Goal: Information Seeking & Learning: Learn about a topic

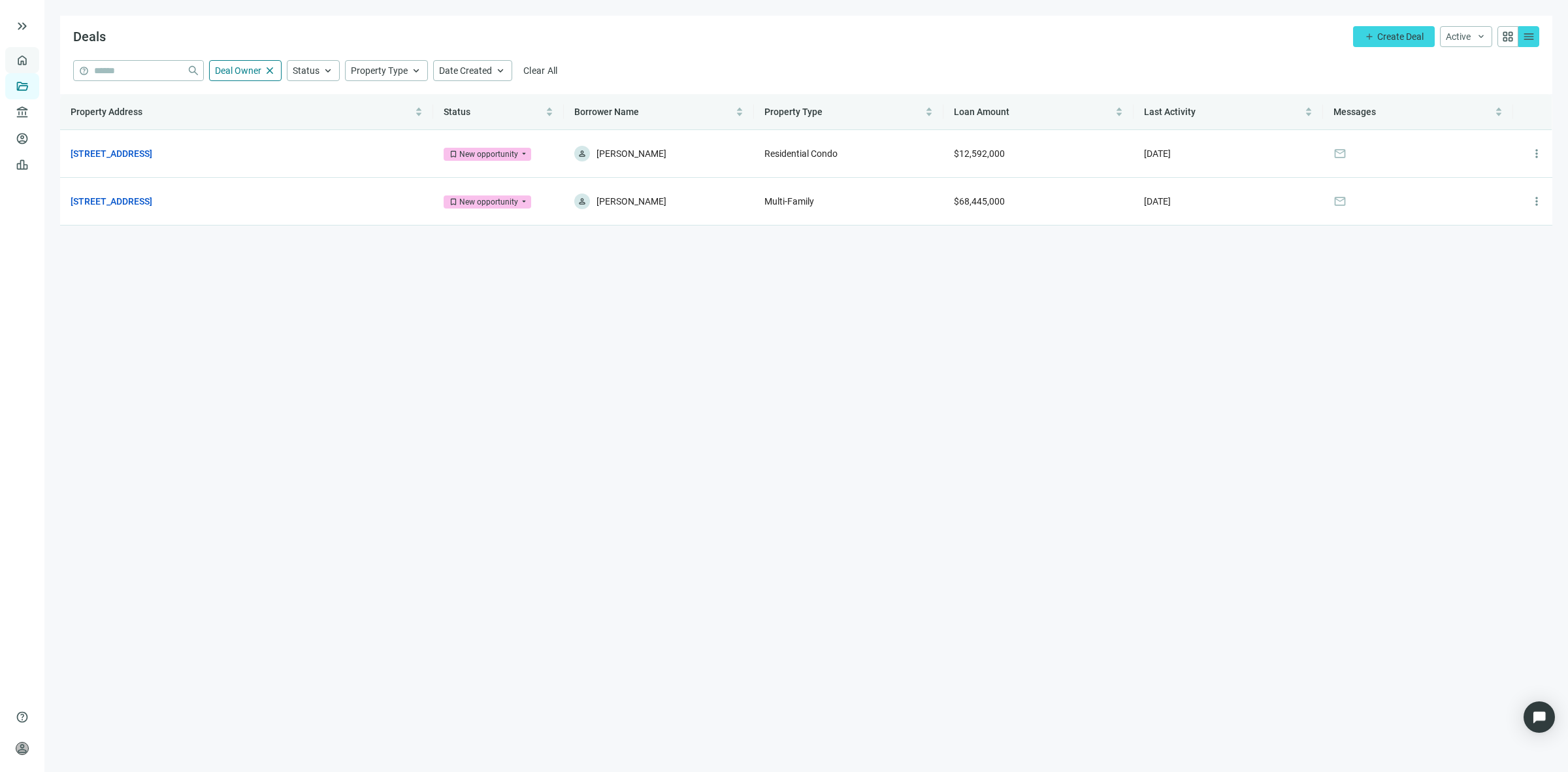
click at [32, 55] on link "Overview" at bounding box center [51, 60] width 39 height 10
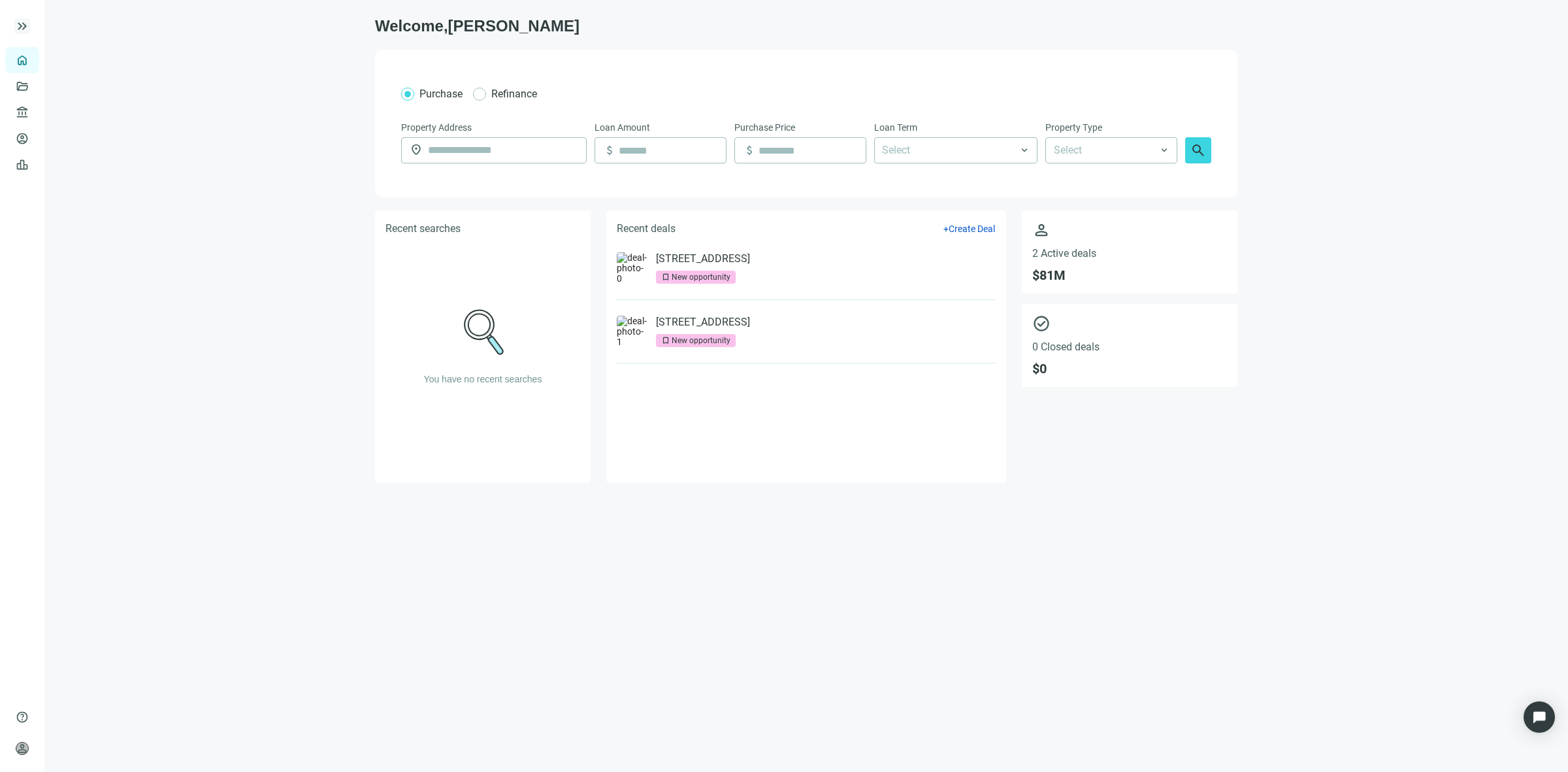
click at [26, 24] on span "keyboard_double_arrow_right" at bounding box center [22, 26] width 16 height 16
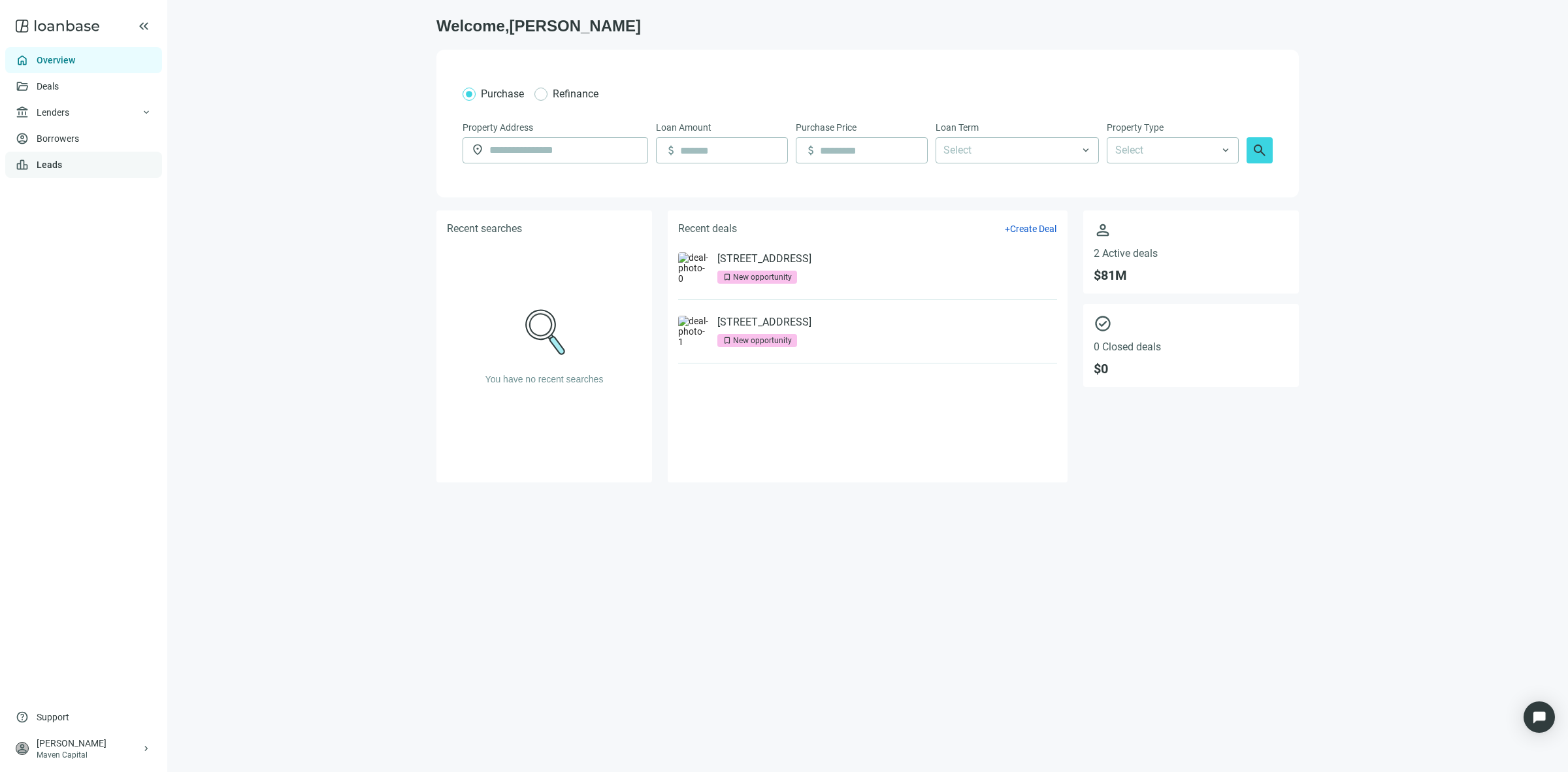
click at [62, 170] on link "Leads" at bounding box center [49, 164] width 25 height 10
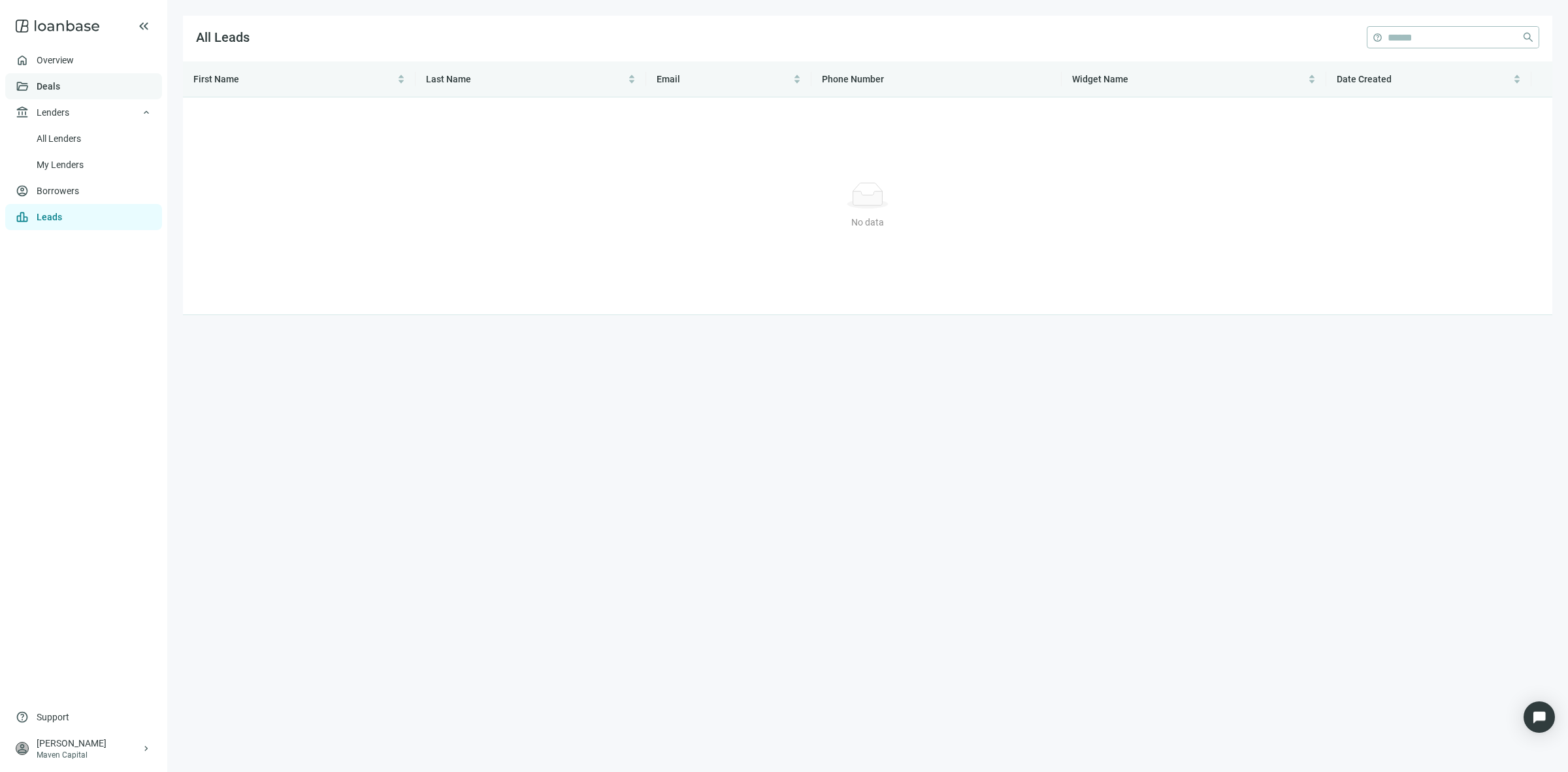
click at [60, 81] on link "Deals" at bounding box center [48, 86] width 24 height 10
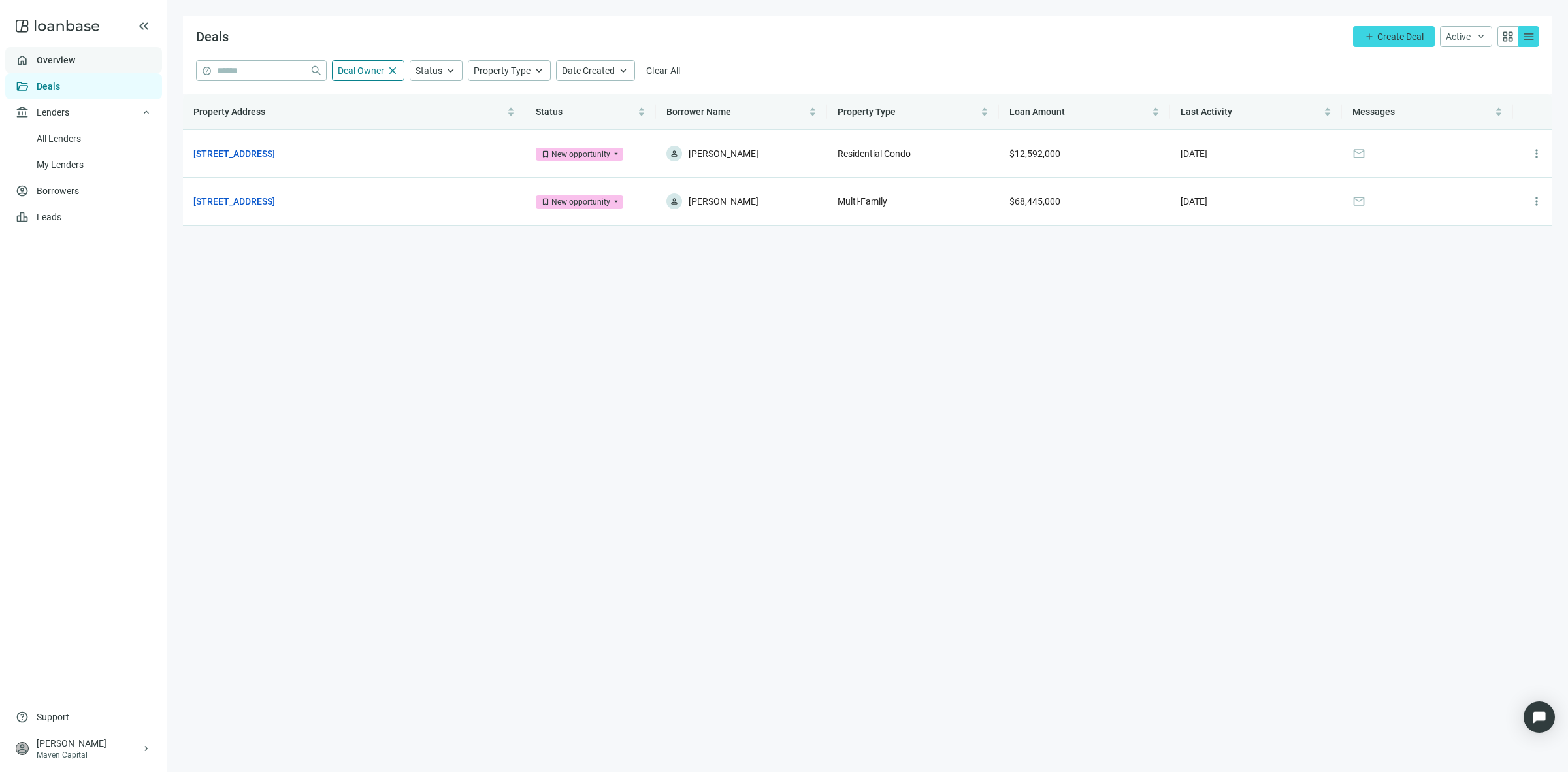
click at [70, 63] on link "Overview" at bounding box center [55, 60] width 39 height 10
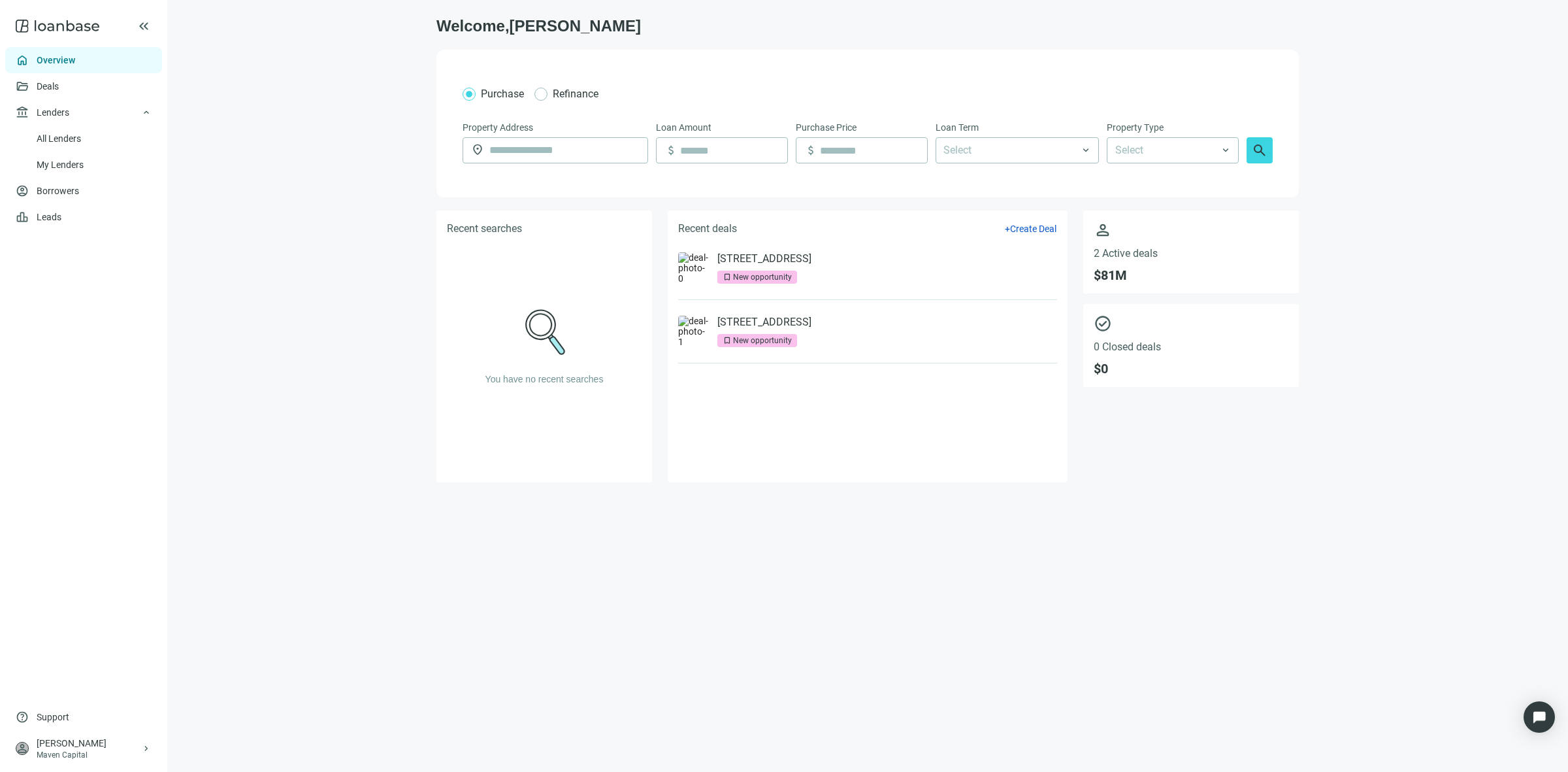
click at [59, 17] on icon at bounding box center [58, 26] width 84 height 26
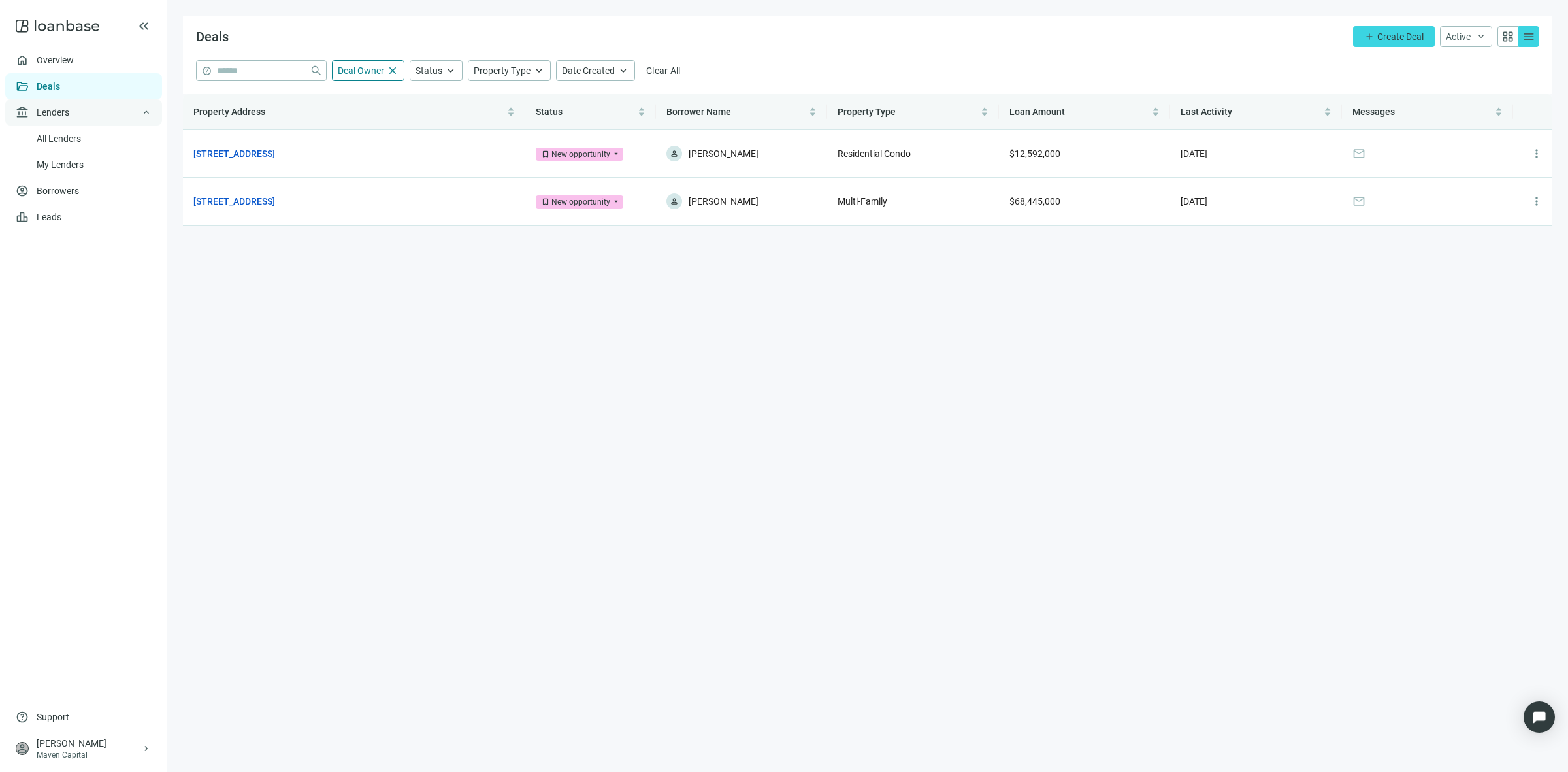
click at [148, 115] on span "keyboard_arrow_up" at bounding box center [146, 112] width 10 height 10
click at [60, 189] on ul "home Overview folder_open Deals account_balance Lenders keyboard_arrow_down All…" at bounding box center [84, 375] width 167 height 657
click at [56, 221] on ul "home Overview folder_open Deals account_balance Lenders keyboard_arrow_down All…" at bounding box center [84, 375] width 167 height 657
click at [246, 155] on link "1351 DeKalb Ave, Brooklyn, NY 11221" at bounding box center [234, 154] width 82 height 14
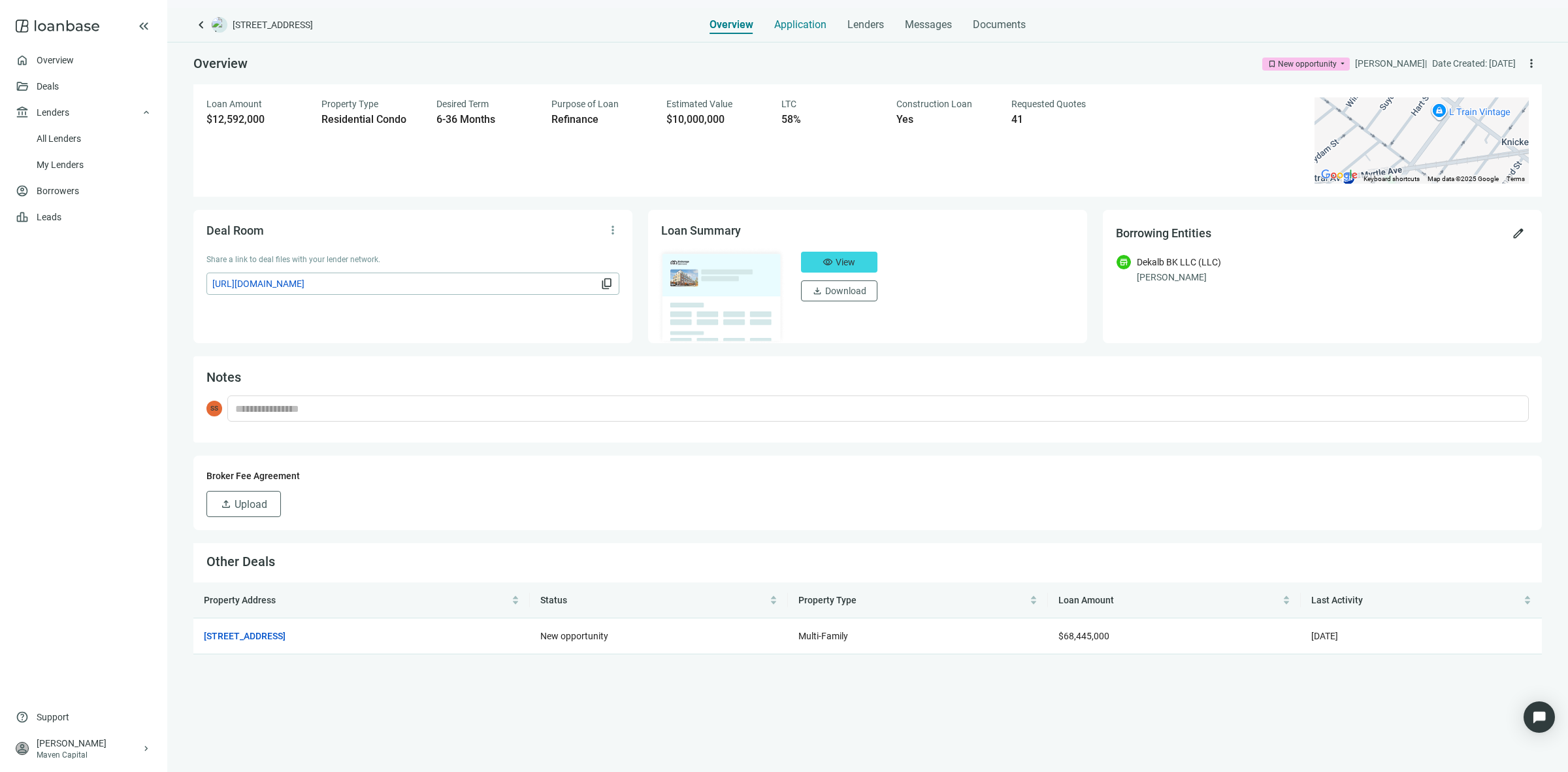
click at [784, 18] on span "Application" at bounding box center [800, 24] width 52 height 13
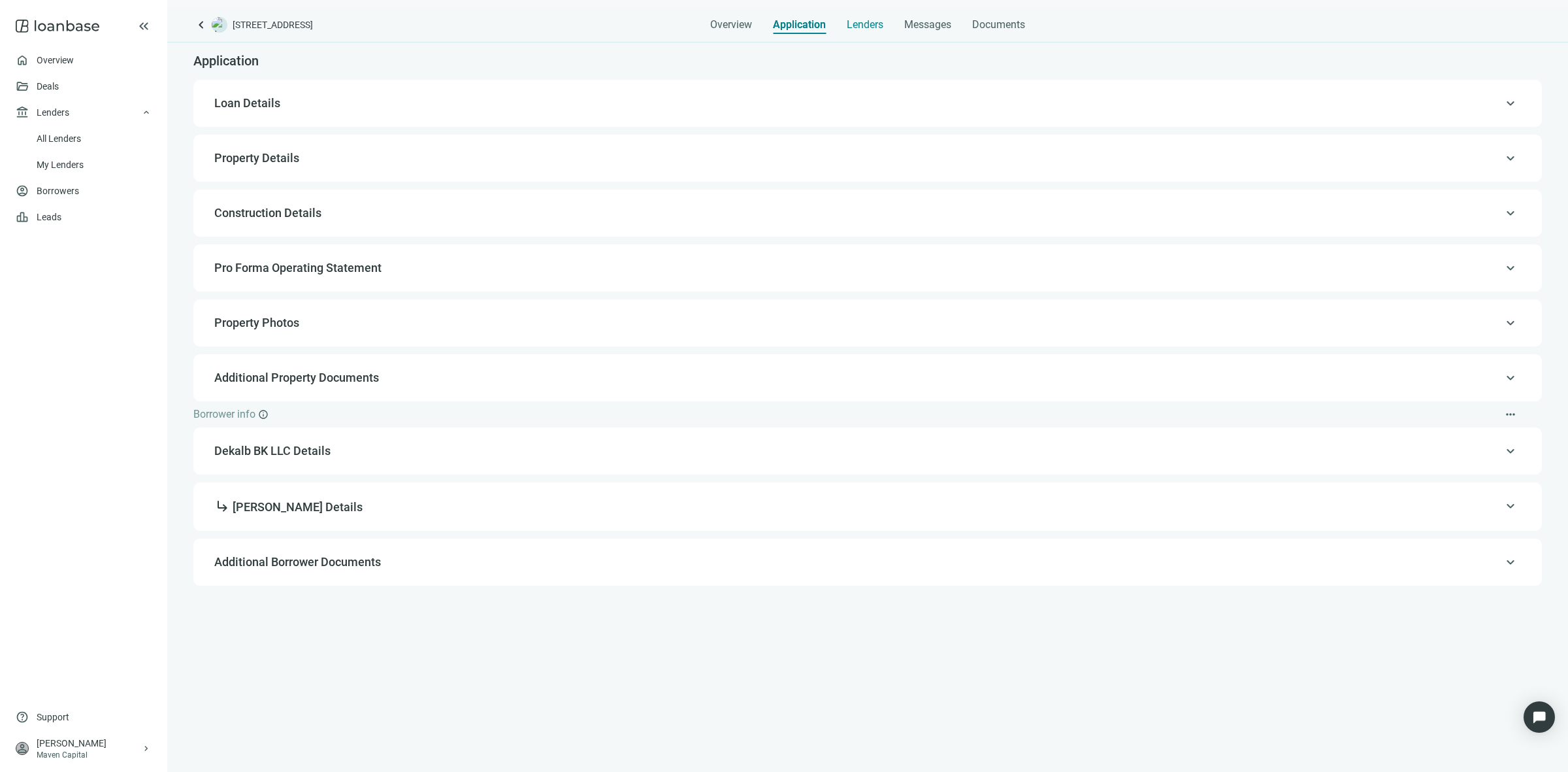
click at [859, 14] on div "Lenders" at bounding box center [865, 21] width 36 height 26
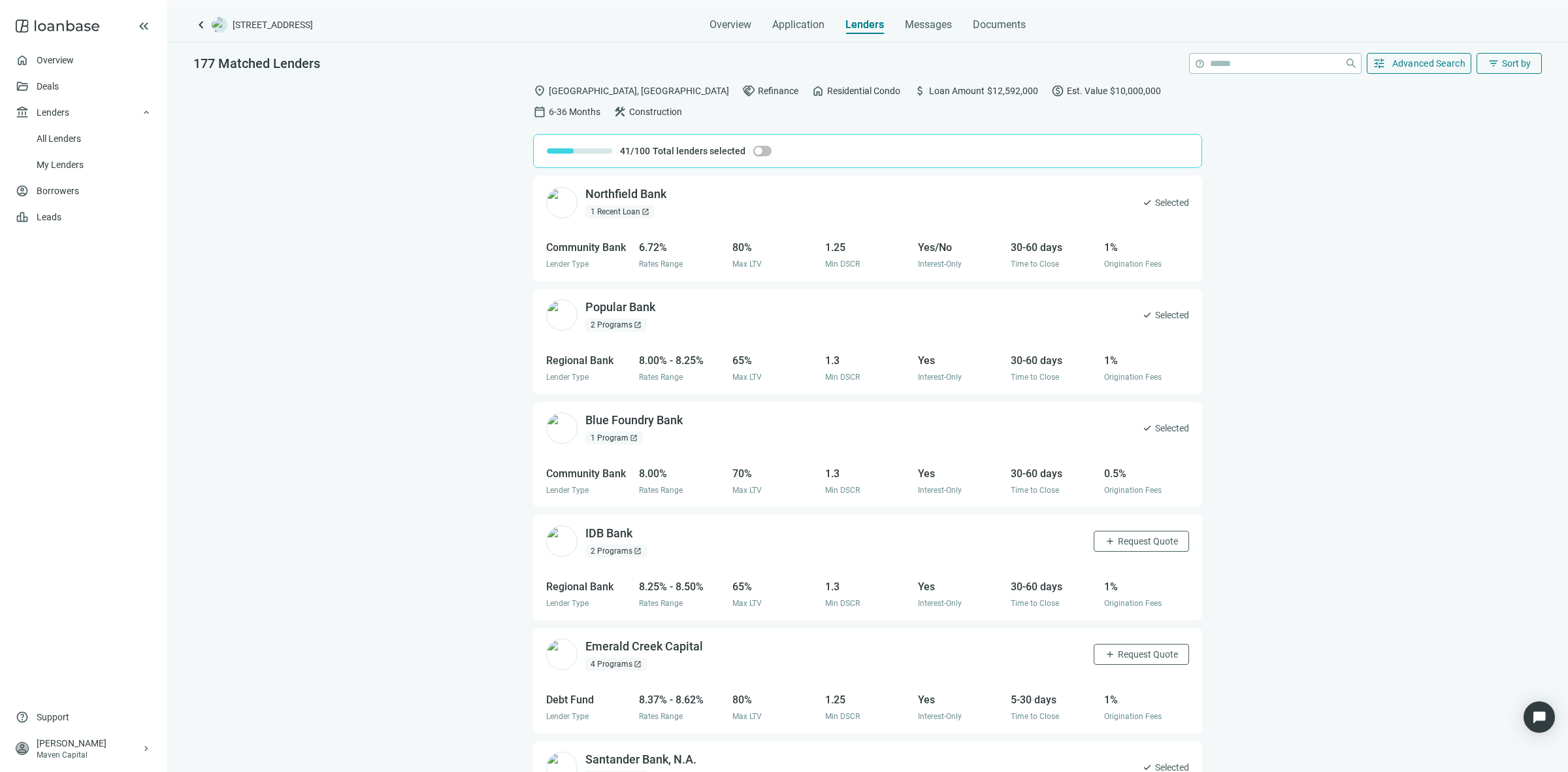
click at [909, 6] on main "keyboard_arrow_left 1351 DeKalb Ave, Brooklyn, NY 11221 Overview Application Le…" at bounding box center [867, 386] width 1401 height 772
click at [909, 11] on div "Messages" at bounding box center [929, 21] width 47 height 26
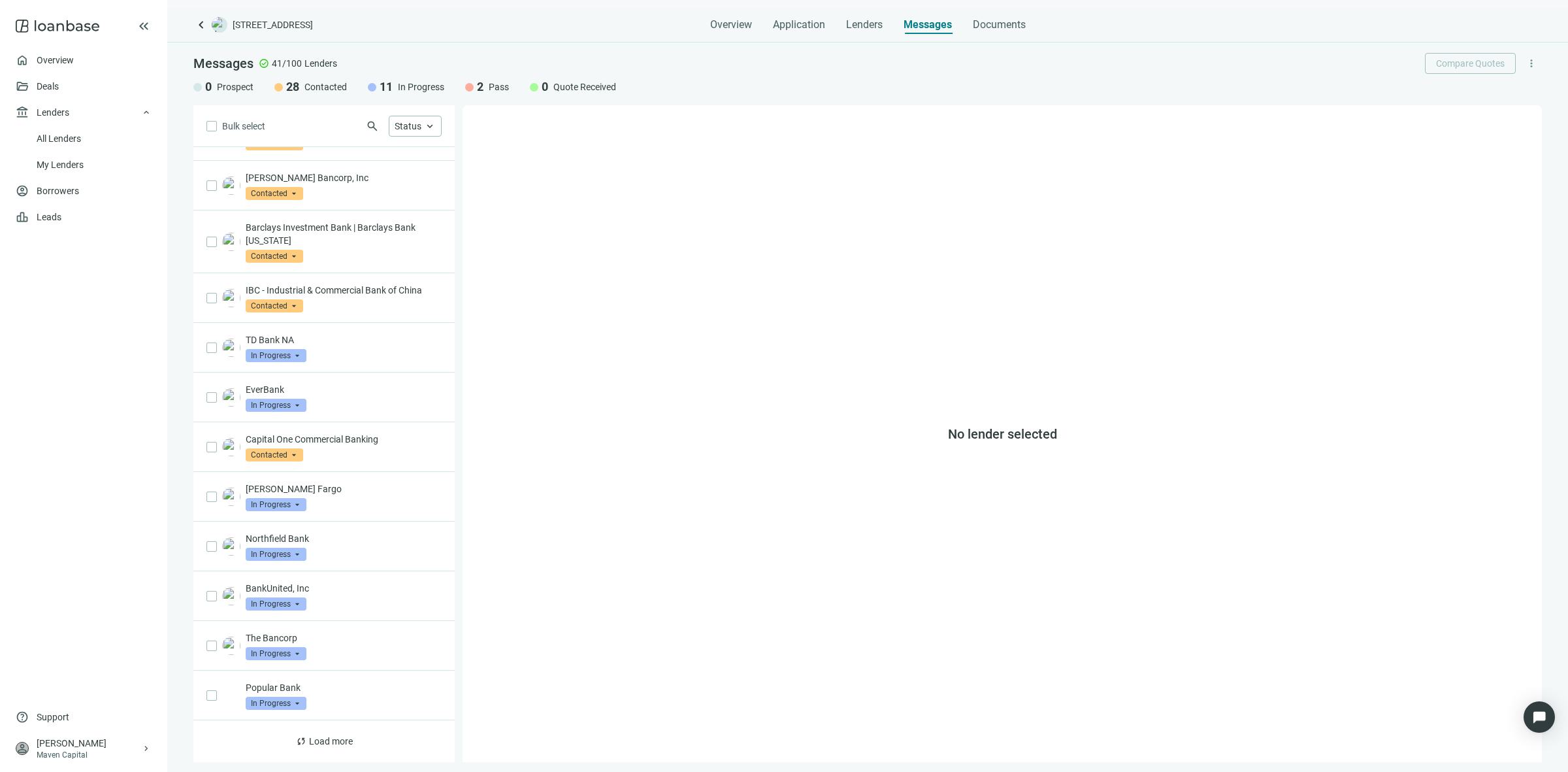
scroll to position [436, 0]
click at [309, 740] on span "Load more" at bounding box center [331, 740] width 44 height 10
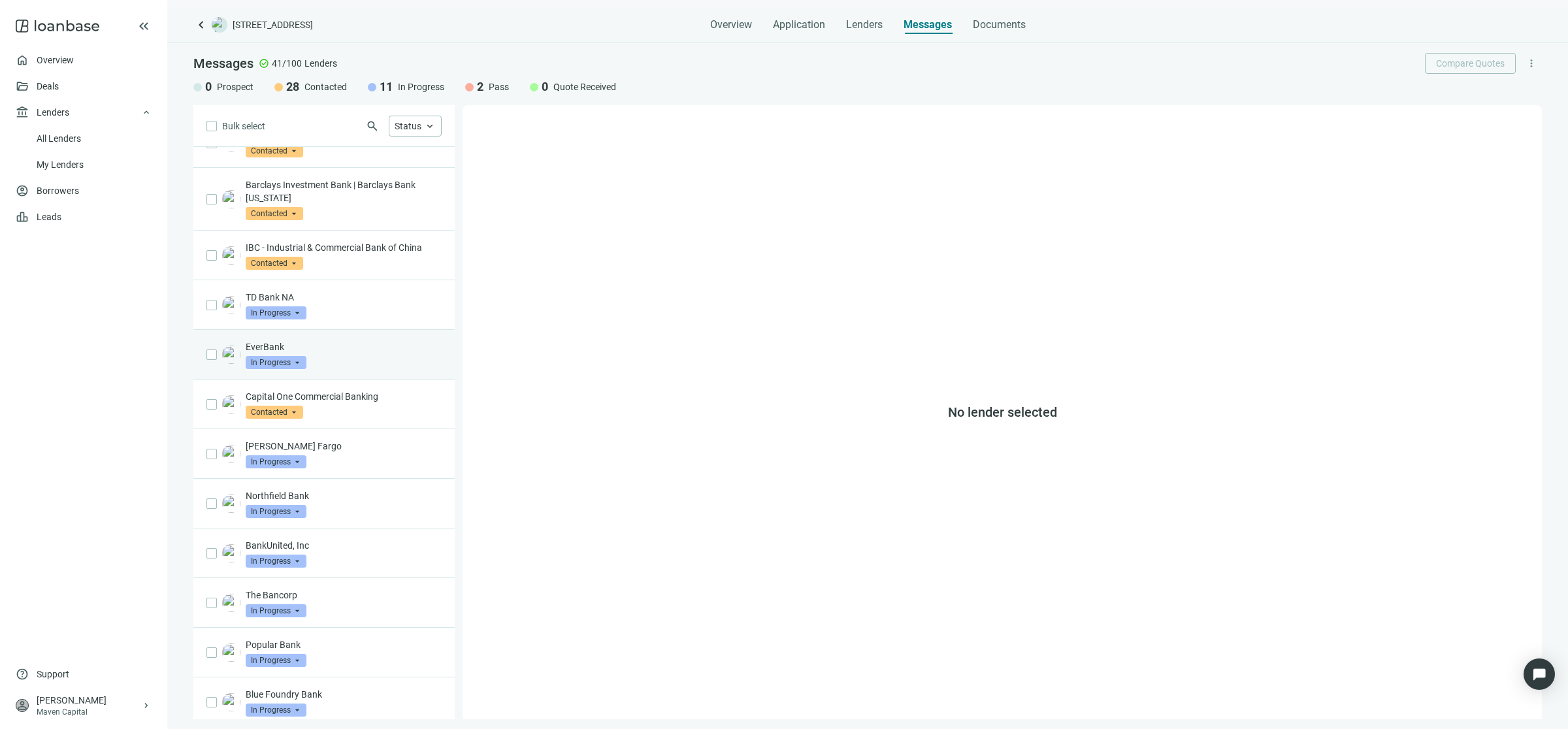
scroll to position [627, 0]
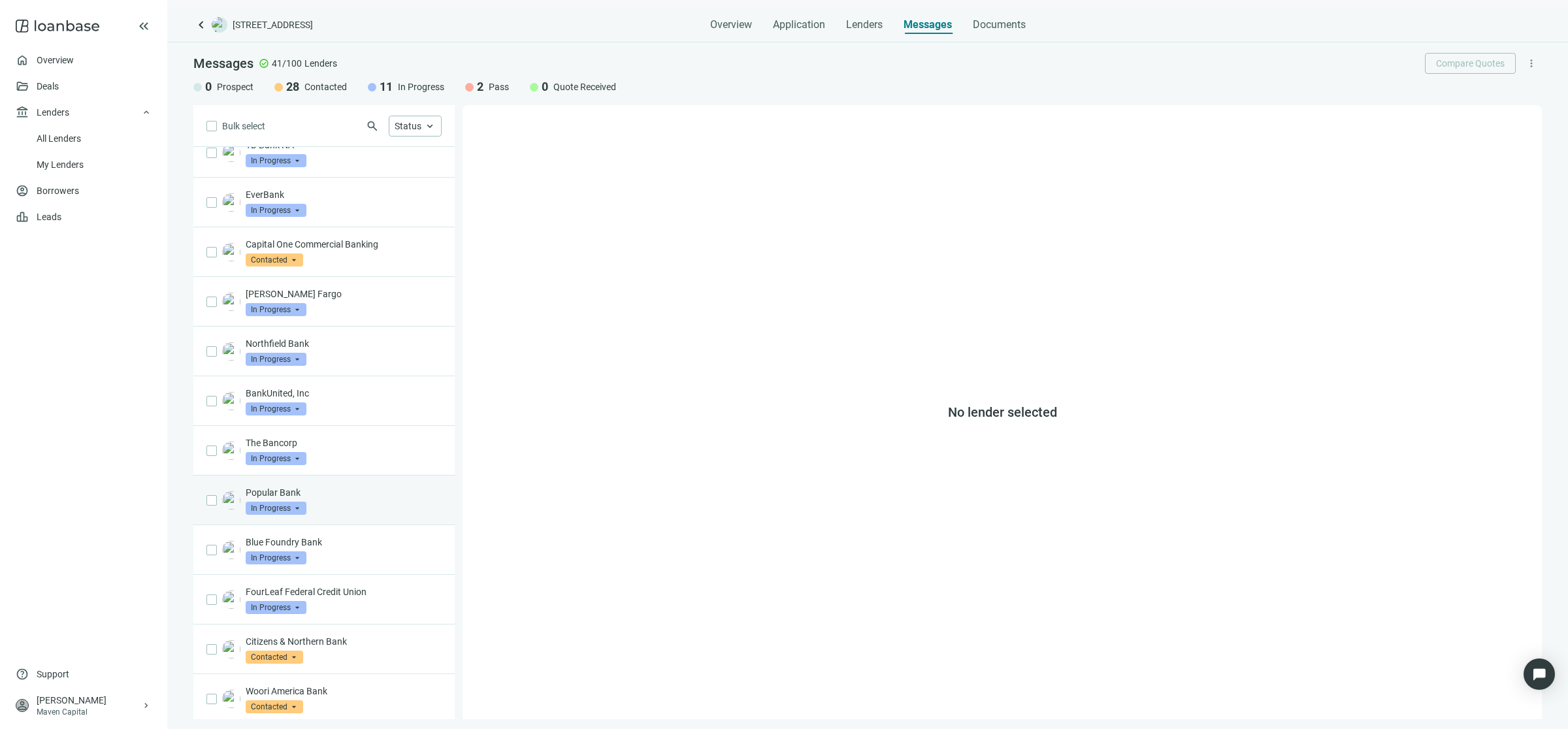
click at [307, 497] on p "Popular Bank" at bounding box center [344, 492] width 196 height 13
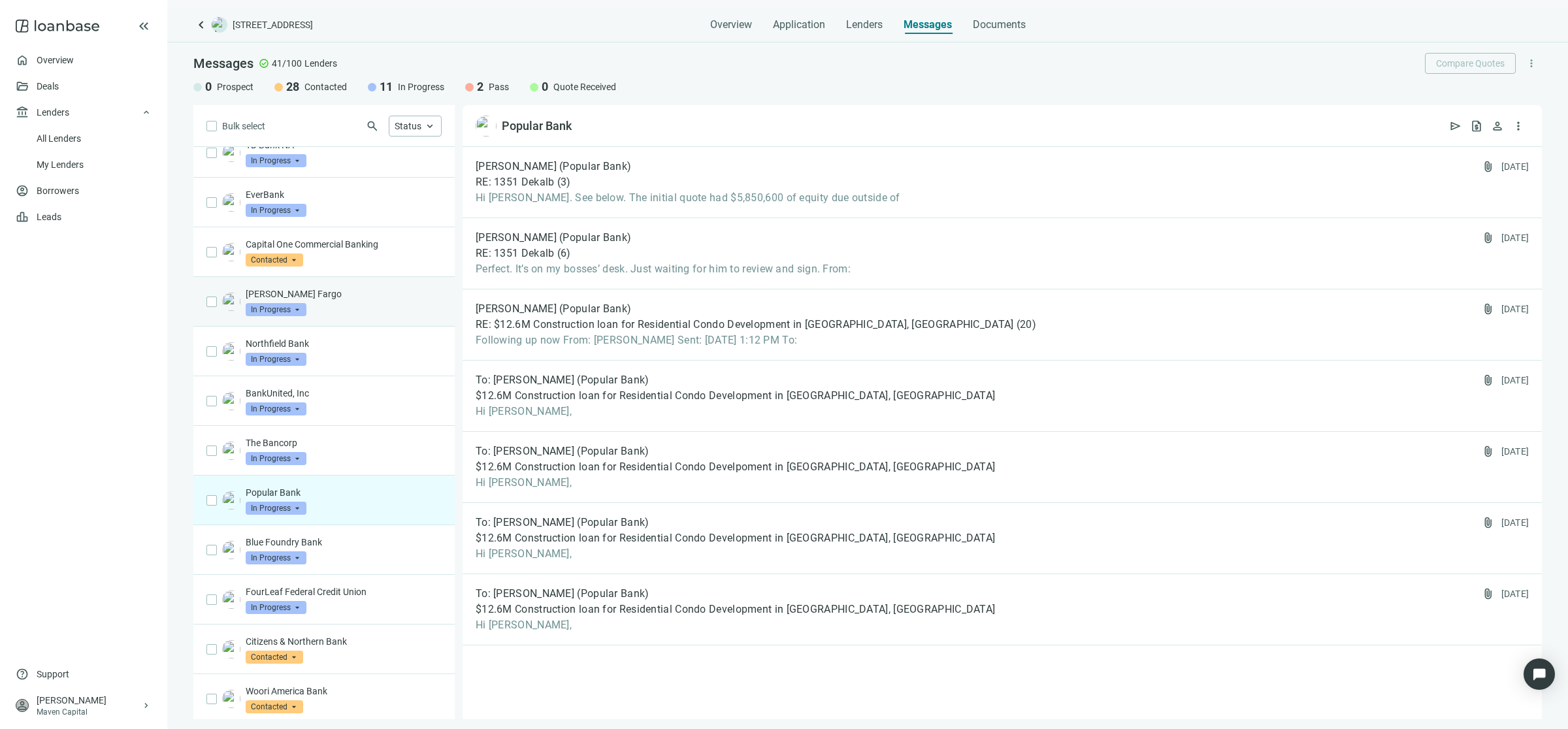
click at [370, 305] on div "Wells Fargo In Progress arrow_drop_down" at bounding box center [344, 302] width 196 height 28
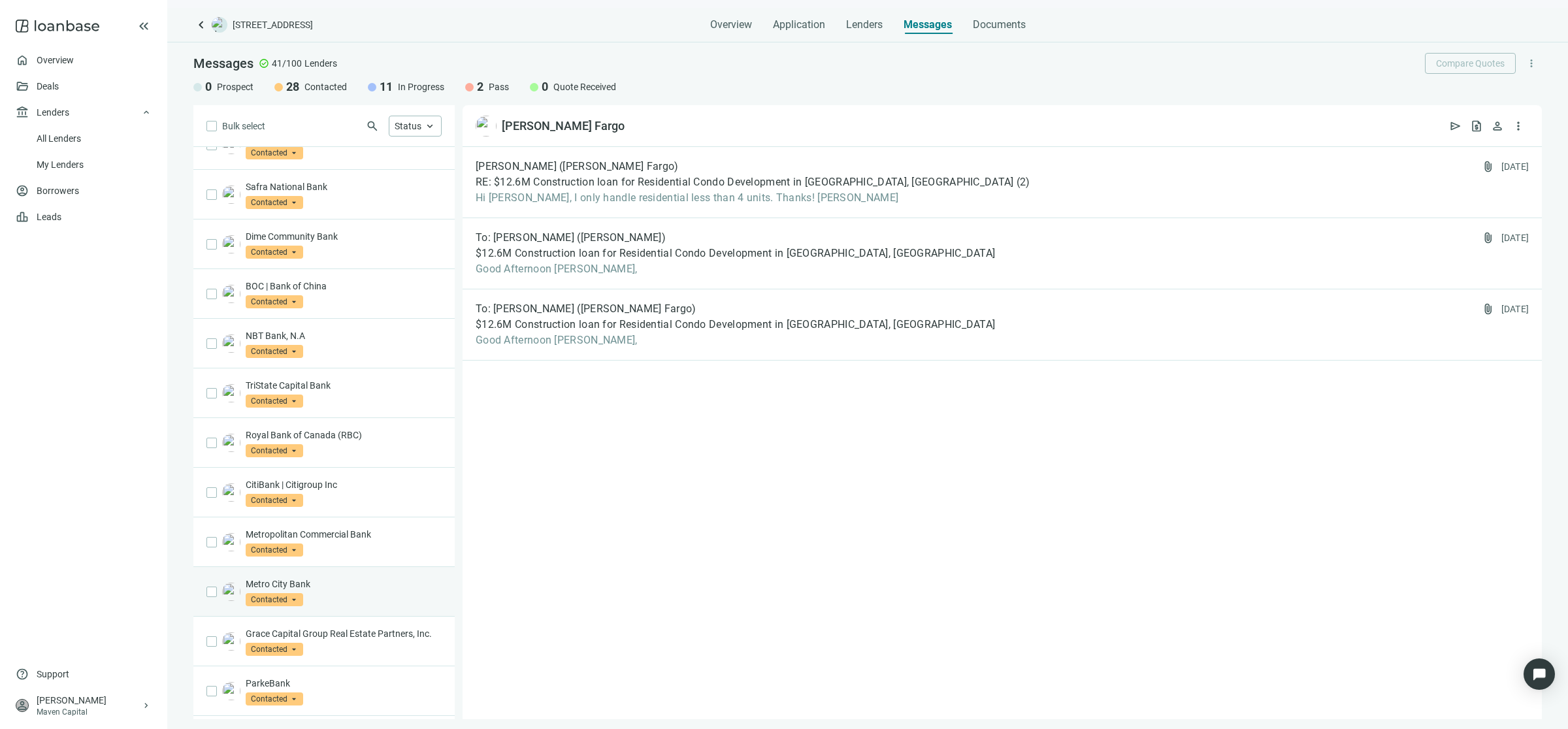
scroll to position [1362, 0]
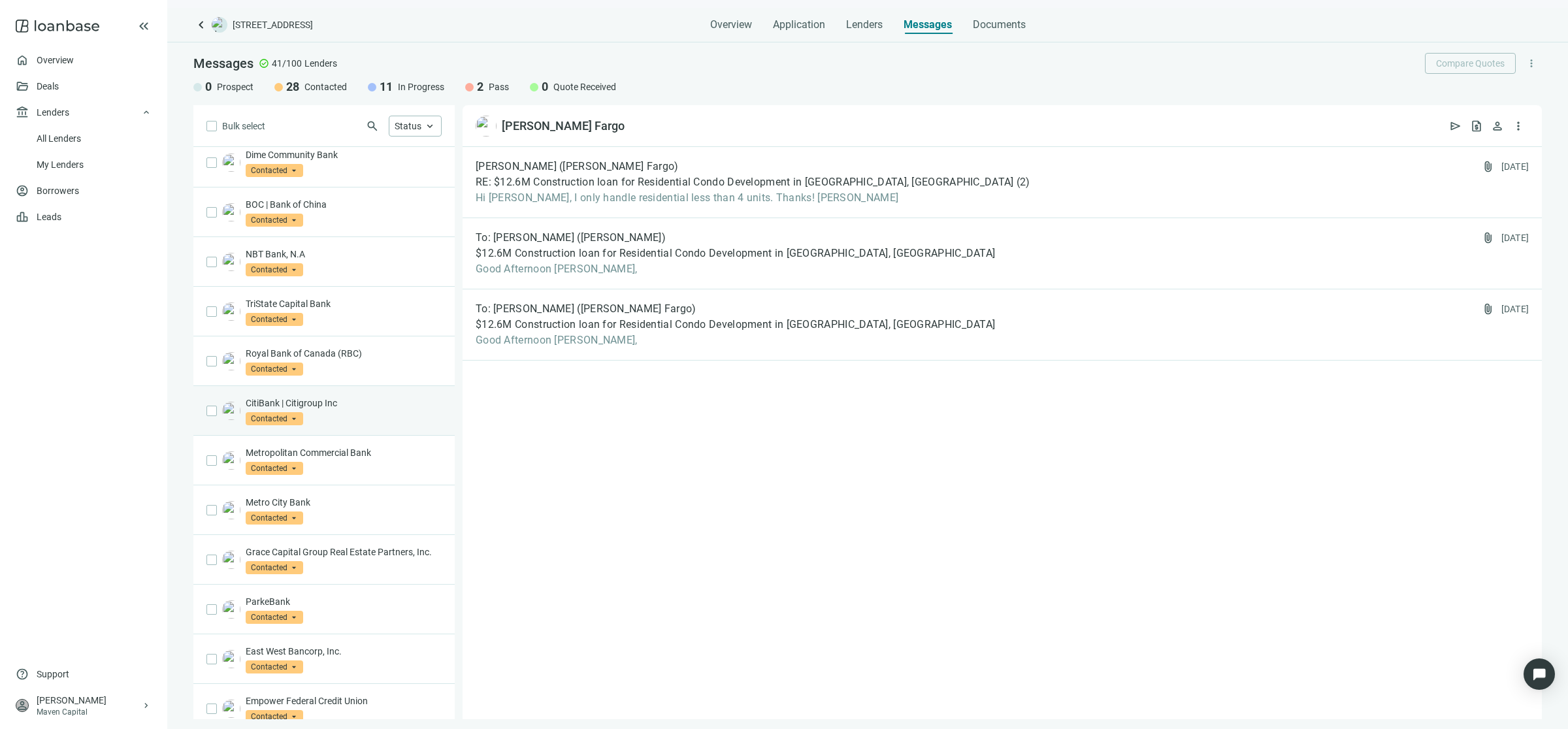
click at [357, 417] on div "CitiBank | Citigroup Inc Contacted arrow_drop_down" at bounding box center [344, 411] width 196 height 28
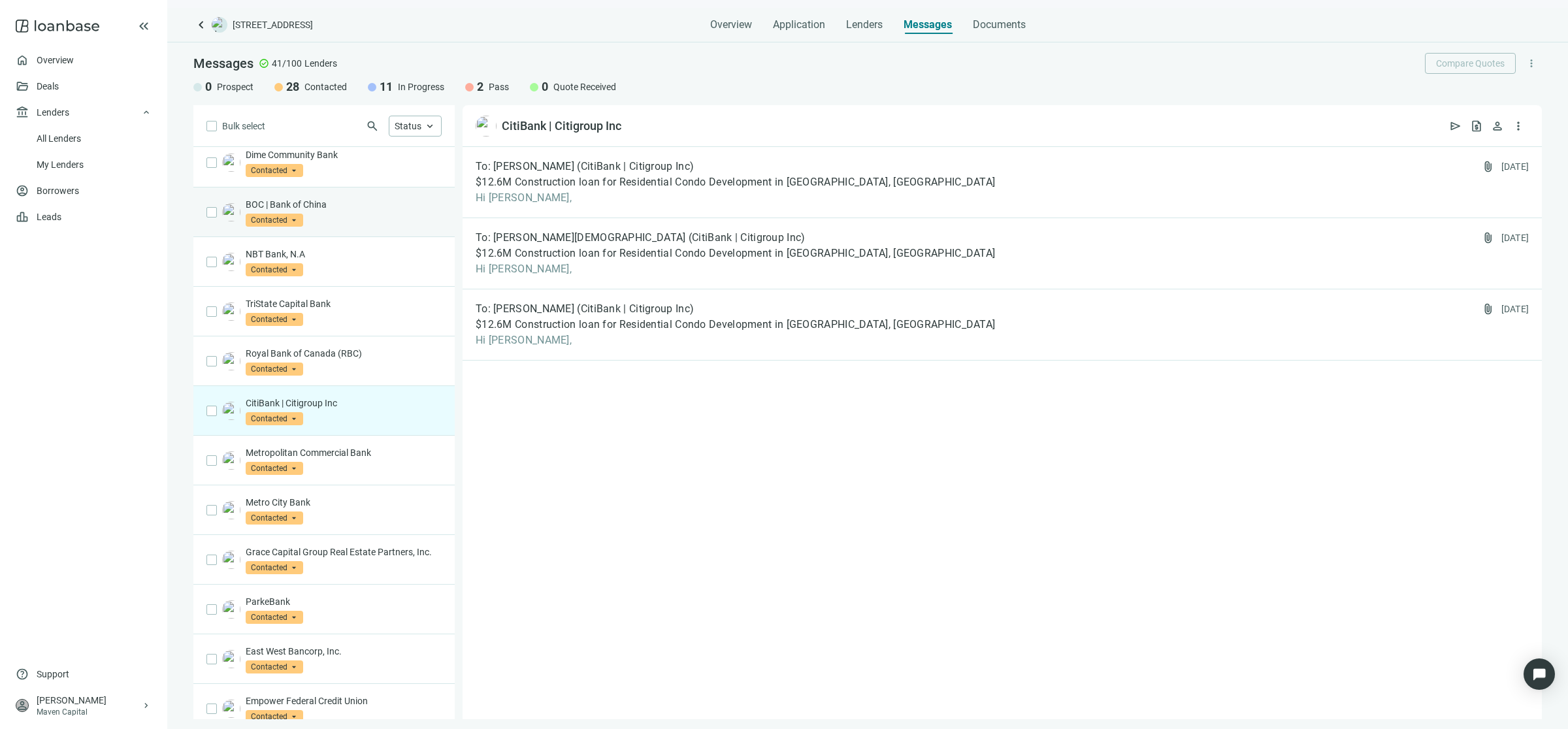
click at [348, 227] on div "BOC | Bank of China Contacted arrow_drop_down" at bounding box center [344, 212] width 196 height 28
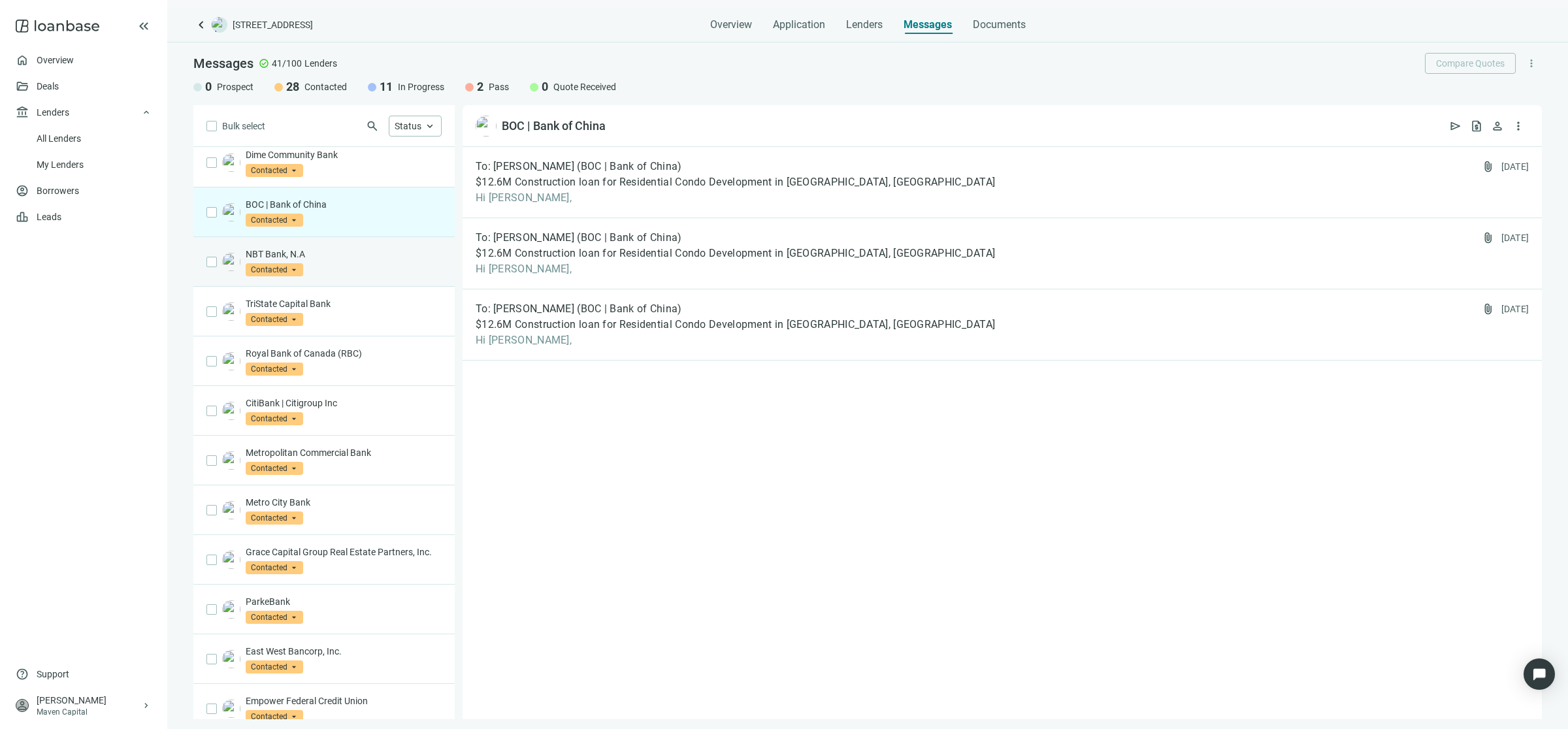
click at [340, 281] on div "NBT Bank, N.A Contacted arrow_drop_down" at bounding box center [323, 262] width 261 height 50
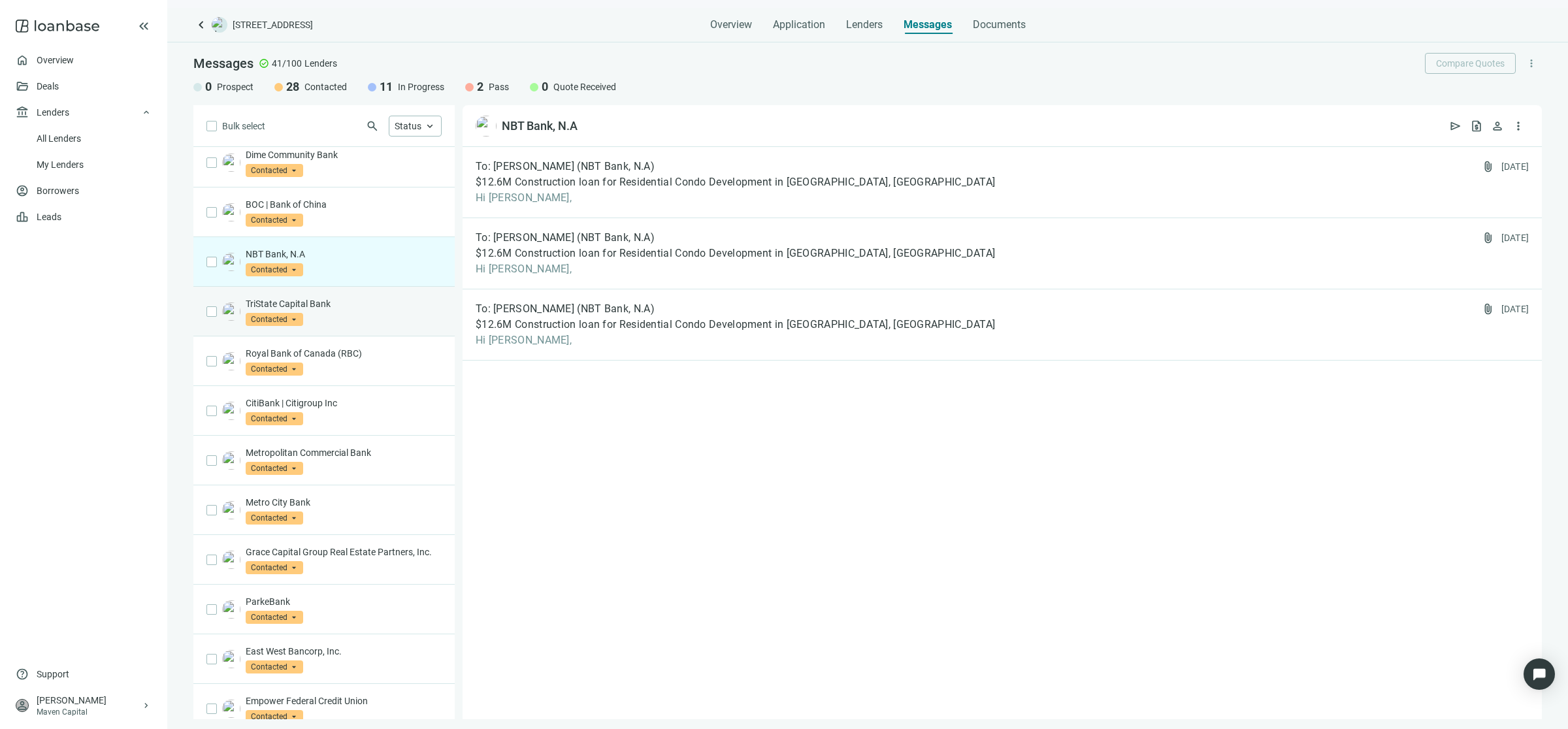
click at [341, 324] on div "TriState Capital Bank Contacted arrow_drop_down" at bounding box center [344, 311] width 196 height 28
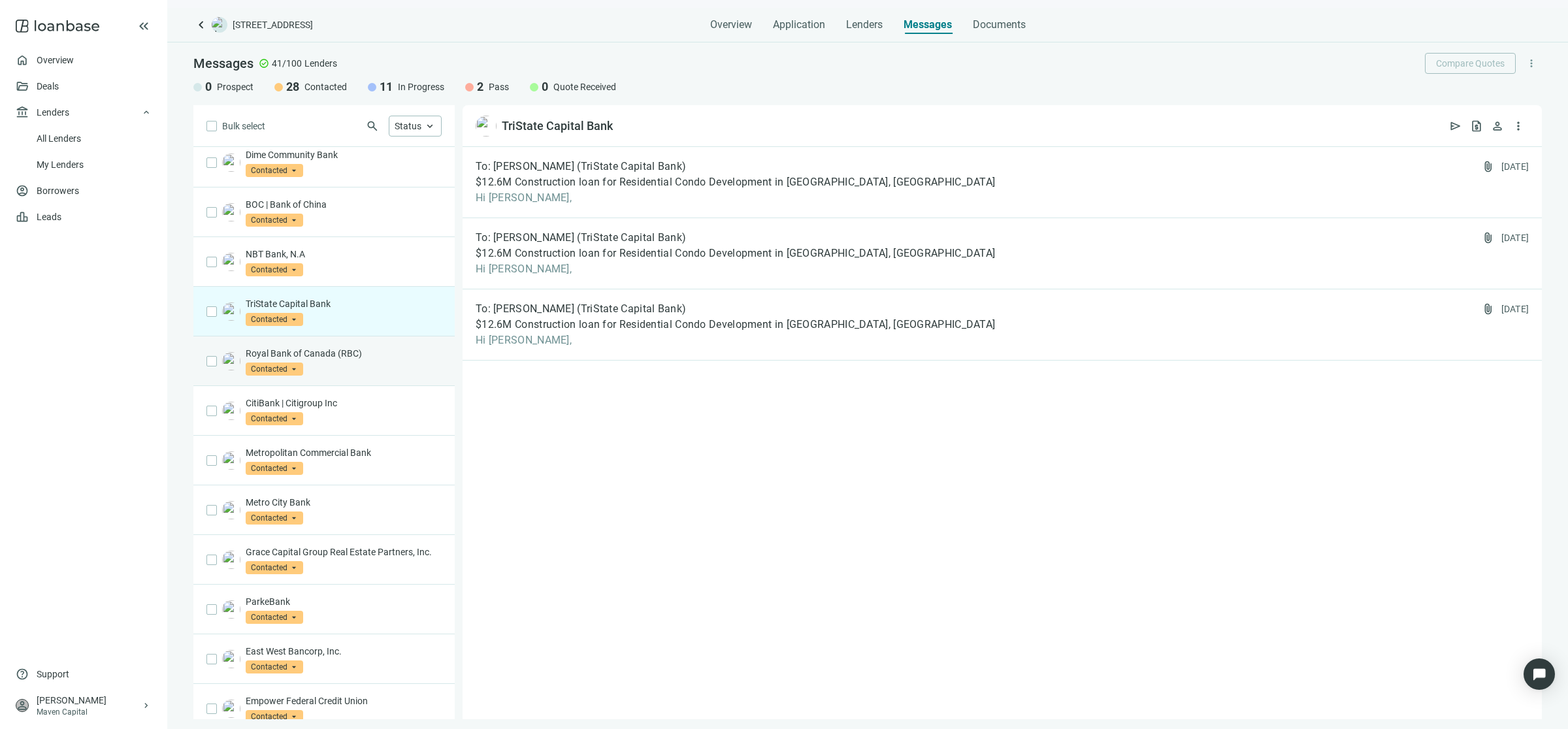
click at [341, 383] on div "Royal Bank of Canada (RBC) Contacted arrow_drop_down" at bounding box center [323, 361] width 261 height 50
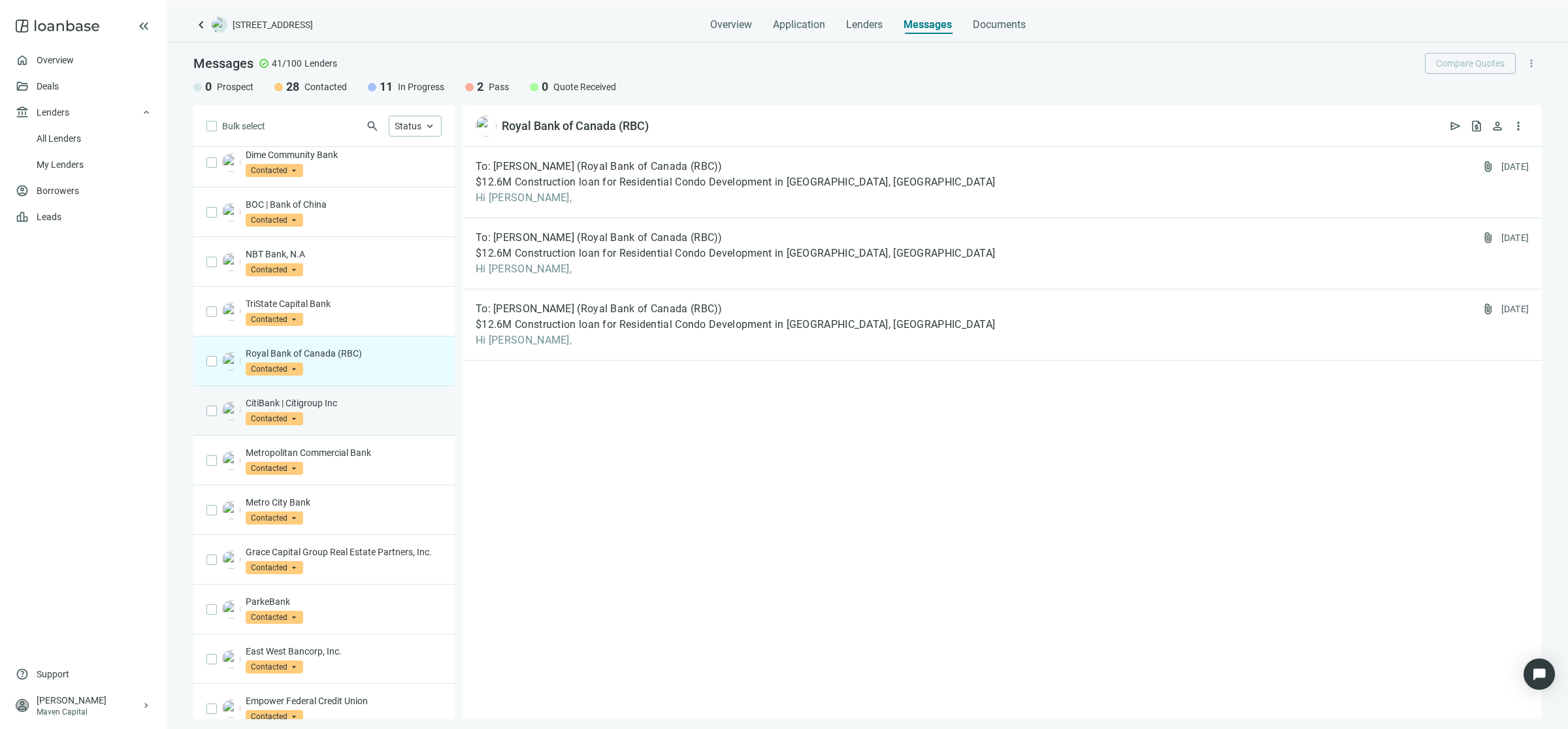
click at [343, 418] on div "CitiBank | Citigroup Inc Contacted arrow_drop_down" at bounding box center [344, 411] width 196 height 28
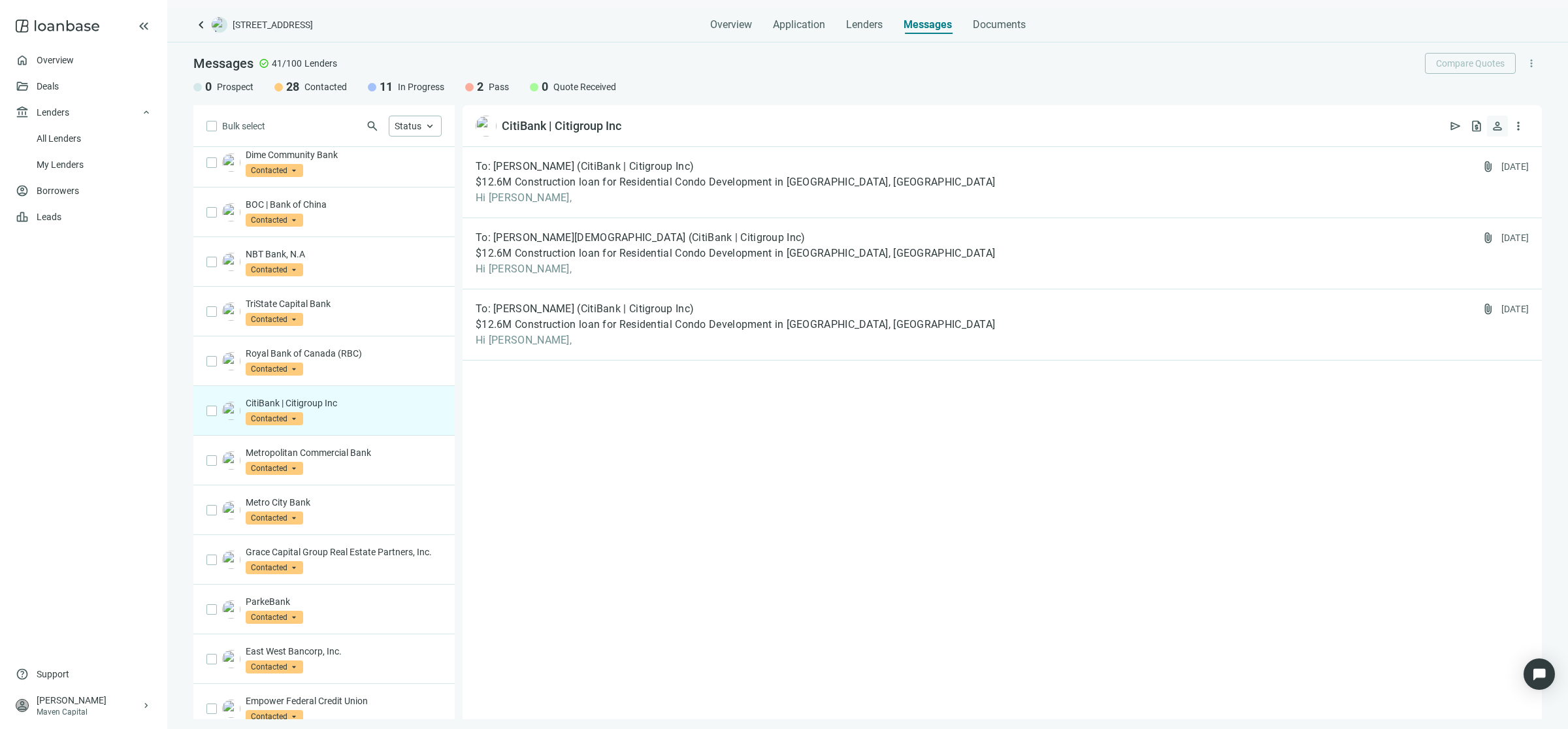
click at [1493, 120] on span "person" at bounding box center [1497, 126] width 13 height 13
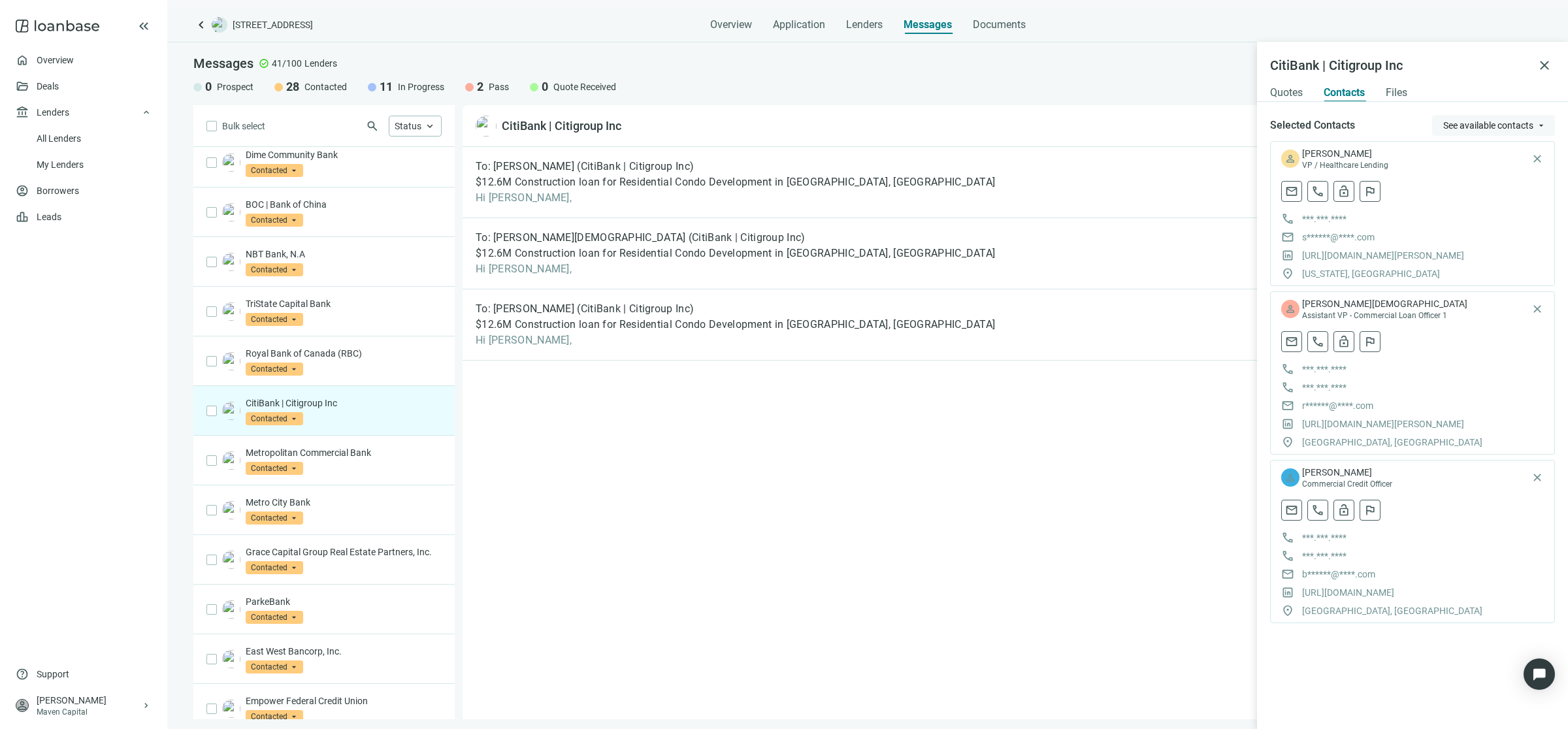
click at [1507, 120] on span "See available contacts" at bounding box center [1488, 125] width 90 height 10
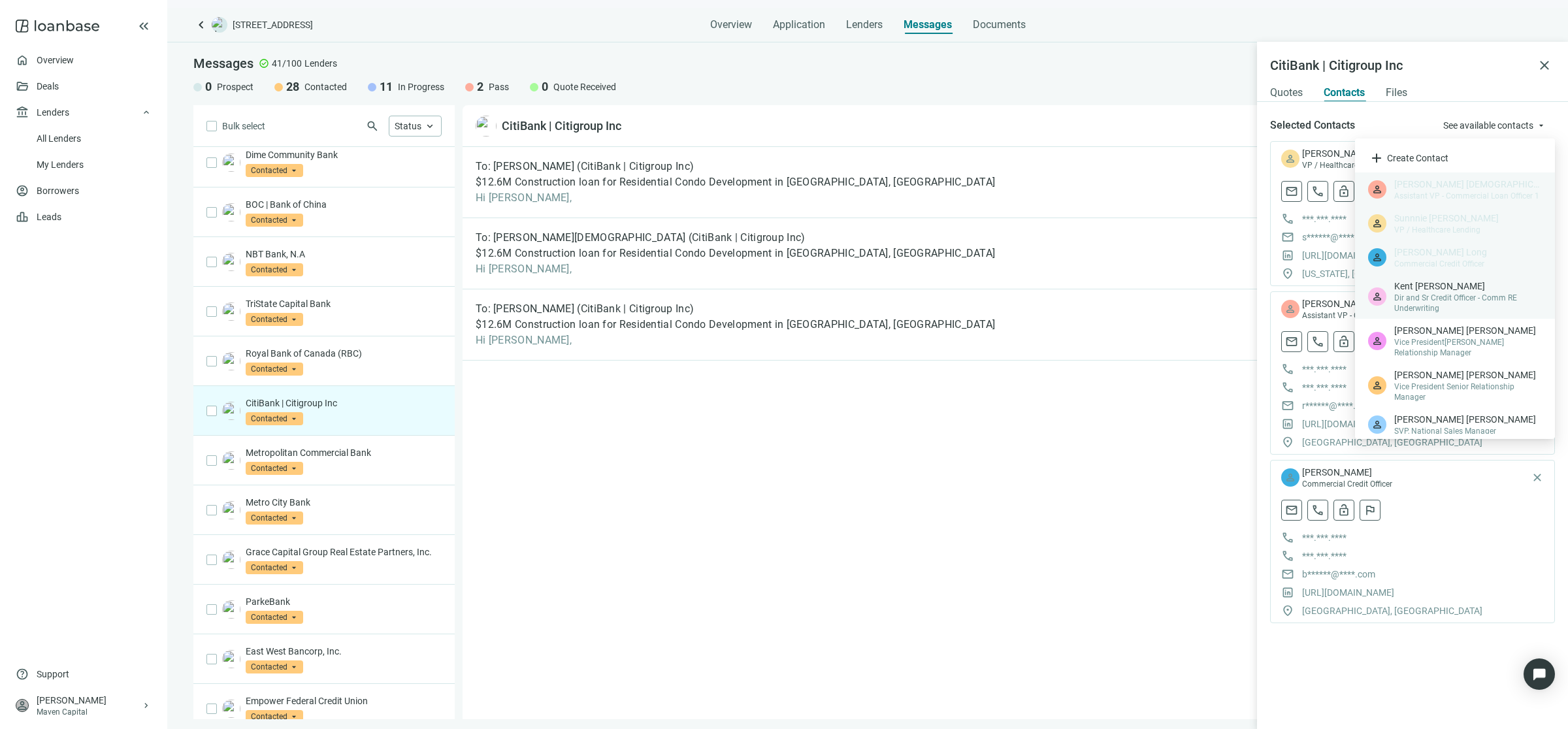
click at [1481, 288] on span "Kent Shafer" at bounding box center [1467, 286] width 147 height 13
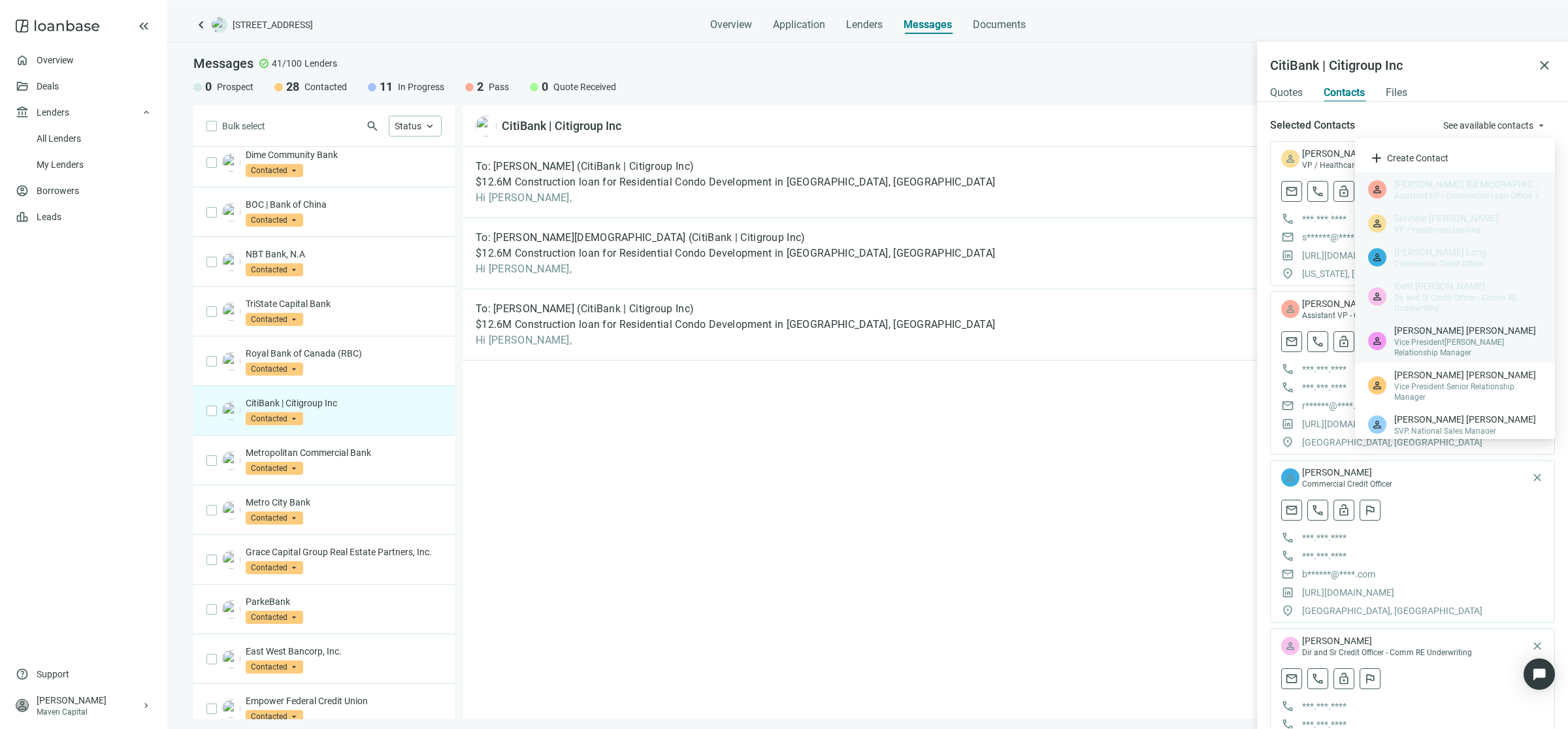
click at [1447, 348] on div "person Jason Wu Vice President, Sr. Relationship Manager" at bounding box center [1455, 340] width 200 height 44
click at [1447, 381] on span "Vice President Senior Relationship Manager" at bounding box center [1467, 392] width 147 height 21
click at [1454, 414] on span "Eugene Brooks" at bounding box center [1467, 419] width 147 height 13
click at [1233, 469] on div "To: Sunnnie Wang (CitiBank | Citigroup Inc) $12.6M Construction loan for Reside…" at bounding box center [1002, 433] width 1079 height 572
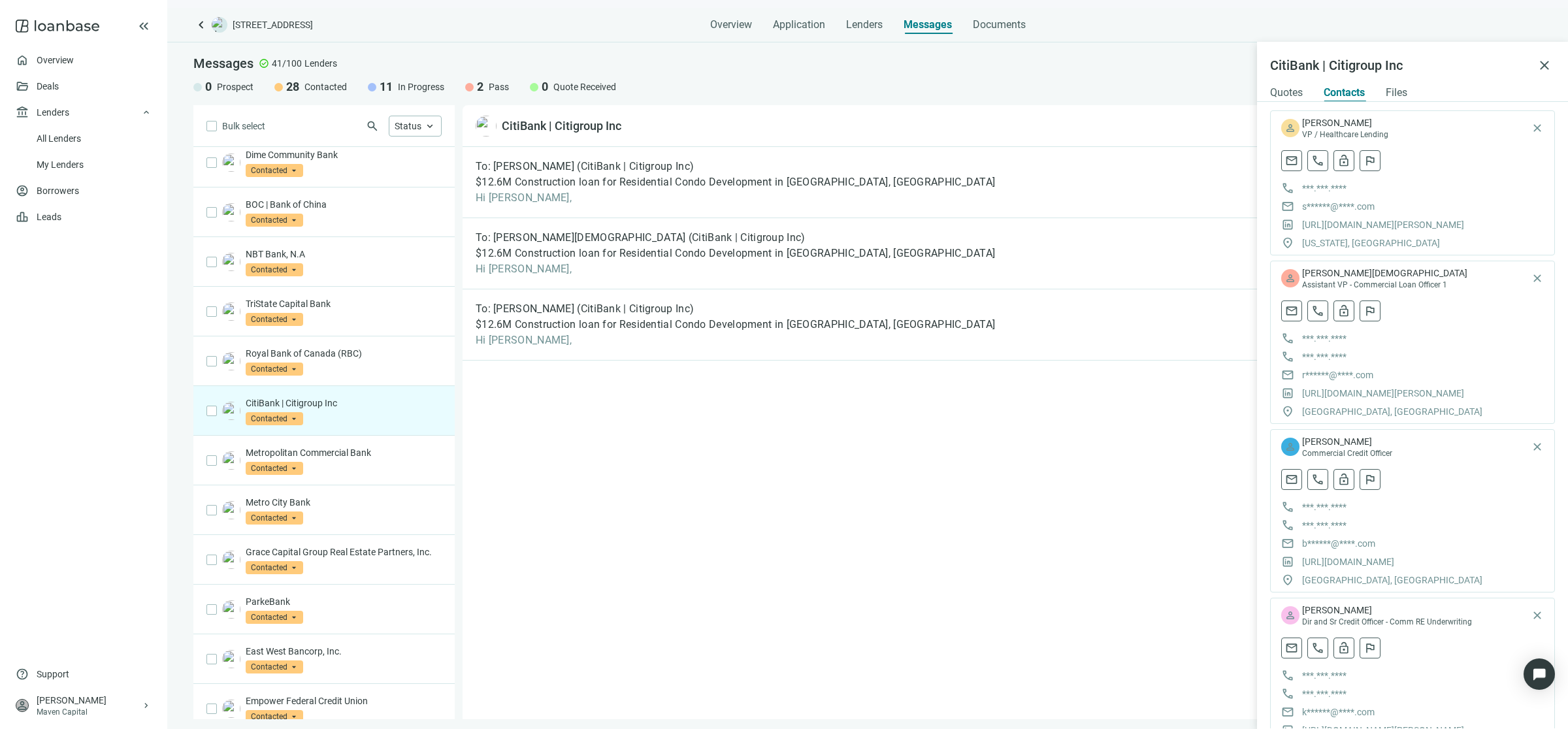
scroll to position [10, 0]
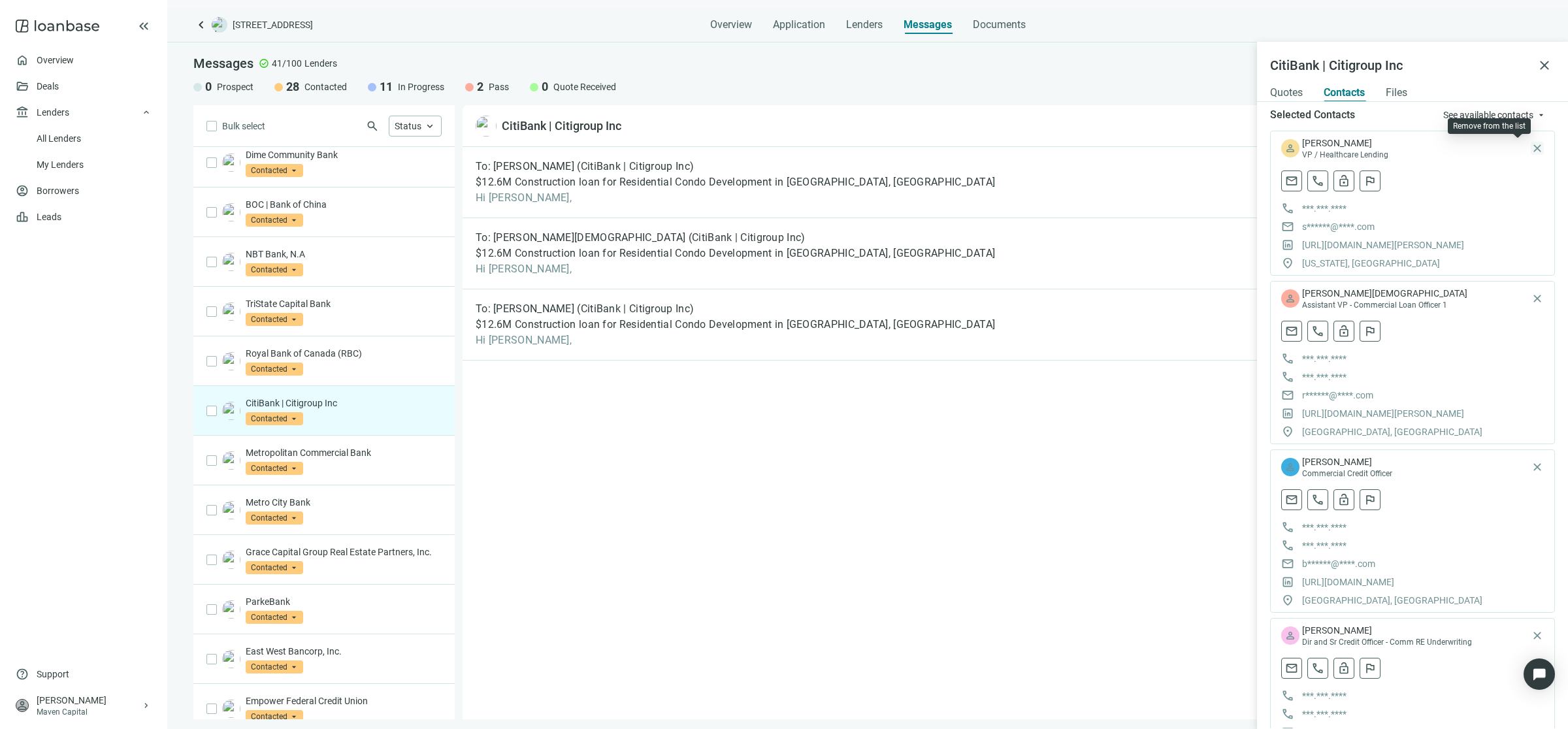
click at [1530, 146] on span "close" at bounding box center [1536, 148] width 13 height 13
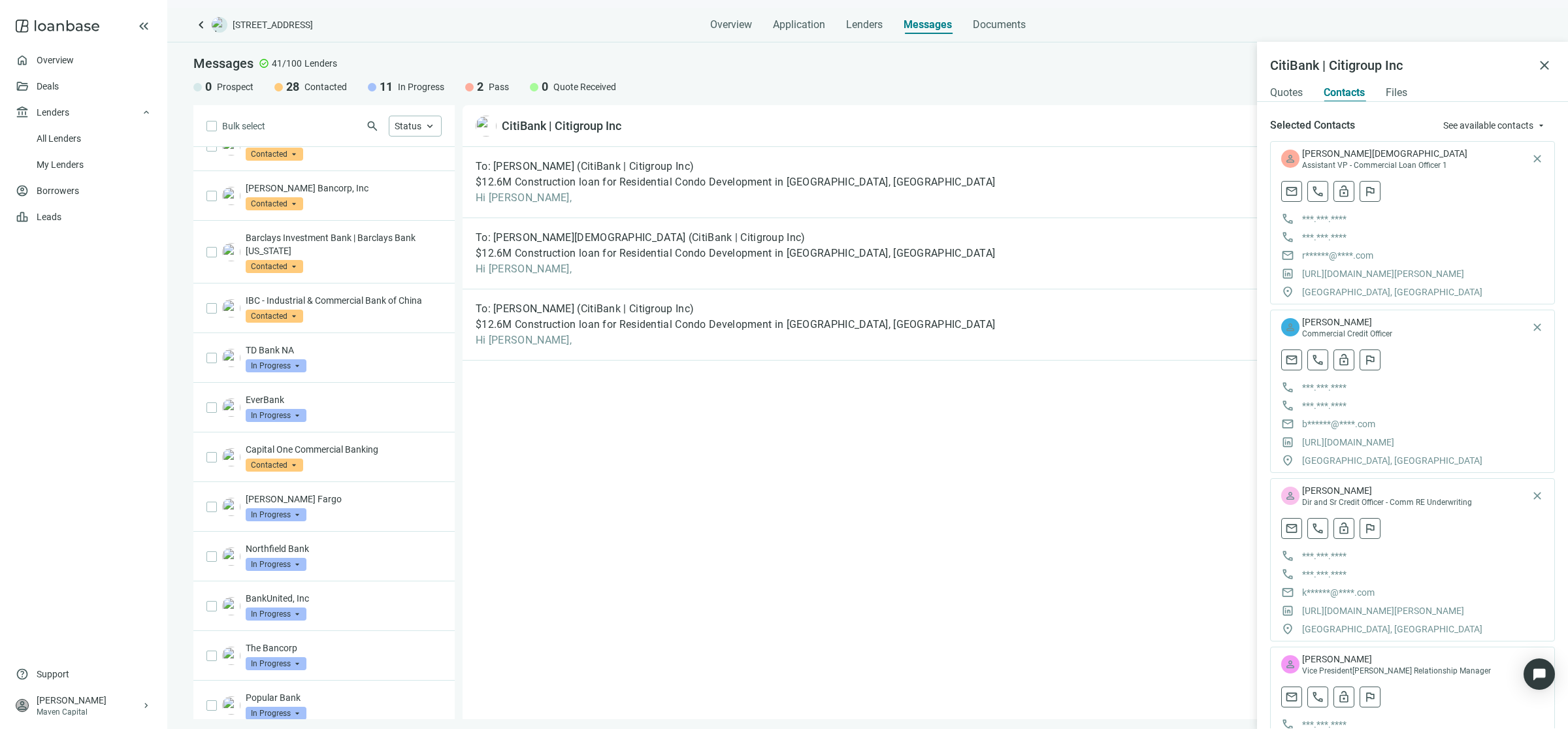
scroll to position [0, 0]
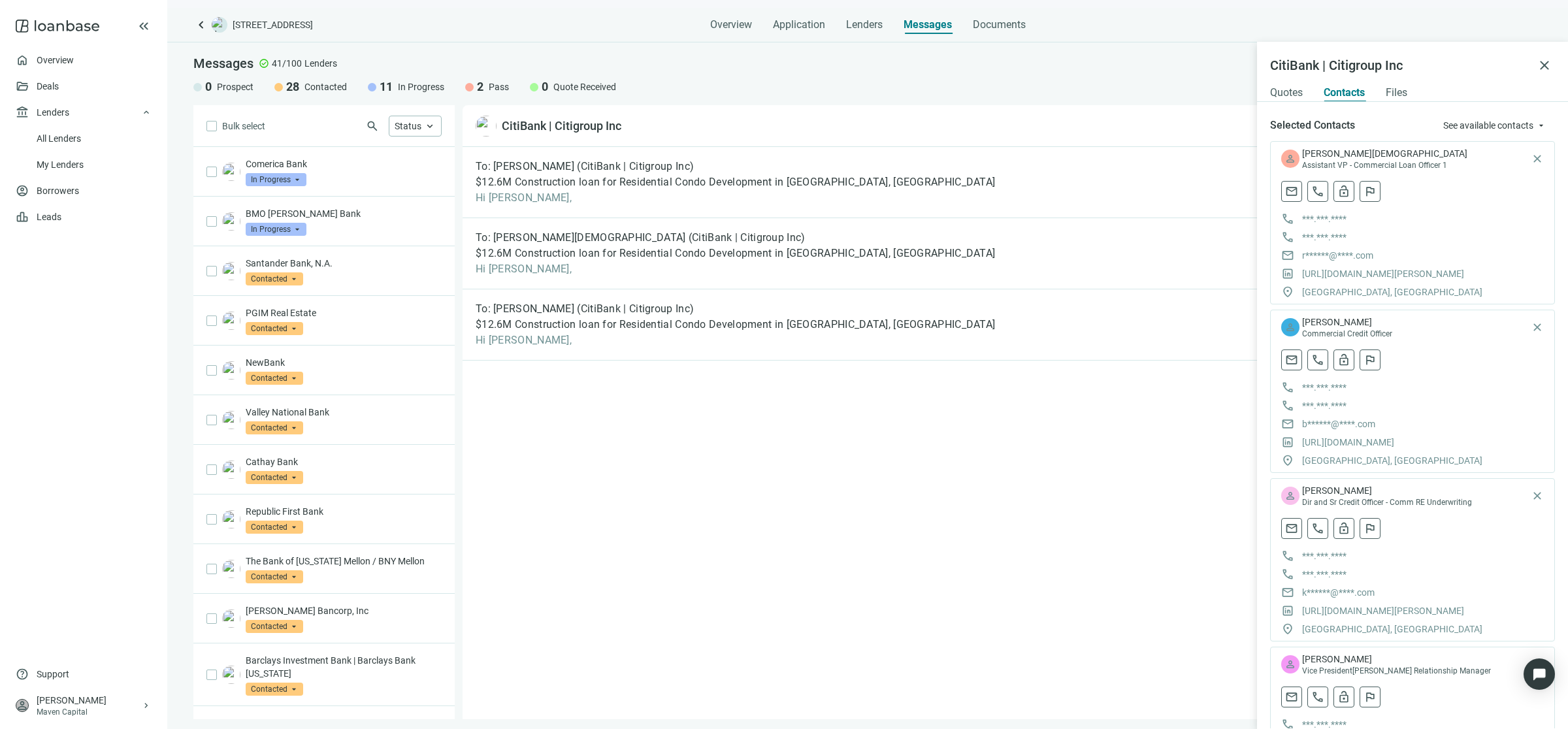
click at [613, 523] on div "To: Sunnnie Wang (CitiBank | Citigroup Inc) $12.6M Construction loan for Reside…" at bounding box center [1002, 433] width 1079 height 572
click at [266, 177] on span "In Progress" at bounding box center [276, 180] width 61 height 13
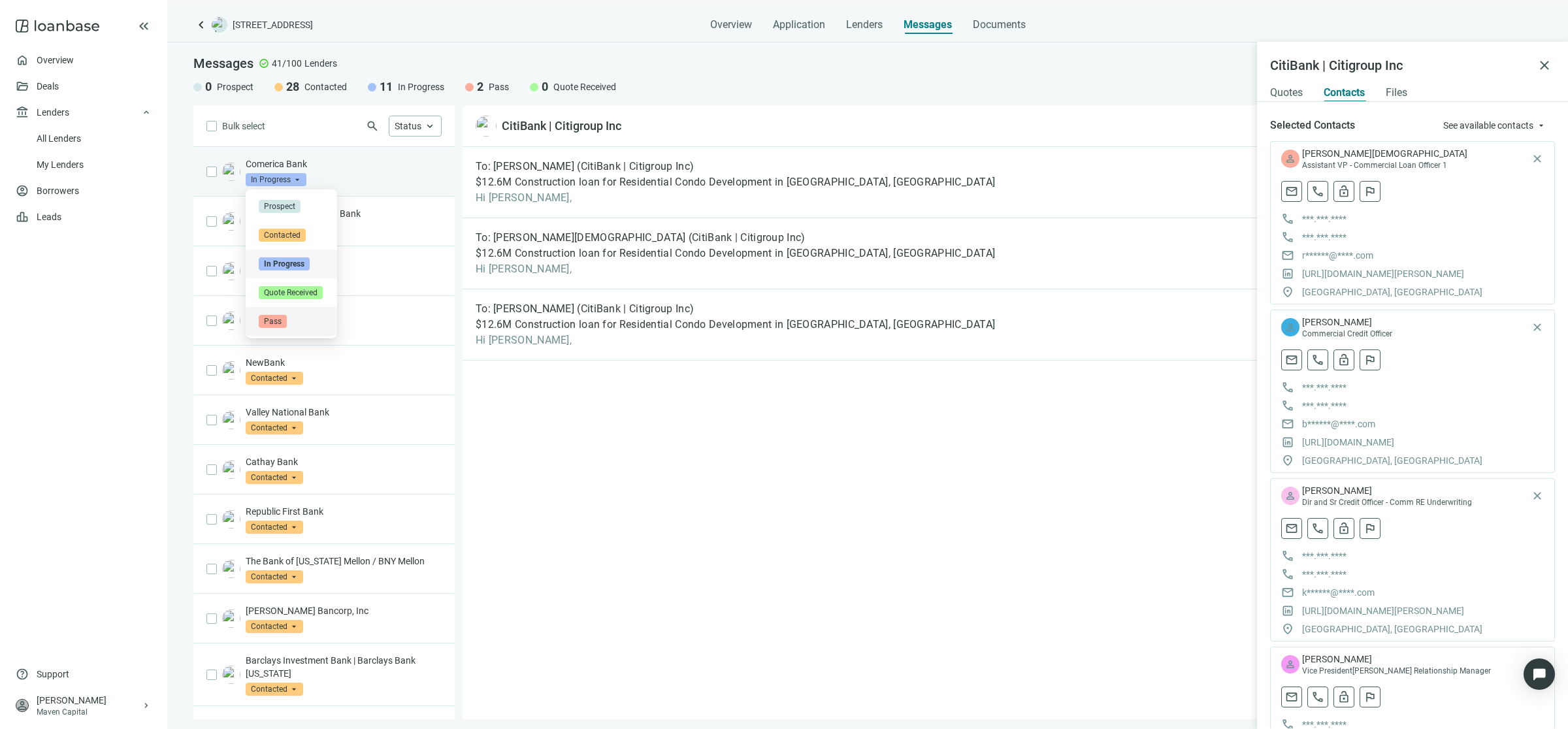
click at [304, 318] on div "Pass" at bounding box center [291, 321] width 65 height 13
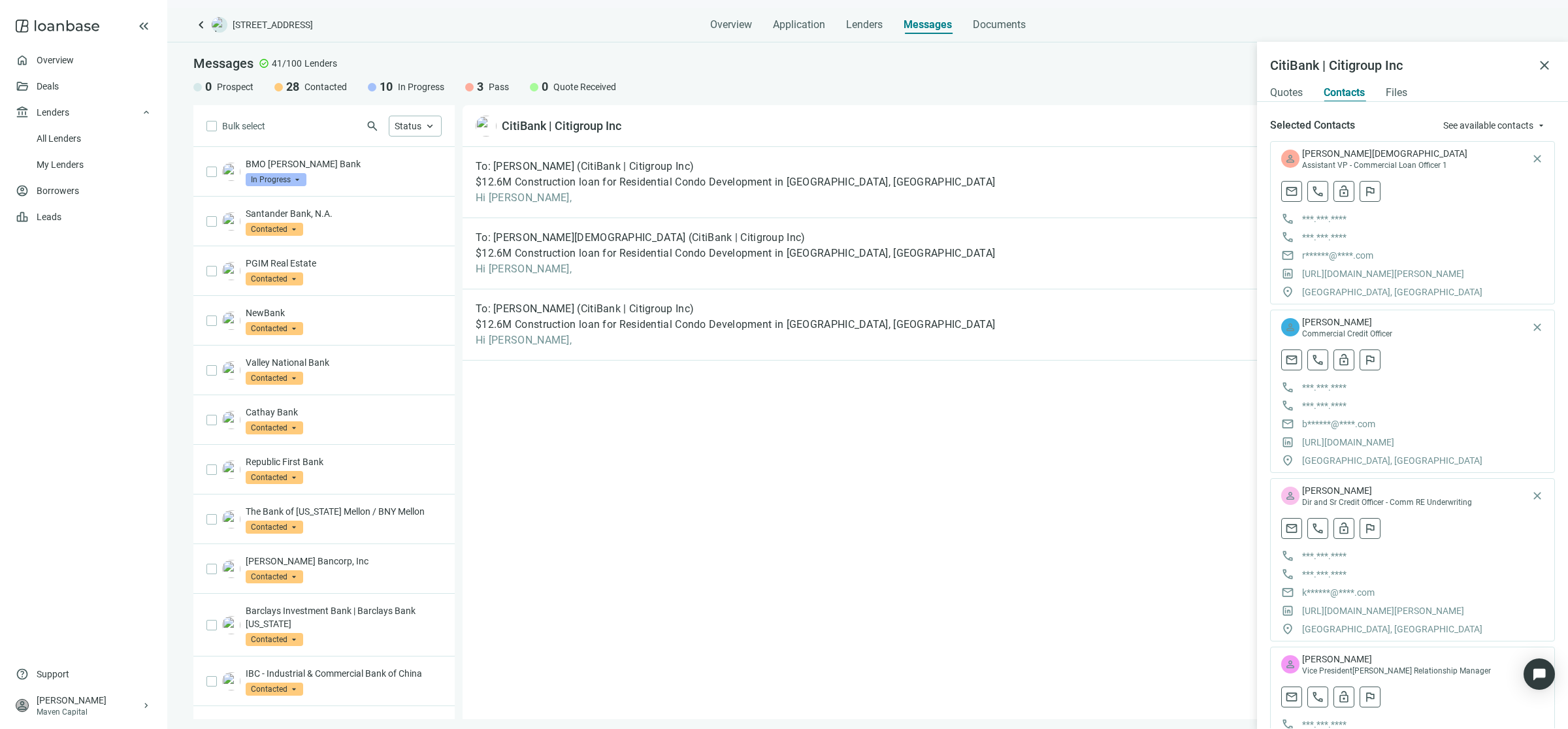
click at [684, 471] on div "To: Sunnnie Wang (CitiBank | Citigroup Inc) $12.6M Construction loan for Reside…" at bounding box center [1002, 433] width 1079 height 572
click at [346, 337] on div "NewBank Contacted arrow_drop_down" at bounding box center [323, 320] width 261 height 50
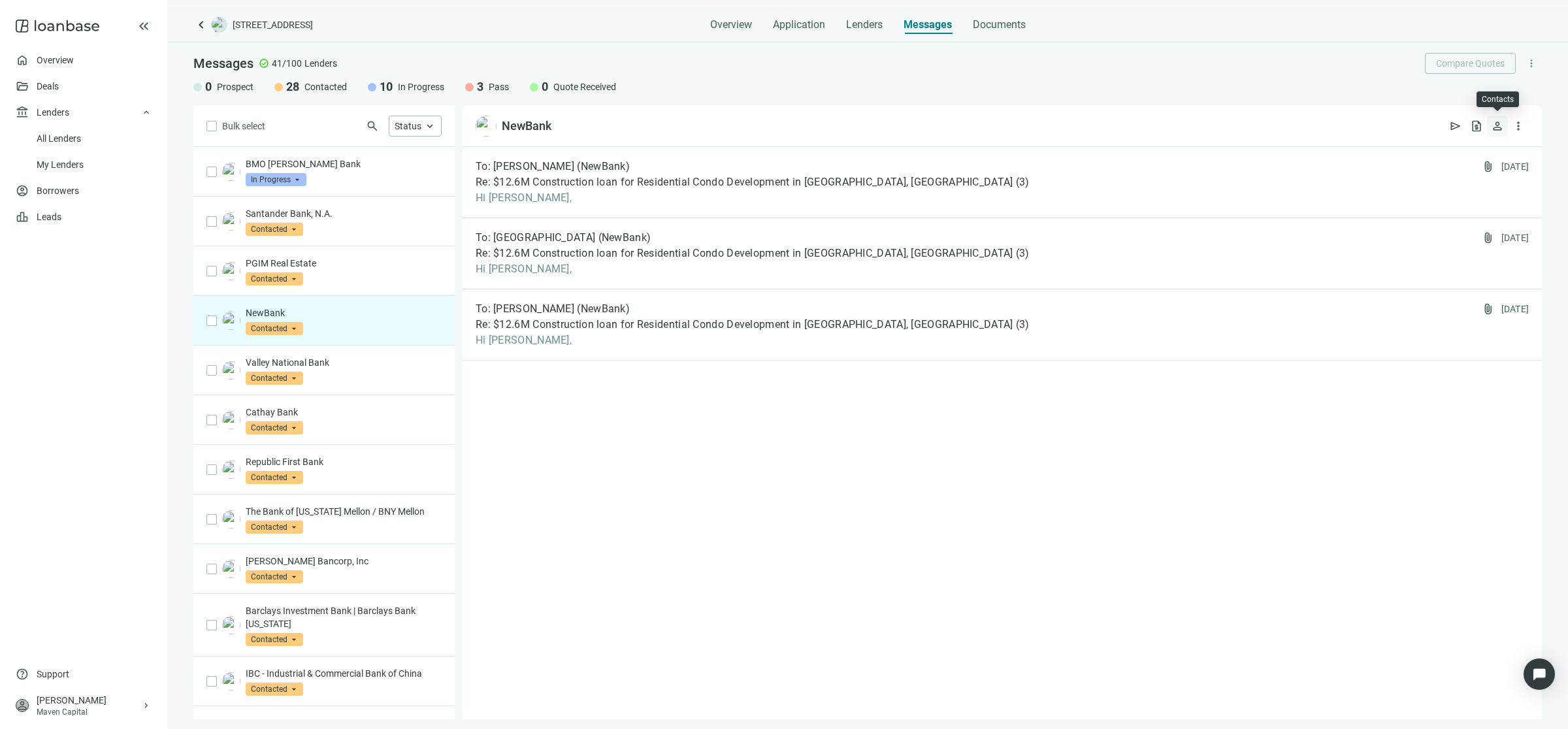
click at [1504, 128] on button "person" at bounding box center [1497, 126] width 21 height 21
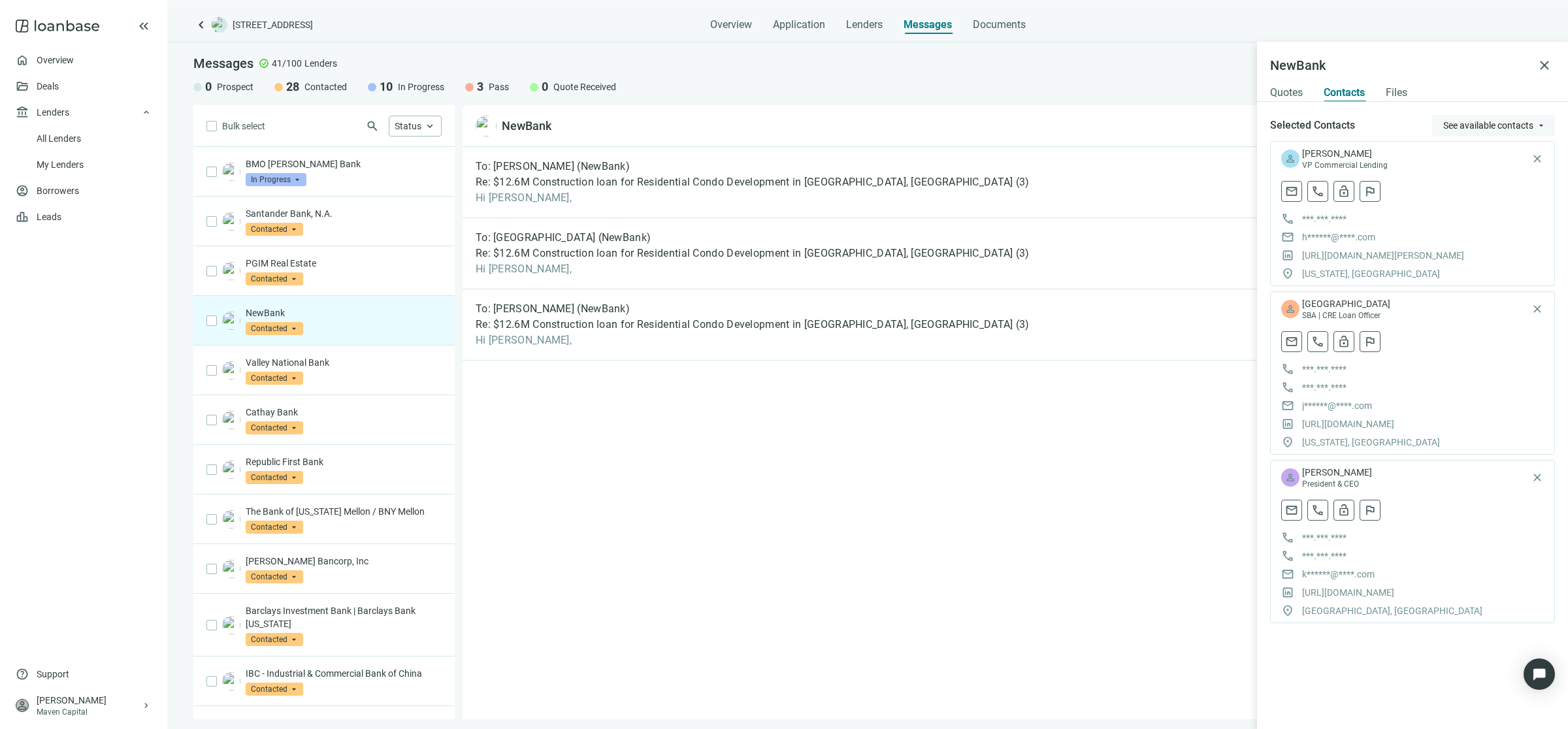
click at [1513, 121] on span "See available contacts" at bounding box center [1488, 125] width 90 height 10
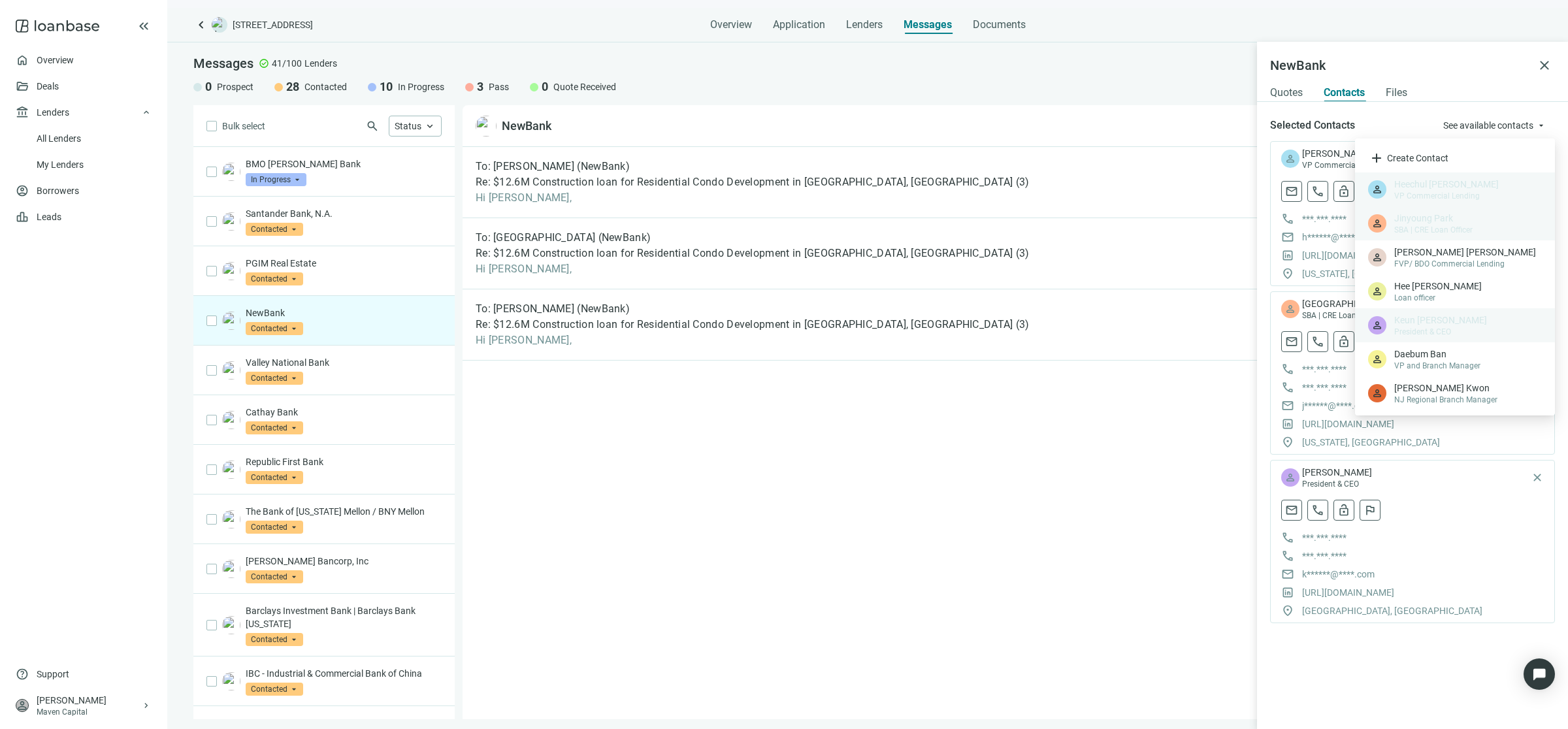
click at [737, 456] on div "To: Keun Han (NewBank) Re: $12.6M Construction loan for Residential Condo Devel…" at bounding box center [1002, 433] width 1079 height 572
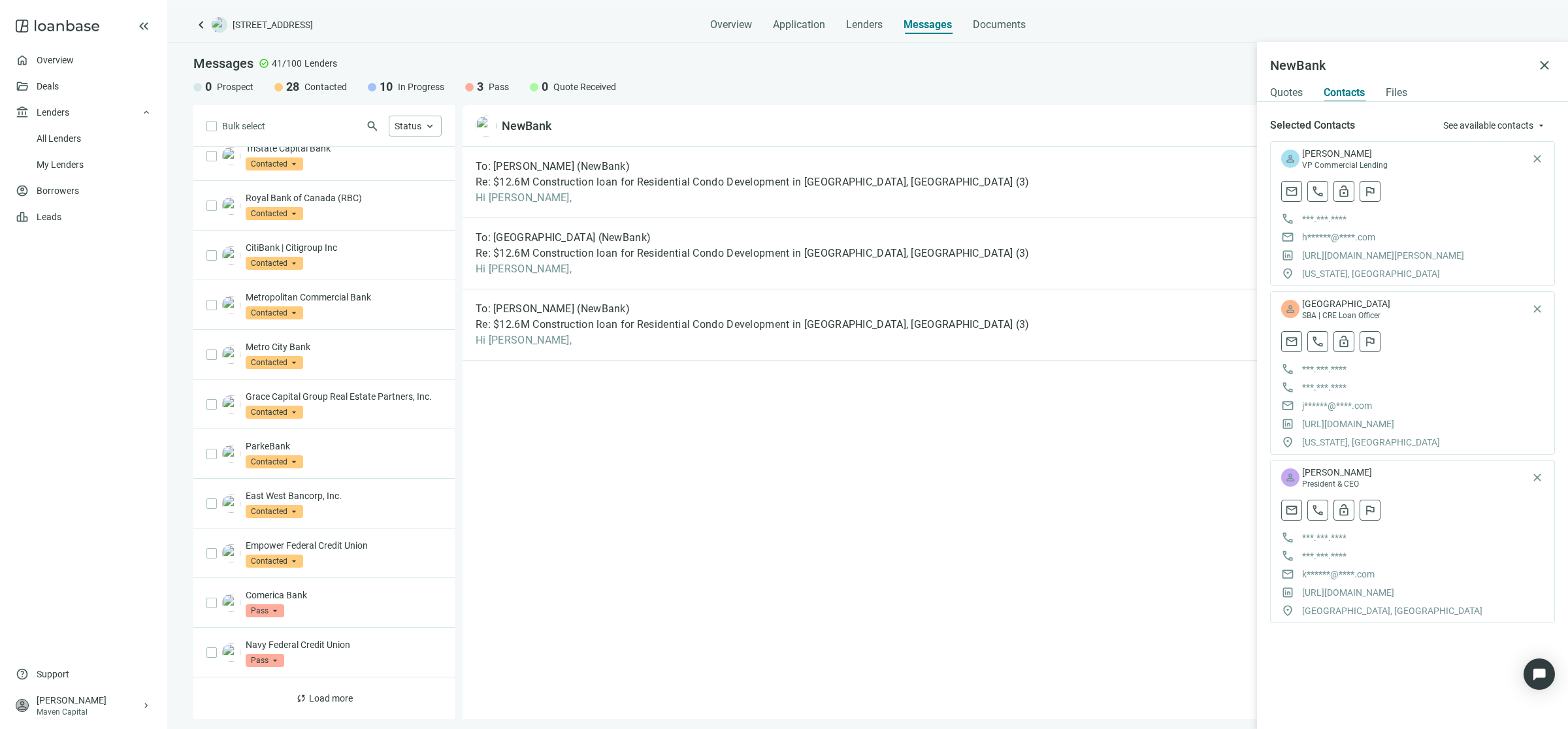
scroll to position [1486, 0]
click at [333, 701] on span "Load more" at bounding box center [331, 697] width 44 height 10
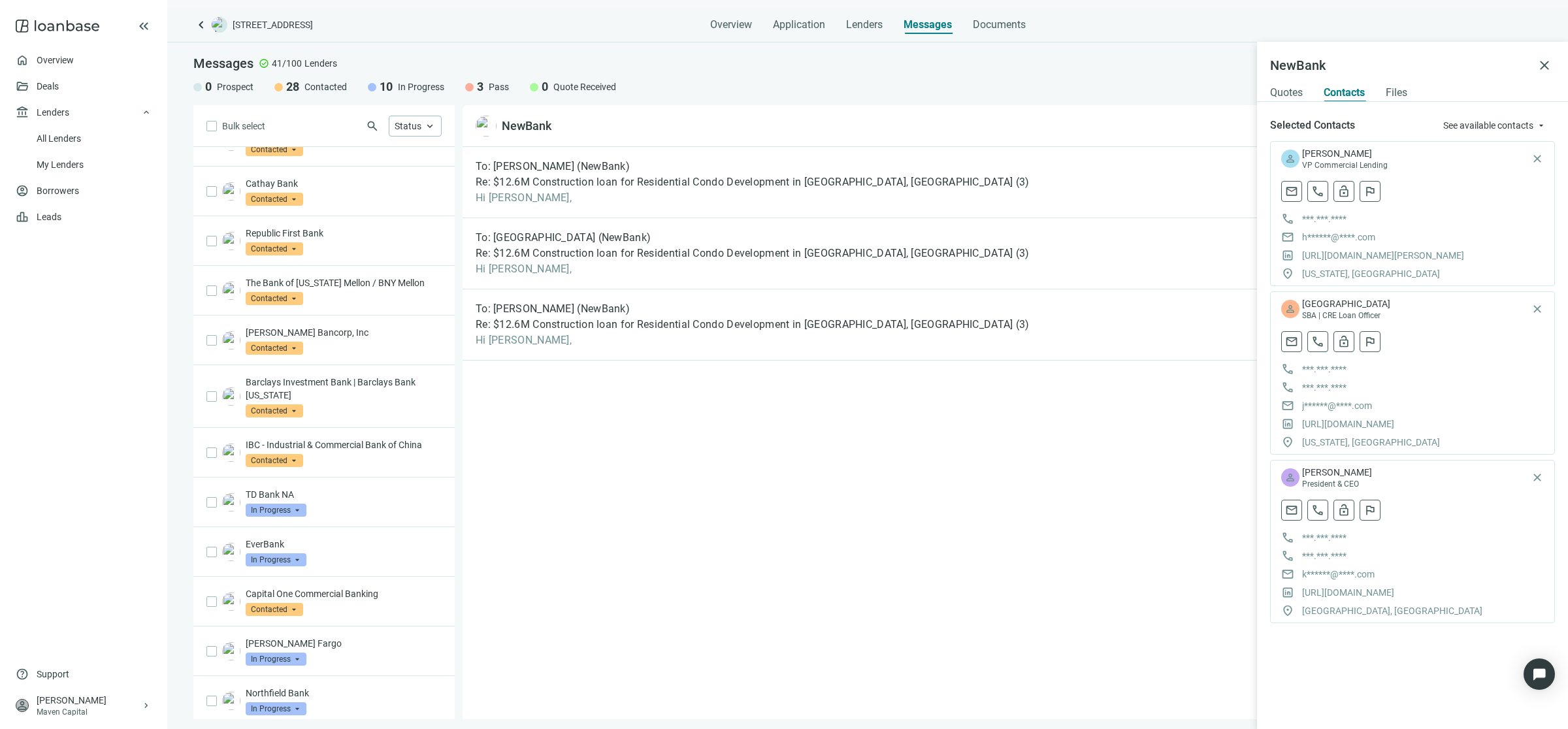
scroll to position [24, 0]
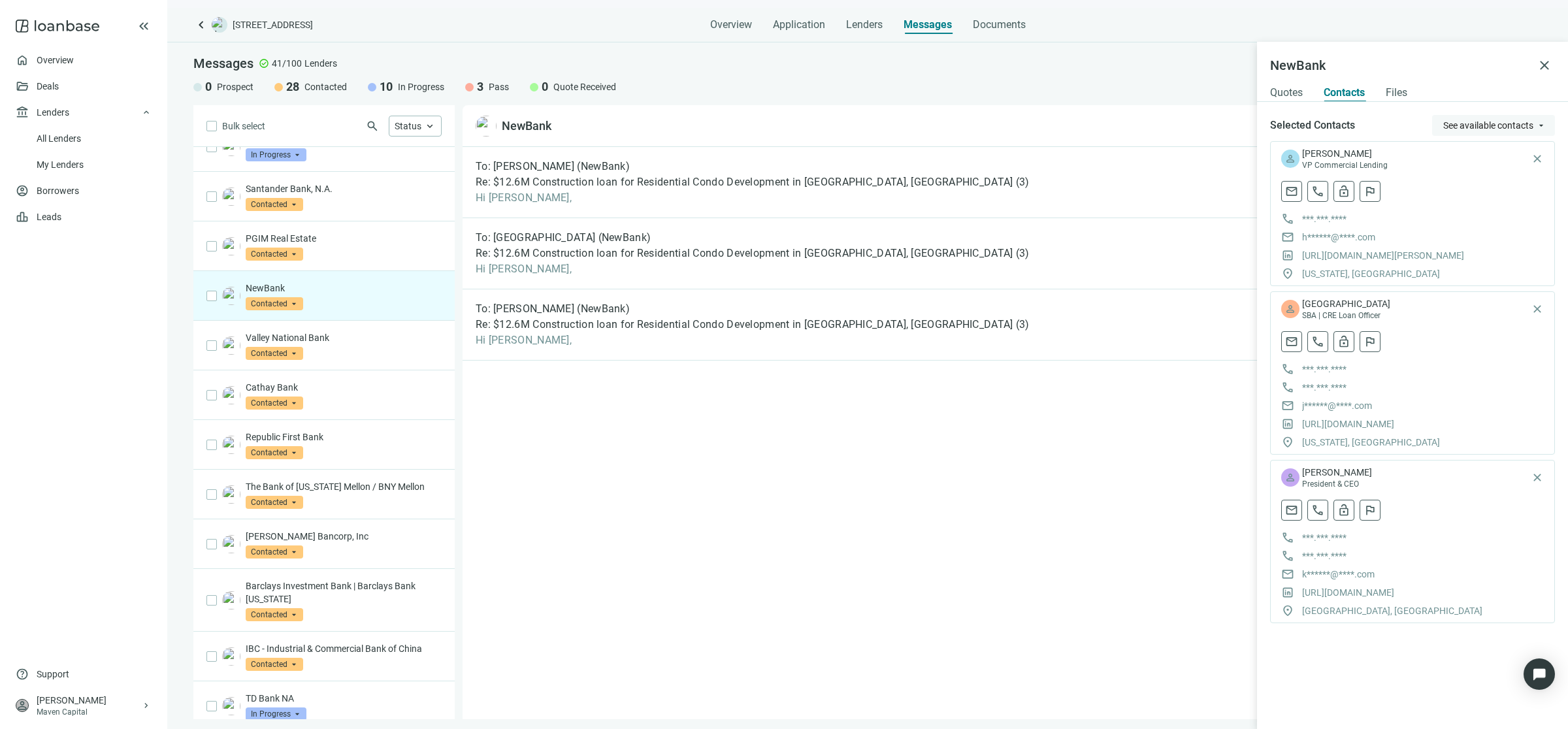
click at [1518, 120] on span "See available contacts" at bounding box center [1488, 125] width 90 height 10
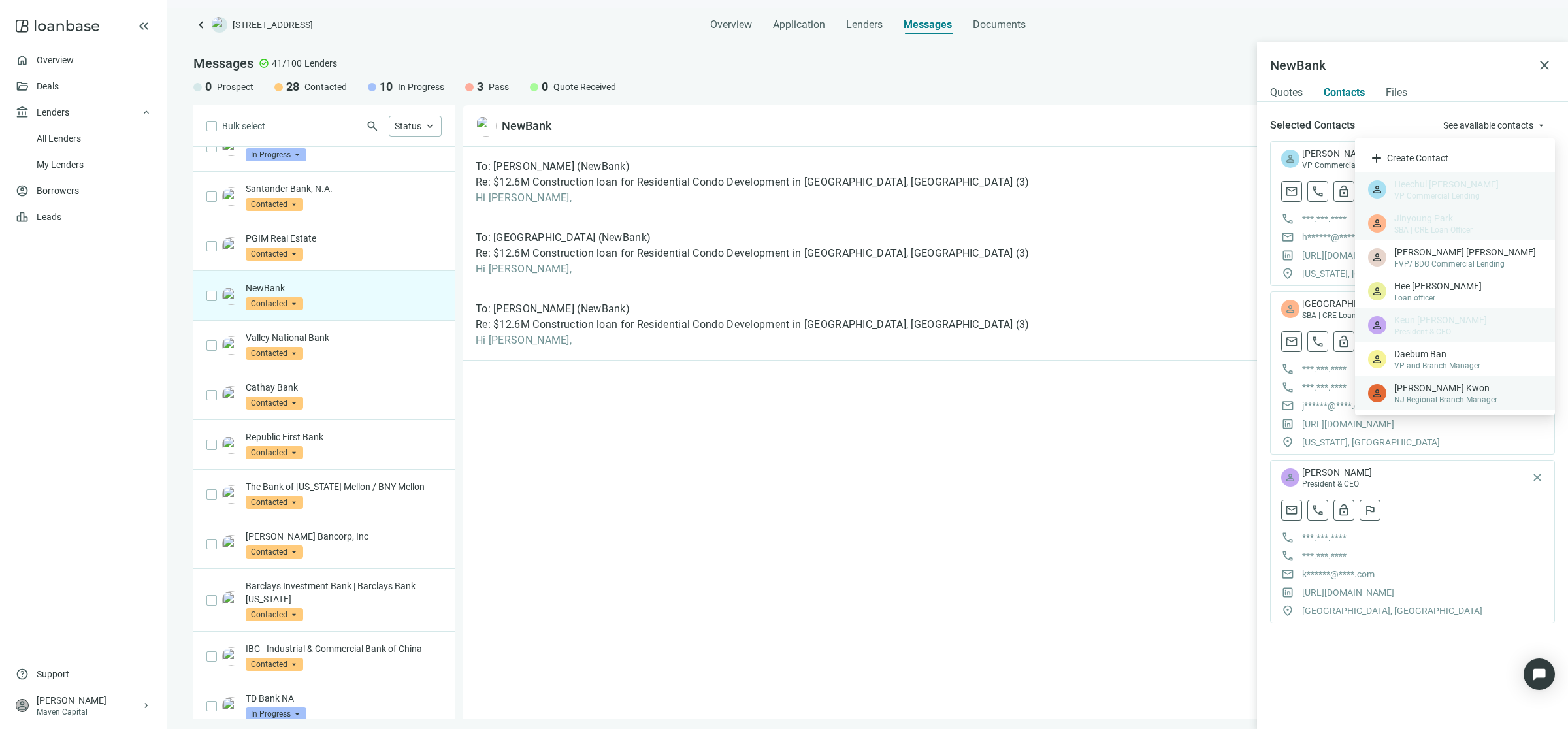
click at [1428, 389] on span "Jason Kwon" at bounding box center [1467, 388] width 147 height 13
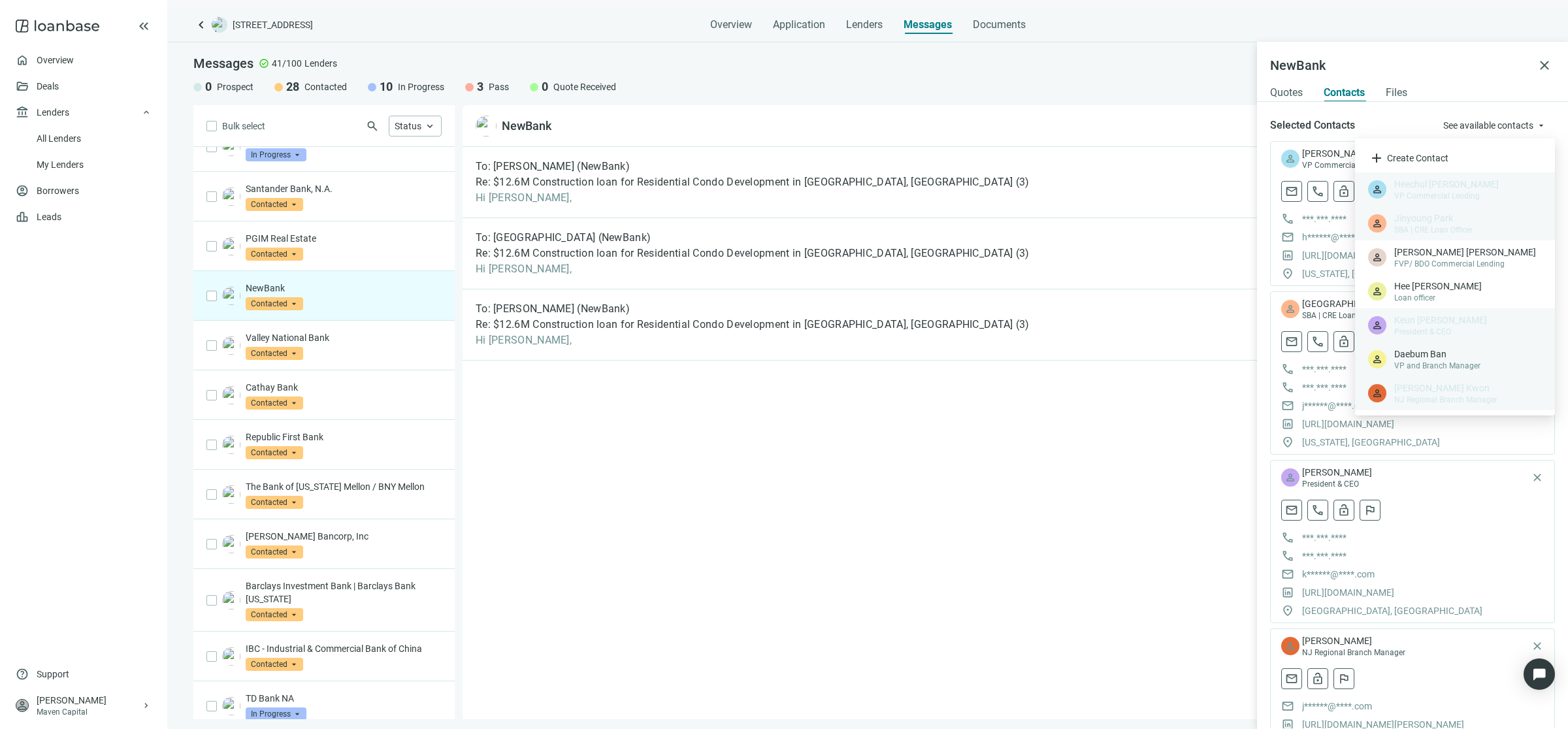
click at [1442, 364] on span "VP and Branch Manager" at bounding box center [1467, 365] width 147 height 10
click at [1462, 281] on span "Hee Chung" at bounding box center [1467, 286] width 147 height 13
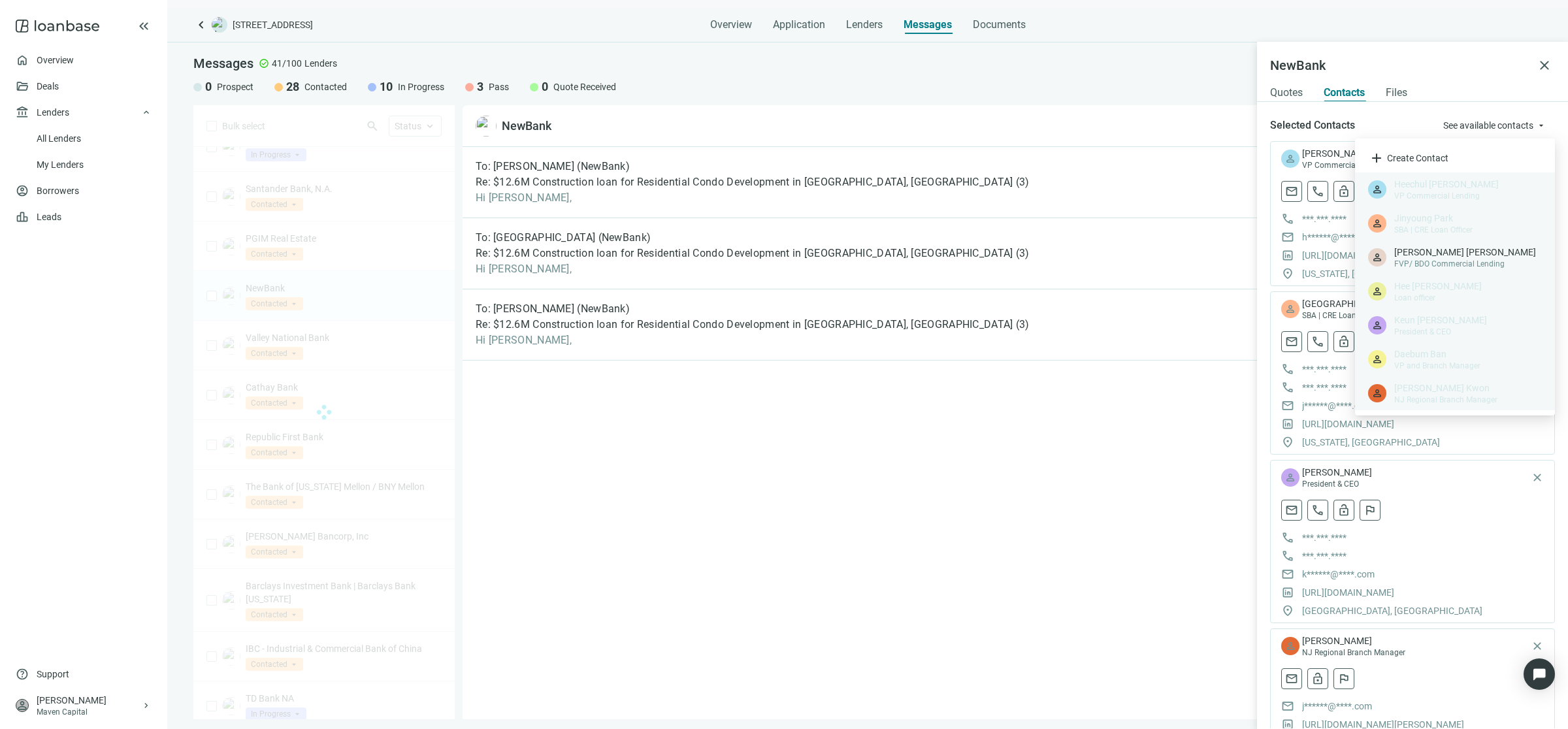
click at [1465, 262] on span "FVP/ BDO Commercial Lending" at bounding box center [1467, 263] width 147 height 10
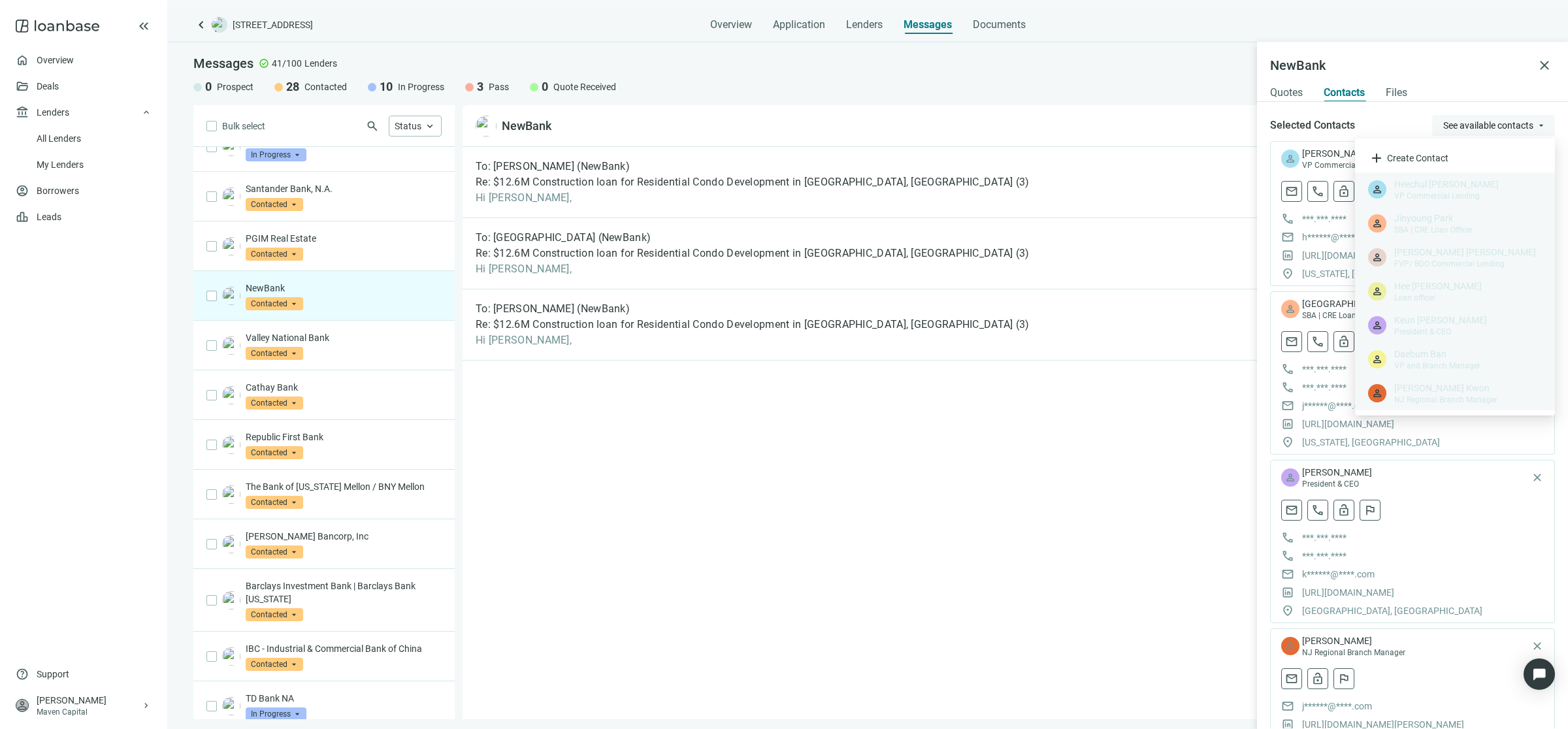
click at [1484, 126] on span "See available contacts" at bounding box center [1488, 125] width 90 height 10
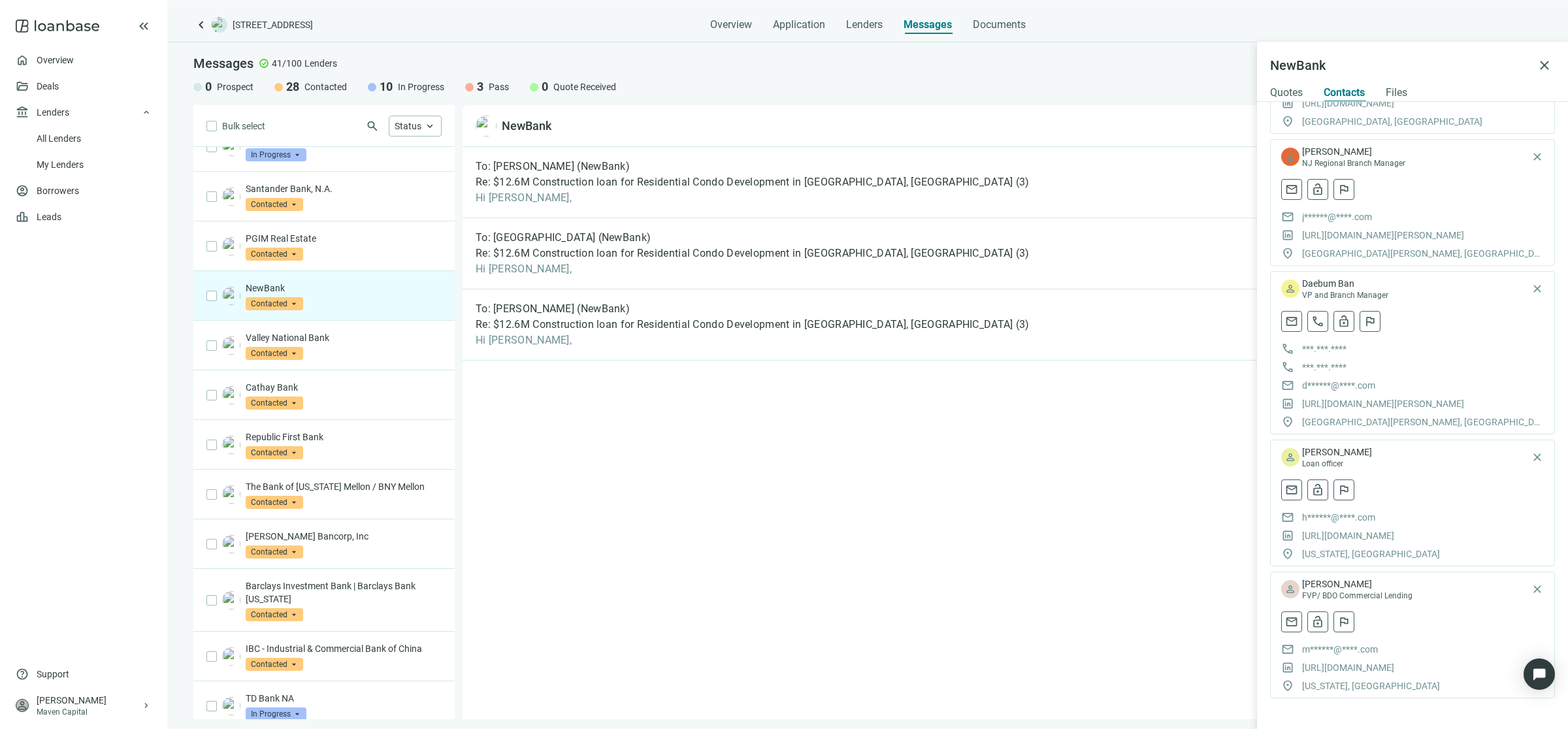
scroll to position [490, 0]
click at [993, 640] on div "To: Keun Han (NewBank) Re: $12.6M Construction loan for Residential Condo Devel…" at bounding box center [1002, 433] width 1079 height 572
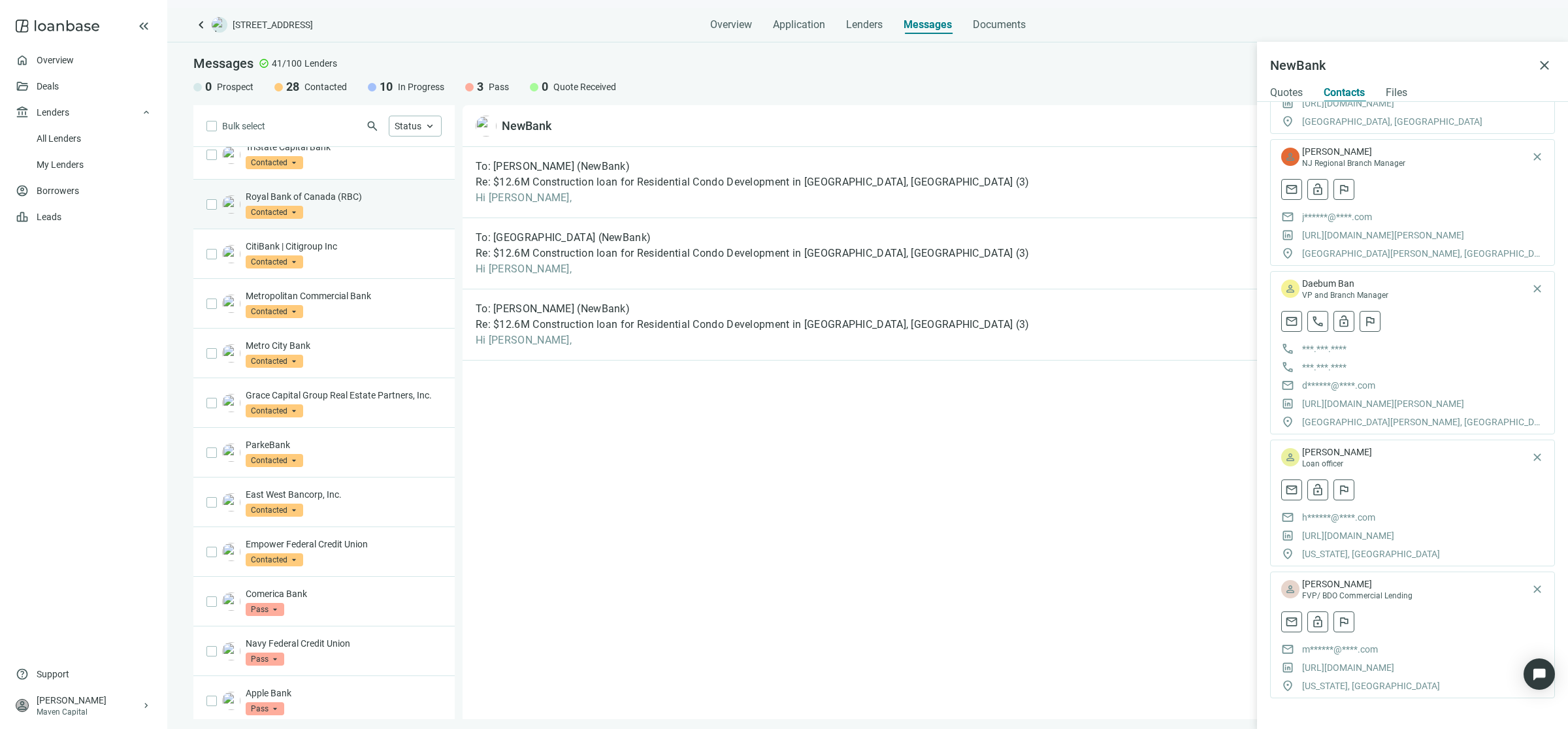
scroll to position [1494, 0]
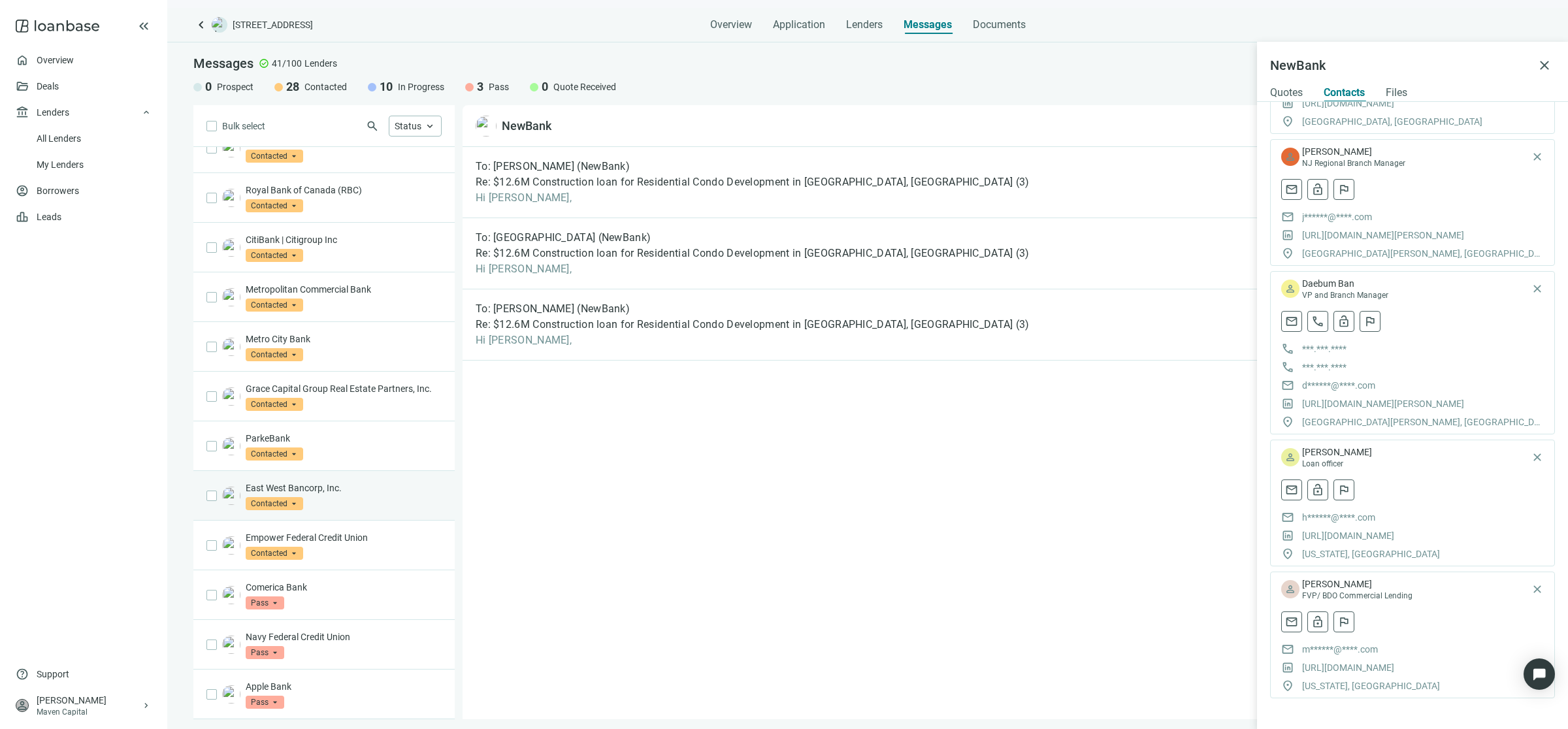
click at [389, 500] on div "East West Bancorp, Inc. Contacted arrow_drop_down" at bounding box center [344, 496] width 196 height 28
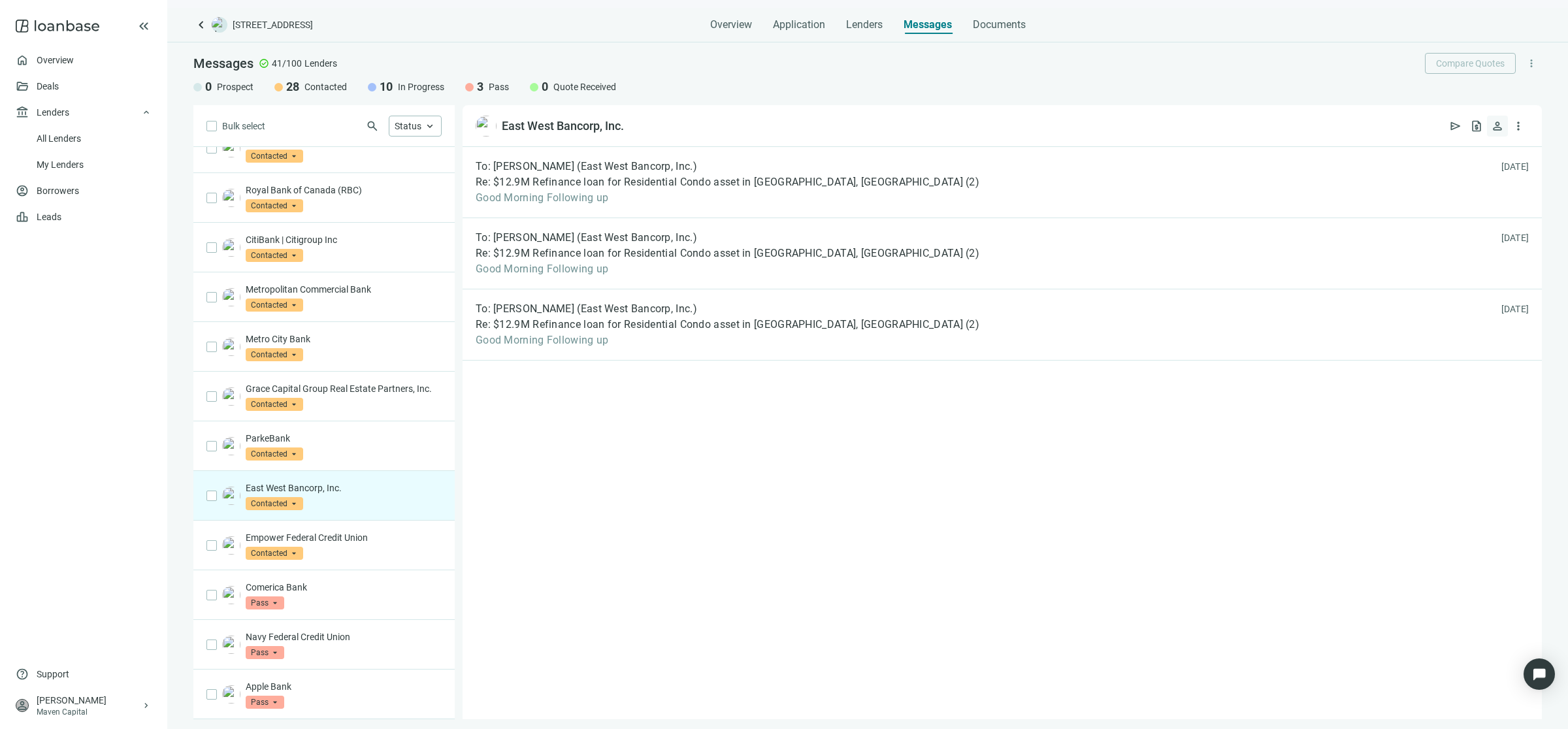
click at [1500, 120] on span "person" at bounding box center [1497, 126] width 13 height 13
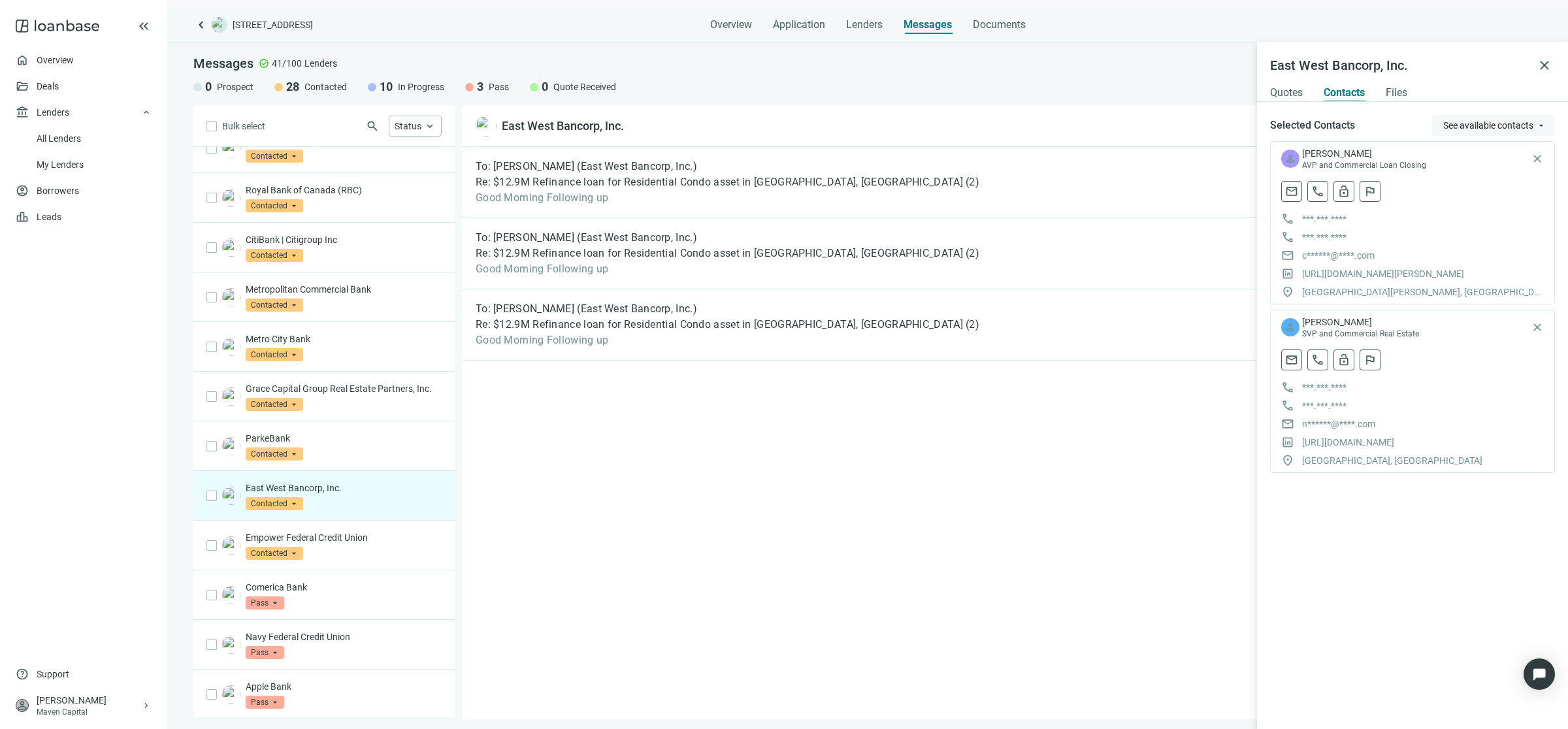
click at [1520, 123] on span "See available contacts" at bounding box center [1488, 125] width 90 height 10
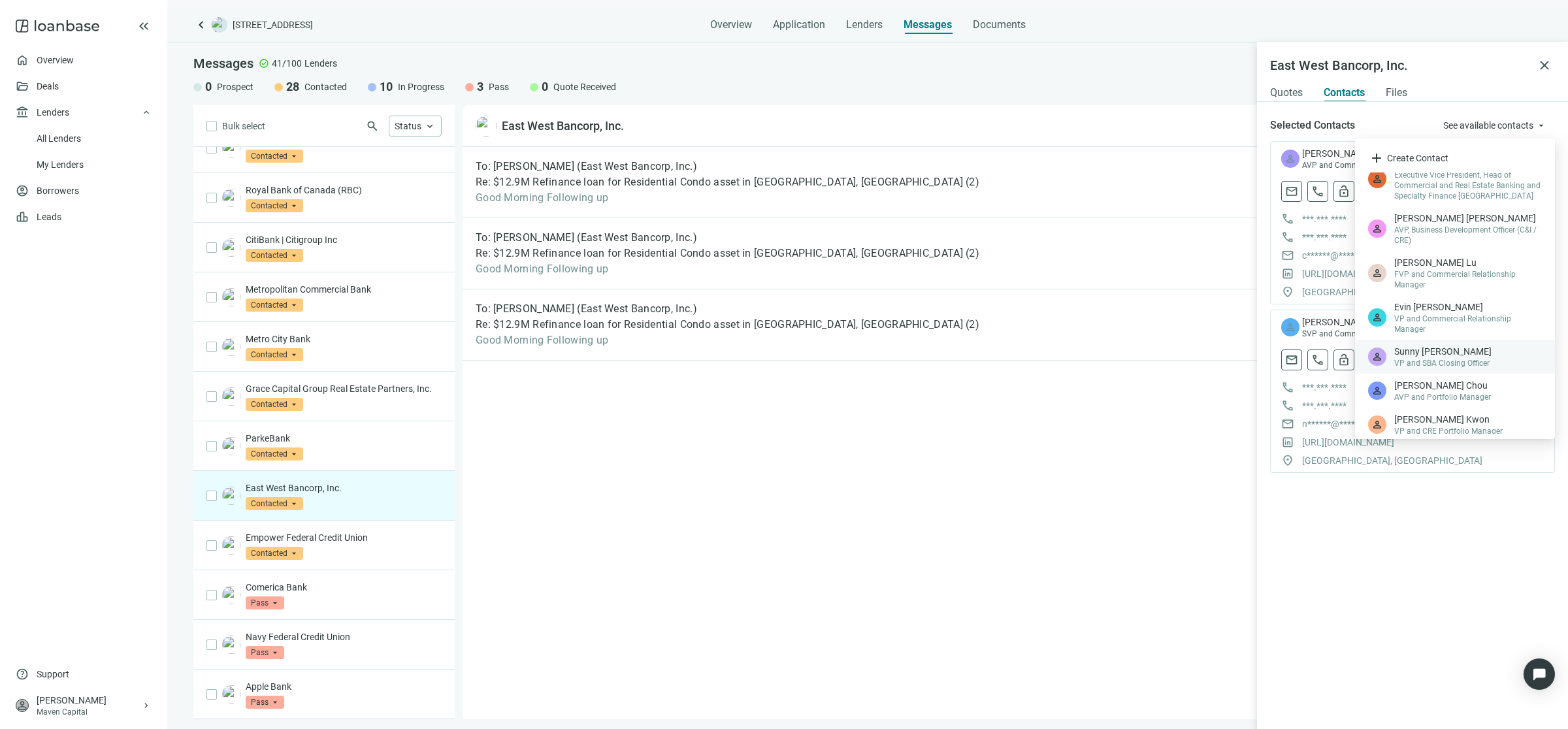
scroll to position [198, 0]
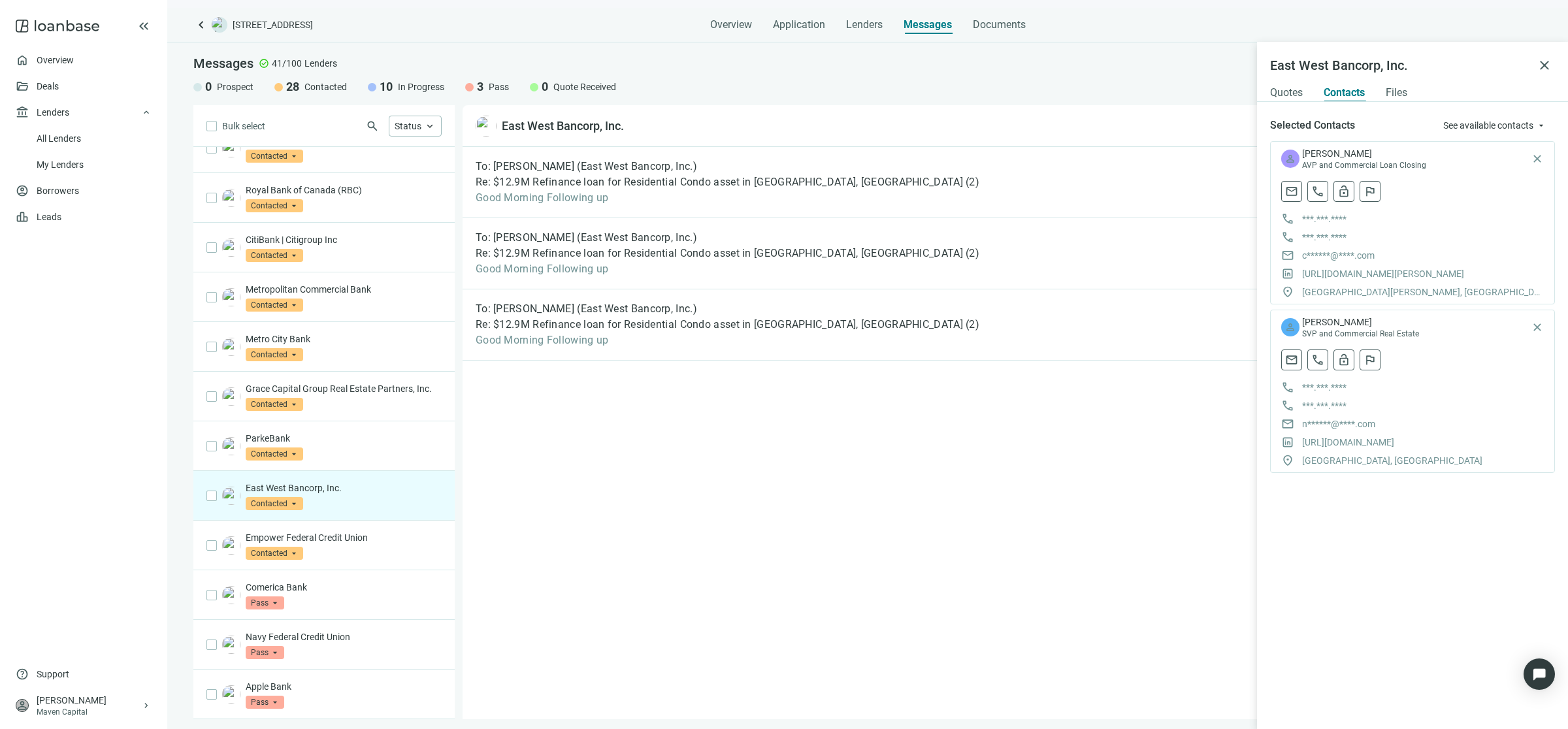
click at [1008, 406] on div "To: Cory Olson (East West Bancorp, Inc.) Re: $12.9M Refinance loan for Resident…" at bounding box center [1002, 433] width 1079 height 572
click at [1026, 396] on div "To: Cory Olson (East West Bancorp, Inc.) Re: $12.9M Refinance loan for Resident…" at bounding box center [1002, 433] width 1079 height 572
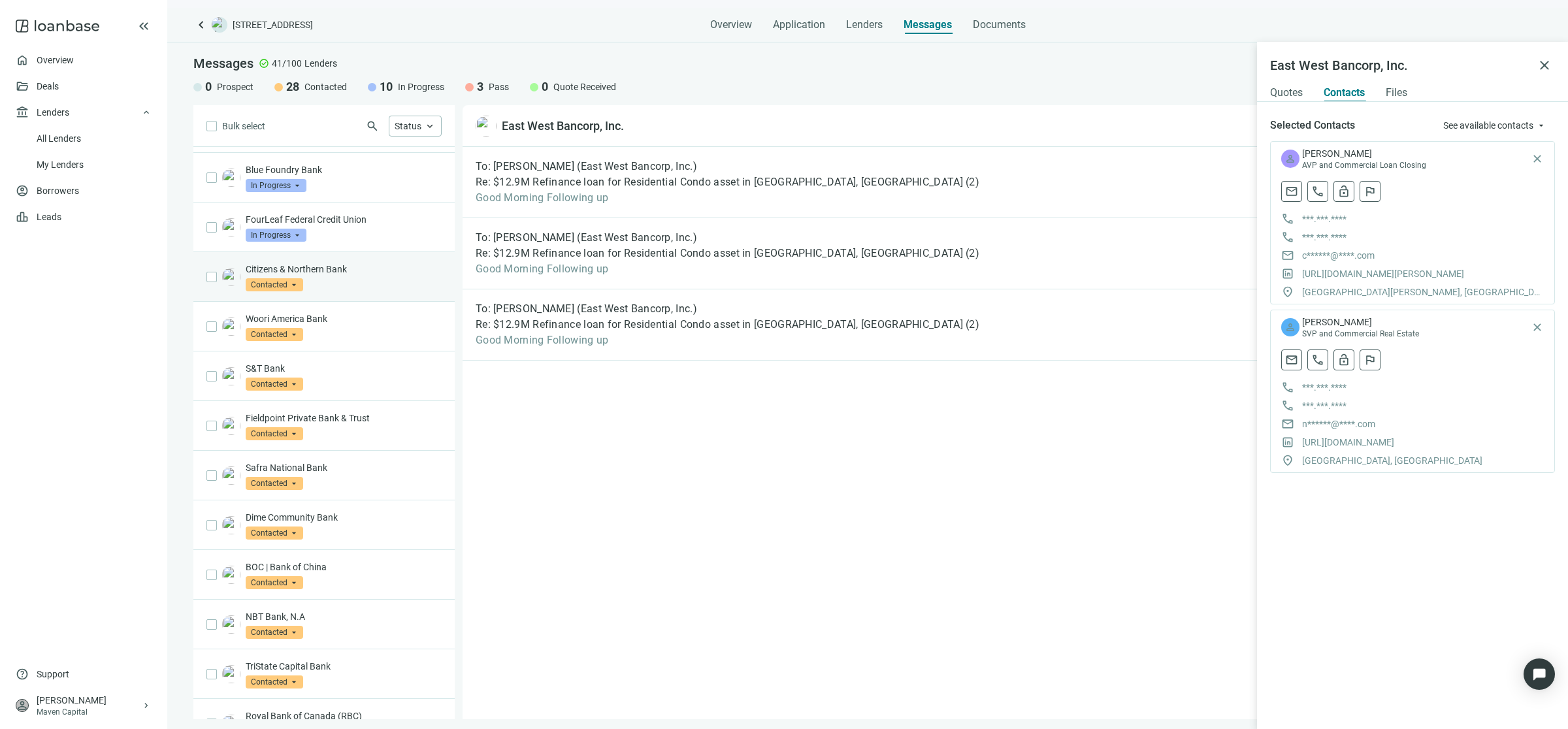
scroll to position [923, 0]
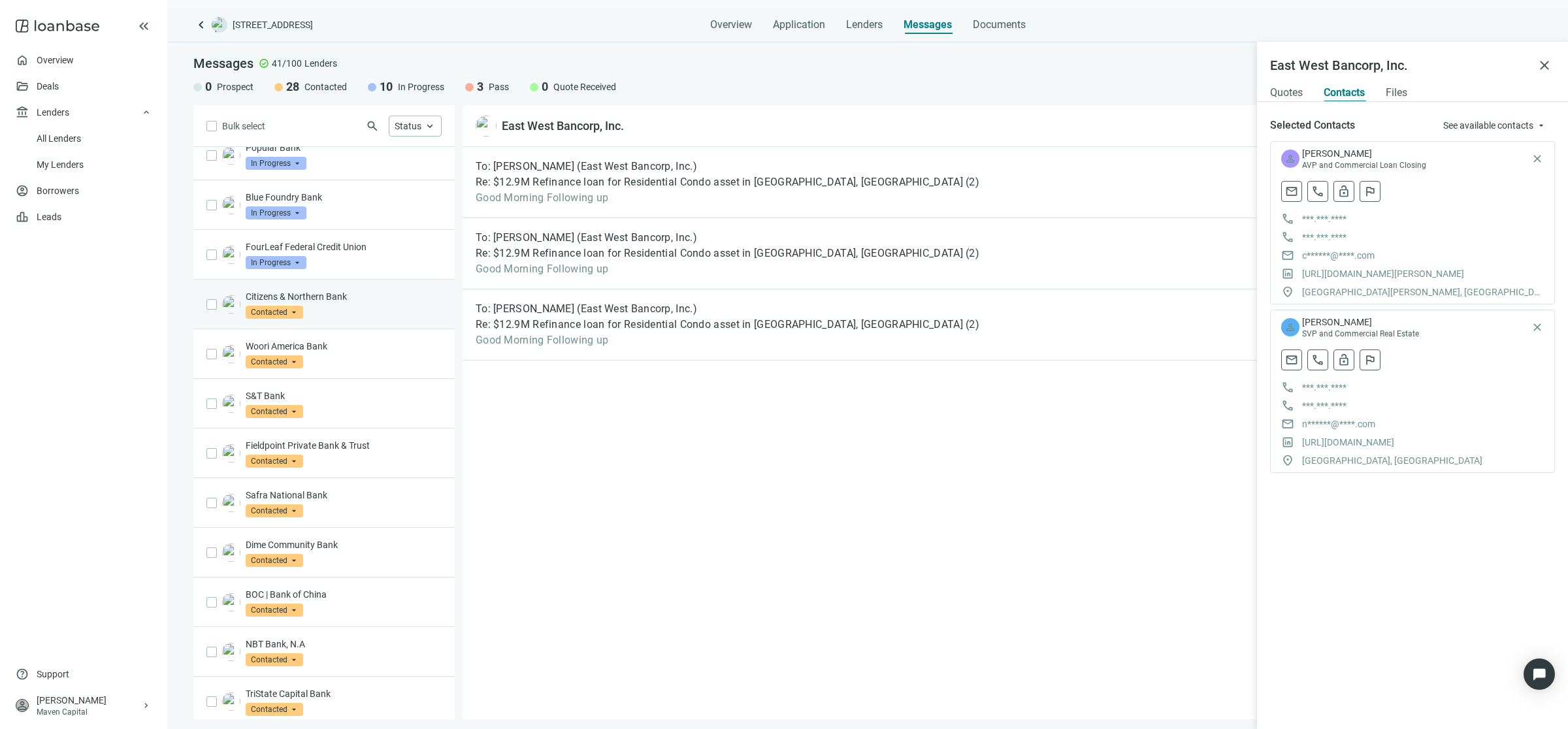
click at [369, 303] on p "Citizens & Northern Bank" at bounding box center [344, 296] width 196 height 13
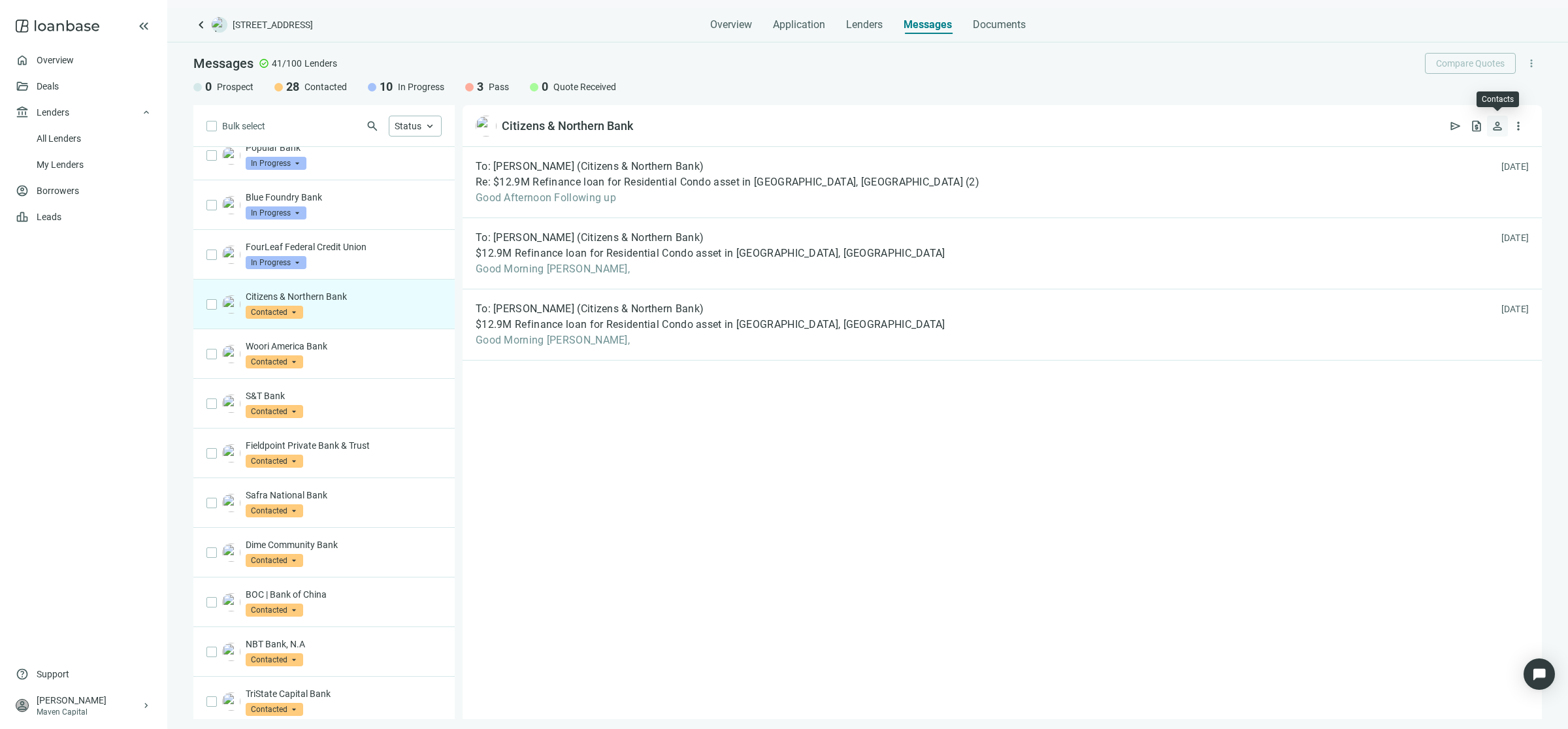
click at [1492, 128] on span "person" at bounding box center [1497, 126] width 13 height 13
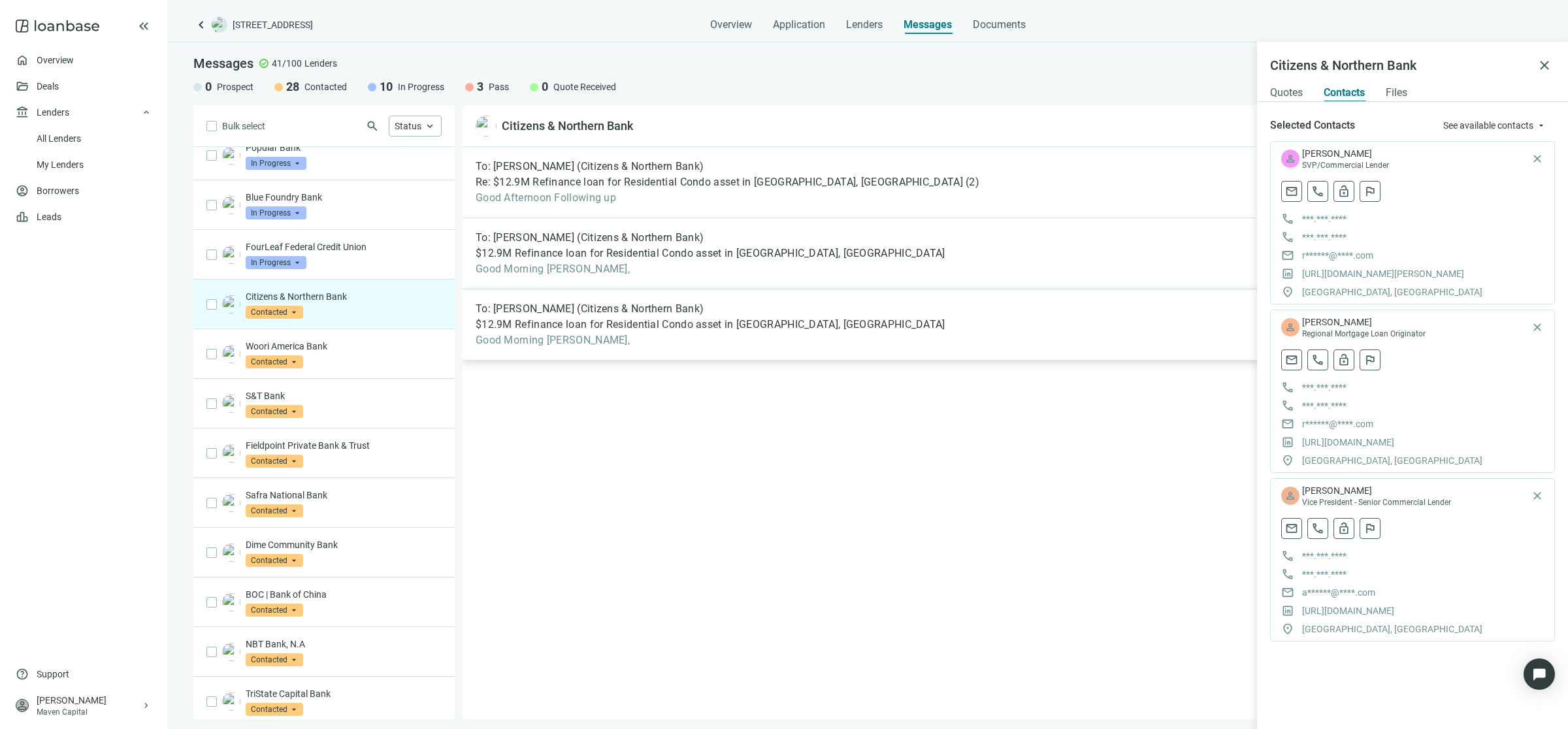
click at [739, 325] on span "$12.9M Refinance loan for Residential Condo asset in Brooklyn, NY" at bounding box center [710, 325] width 470 height 13
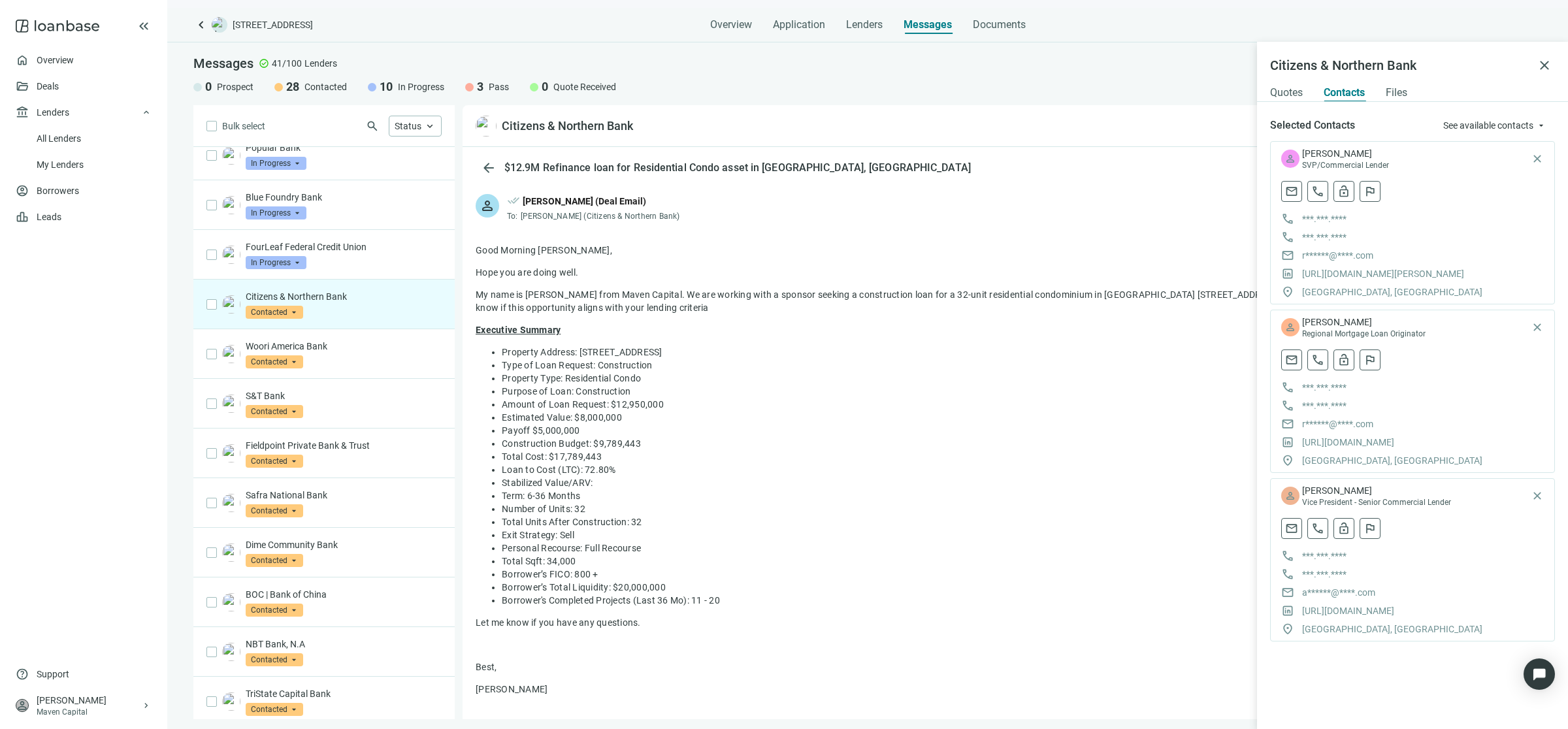
drag, startPoint x: 478, startPoint y: 247, endPoint x: 759, endPoint y: 449, distance: 346.1
click at [759, 449] on div "Good Morning Amy, Hope you are doing well. My name is Sean from Maven Capital. …" at bounding box center [1002, 493] width 1053 height 500
click at [760, 450] on li "Total Cost: $17,789,443" at bounding box center [1015, 456] width 1027 height 13
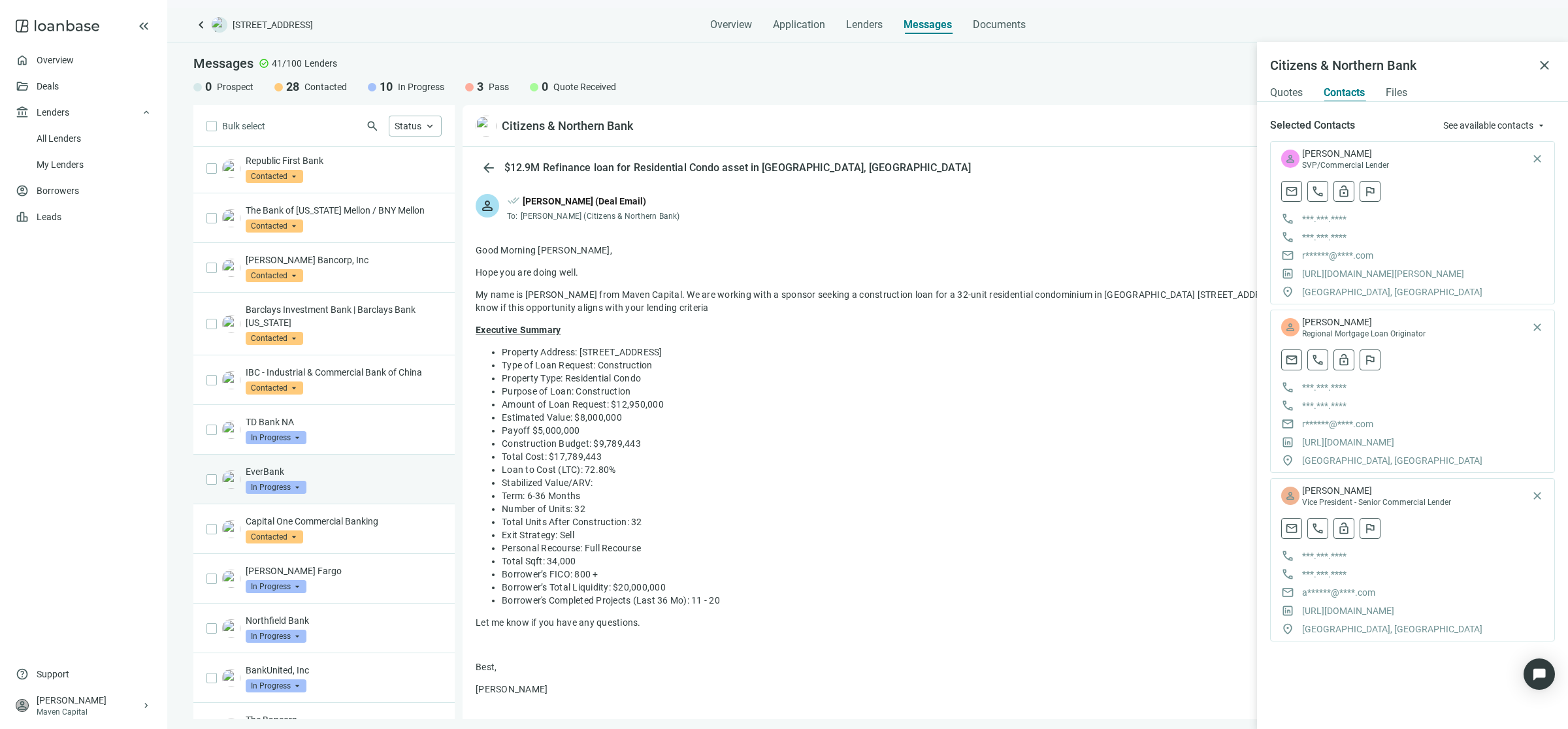
scroll to position [188, 0]
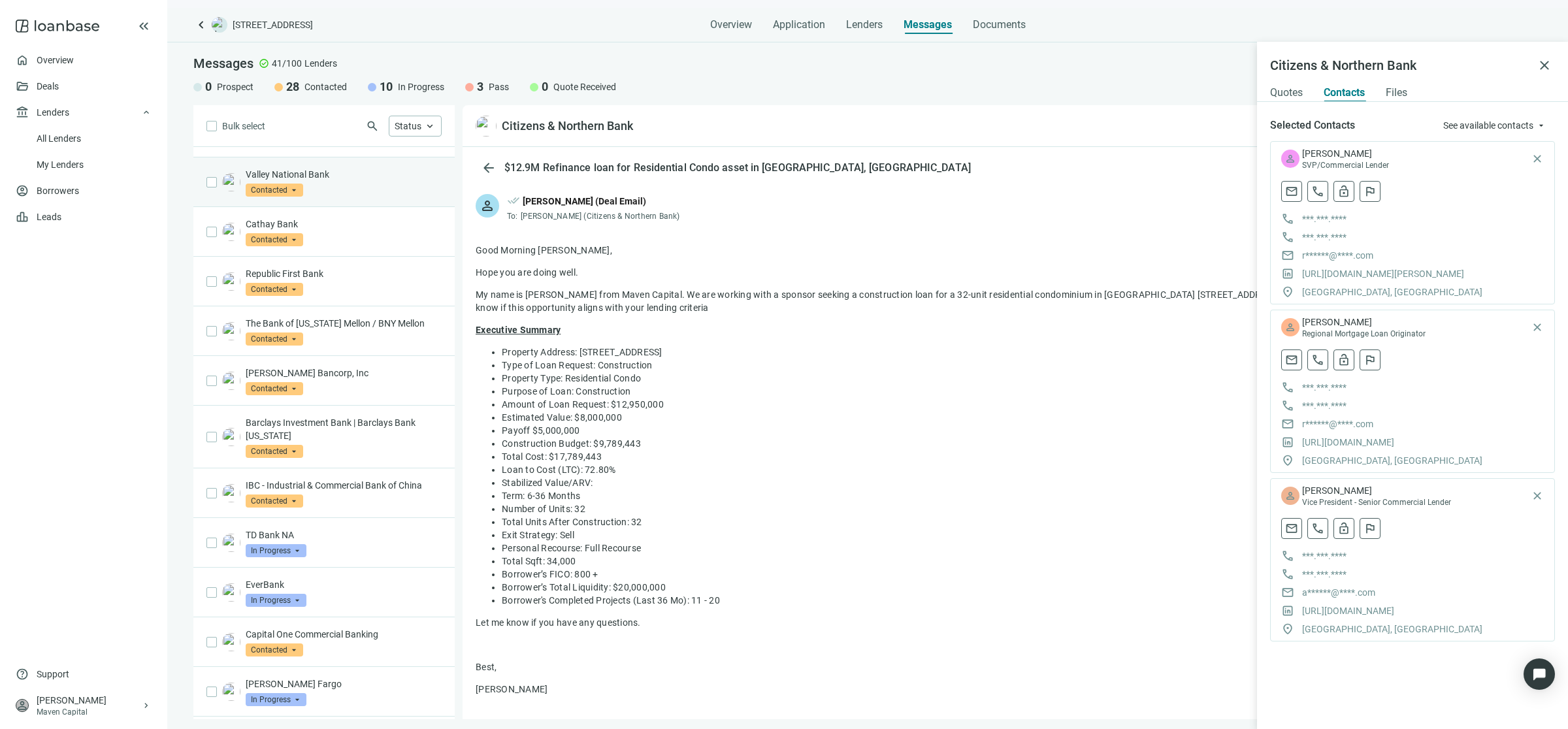
click at [352, 198] on div "Valley National Bank Contacted arrow_drop_down" at bounding box center [323, 182] width 261 height 50
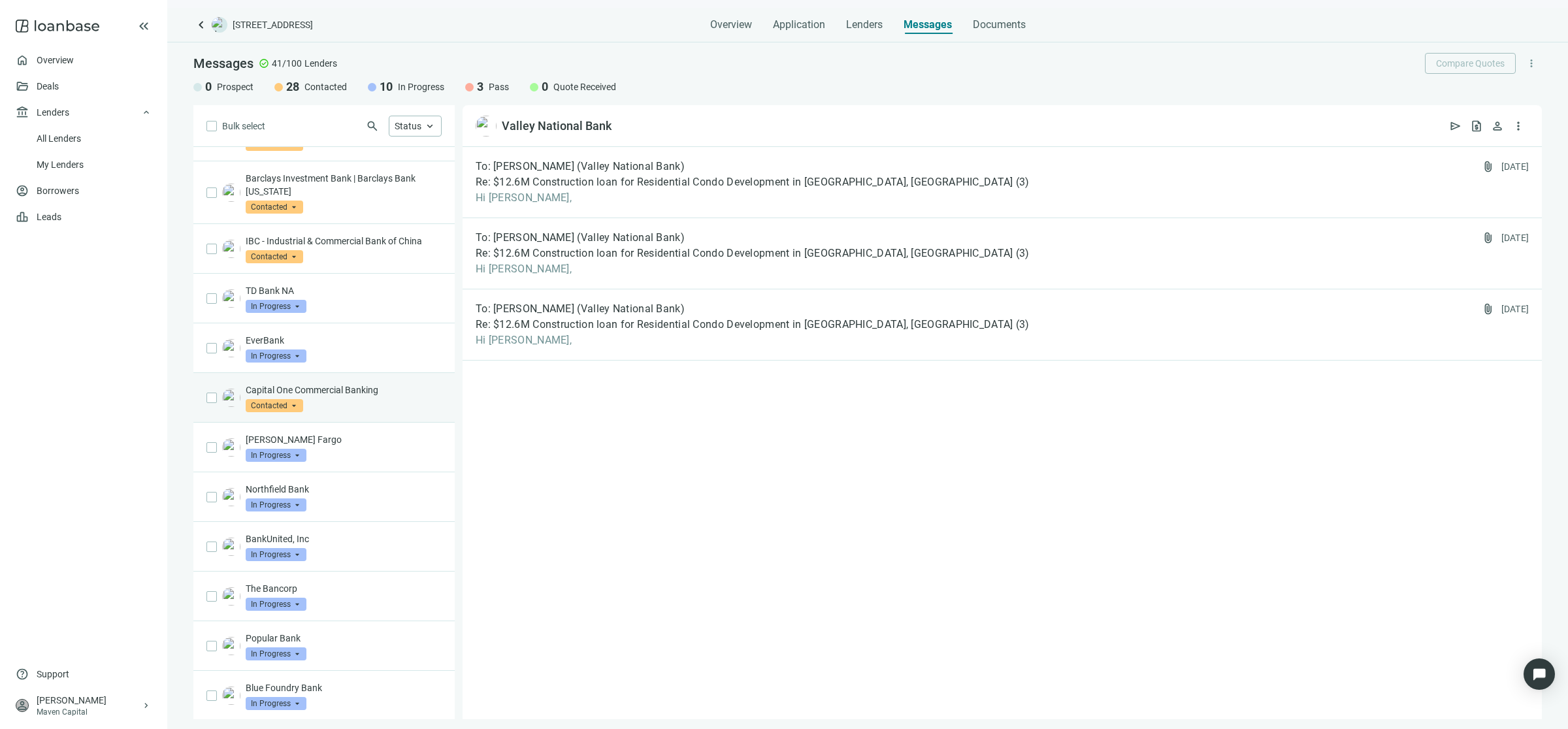
scroll to position [433, 0]
click at [361, 456] on div "Wells Fargo In Progress arrow_drop_down" at bounding box center [344, 447] width 196 height 28
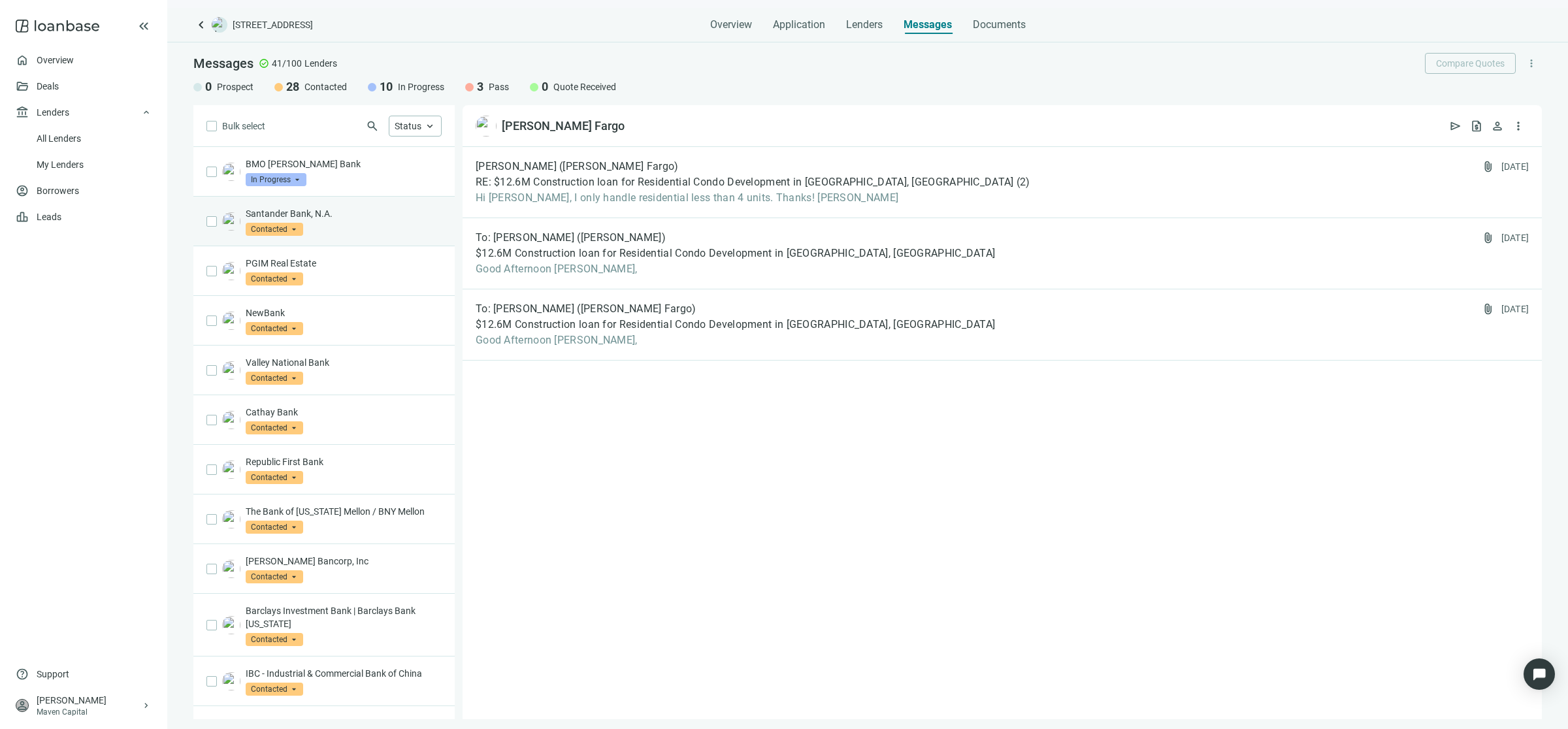
click at [348, 230] on div "Santander Bank, N.A. Contacted arrow_drop_down" at bounding box center [344, 221] width 196 height 28
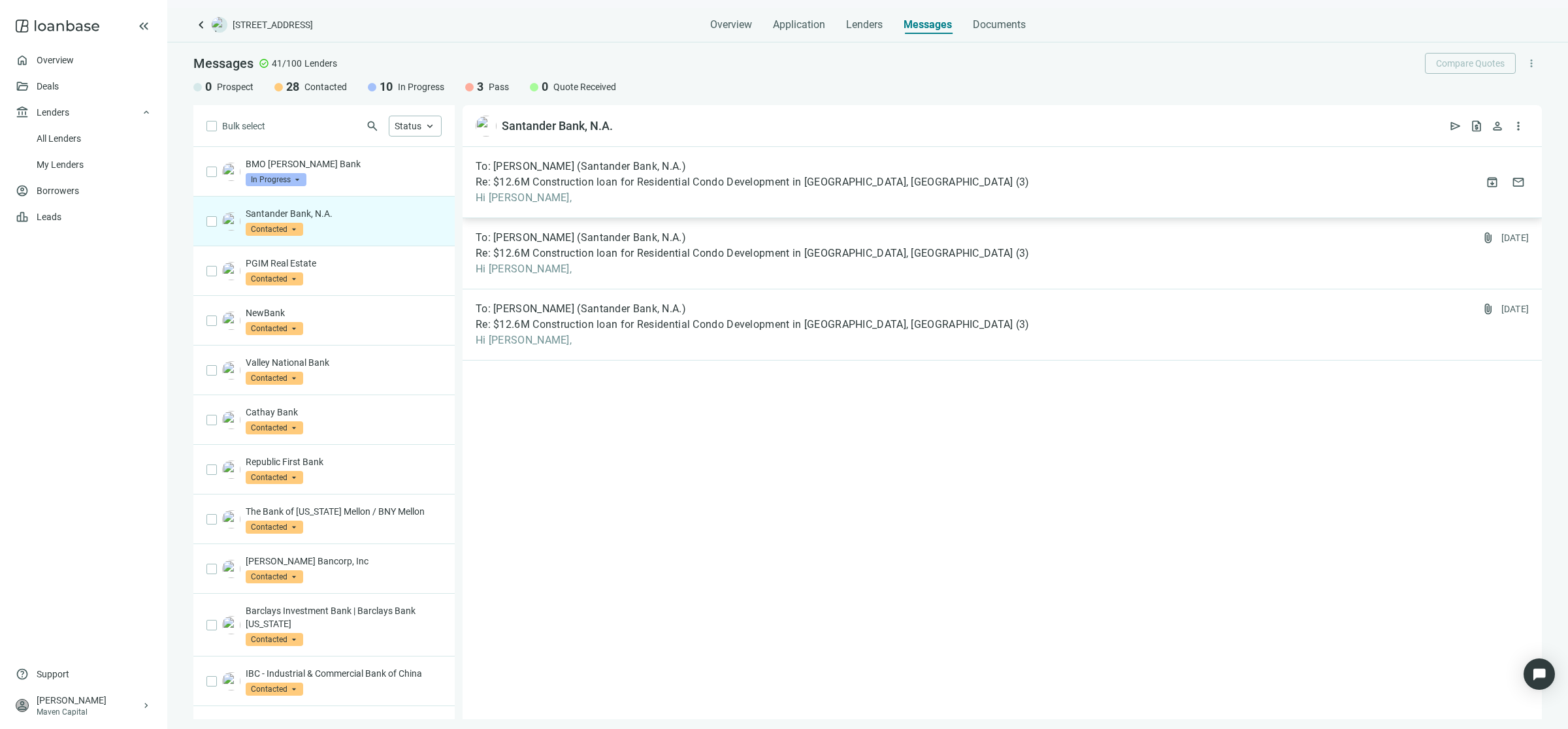
click at [676, 188] on span "Re: $12.6M Construction loan for Residential Condo Development in Brooklyn, NY" at bounding box center [744, 182] width 538 height 13
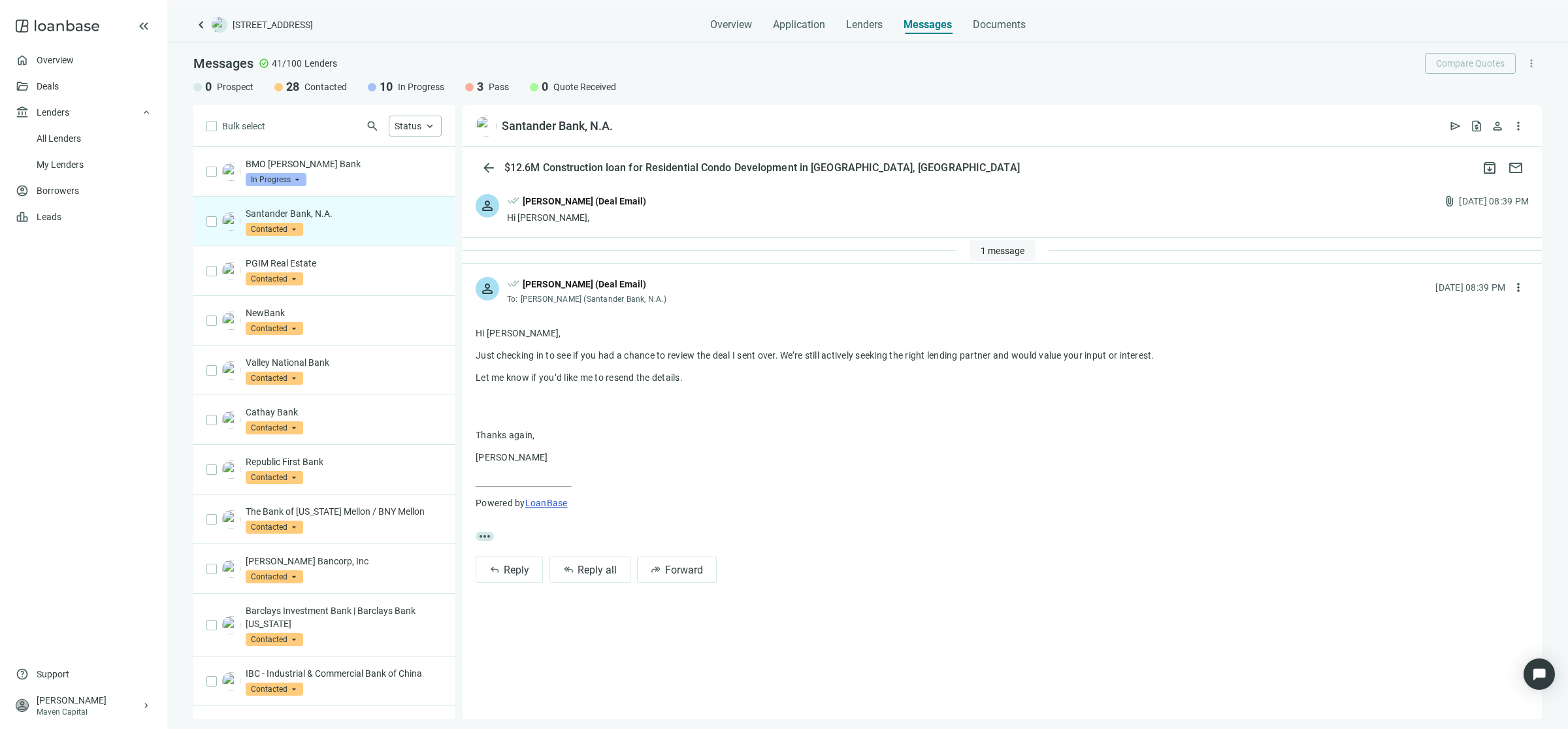
click at [992, 250] on span "1 message" at bounding box center [1003, 251] width 44 height 10
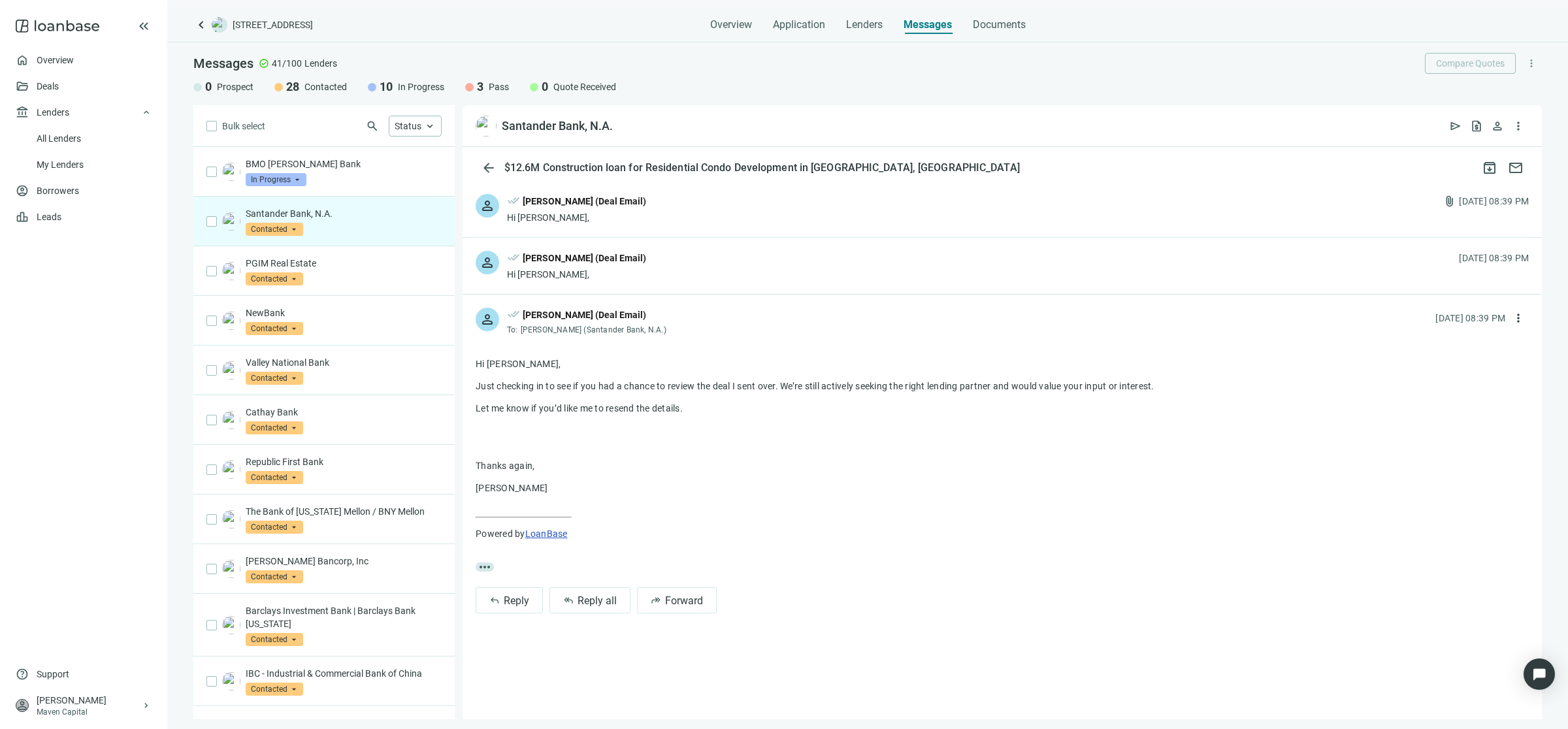
click at [643, 210] on div "person done_all Sean Shahkohi (Deal Email) Hi Terry, attach_file 08.18.2025, 08…" at bounding box center [1002, 209] width 1079 height 56
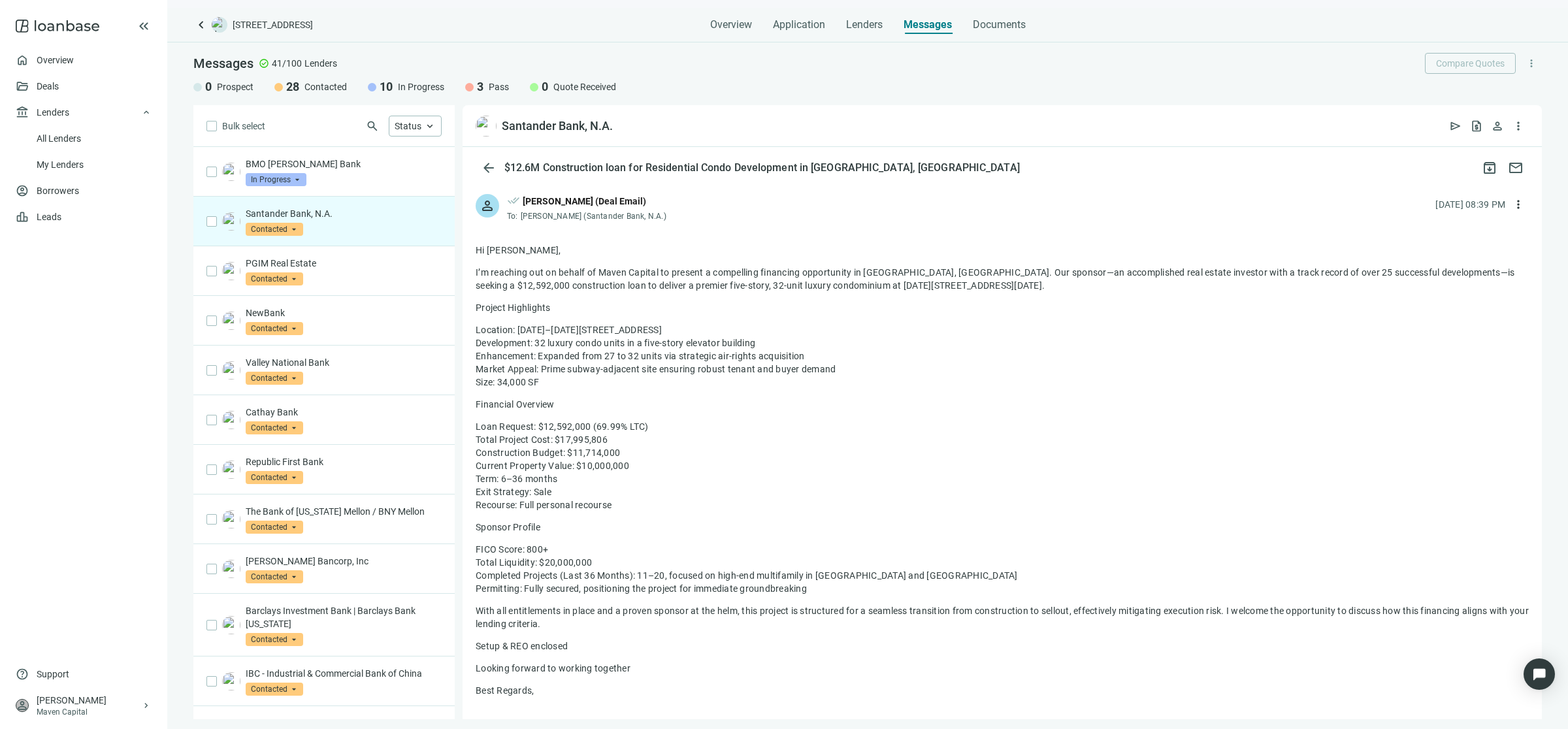
click at [379, 222] on div "Santander Bank, N.A. Contacted arrow_drop_down" at bounding box center [344, 221] width 196 height 28
click at [501, 169] on button "arrow_back" at bounding box center [488, 167] width 26 height 26
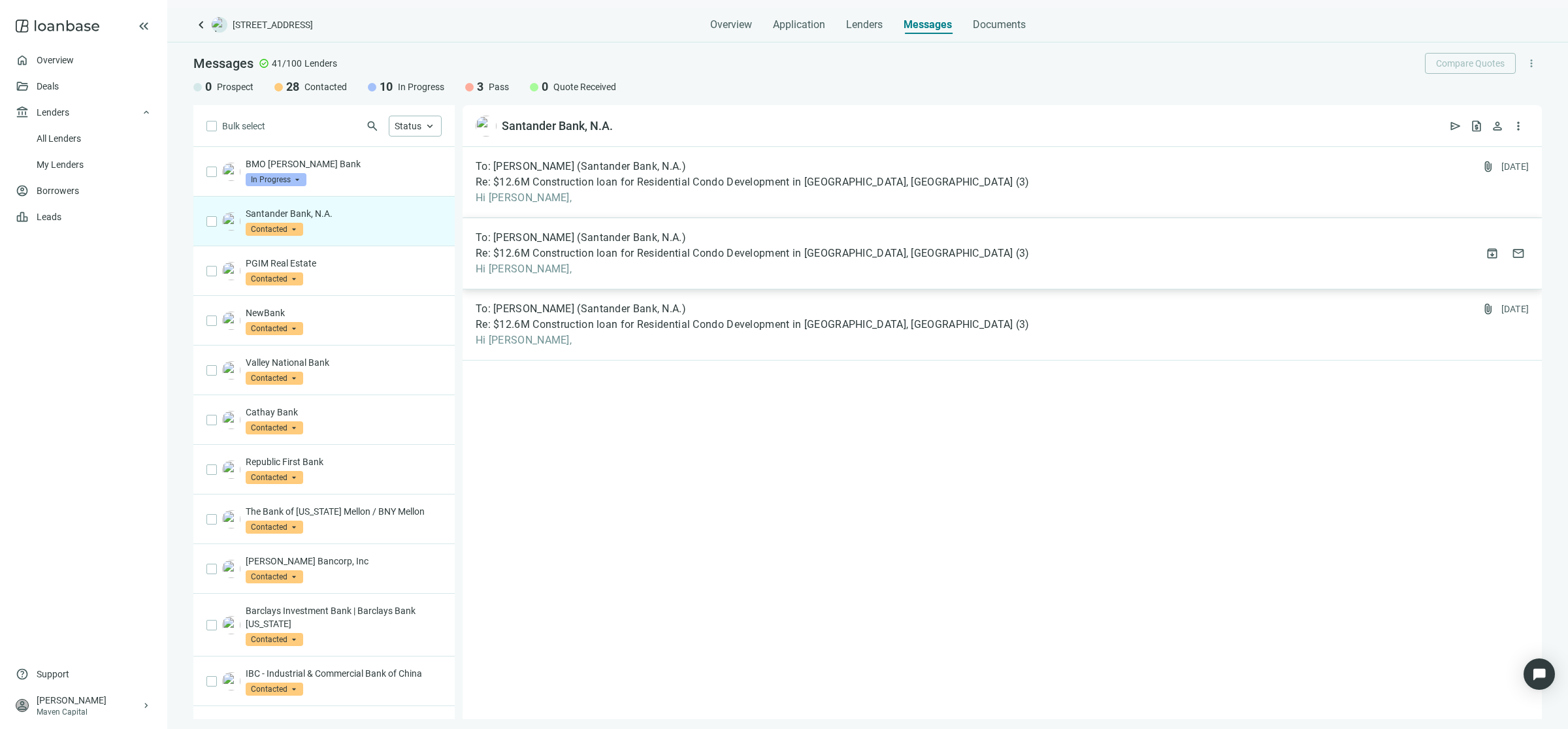
click at [575, 262] on span "Hi Danielle," at bounding box center [752, 269] width 554 height 13
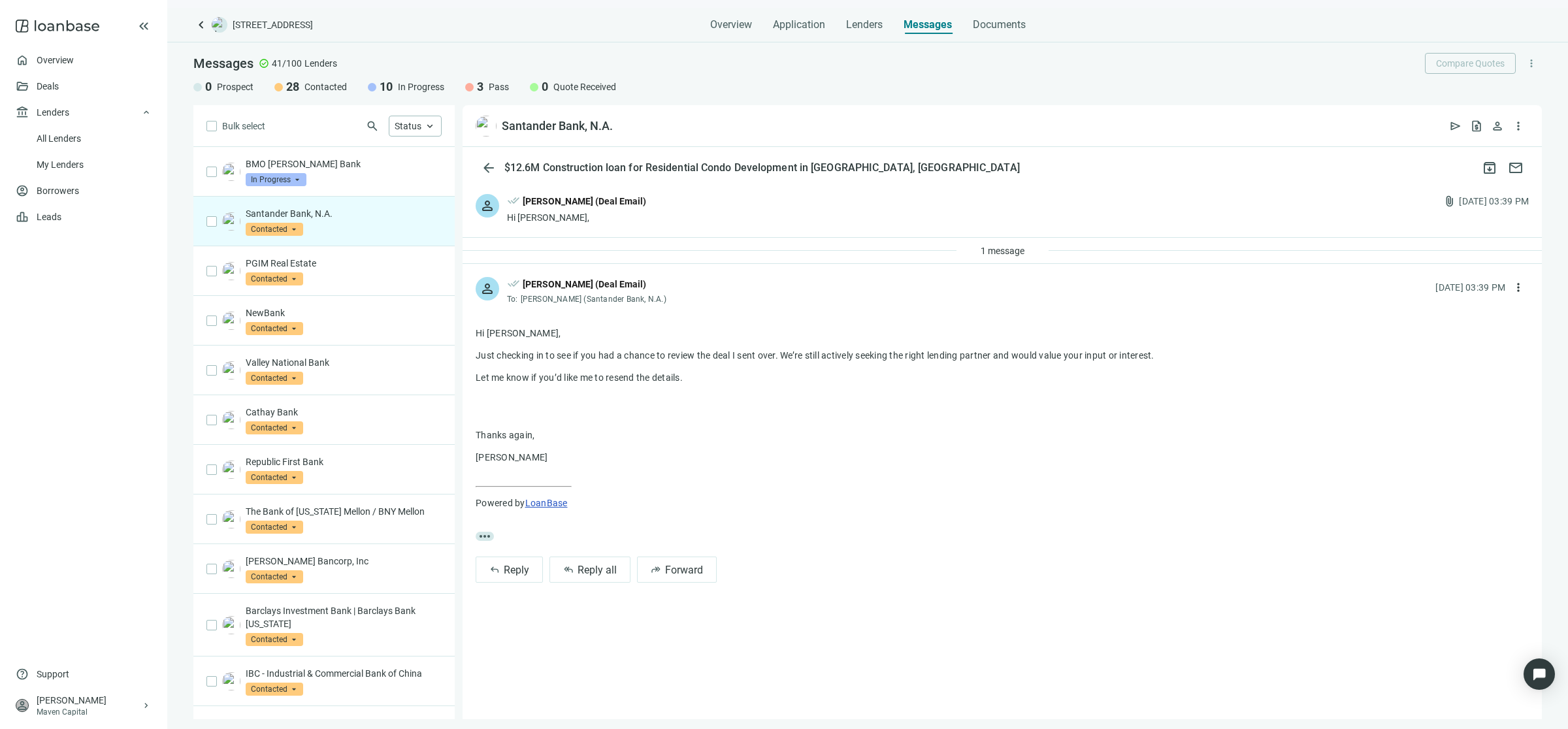
click at [536, 204] on div "Sean Shahkohi (Deal Email)" at bounding box center [584, 201] width 124 height 14
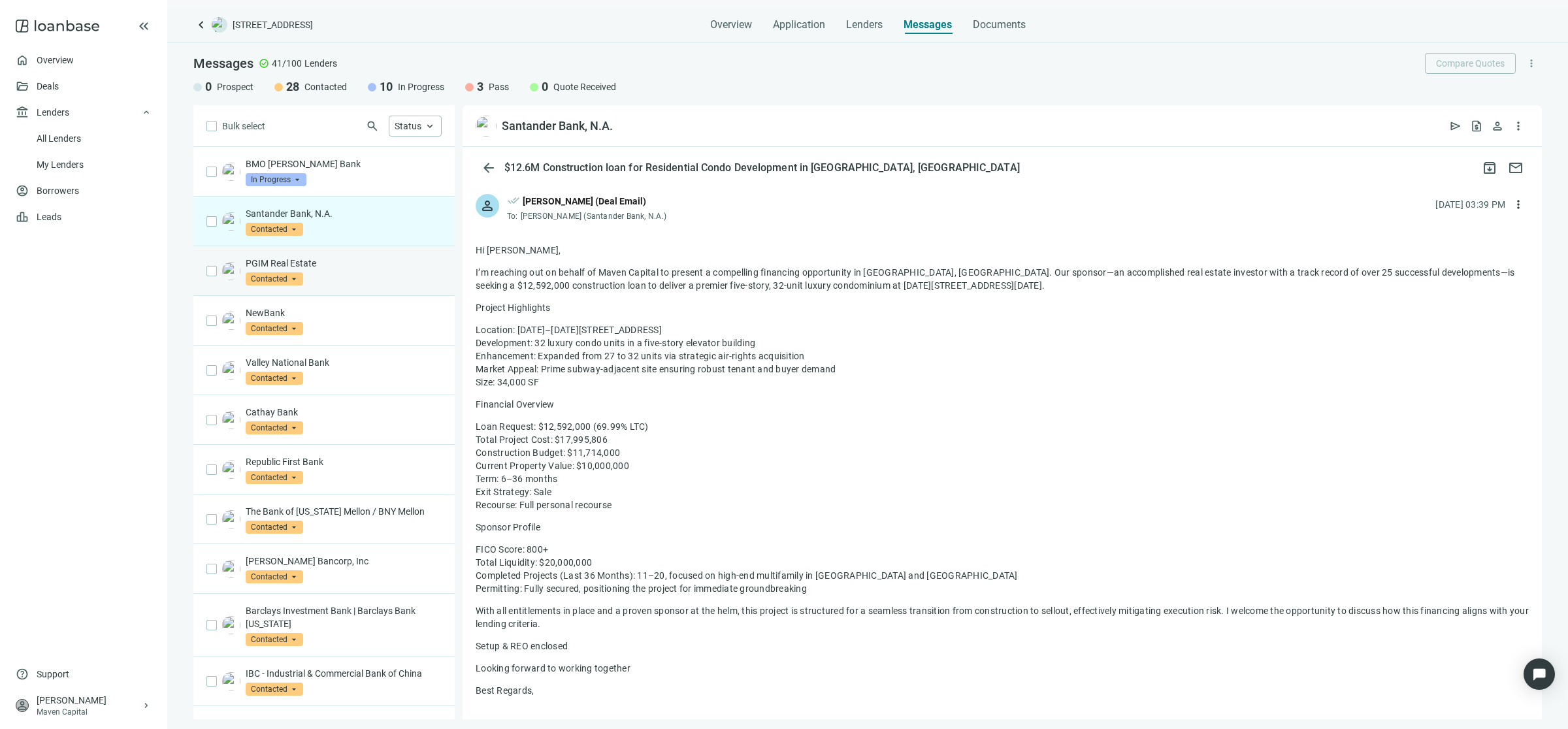
click at [352, 257] on p "PGIM Real Estate" at bounding box center [344, 263] width 196 height 13
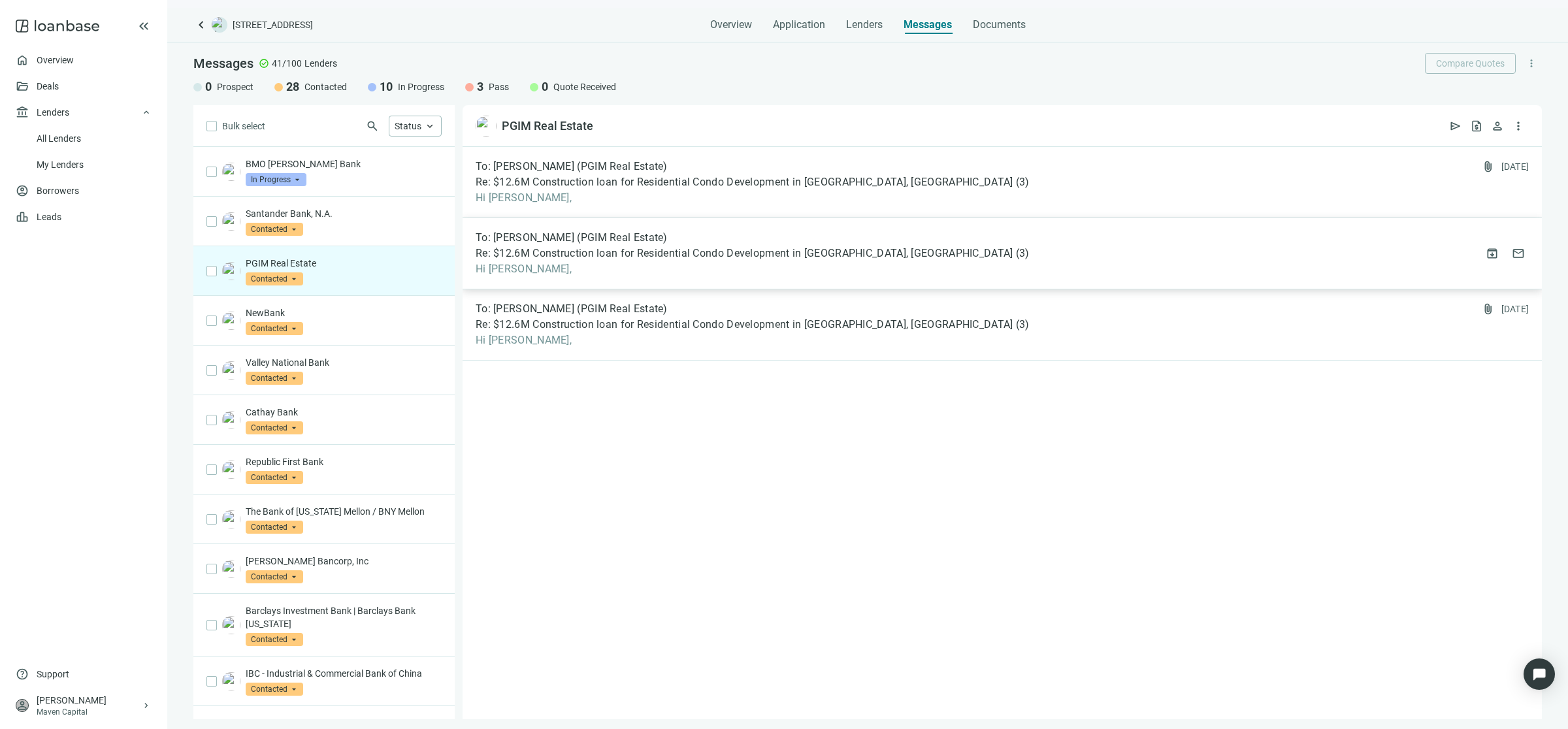
click at [583, 273] on span "Hi Brett," at bounding box center [752, 269] width 554 height 13
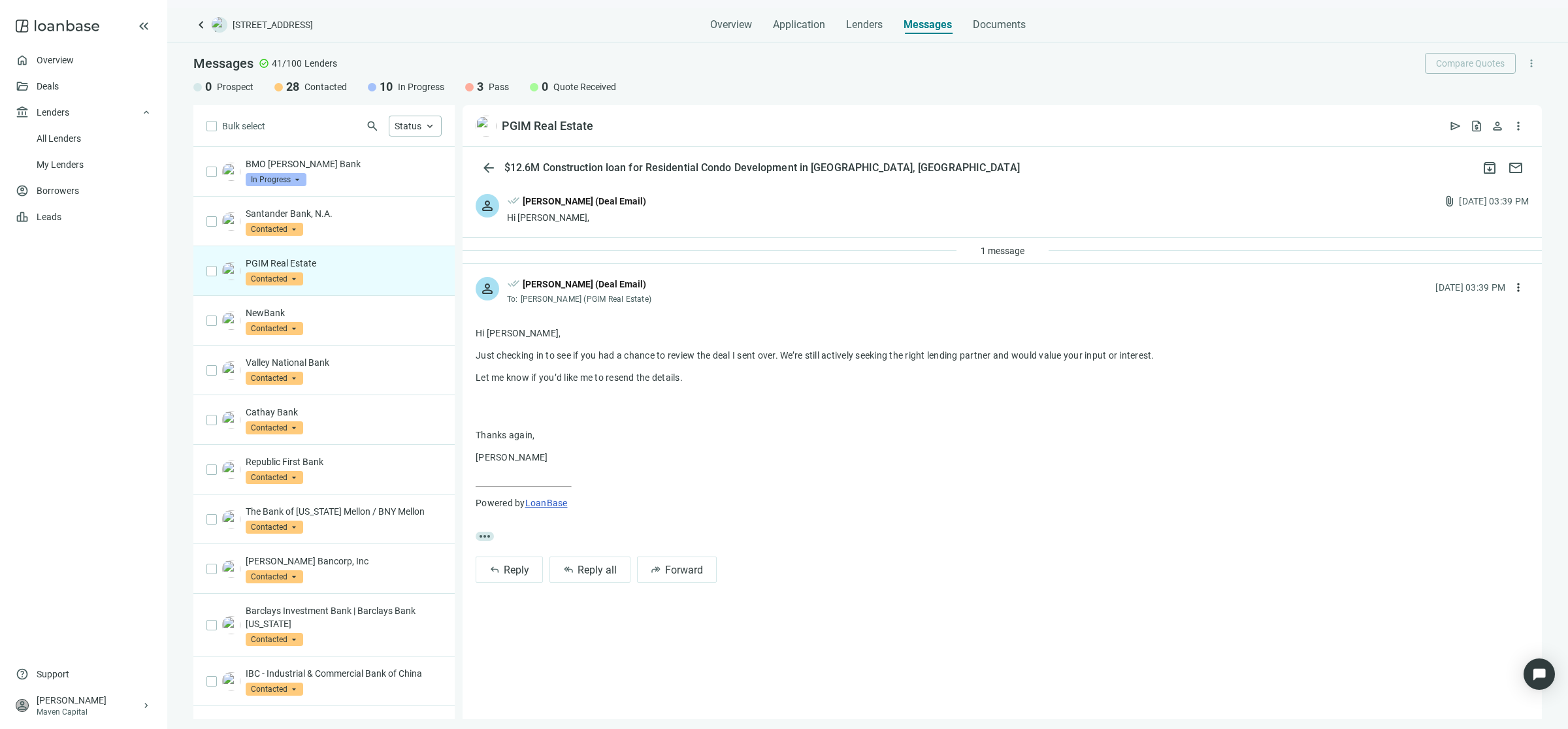
click at [537, 220] on div "Hi Brett," at bounding box center [576, 218] width 139 height 13
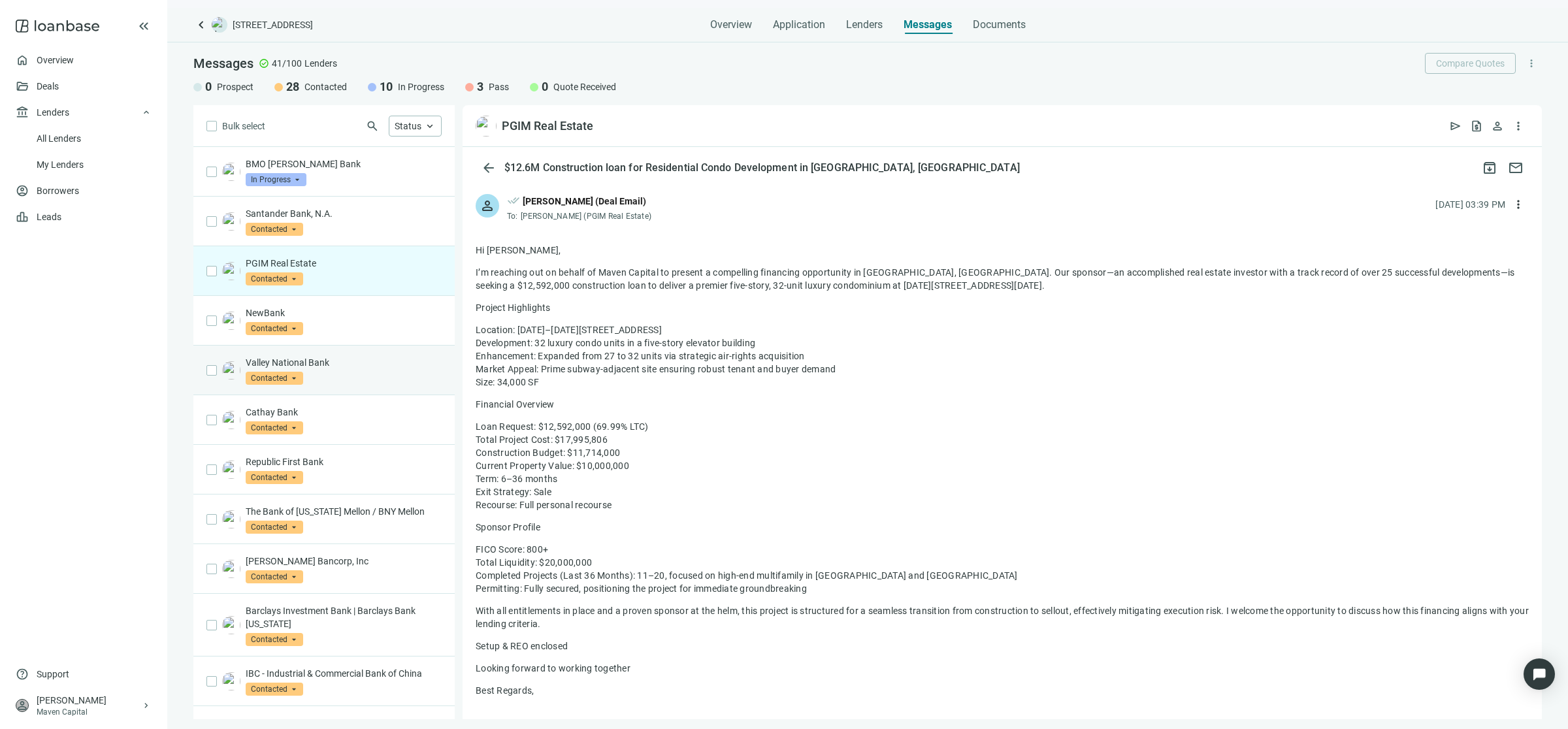
click at [383, 382] on div "Valley National Bank Contacted arrow_drop_down" at bounding box center [344, 370] width 196 height 28
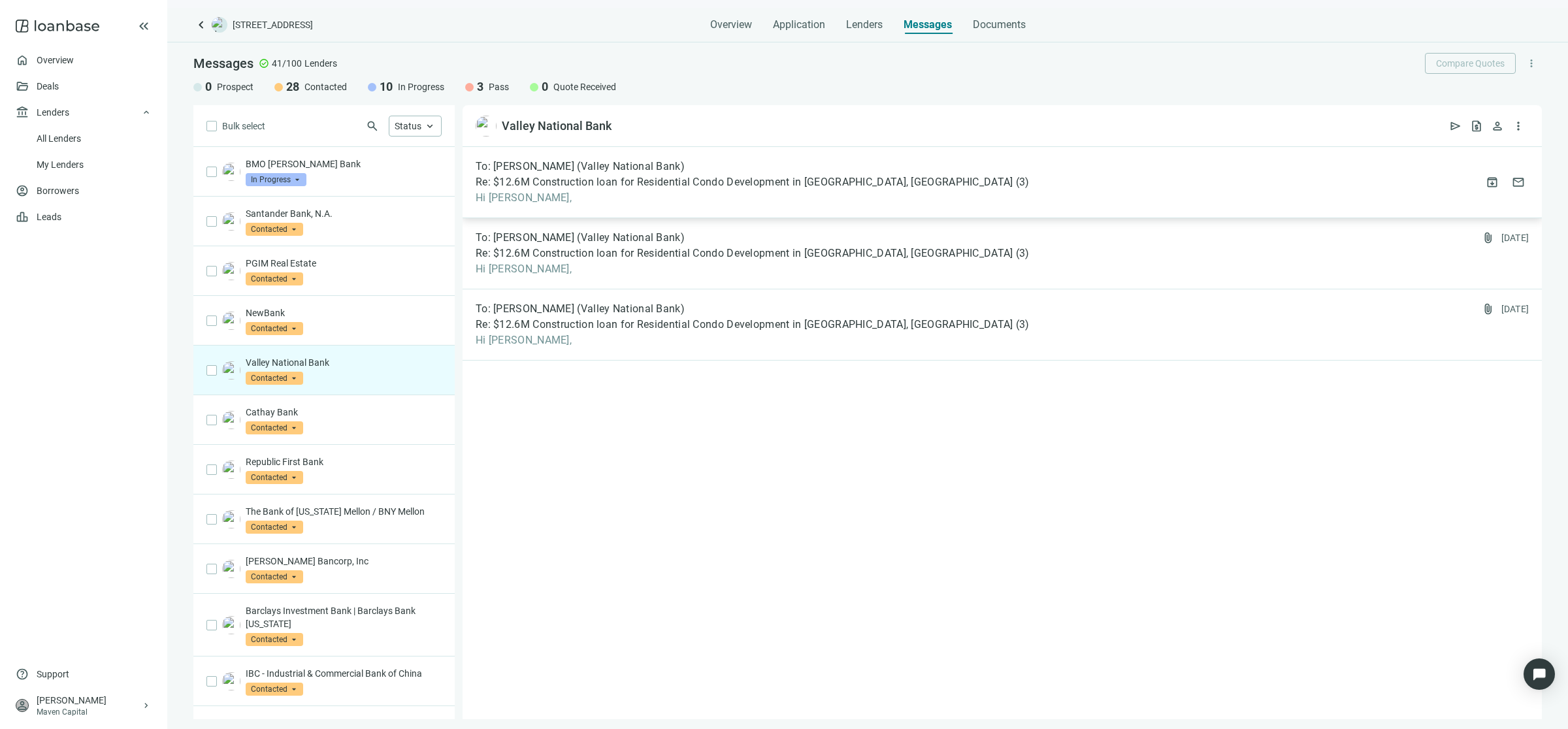
click at [605, 197] on span "Hi Hasan," at bounding box center [752, 198] width 554 height 13
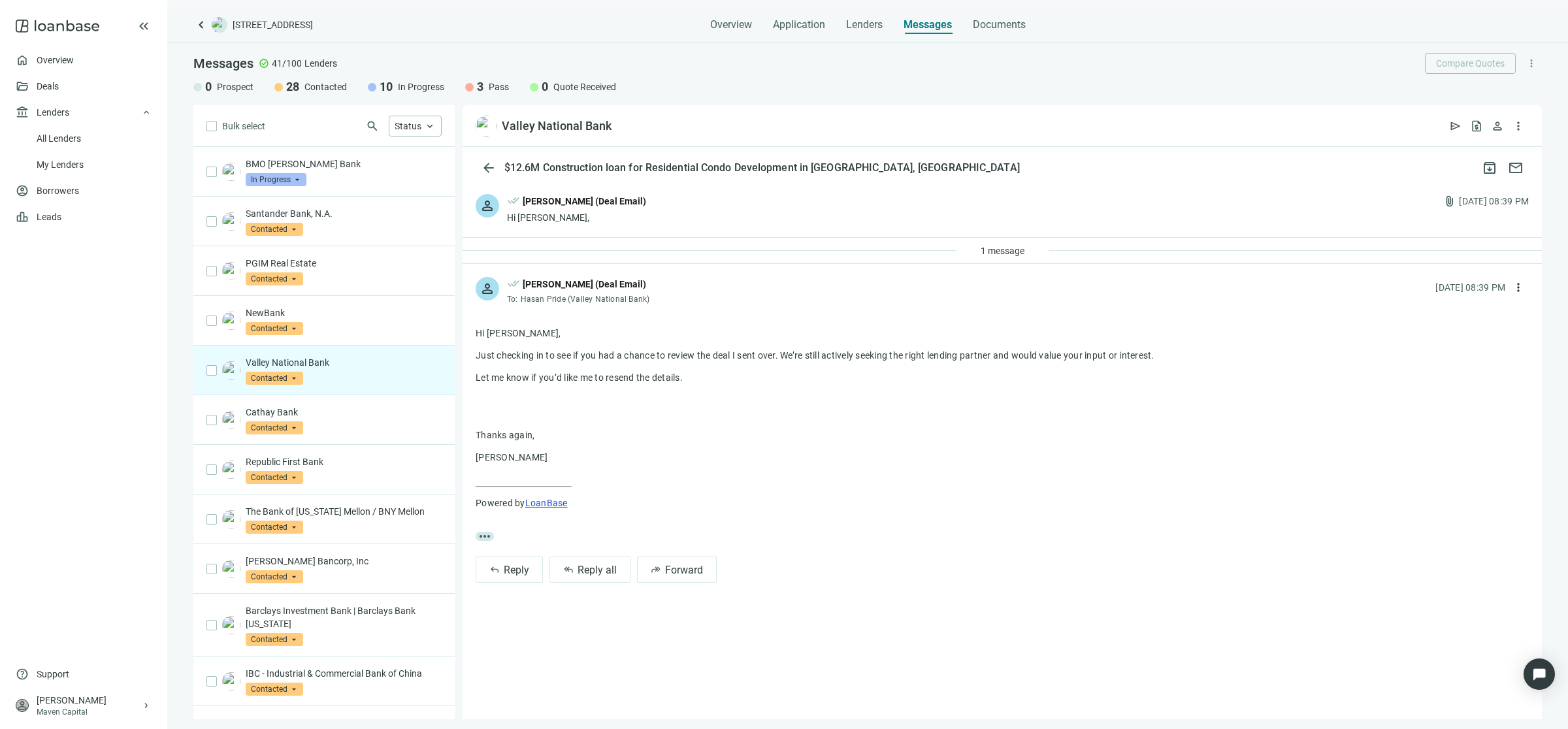
click at [508, 206] on span "done_all" at bounding box center [513, 203] width 13 height 17
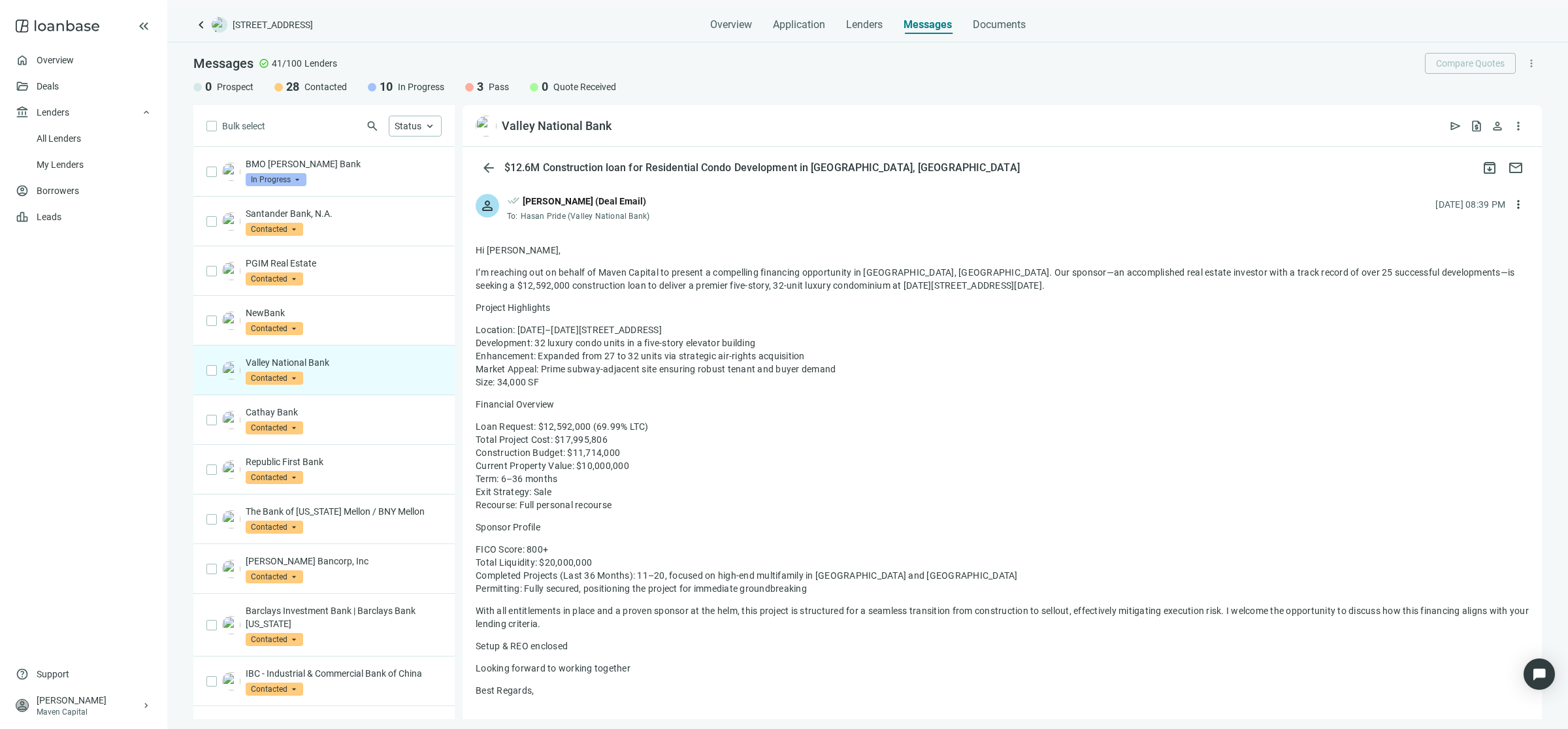
click at [485, 181] on div "person done_all Sean Shahkohi (Deal Email) To: Hasan Pride (Valley National Ban…" at bounding box center [1002, 203] width 1079 height 43
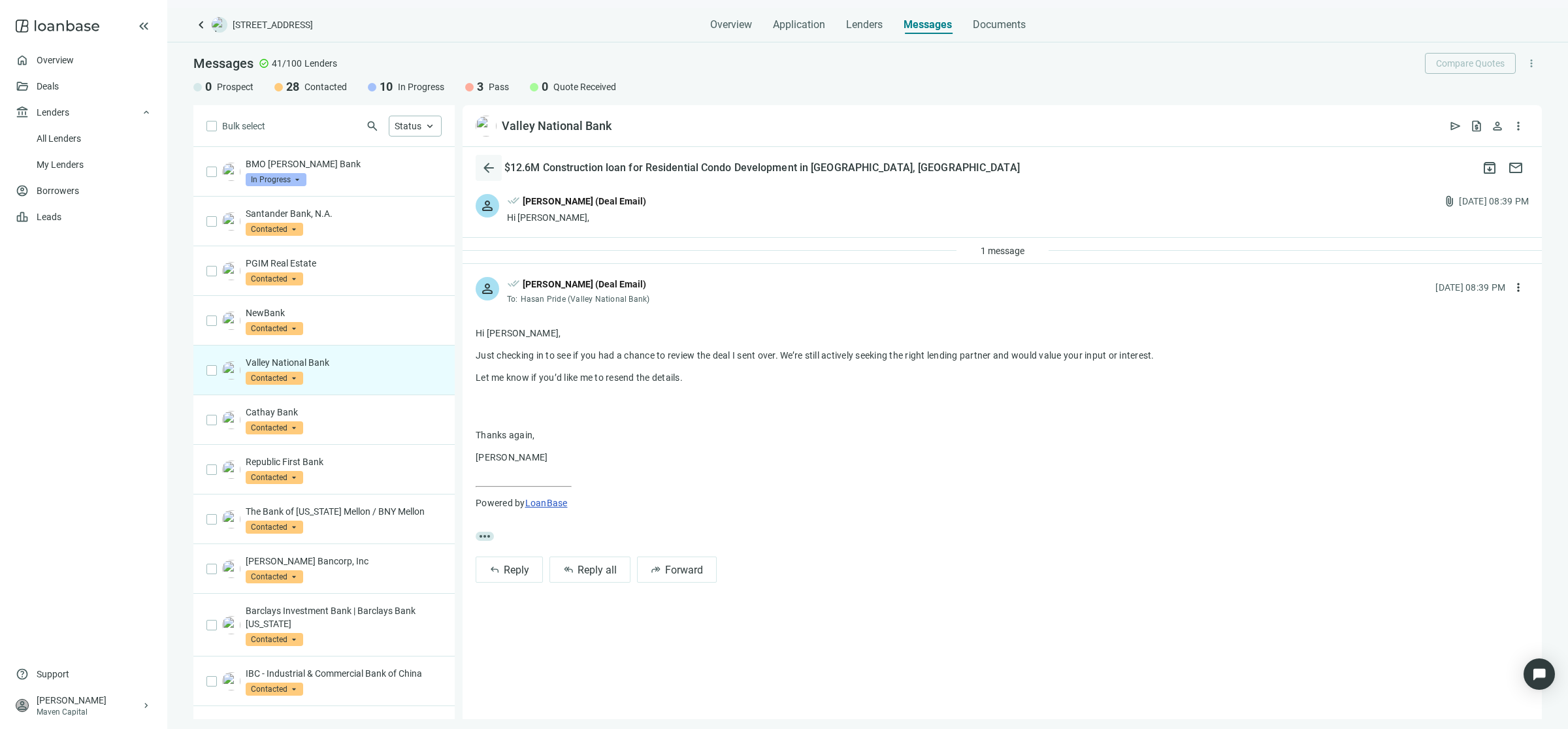
click at [481, 174] on button "arrow_back" at bounding box center [488, 167] width 26 height 26
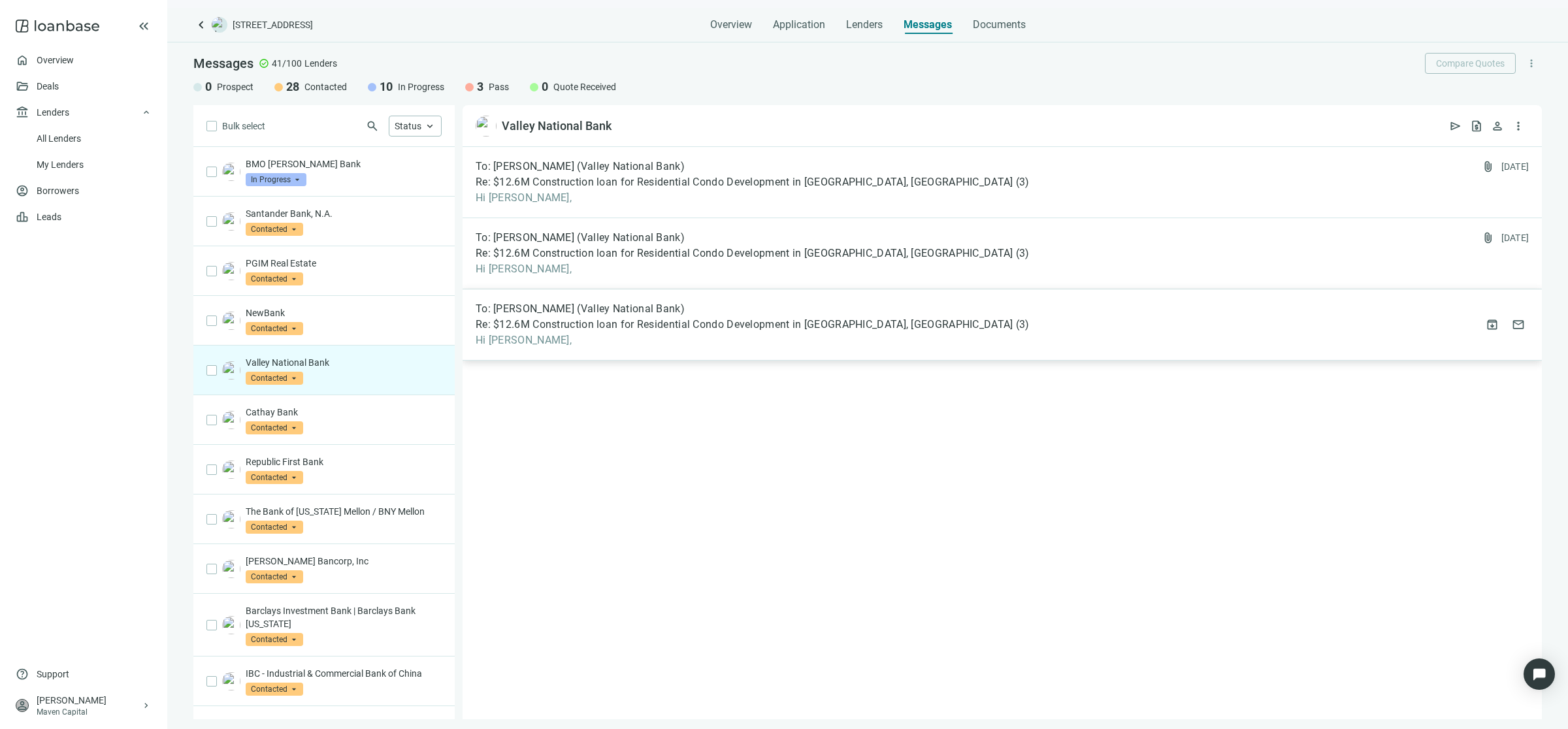
click at [566, 337] on span "Hi Kim," at bounding box center [752, 340] width 554 height 13
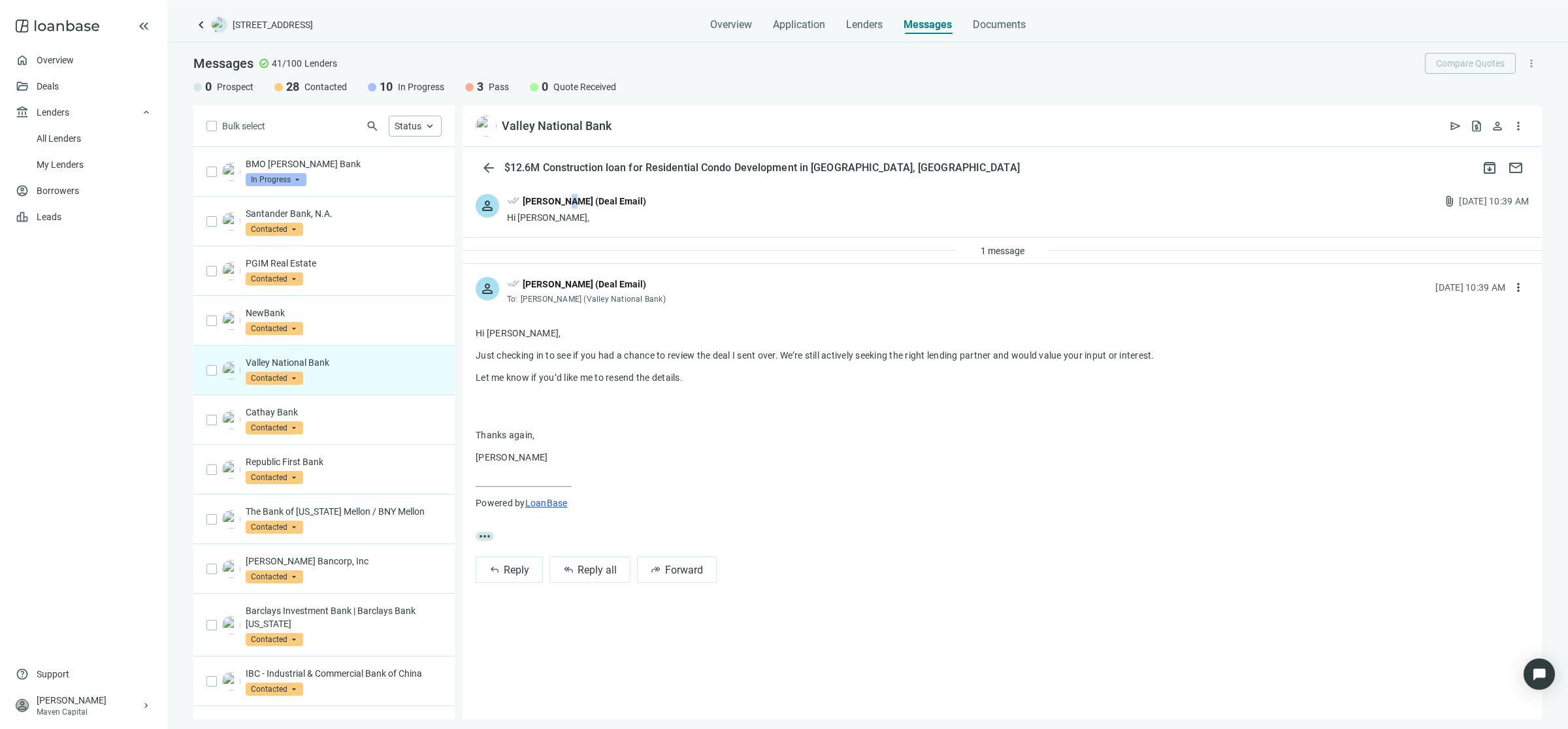
click at [569, 210] on div "done_all Sean Shahkohi (Deal Email)" at bounding box center [576, 203] width 139 height 17
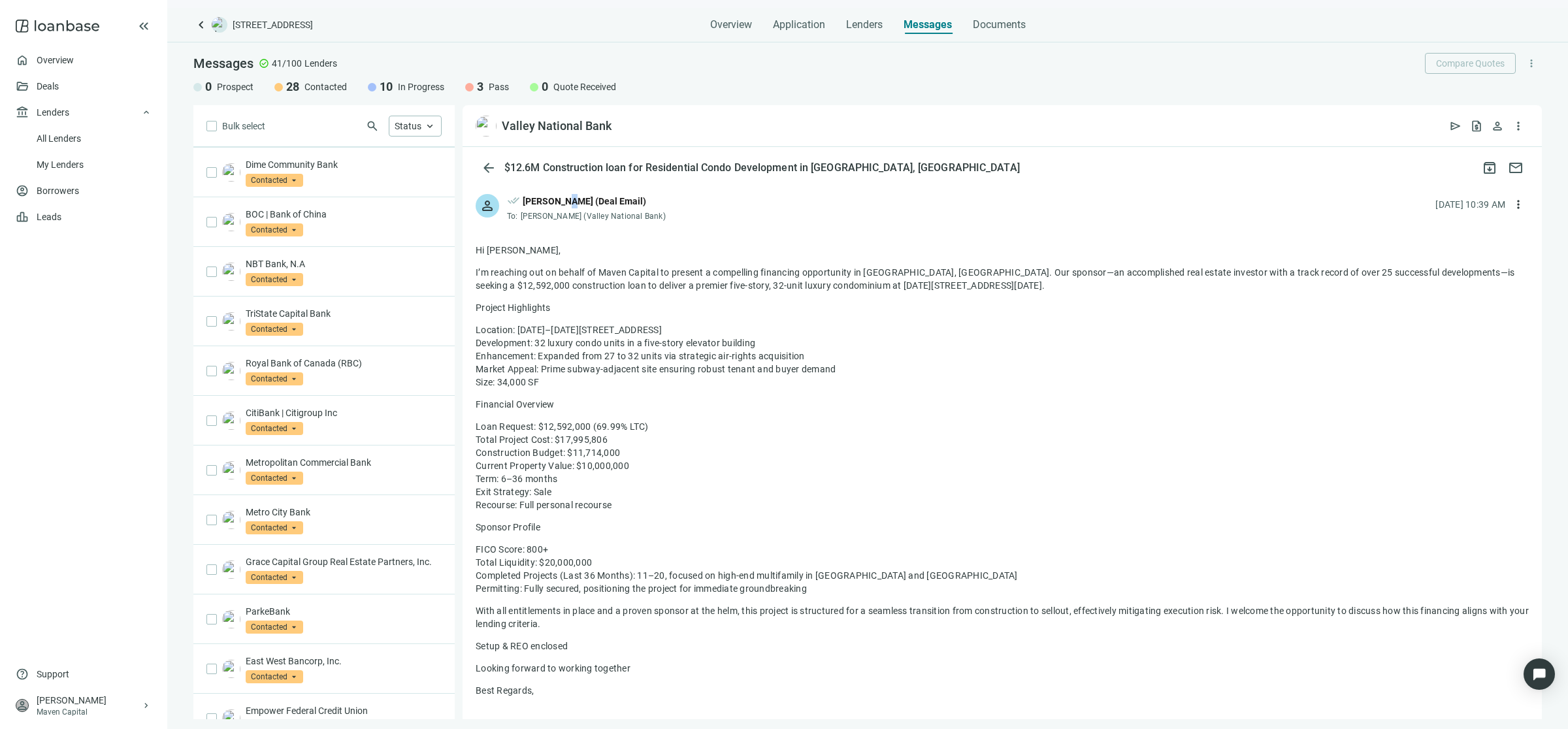
scroll to position [1494, 0]
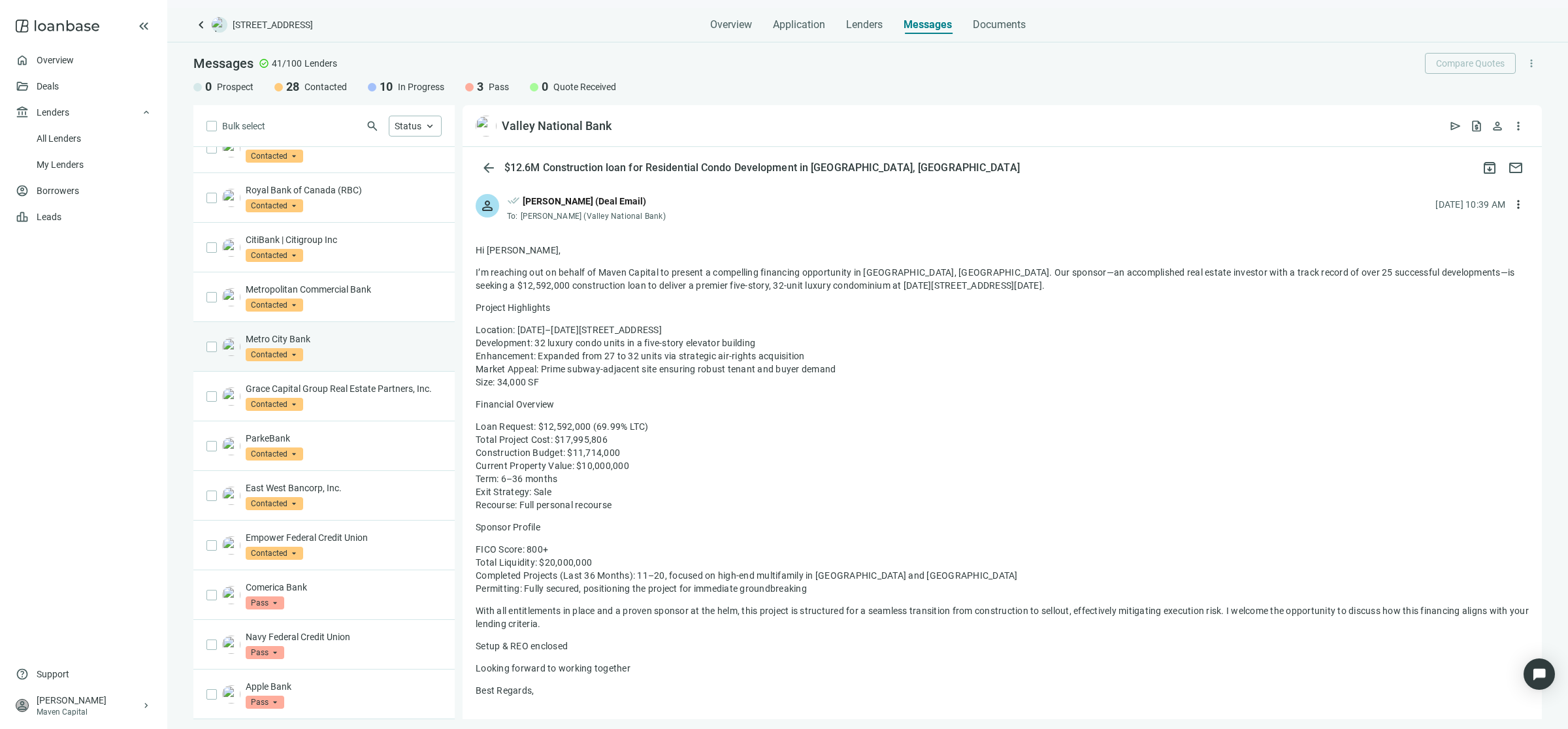
click at [351, 333] on p "Metro City Bank" at bounding box center [344, 339] width 196 height 13
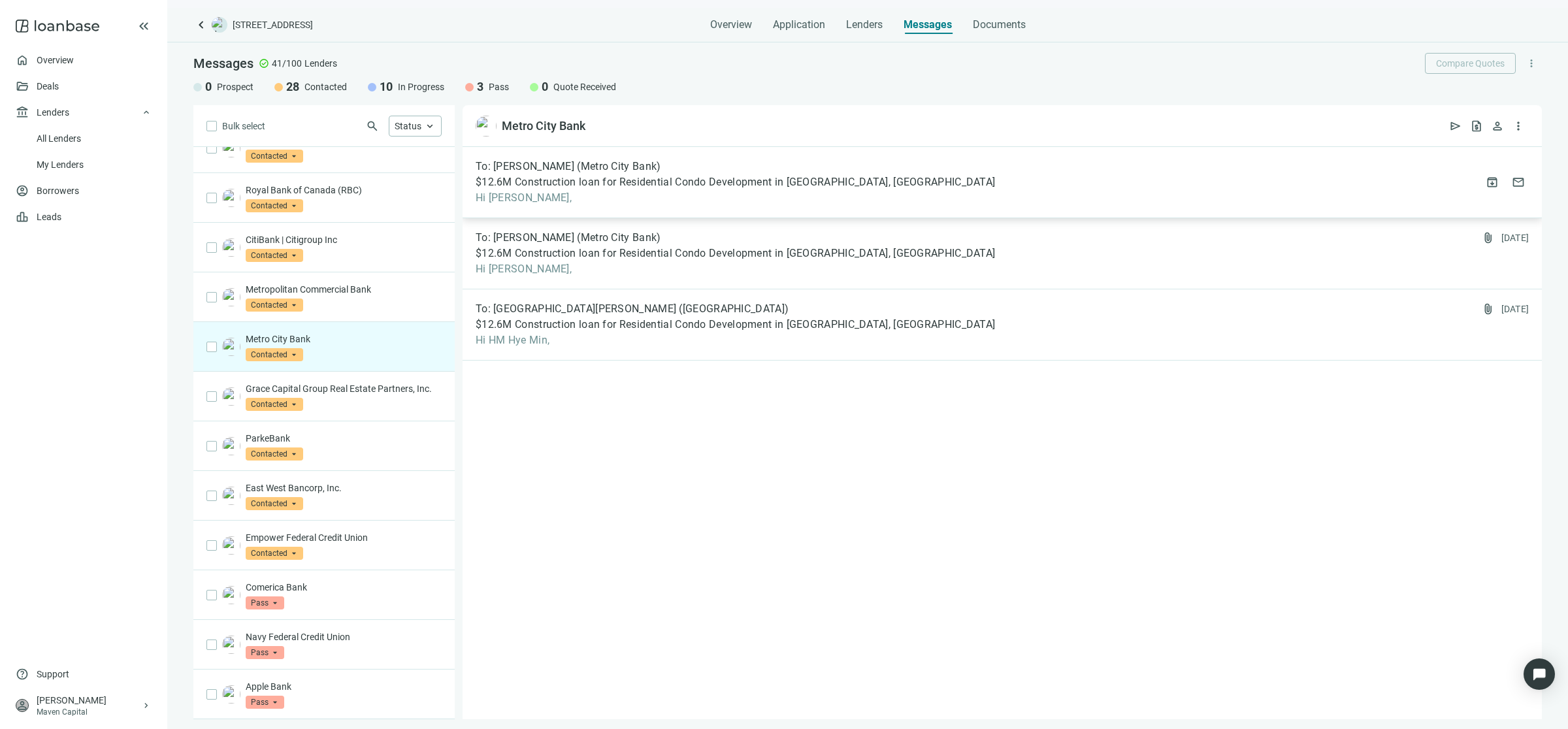
click at [605, 204] on span "Hi Kenny," at bounding box center [735, 198] width 520 height 13
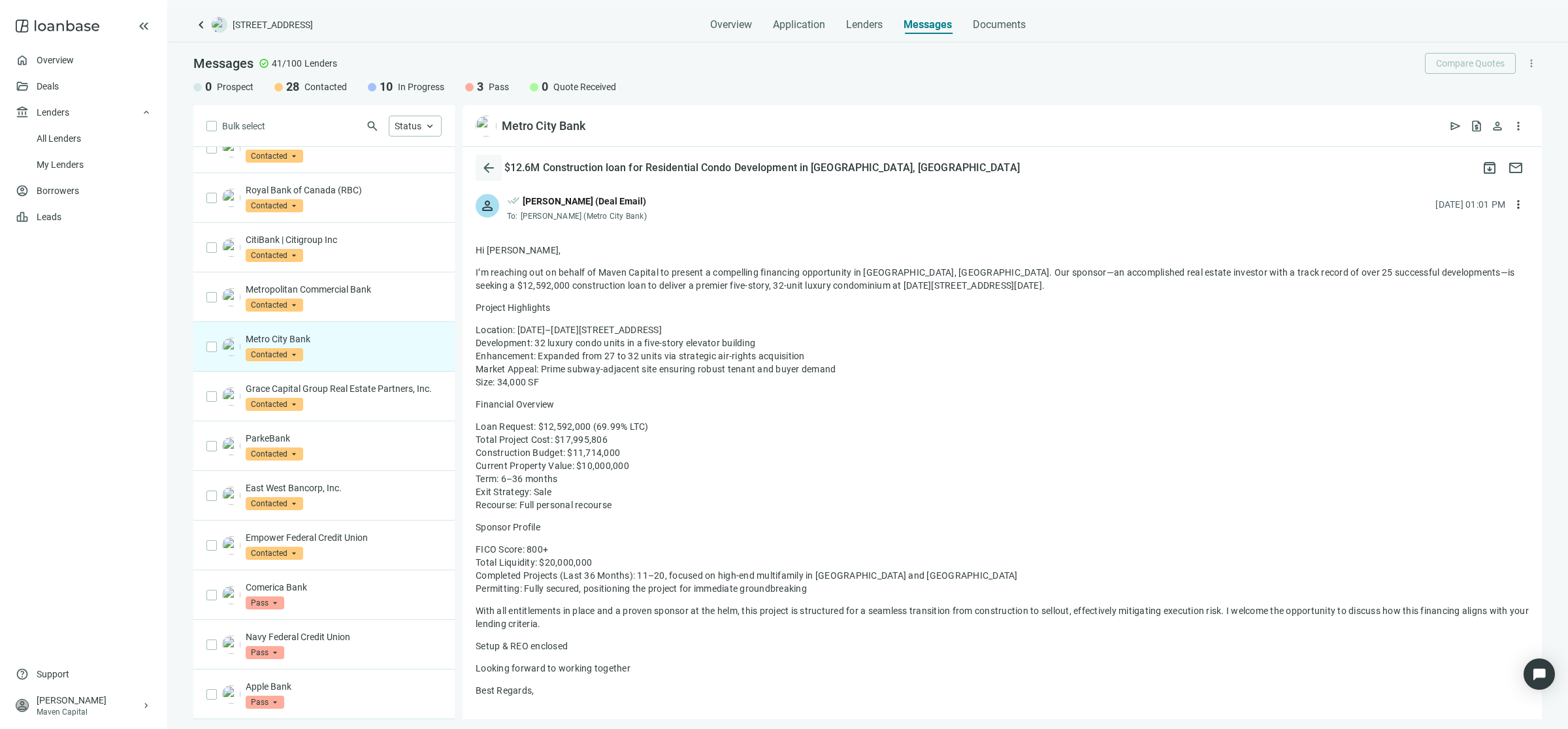
click at [488, 168] on span "arrow_back" at bounding box center [489, 168] width 16 height 16
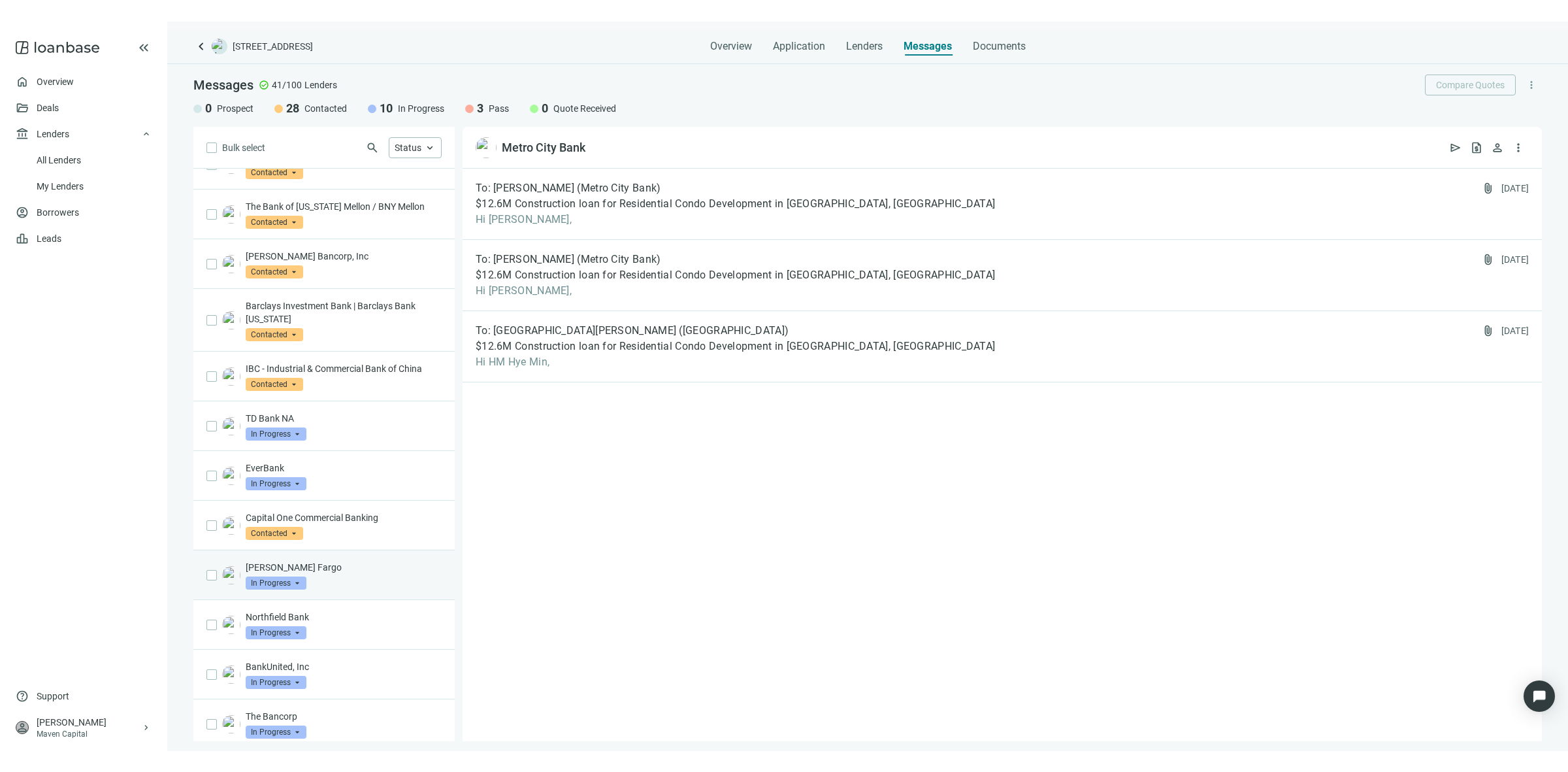
scroll to position [408, 0]
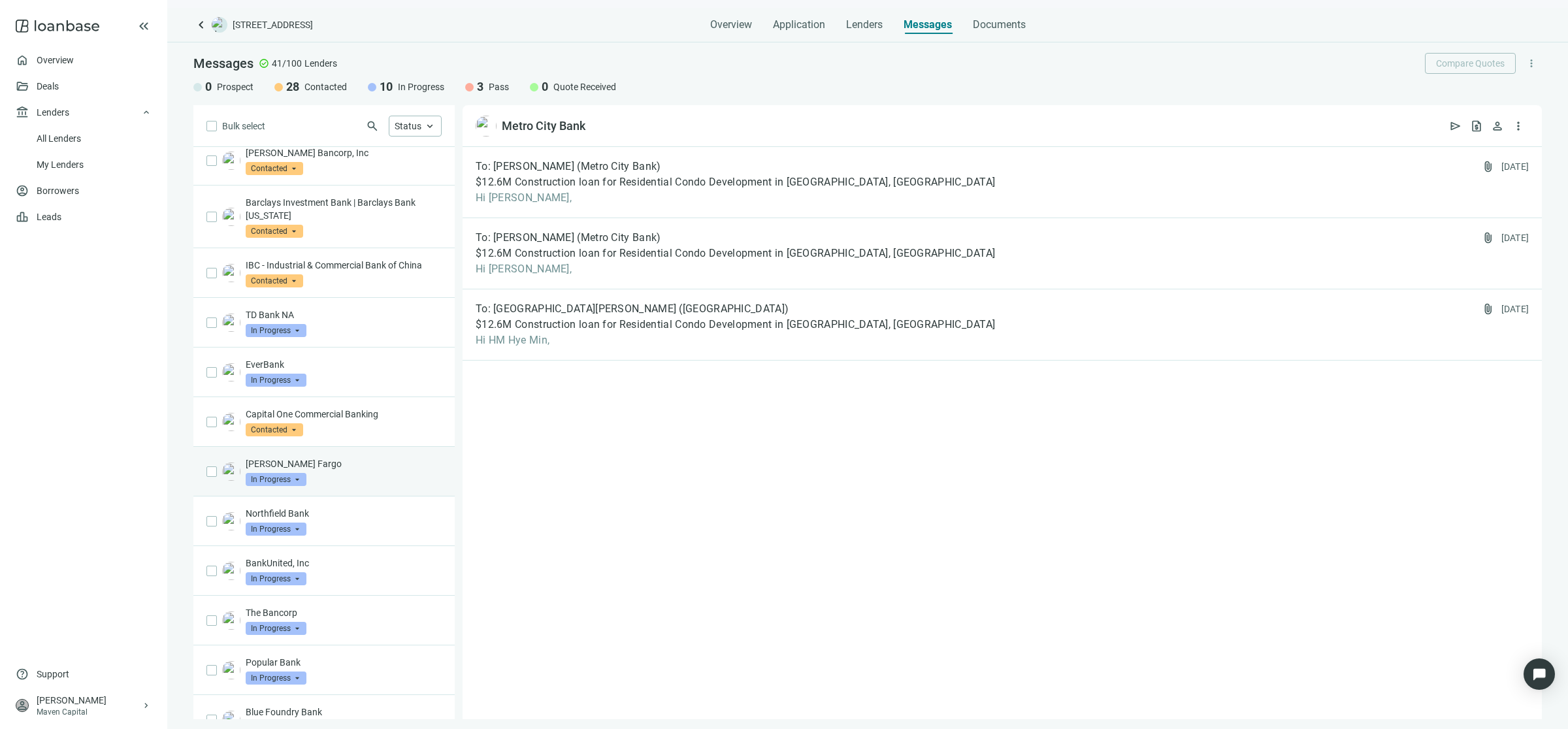
click at [334, 489] on div "Wells Fargo In Progress arrow_drop_down" at bounding box center [323, 471] width 261 height 50
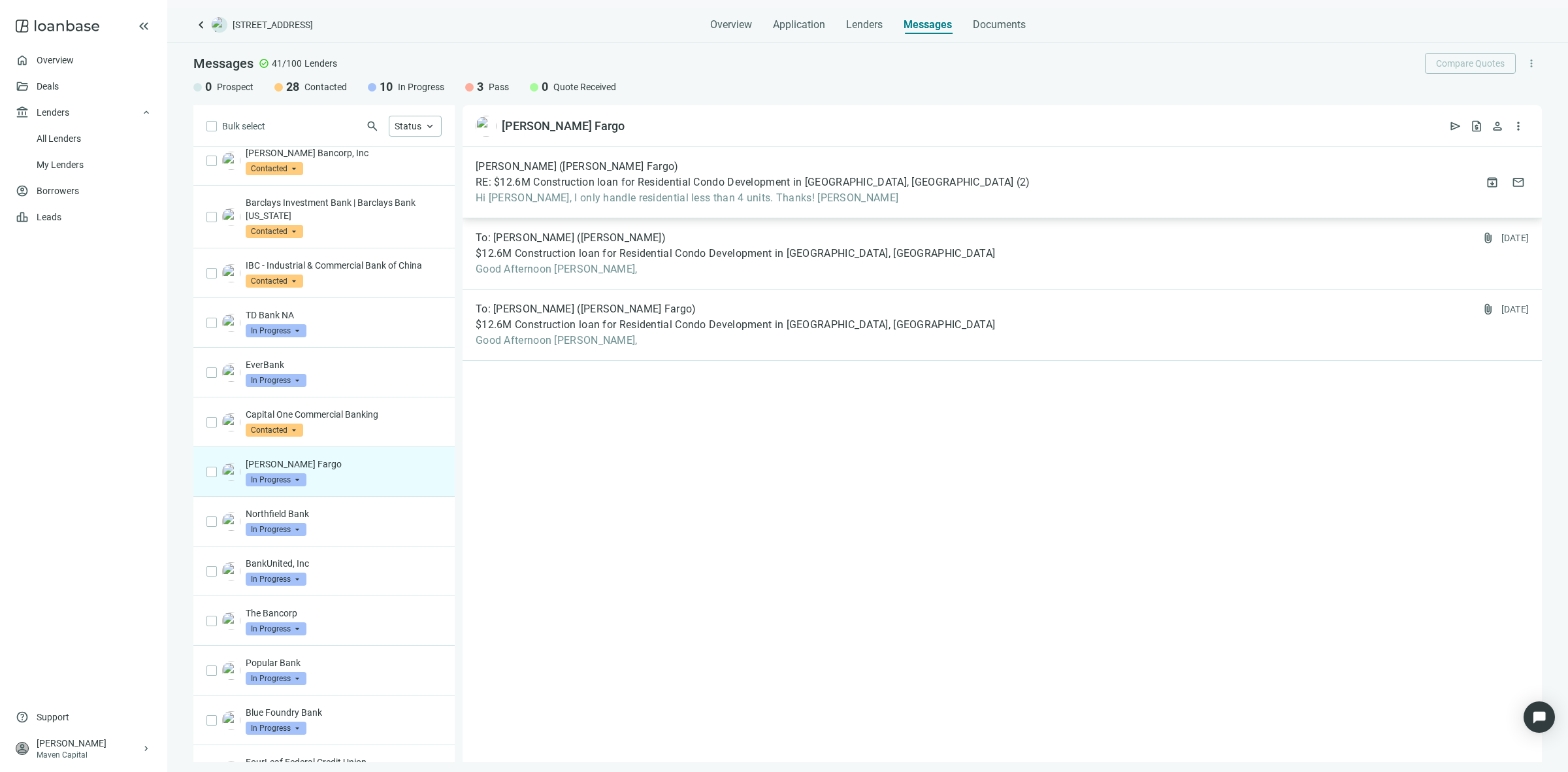
click at [811, 190] on div "Matthew Didier (Wells Fargo) RE: $12.6M Construction loan for Residential Condo…" at bounding box center [752, 182] width 554 height 44
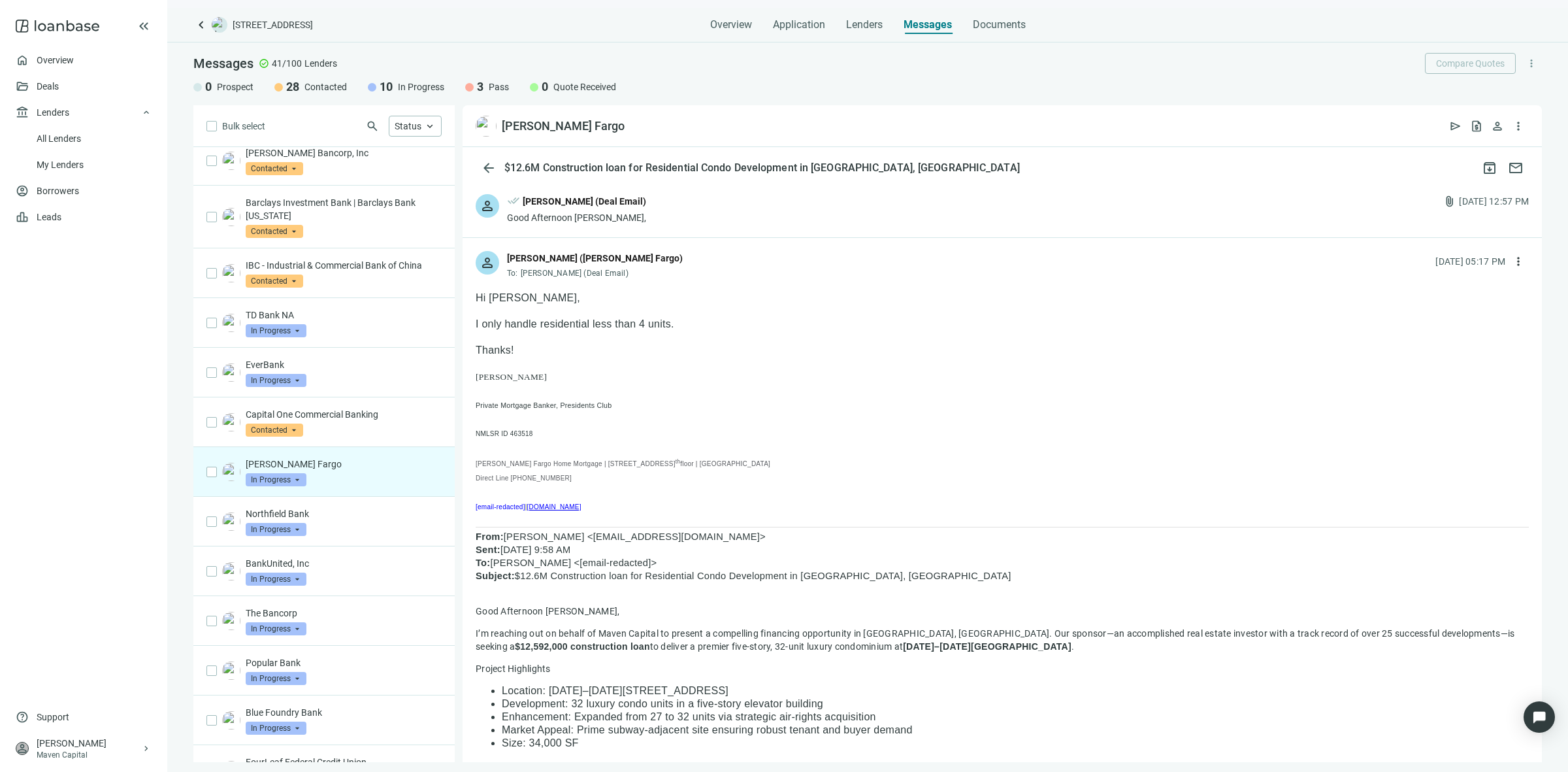
click at [643, 229] on div "person done_all Sean Shahkohi (Deal Email) Good Afternoon Matthew, attach_file …" at bounding box center [1002, 209] width 1079 height 56
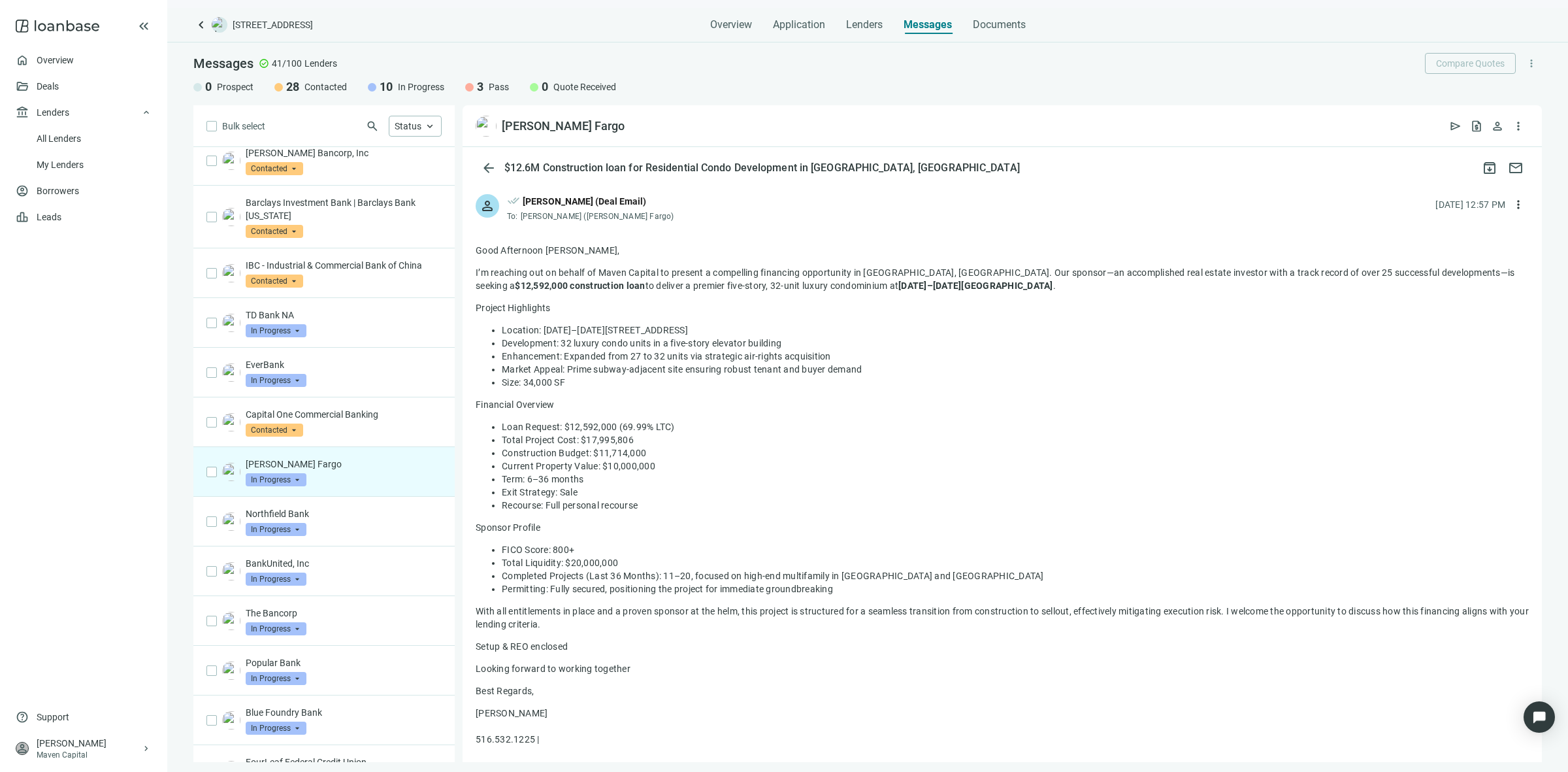
drag, startPoint x: 828, startPoint y: 288, endPoint x: 792, endPoint y: 341, distance: 64.1
click at [792, 341] on div "Good Afternoon Matthew, I’m reaching out on behalf of Maven Capital to present …" at bounding box center [1002, 505] width 1053 height 524
click at [792, 343] on li "Development: 32 luxury condo units in a five-story elevator building" at bounding box center [1015, 343] width 1027 height 13
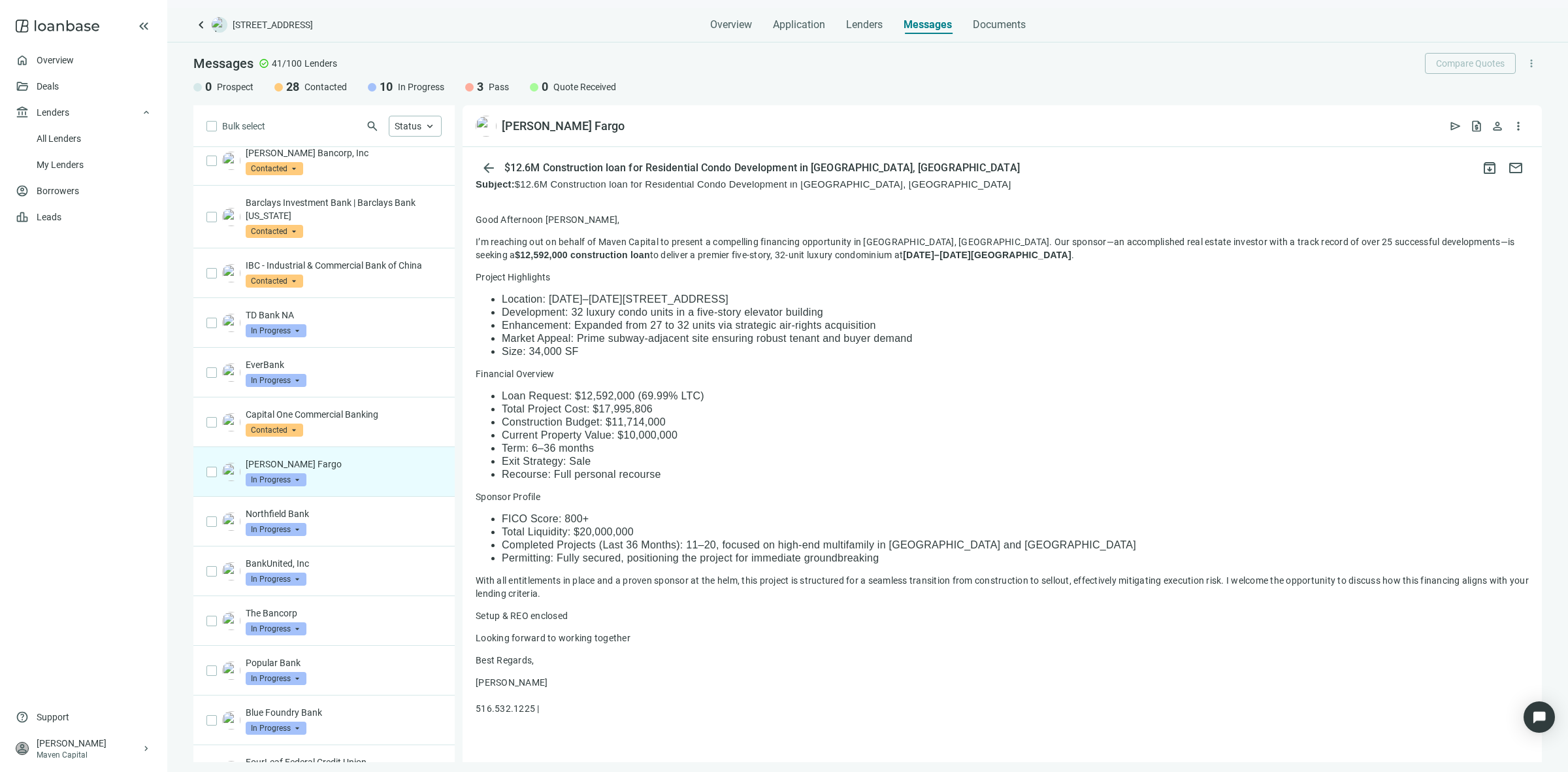
scroll to position [1061, 0]
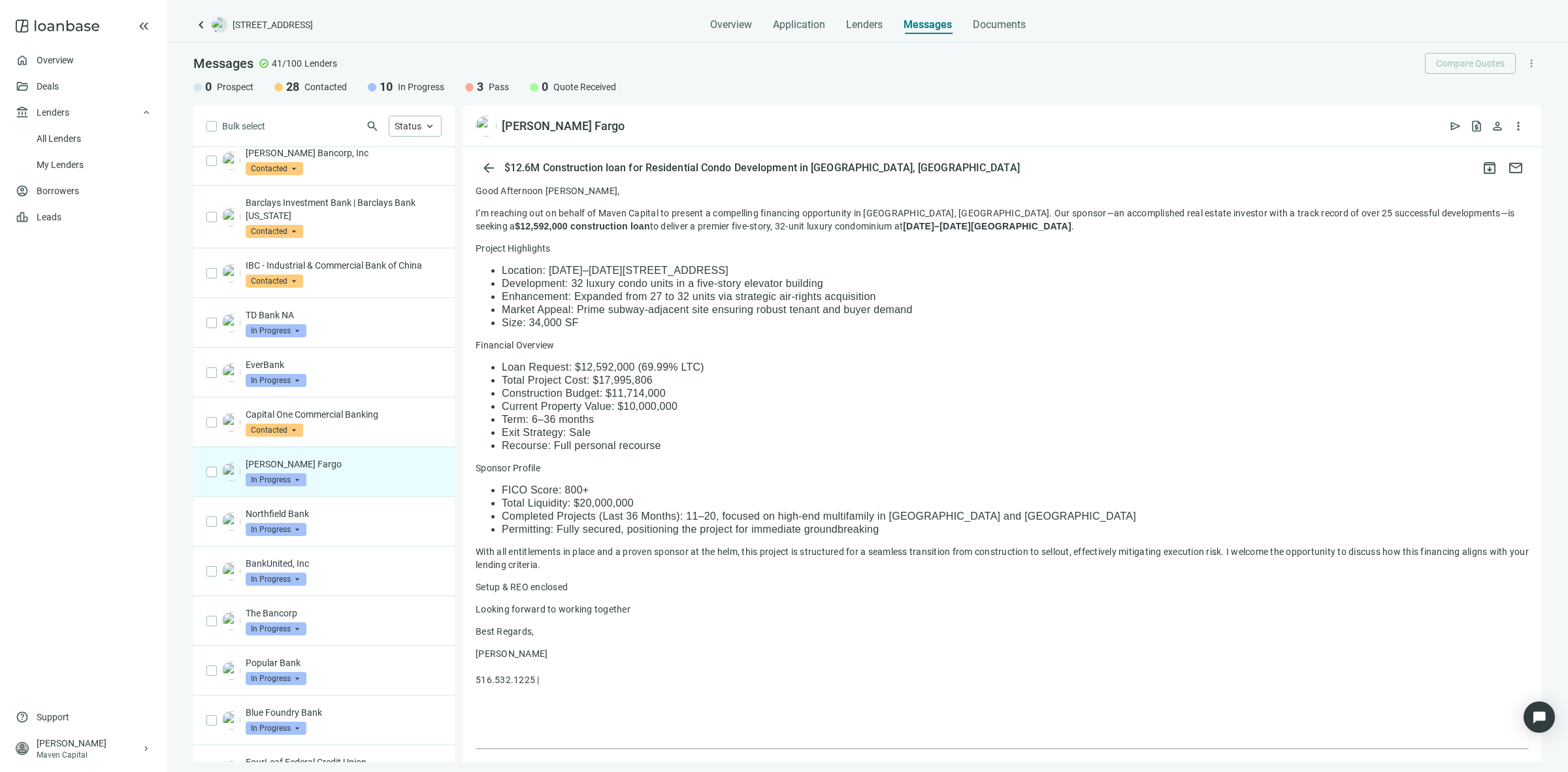
click at [288, 486] on span "In Progress" at bounding box center [276, 479] width 61 height 13
click at [271, 625] on span "Pass" at bounding box center [273, 623] width 28 height 13
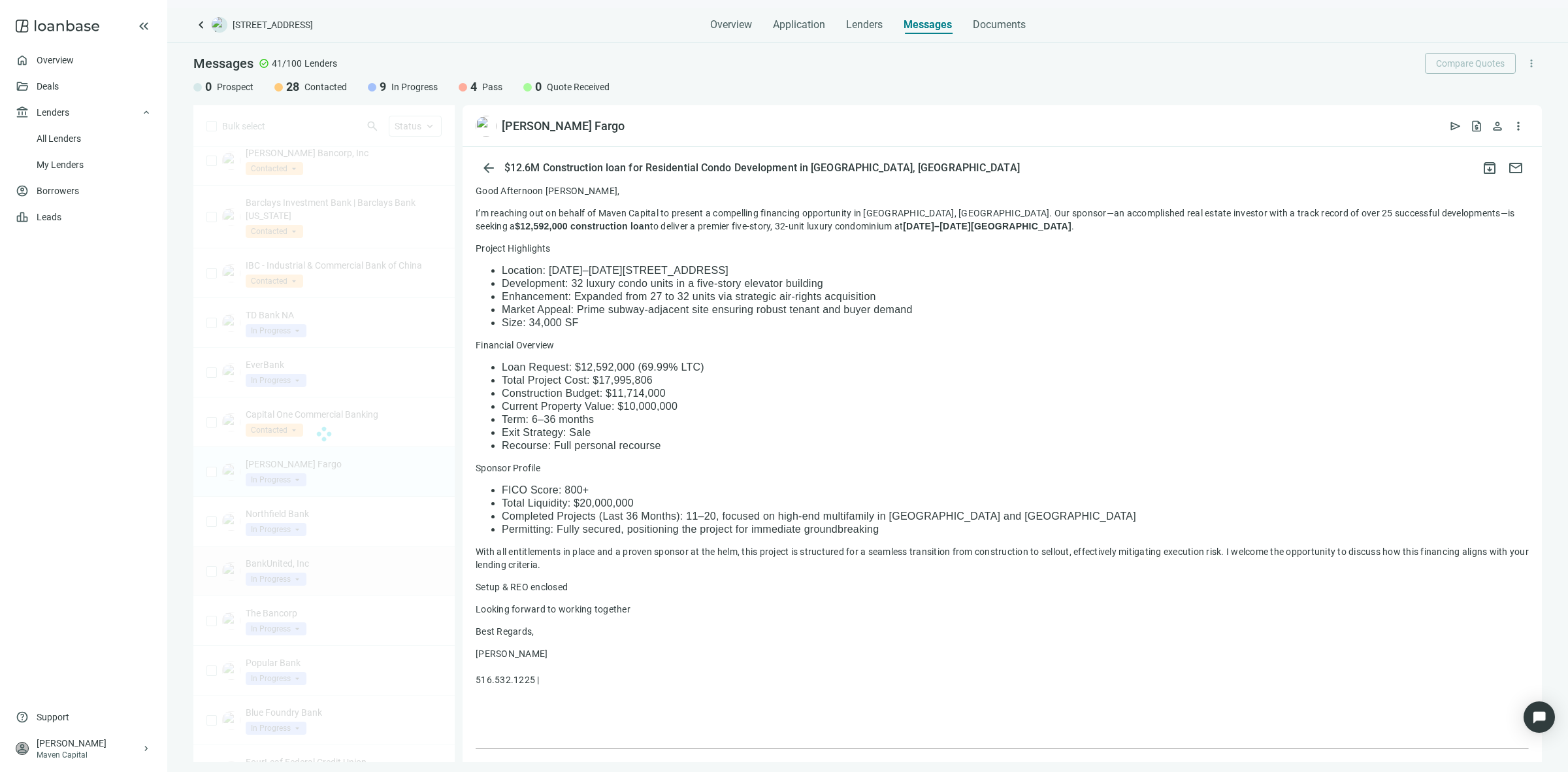
scroll to position [408, 0]
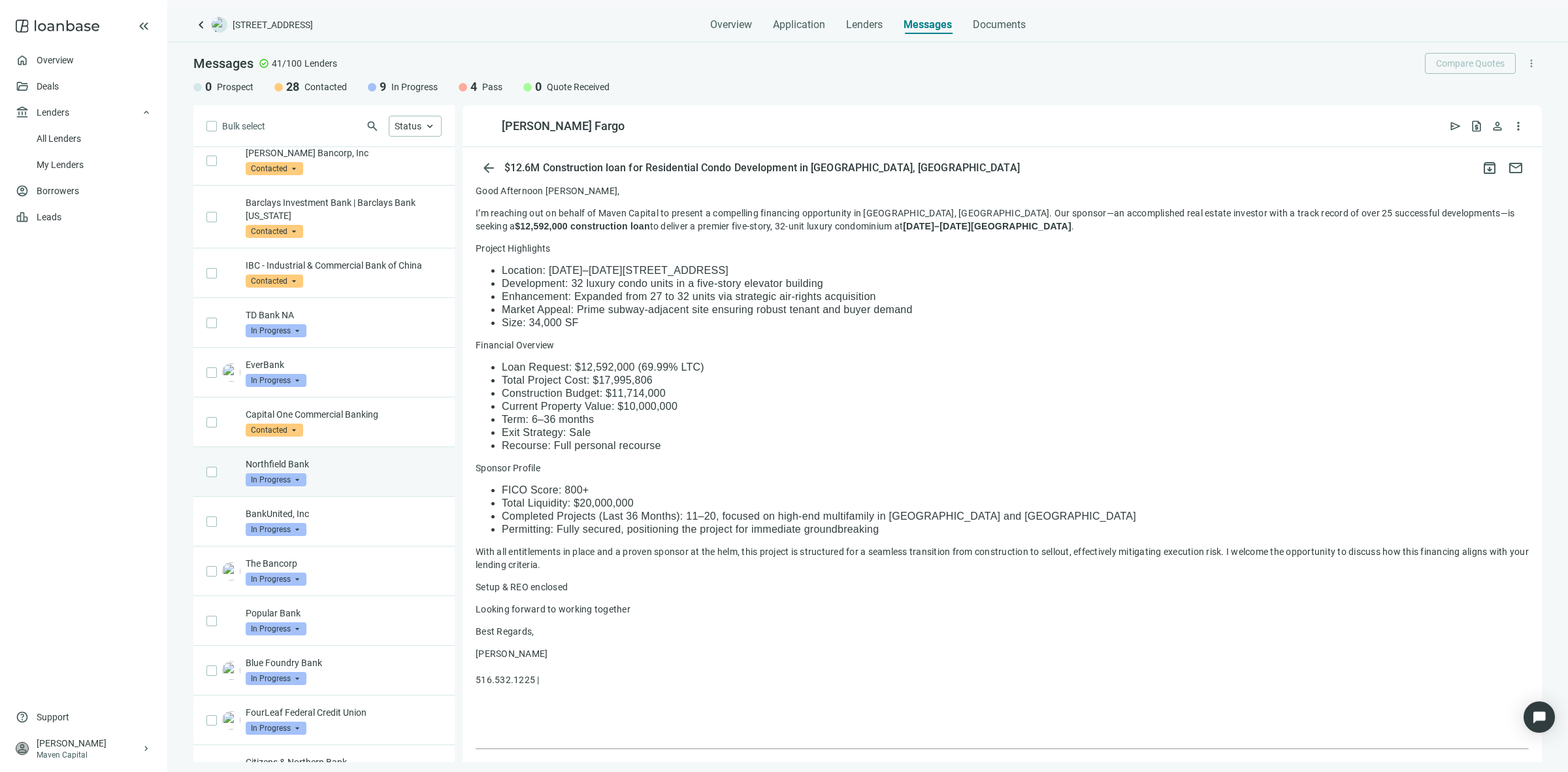
click at [299, 486] on span "In Progress" at bounding box center [276, 479] width 61 height 13
click at [379, 457] on div "Northfield Bank In Progress arrow_drop_down contacted in_progress quote_receive…" at bounding box center [323, 472] width 261 height 50
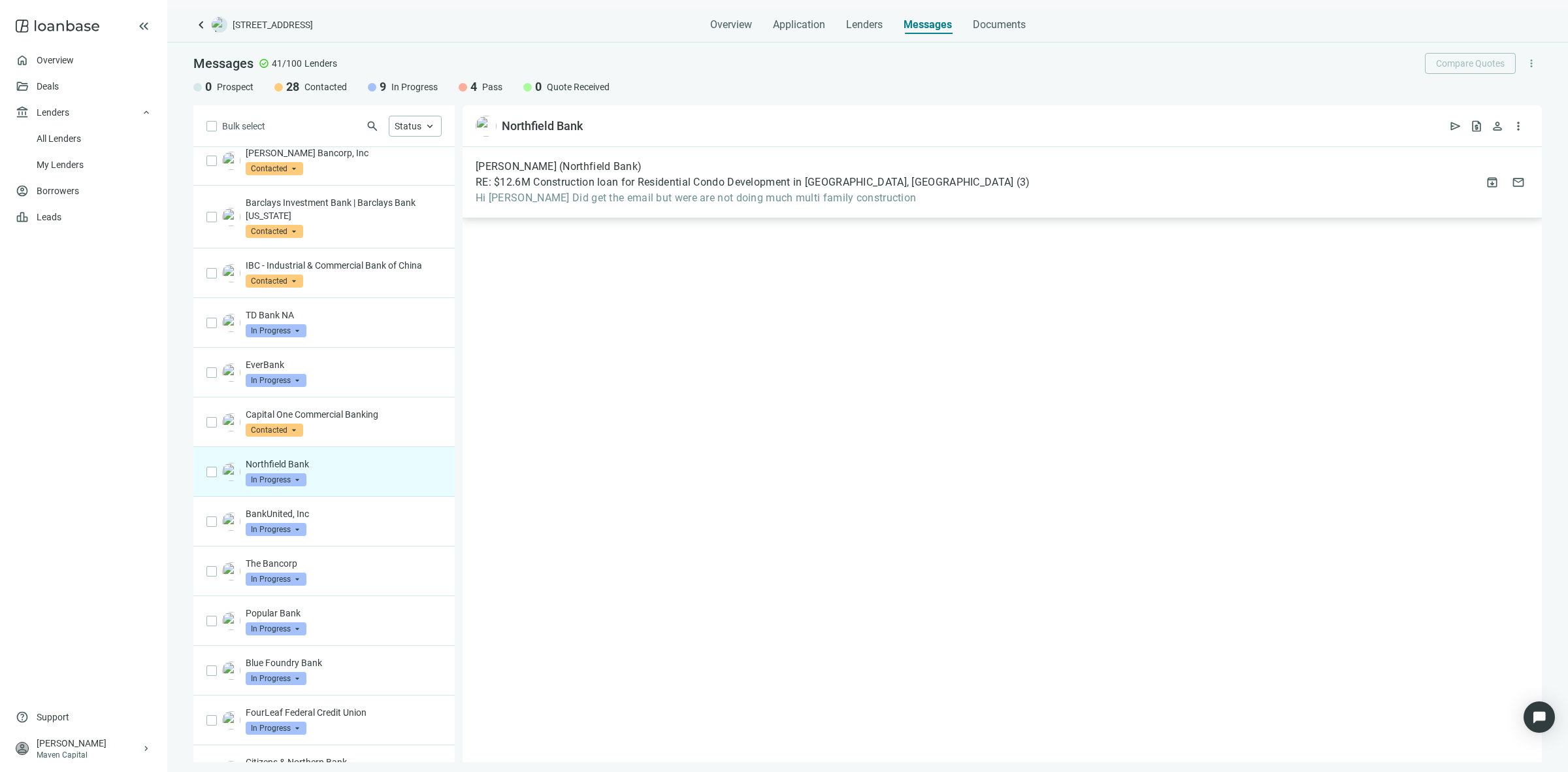
click at [661, 211] on div "Andre Caldini (Northfield Bank) RE: $12.6M Construction loan for Residential Co…" at bounding box center [1002, 182] width 1079 height 71
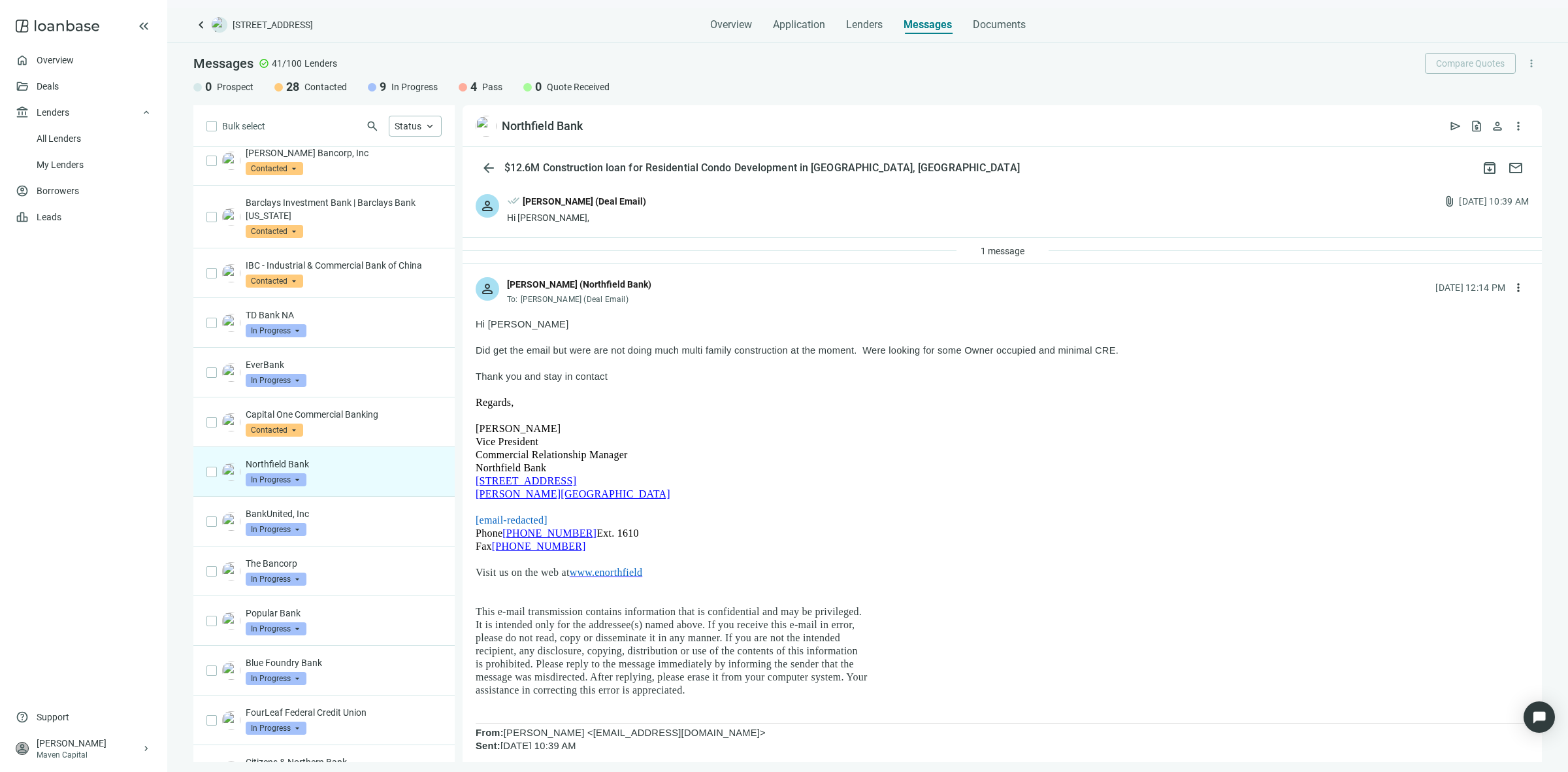
click at [958, 248] on div "1 message" at bounding box center [1002, 251] width 92 height 21
click at [981, 247] on span "1 message" at bounding box center [1003, 251] width 44 height 10
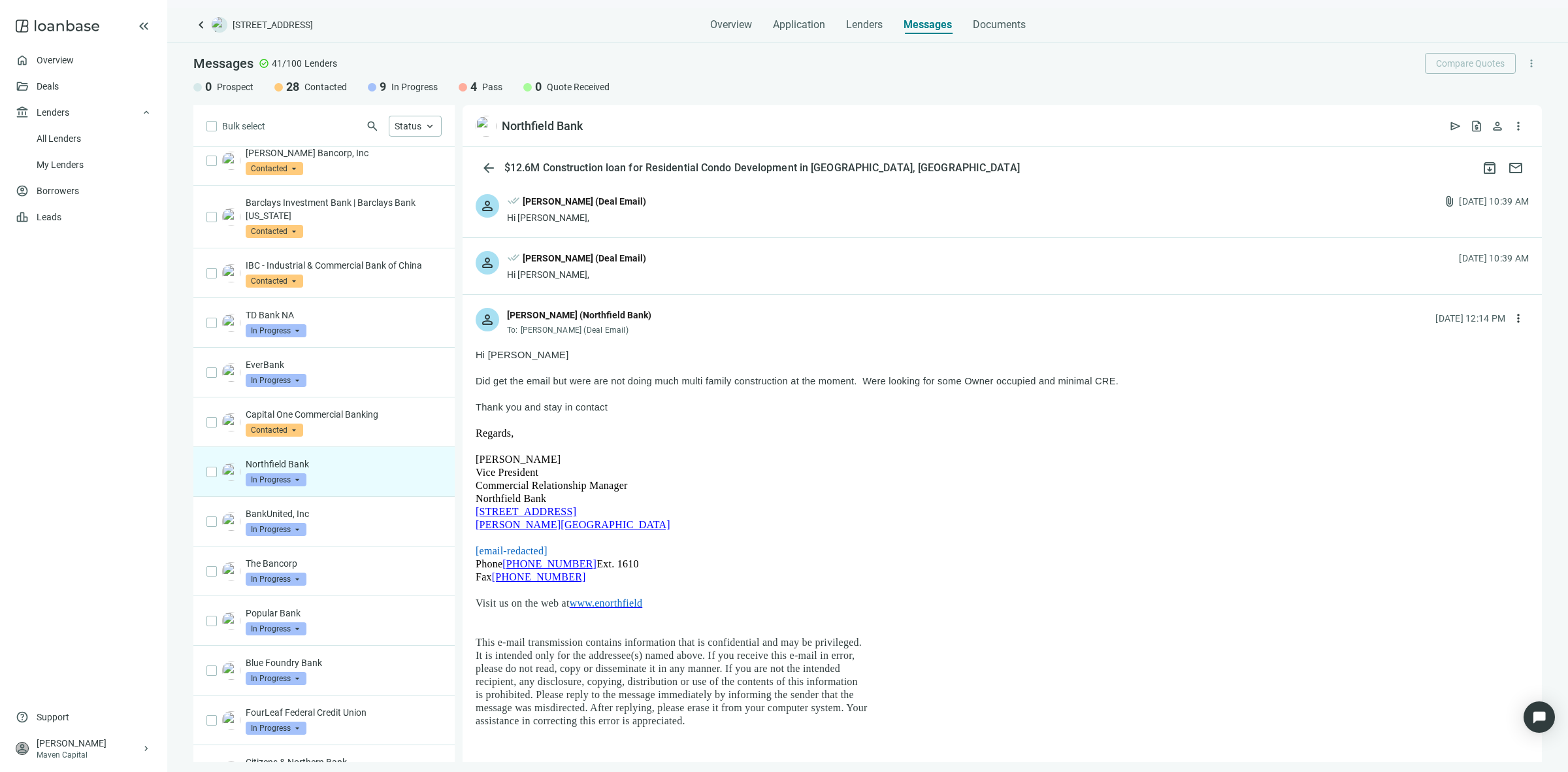
click at [295, 486] on span "In Progress" at bounding box center [276, 479] width 61 height 13
click at [263, 621] on span "Pass" at bounding box center [273, 623] width 28 height 13
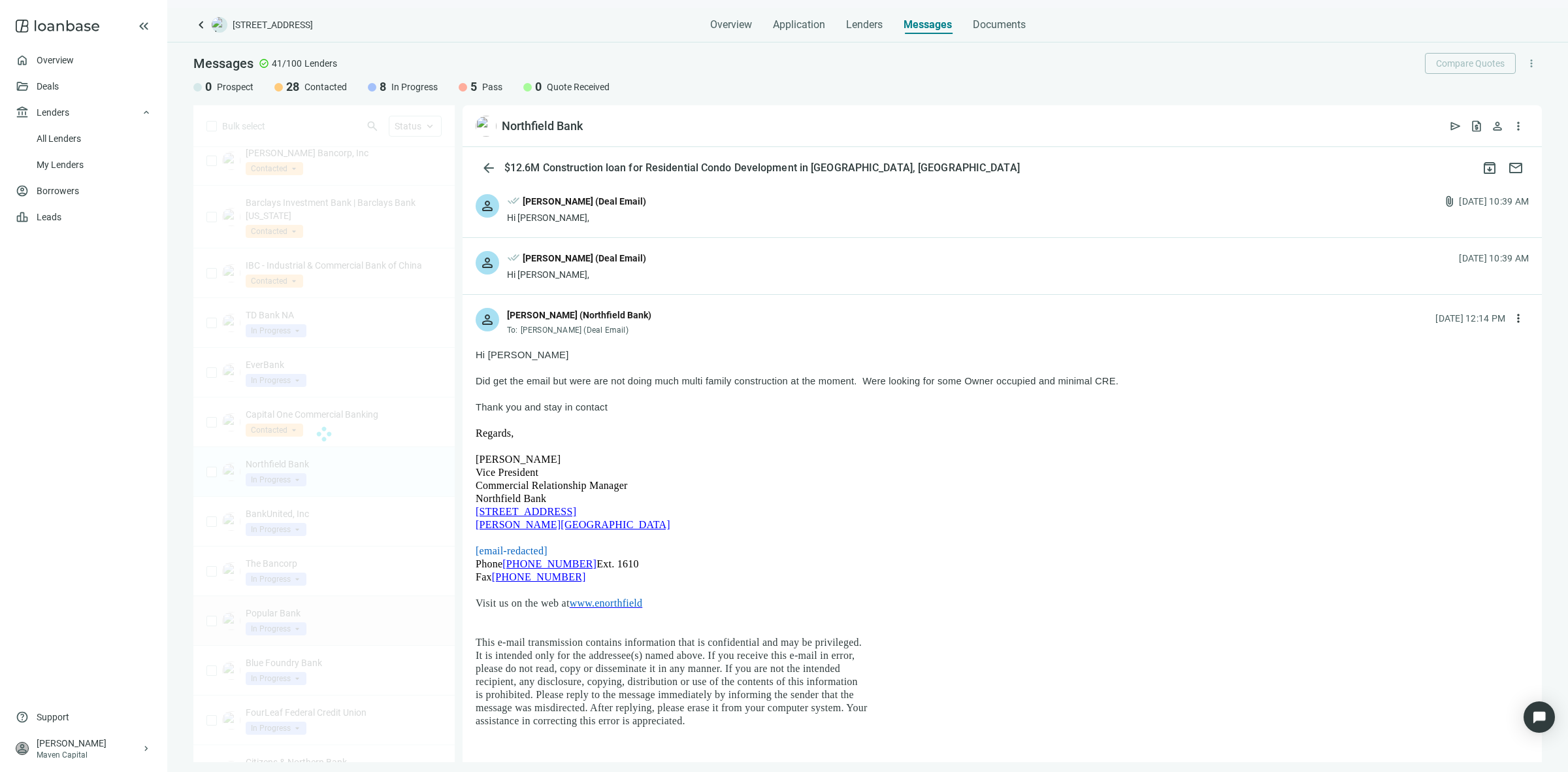
scroll to position [408, 0]
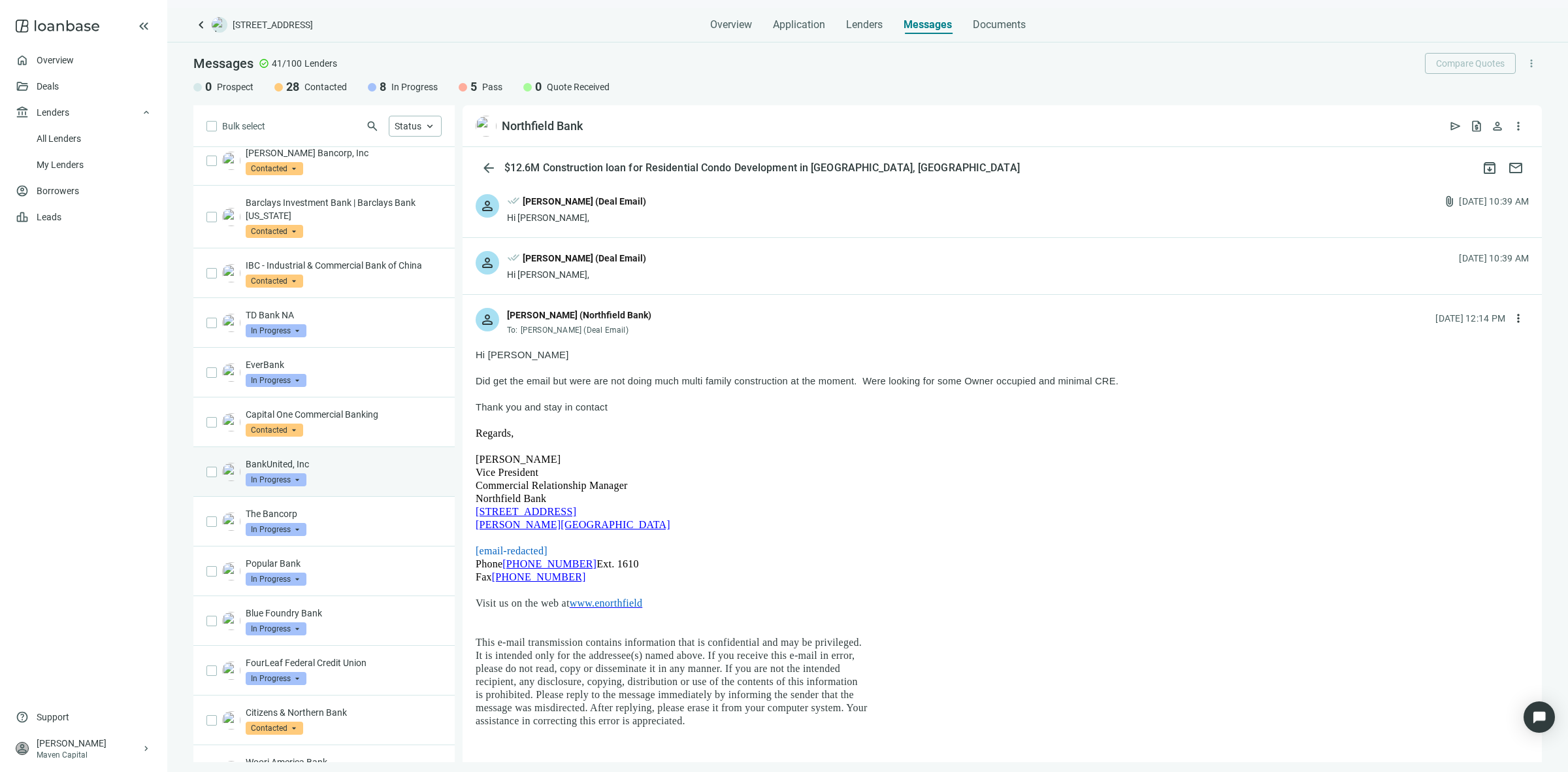
click at [289, 475] on input "search" at bounding box center [270, 478] width 49 height 13
click at [345, 462] on p "BankUnited, Inc" at bounding box center [344, 464] width 196 height 13
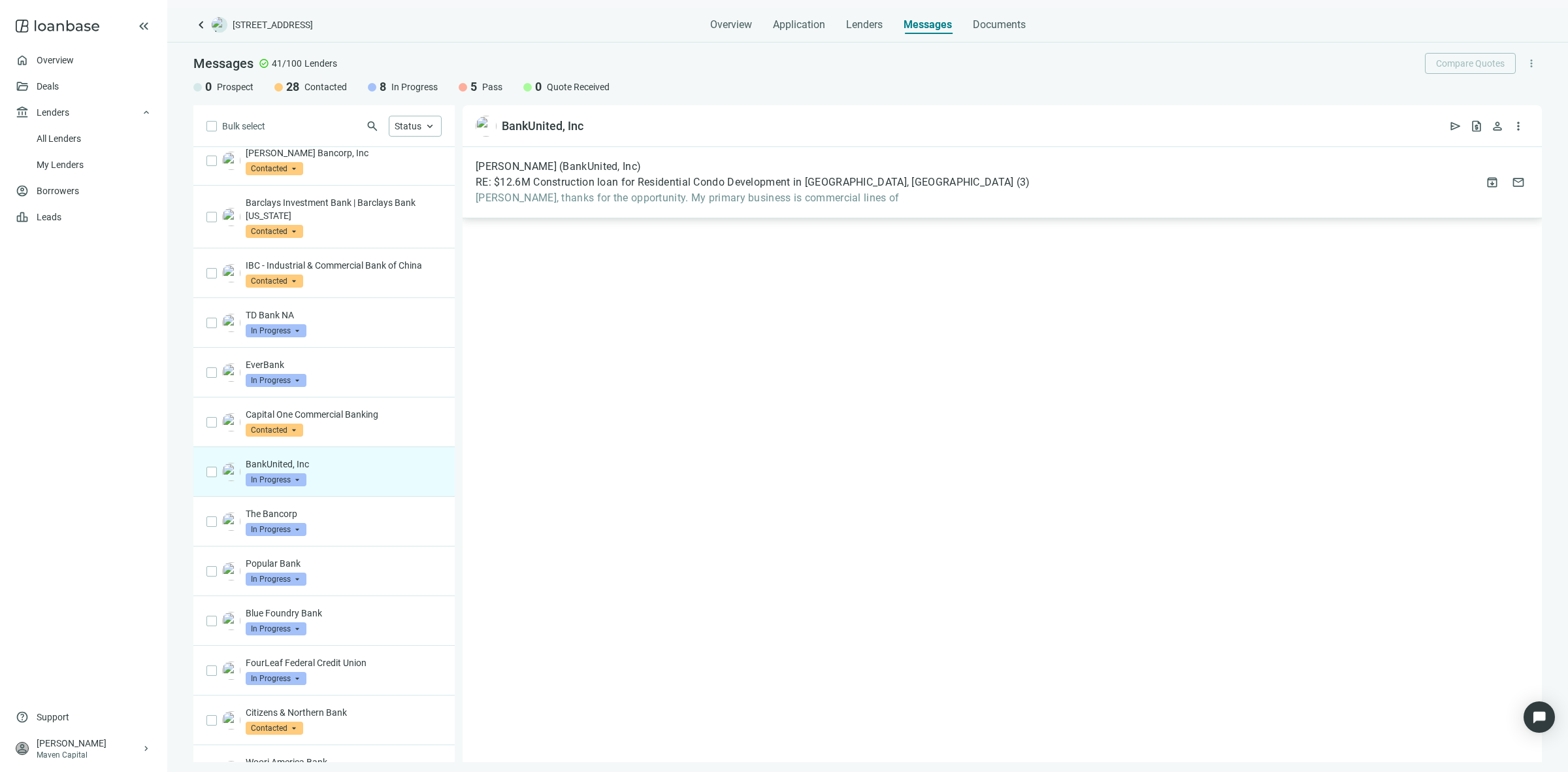
click at [717, 213] on div "Gene Sullivan (BankUnited, Inc) RE: $12.6M Construction loan for Residential Co…" at bounding box center [1002, 182] width 1079 height 71
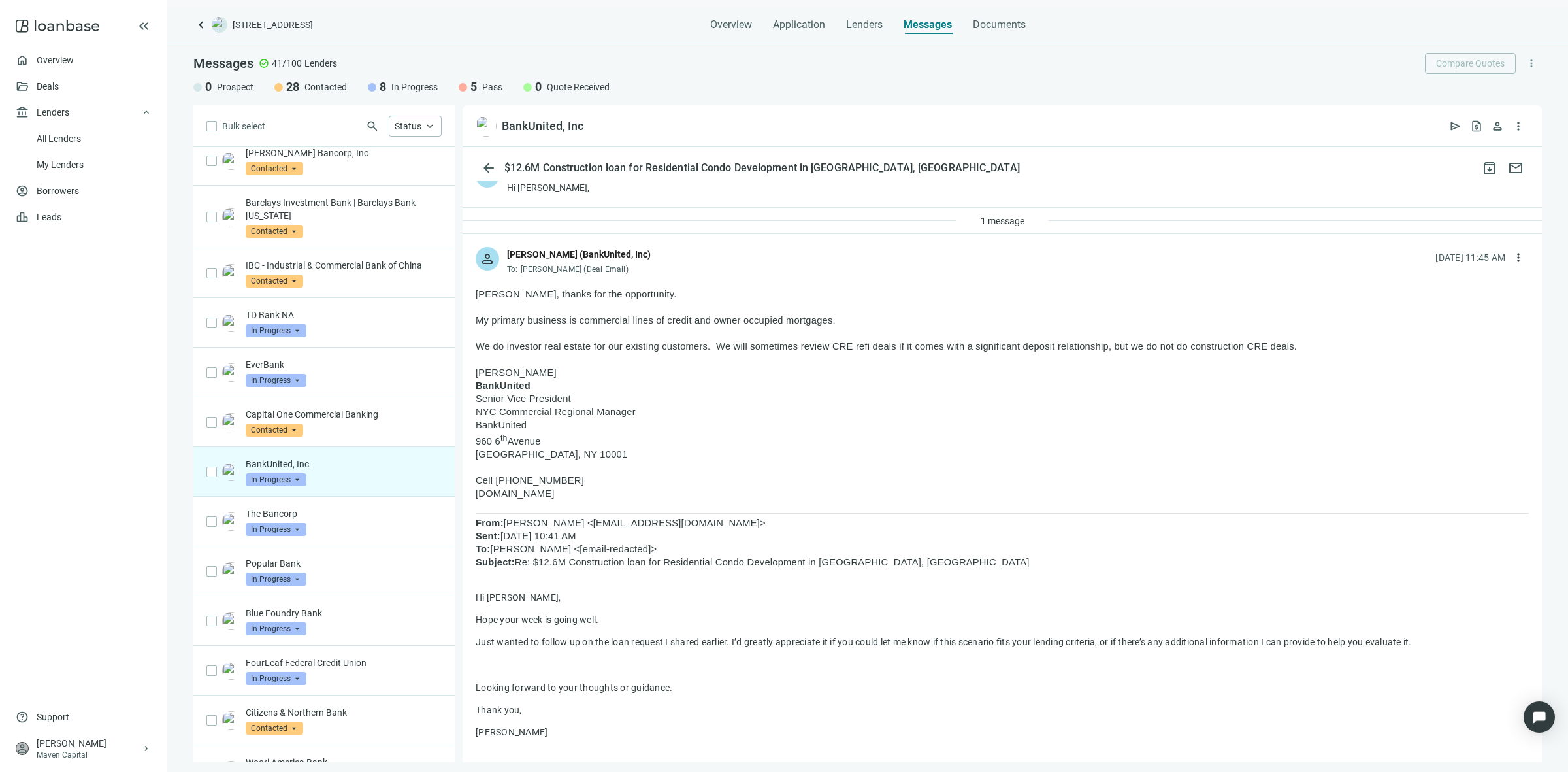
scroll to position [82, 0]
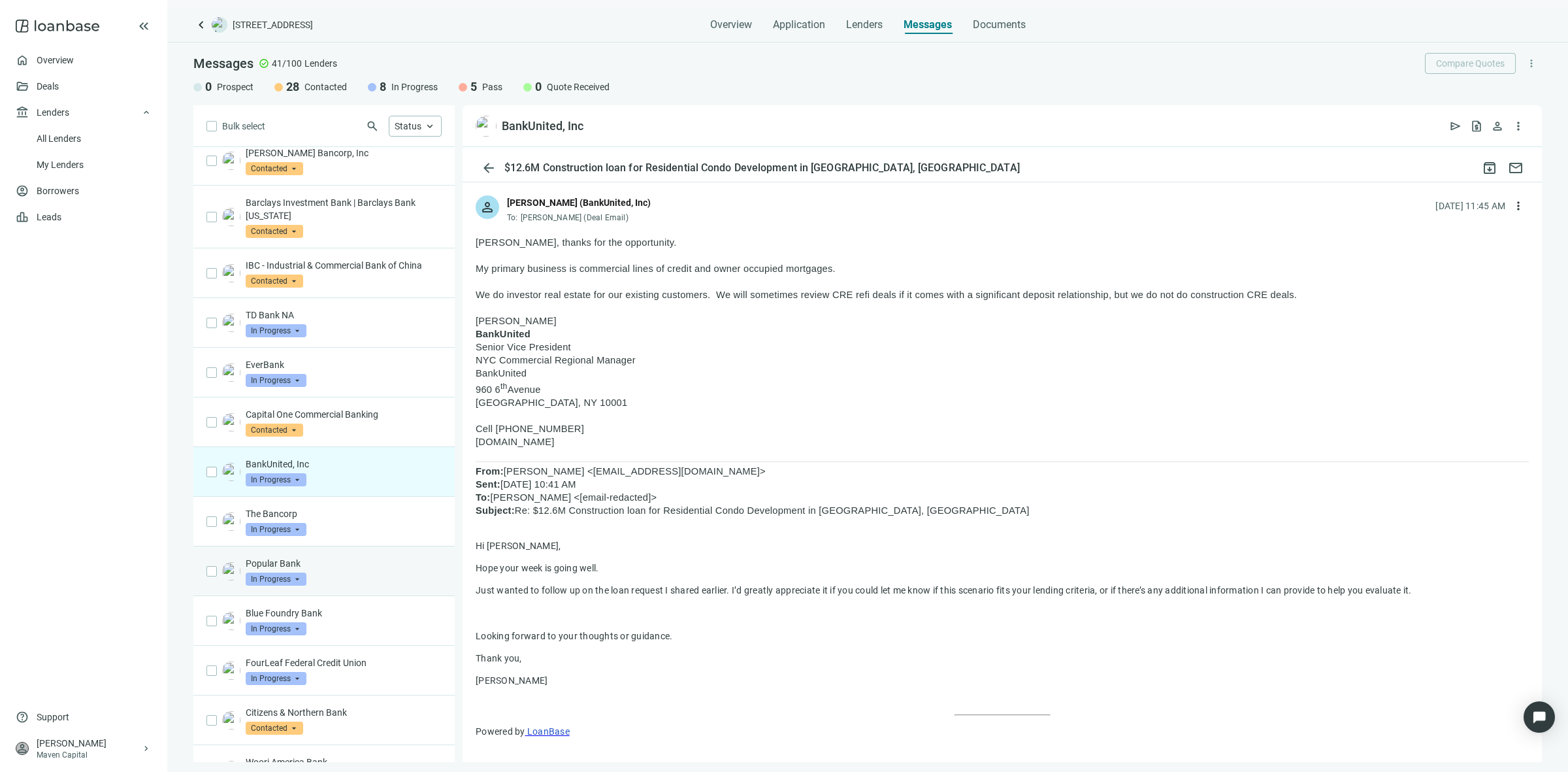
click at [377, 582] on div "Popular Bank In Progress arrow_drop_down" at bounding box center [344, 571] width 196 height 28
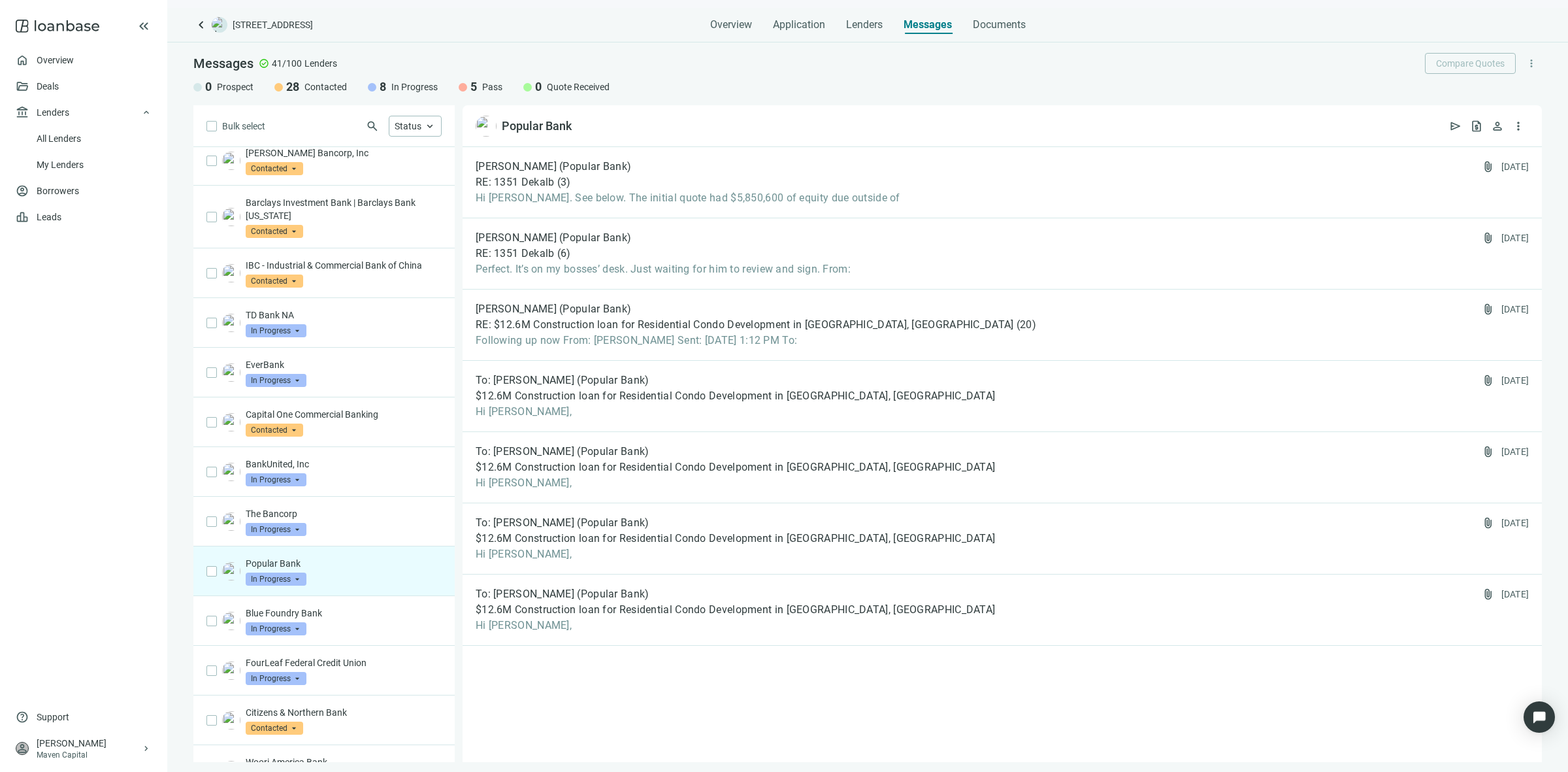
click at [261, 583] on span "In Progress" at bounding box center [276, 579] width 61 height 13
click at [311, 693] on span "Quote Received" at bounding box center [290, 694] width 64 height 13
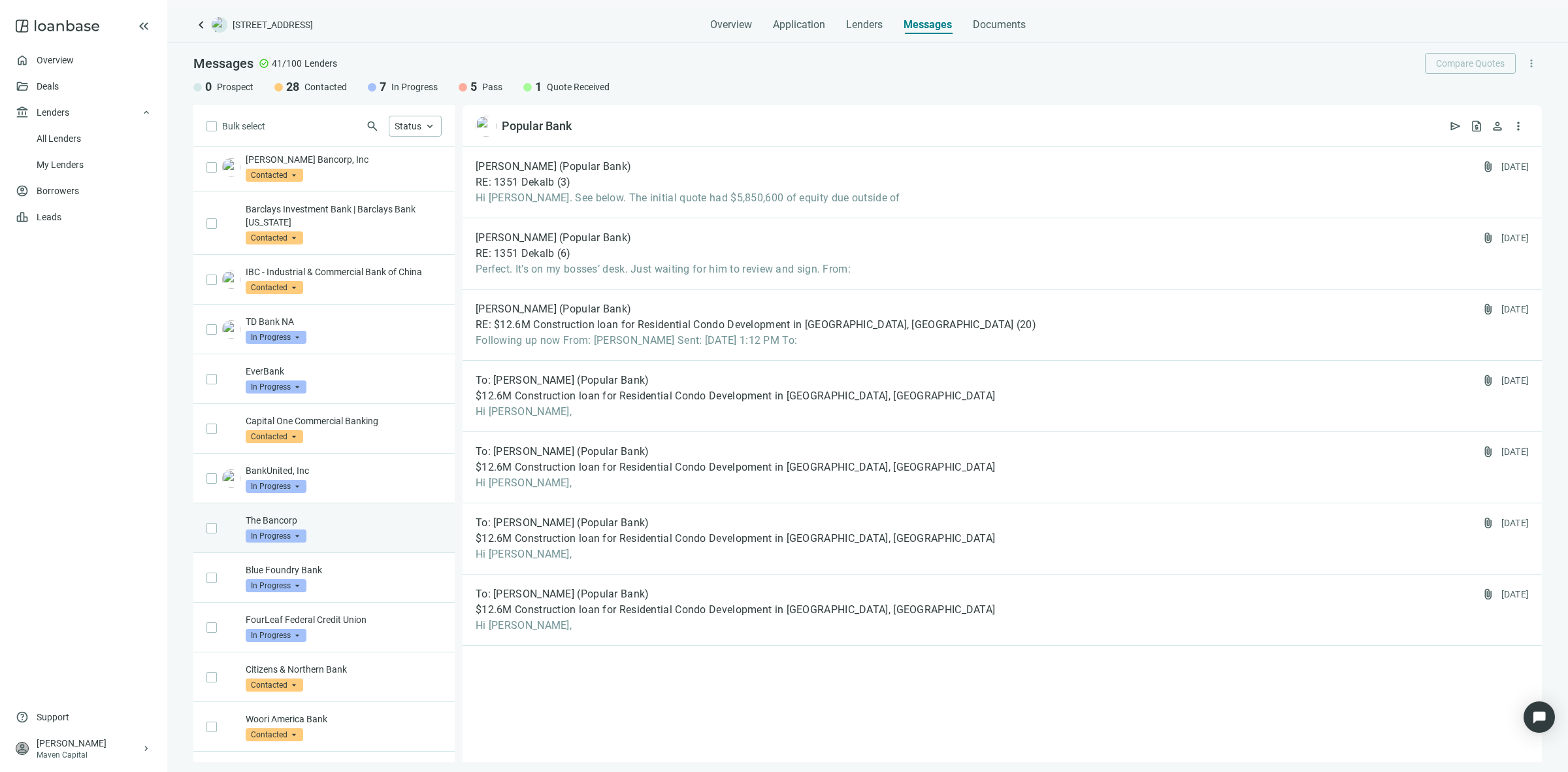
scroll to position [490, 0]
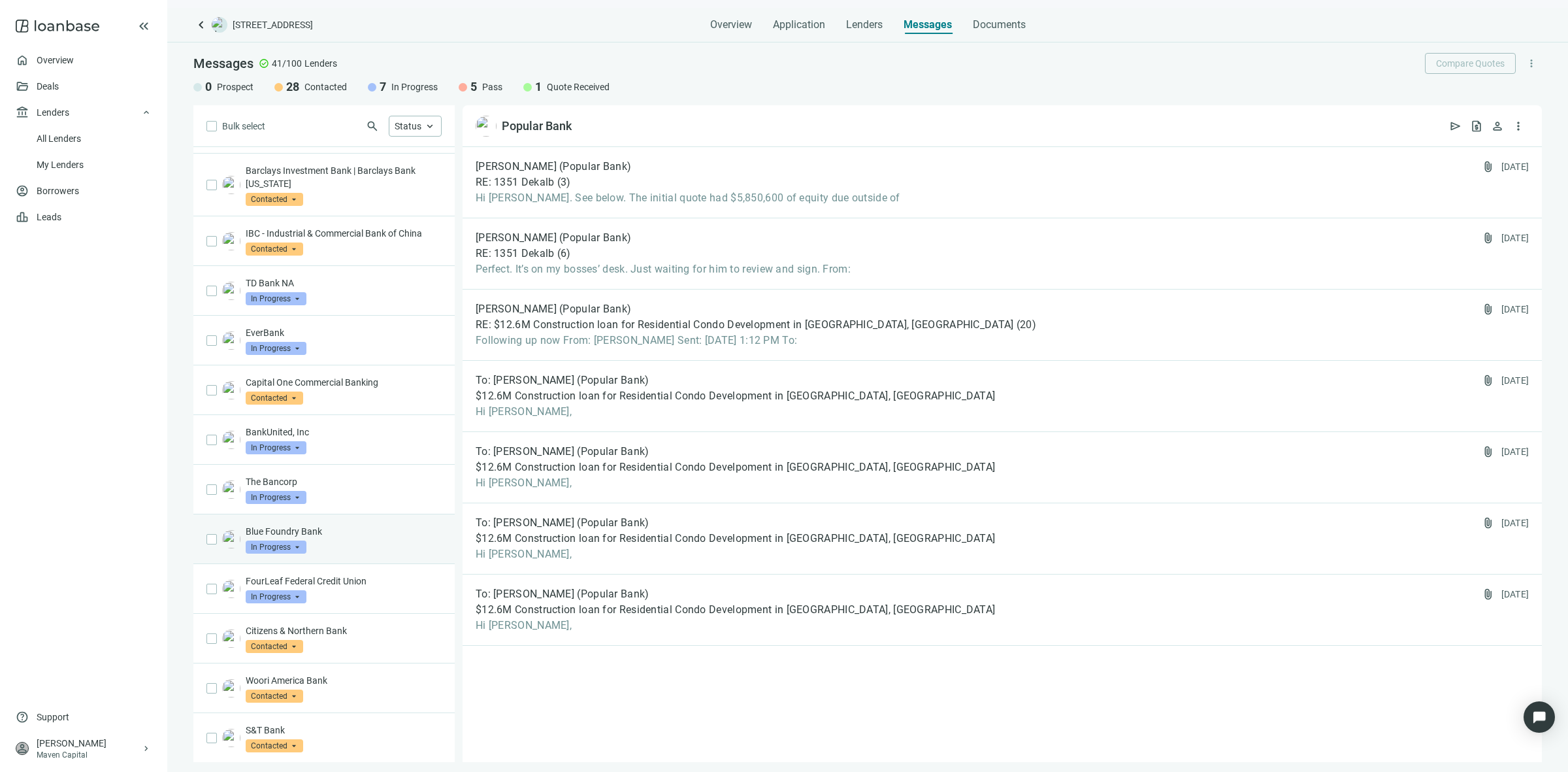
click at [361, 535] on p "Blue Foundry Bank" at bounding box center [344, 531] width 196 height 13
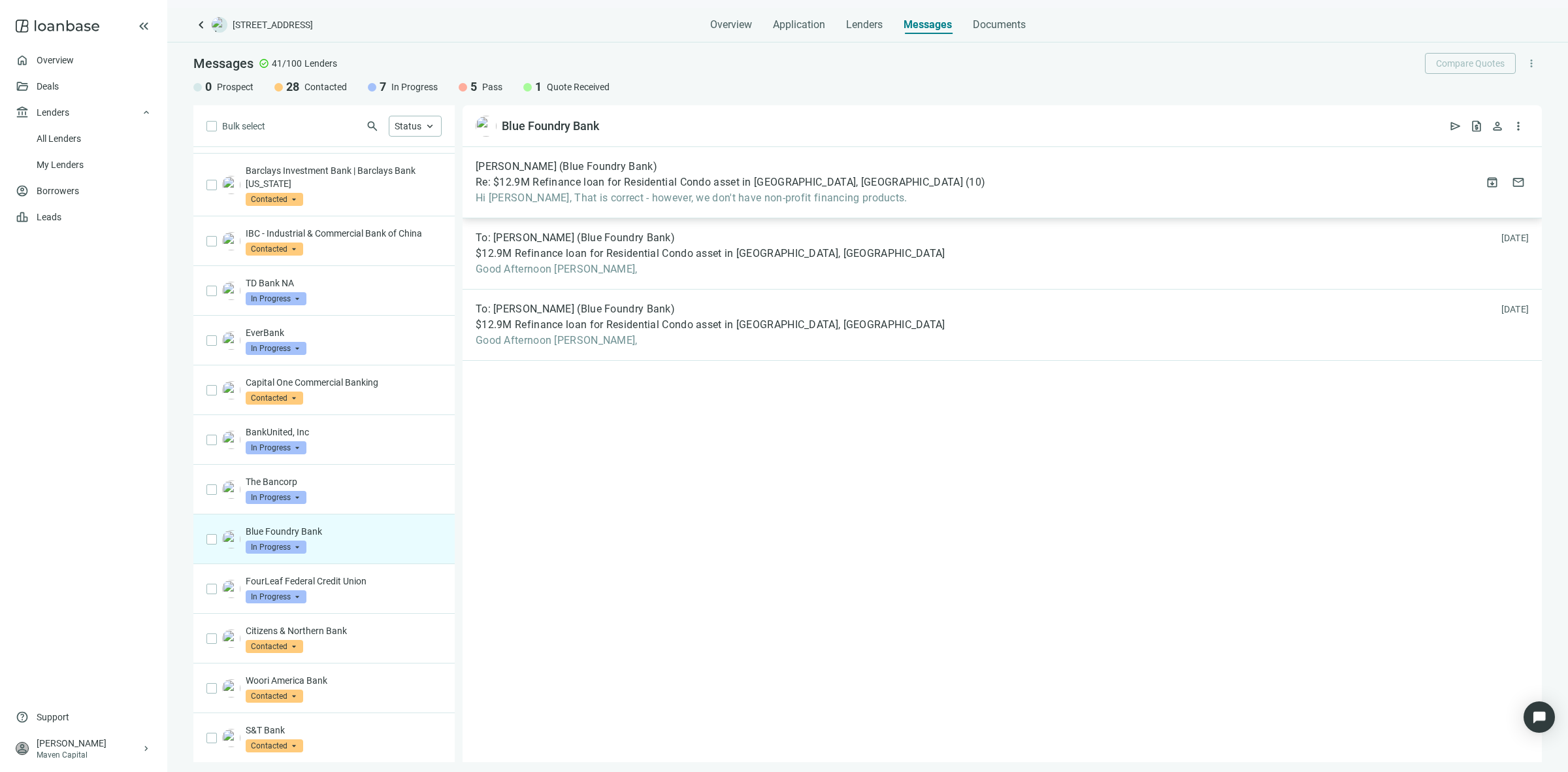
click at [725, 201] on span "Hi Sean, That is correct - however, we don't have non-profit financing products." at bounding box center [730, 198] width 509 height 13
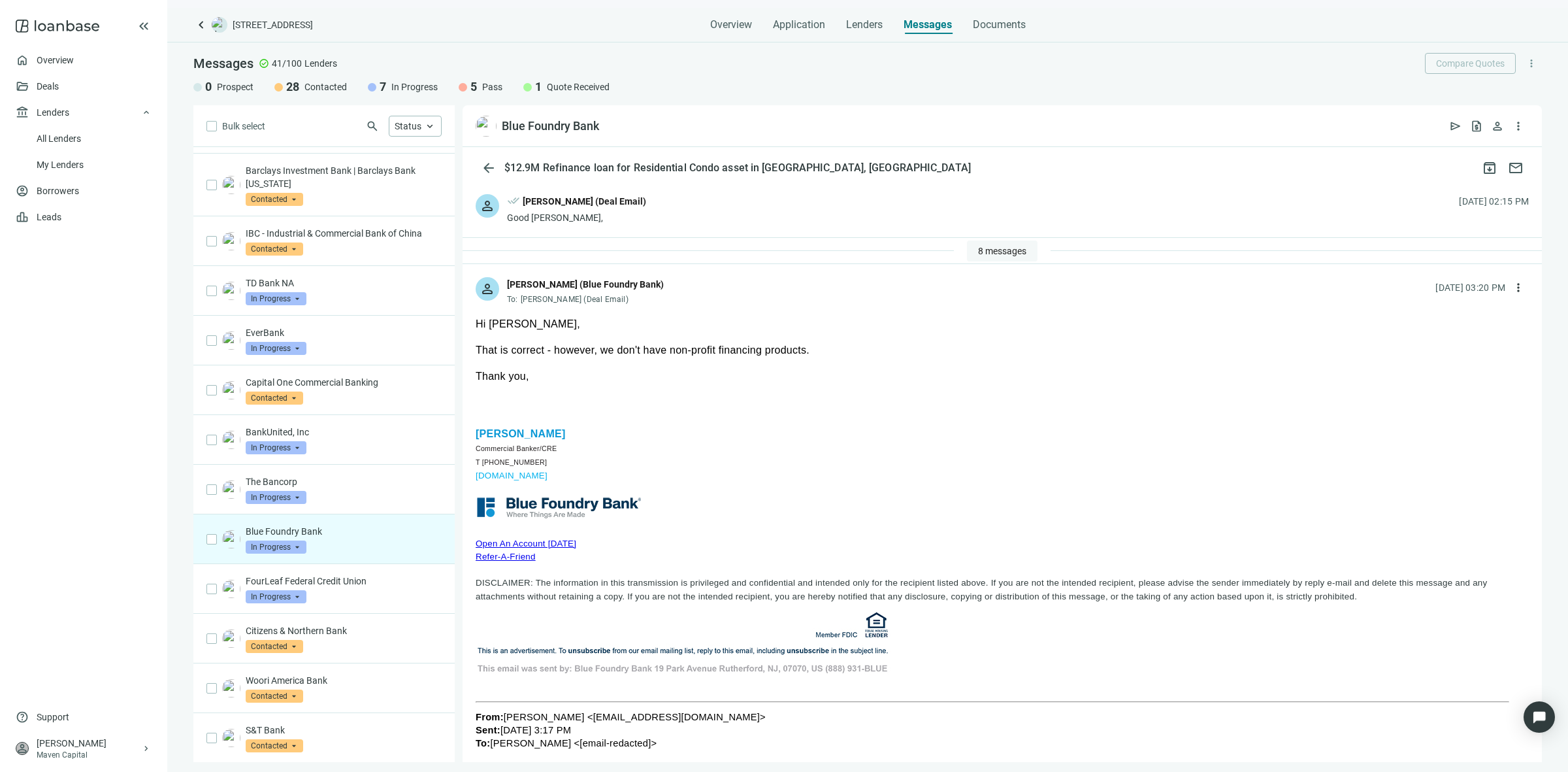
click at [978, 246] on span "8 messages" at bounding box center [1001, 251] width 48 height 10
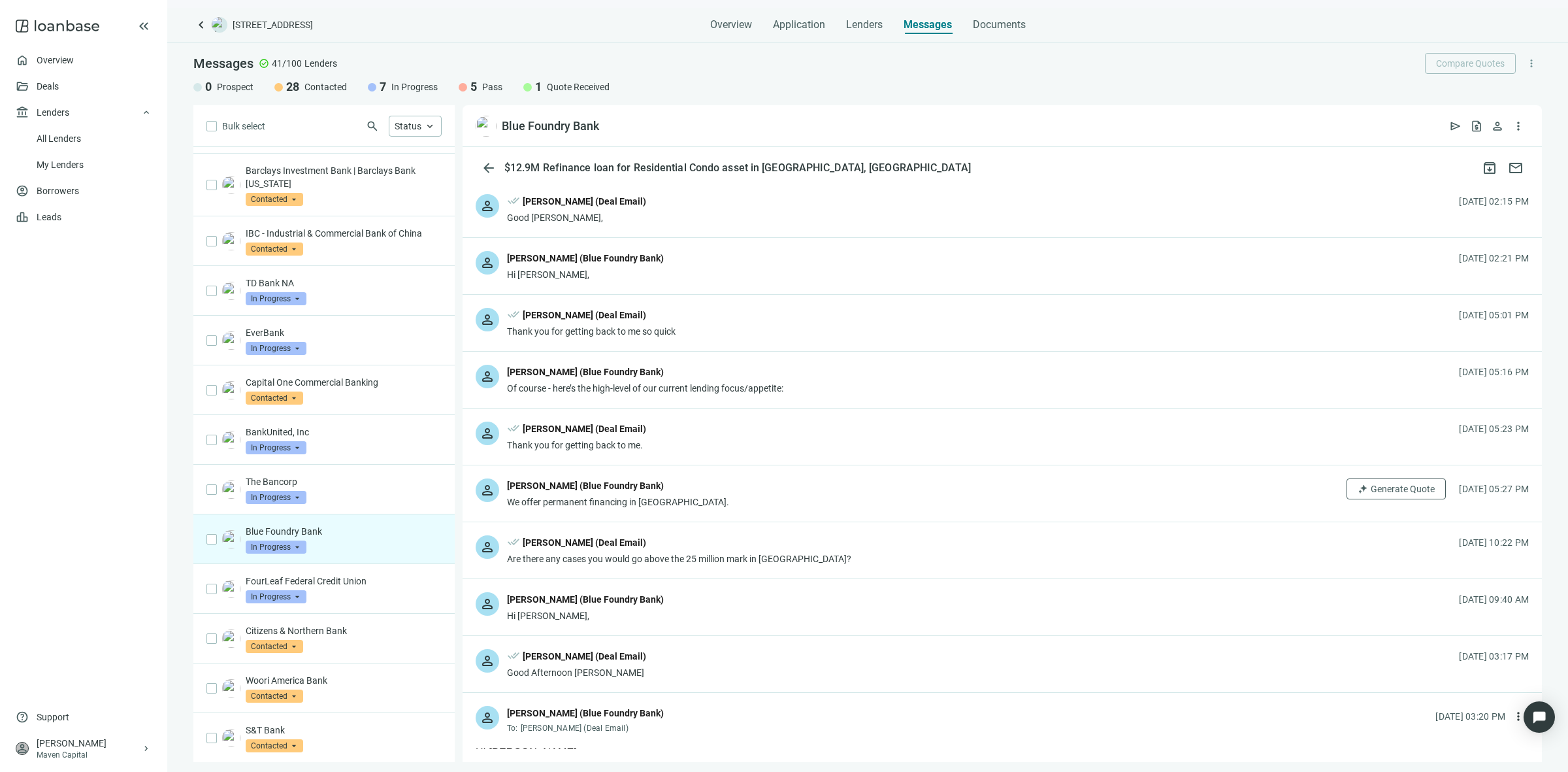
click at [848, 375] on div "person Zachary Knudson (Blue Foundry Bank) Of course - here’s the high-level of…" at bounding box center [1002, 379] width 1079 height 56
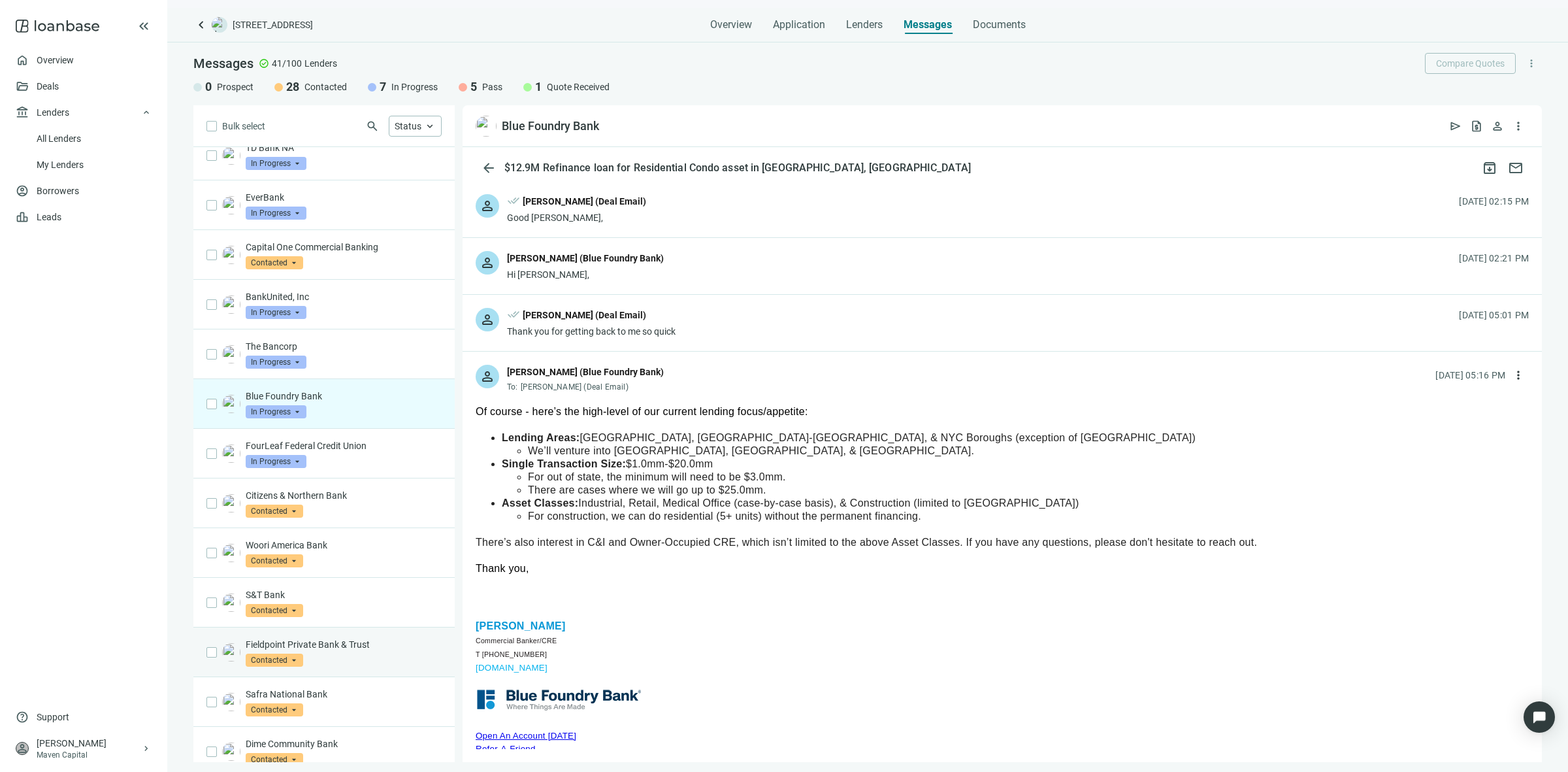
scroll to position [654, 0]
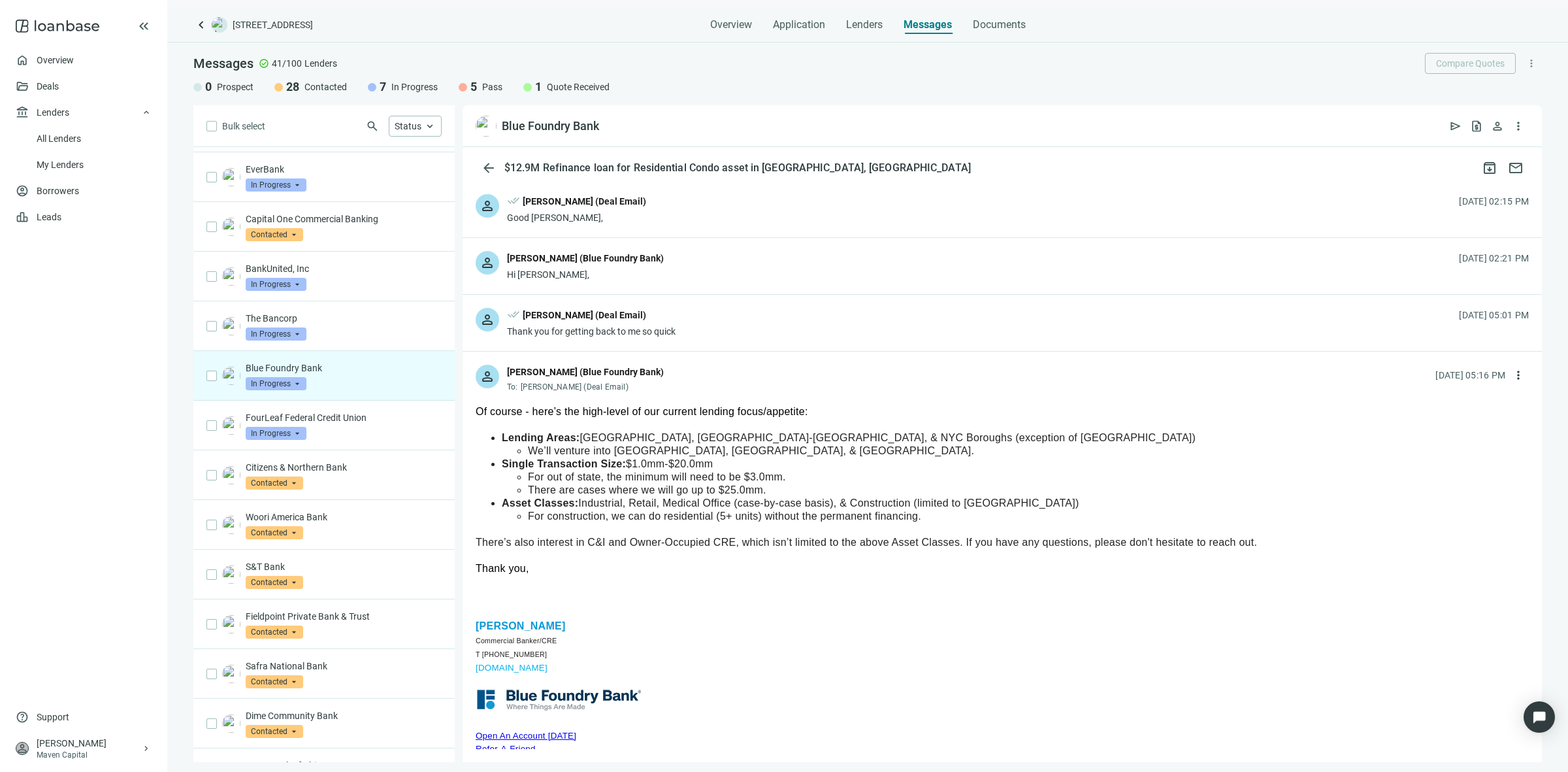
click at [641, 531] on p at bounding box center [1002, 529] width 1053 height 13
click at [639, 537] on span "There’s also interest in C&I and Owner-Occupied CRE, which isn’t limited to the…" at bounding box center [866, 542] width 781 height 11
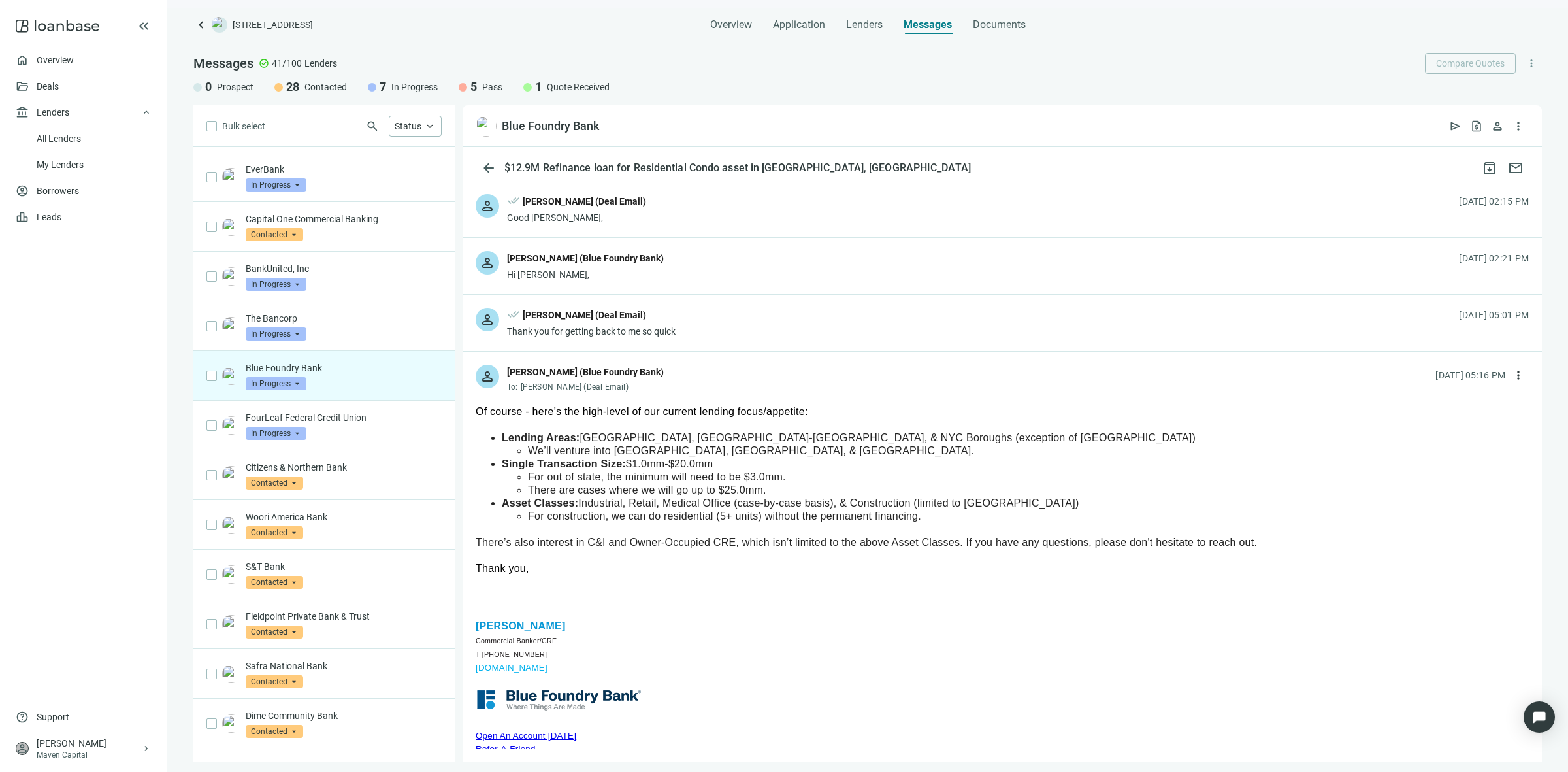
click at [639, 537] on span "There’s also interest in C&I and Owner-Occupied CRE, which isn’t limited to the…" at bounding box center [866, 542] width 781 height 11
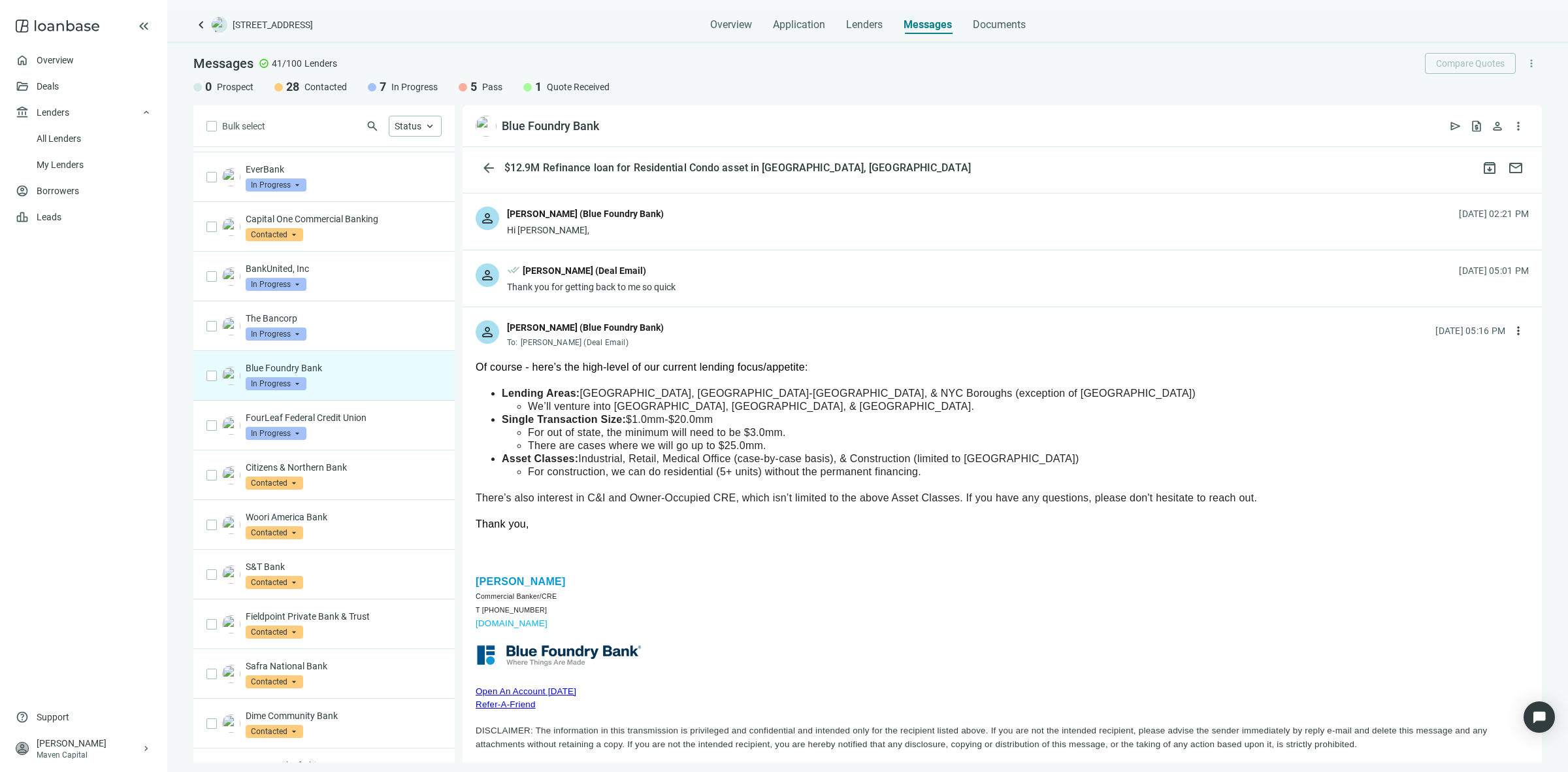
scroll to position [82, 0]
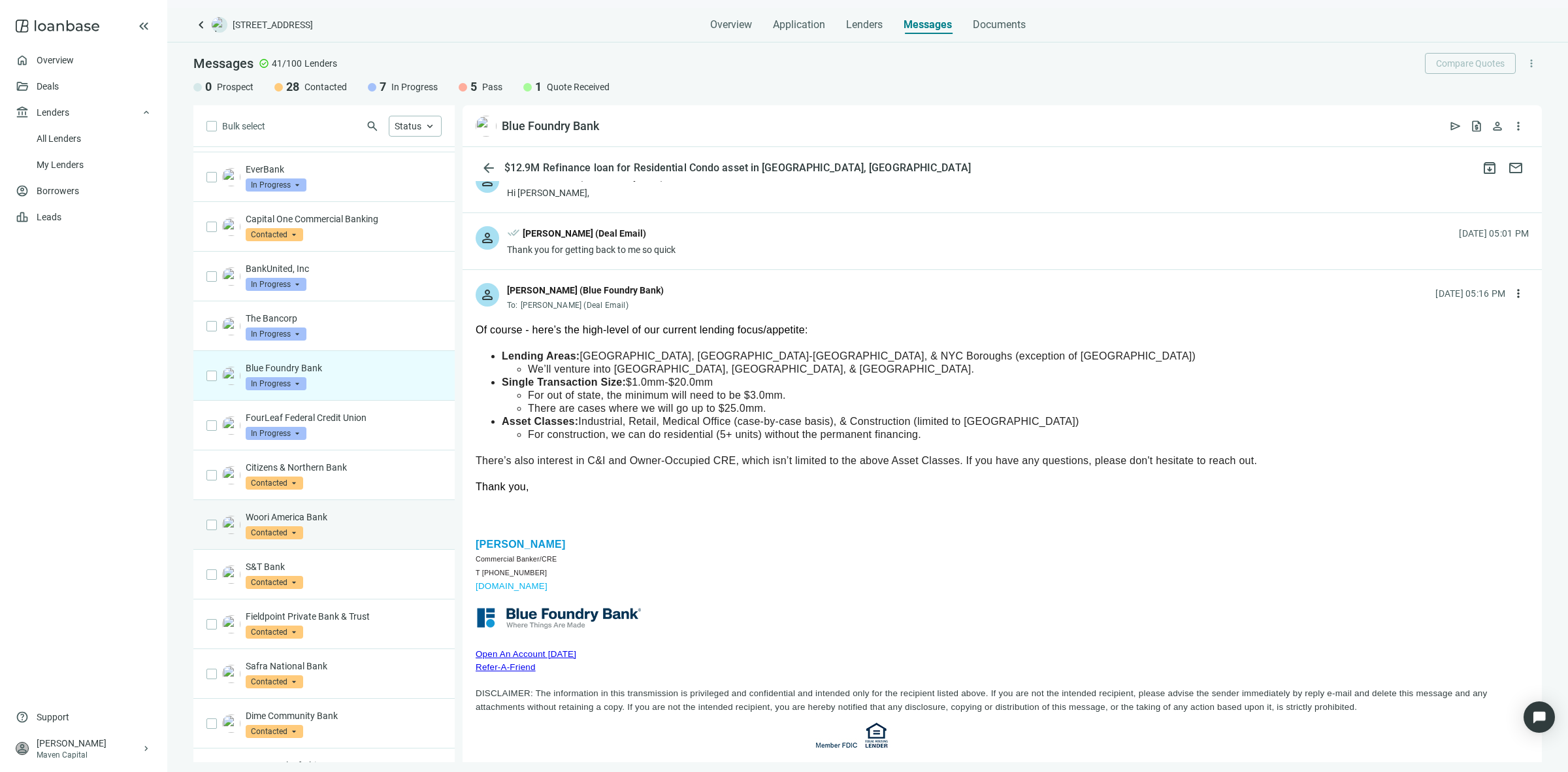
click at [326, 514] on p "Woori America Bank" at bounding box center [344, 517] width 196 height 13
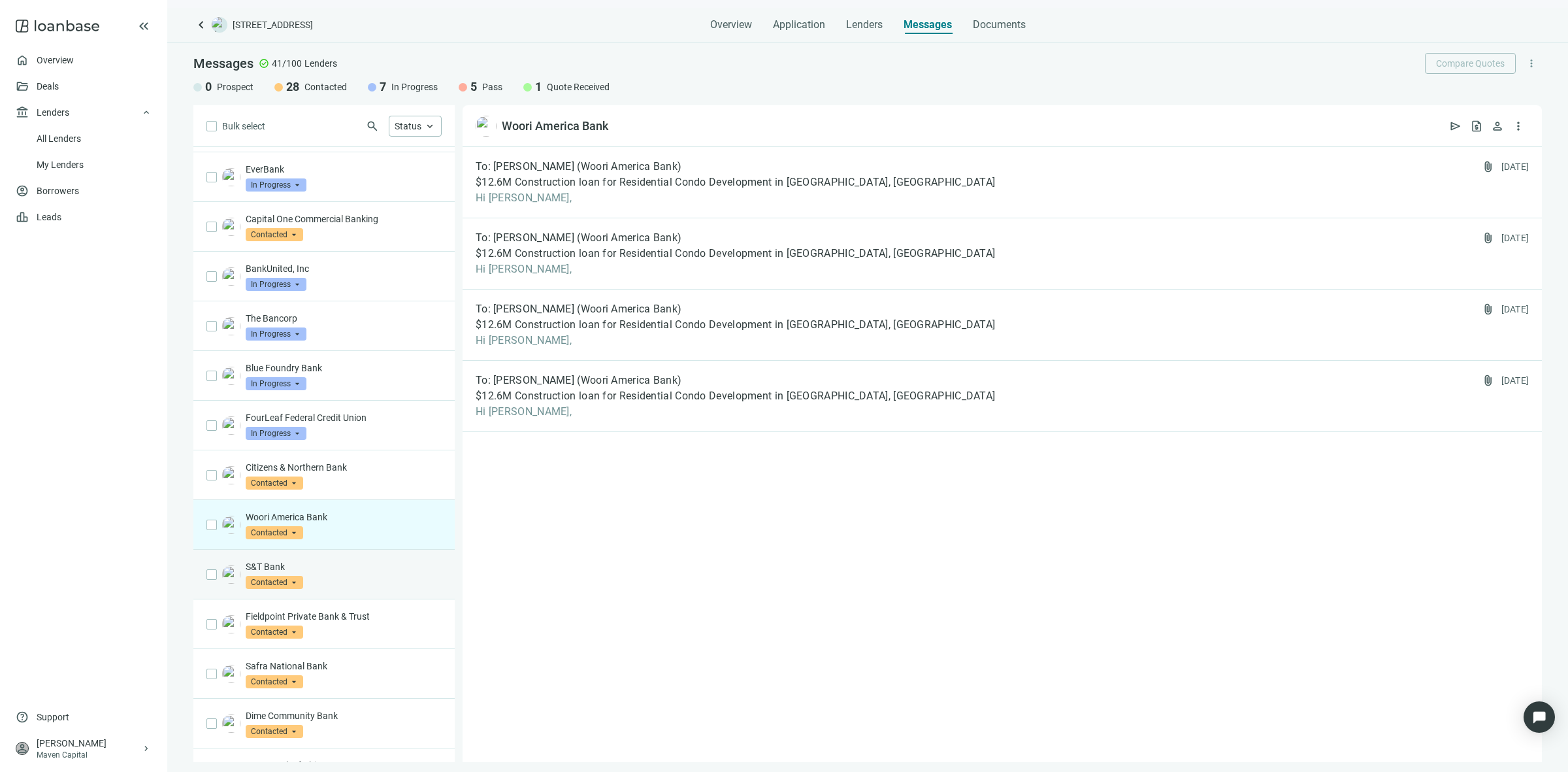
click at [383, 579] on div "S&T Bank Contacted arrow_drop_down" at bounding box center [344, 574] width 196 height 28
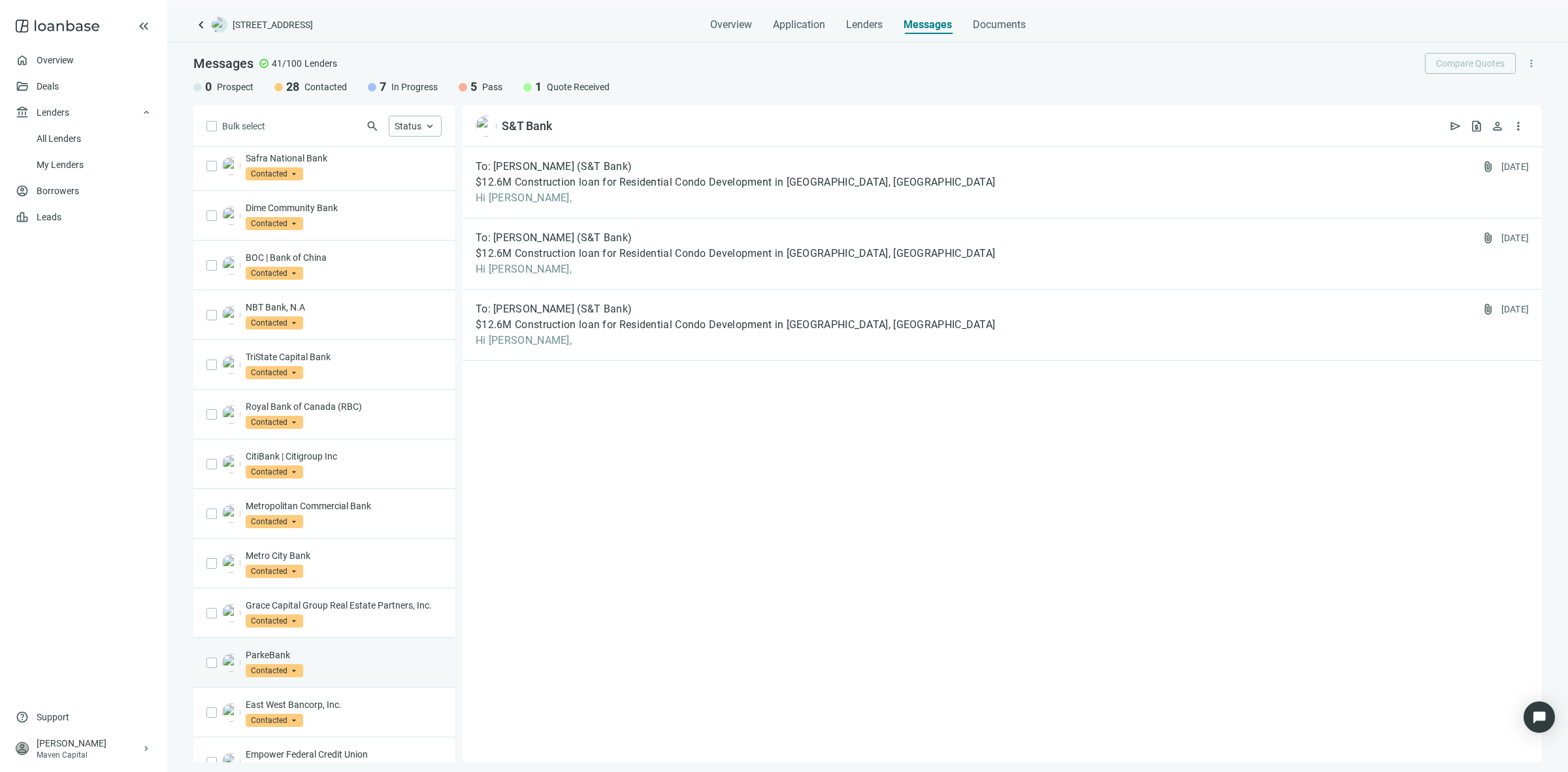
scroll to position [1143, 0]
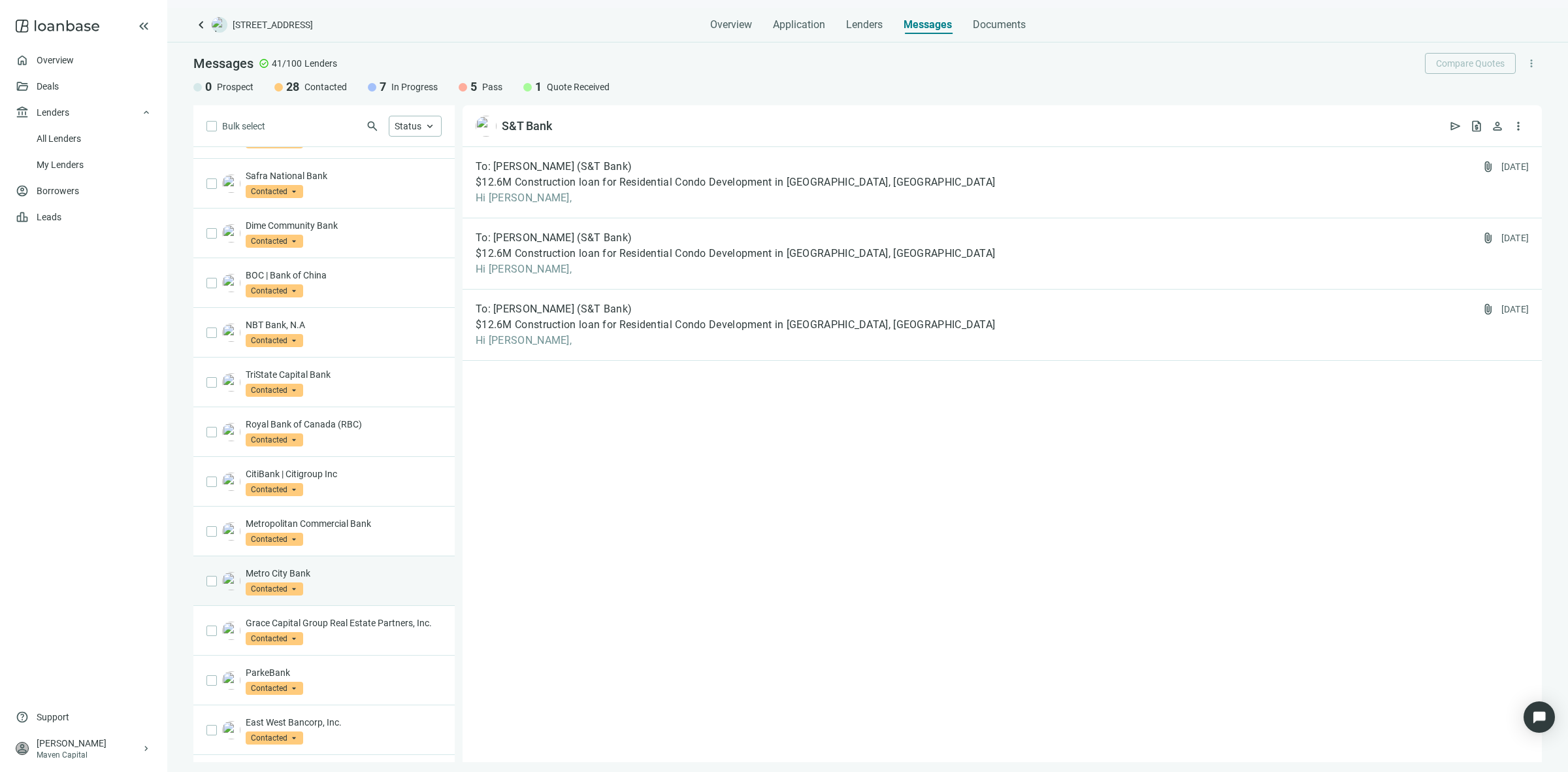
click at [332, 595] on div "Metro City Bank Contacted arrow_drop_down" at bounding box center [344, 580] width 196 height 28
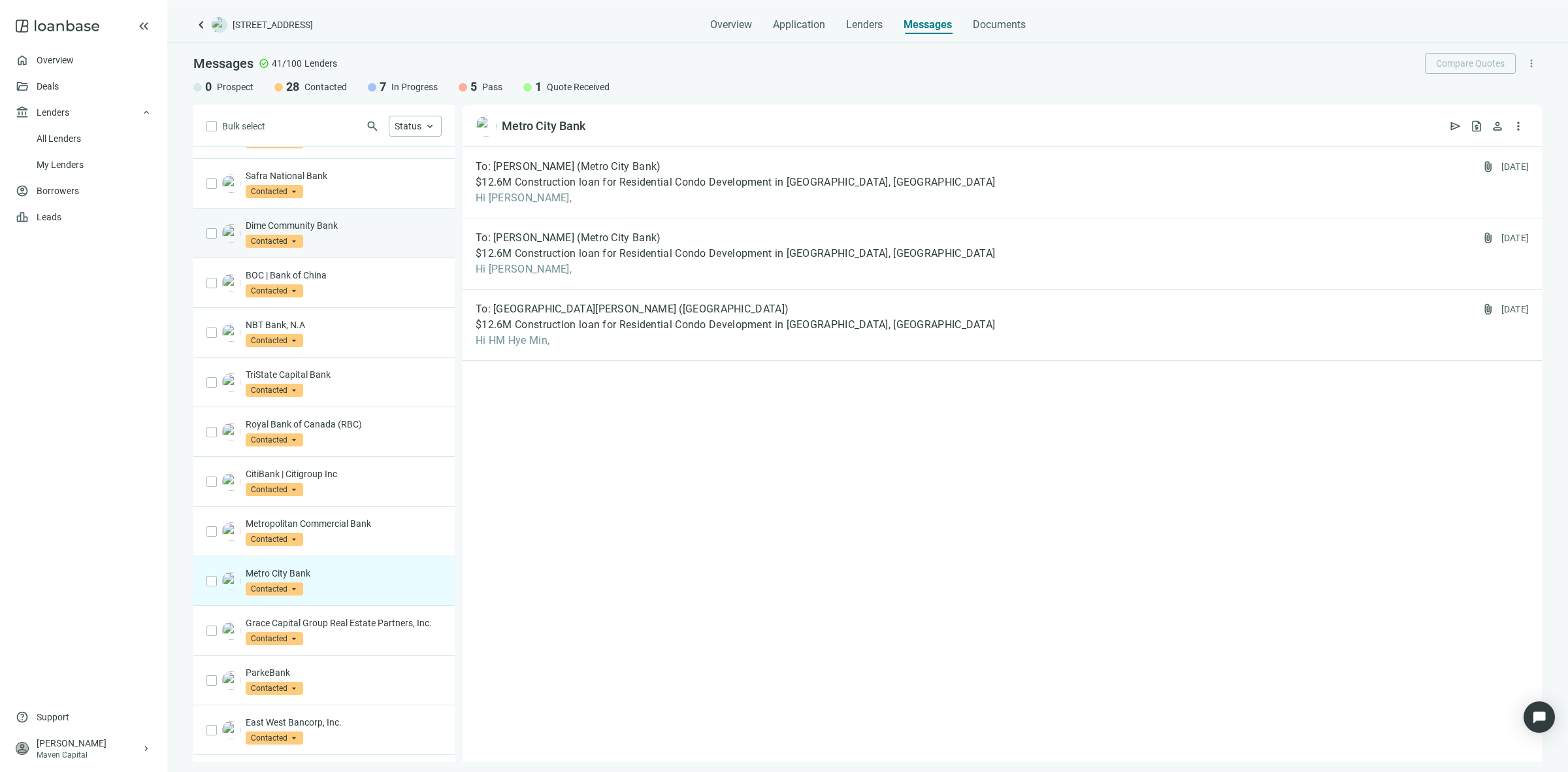
click at [312, 230] on p "Dime Community Bank" at bounding box center [344, 226] width 196 height 13
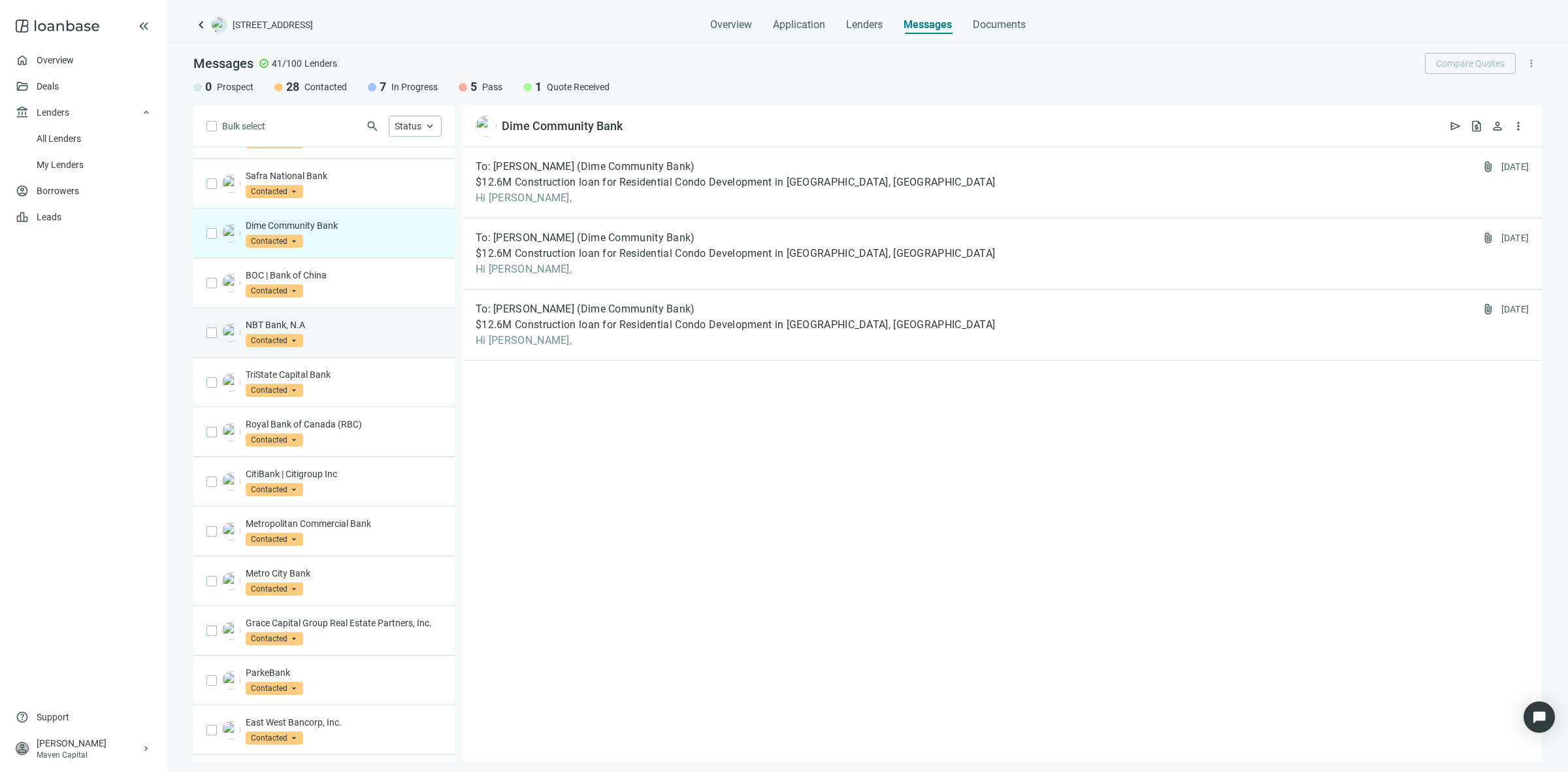
click at [325, 357] on div "NBT Bank, N.A Contacted arrow_drop_down" at bounding box center [323, 332] width 261 height 50
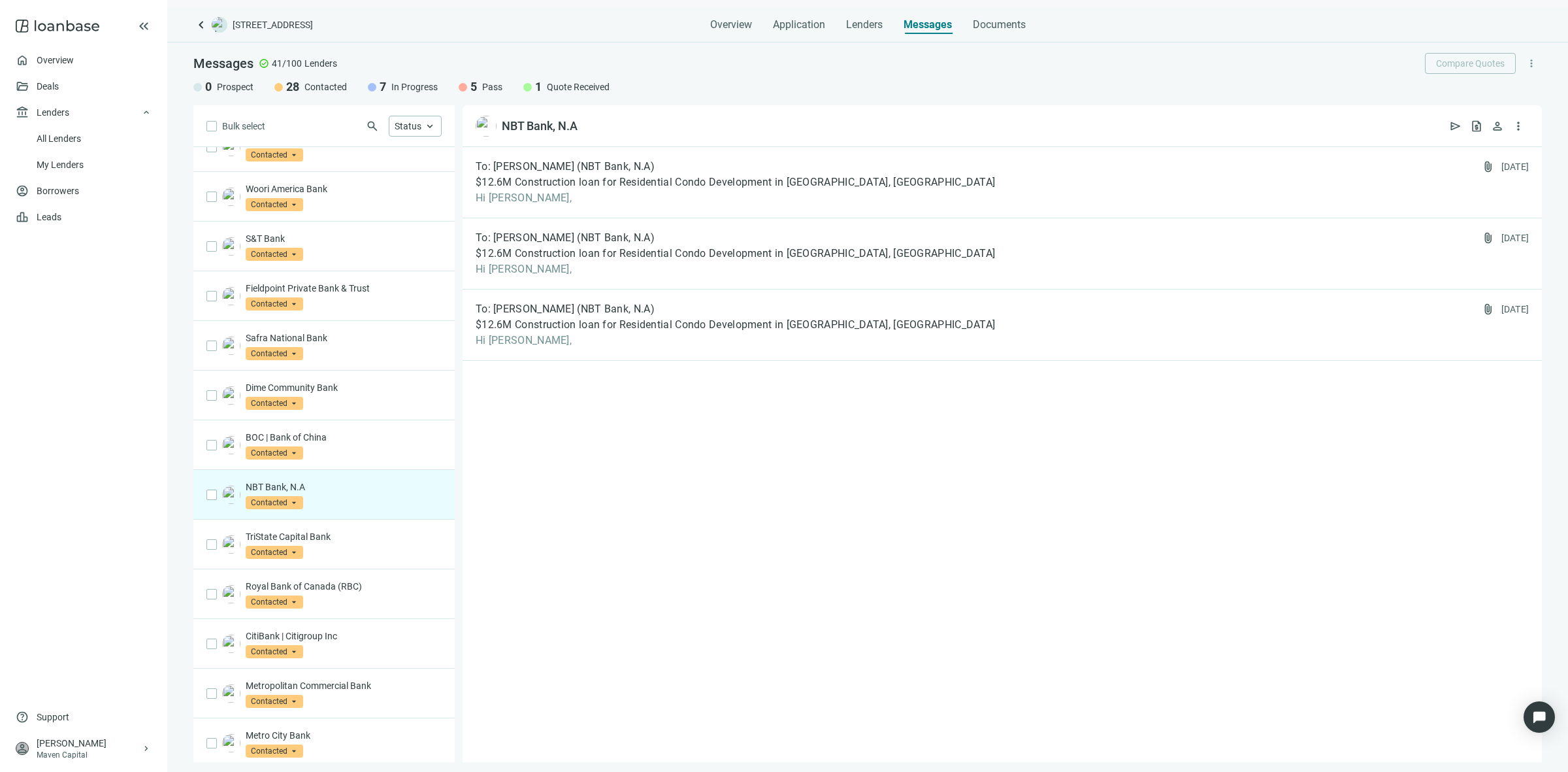
scroll to position [980, 0]
click at [318, 361] on div "Safra National Bank Contacted arrow_drop_down" at bounding box center [344, 347] width 196 height 28
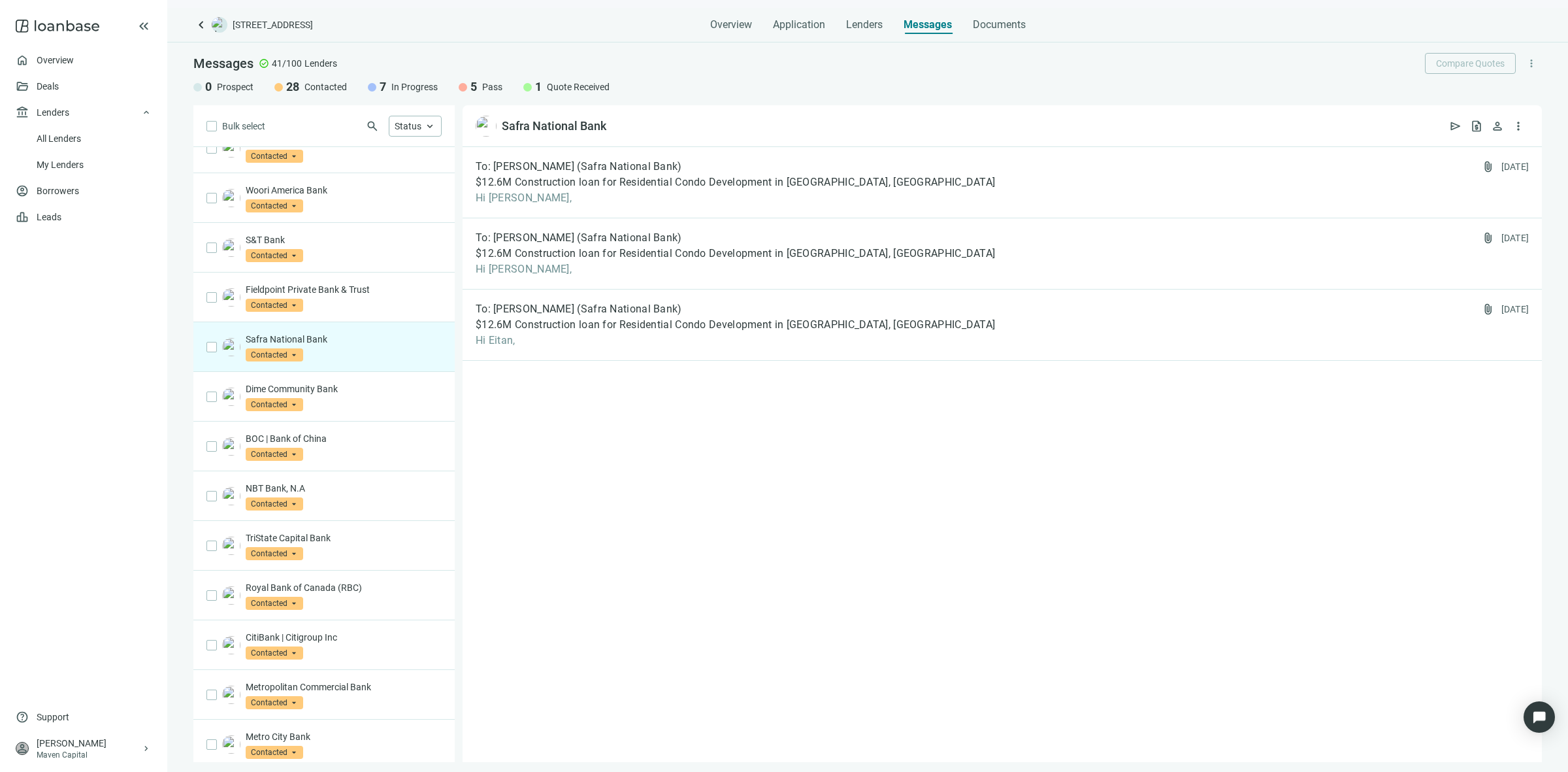
click at [214, 33] on div "Overview Application Lenders Messages Documents" at bounding box center [867, 21] width 1348 height 26
click at [203, 21] on span "keyboard_arrow_left" at bounding box center [201, 25] width 16 height 16
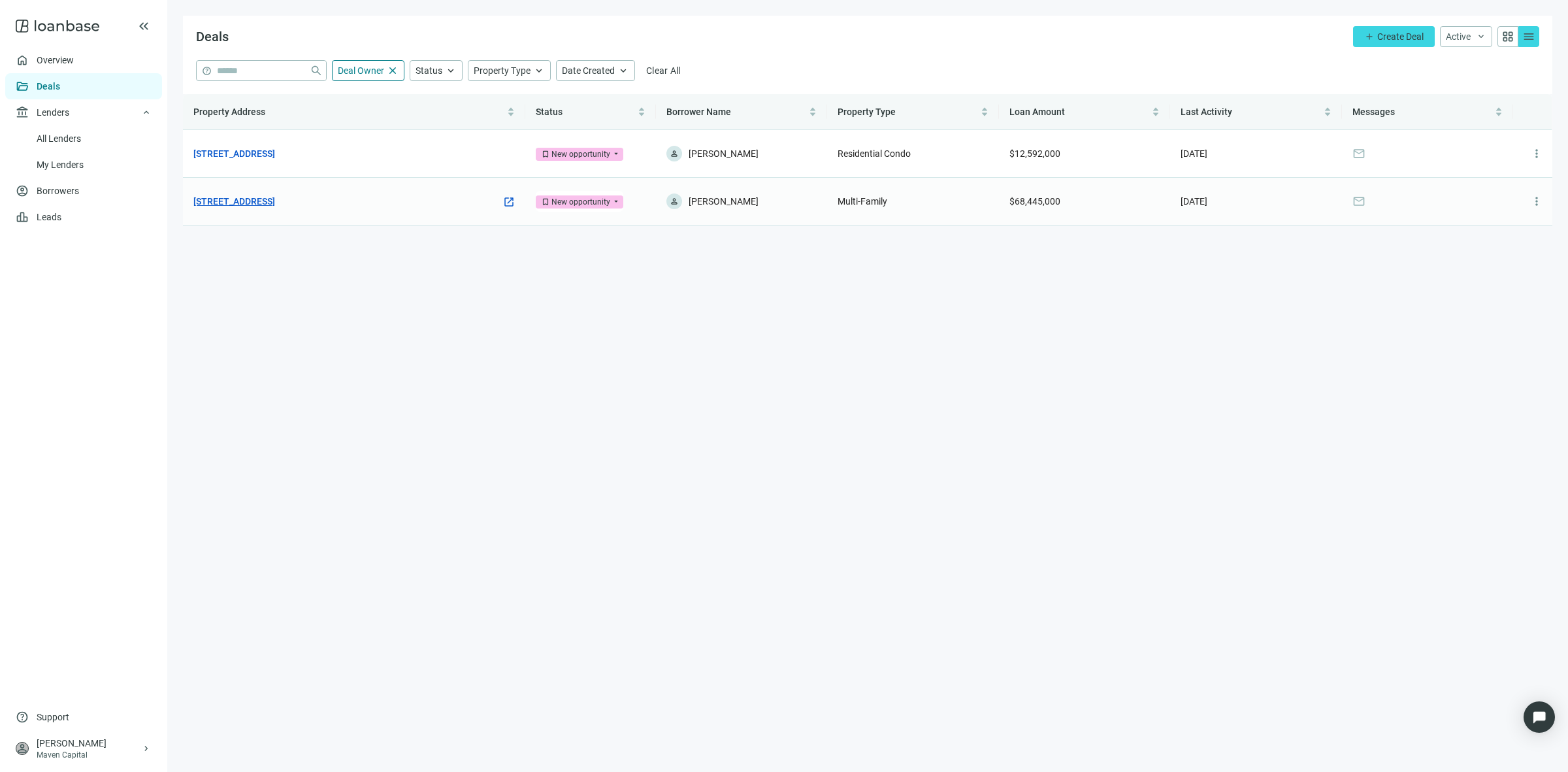
click at [270, 197] on link "197 Ave E, Bayonne, NJ 07002" at bounding box center [234, 201] width 82 height 14
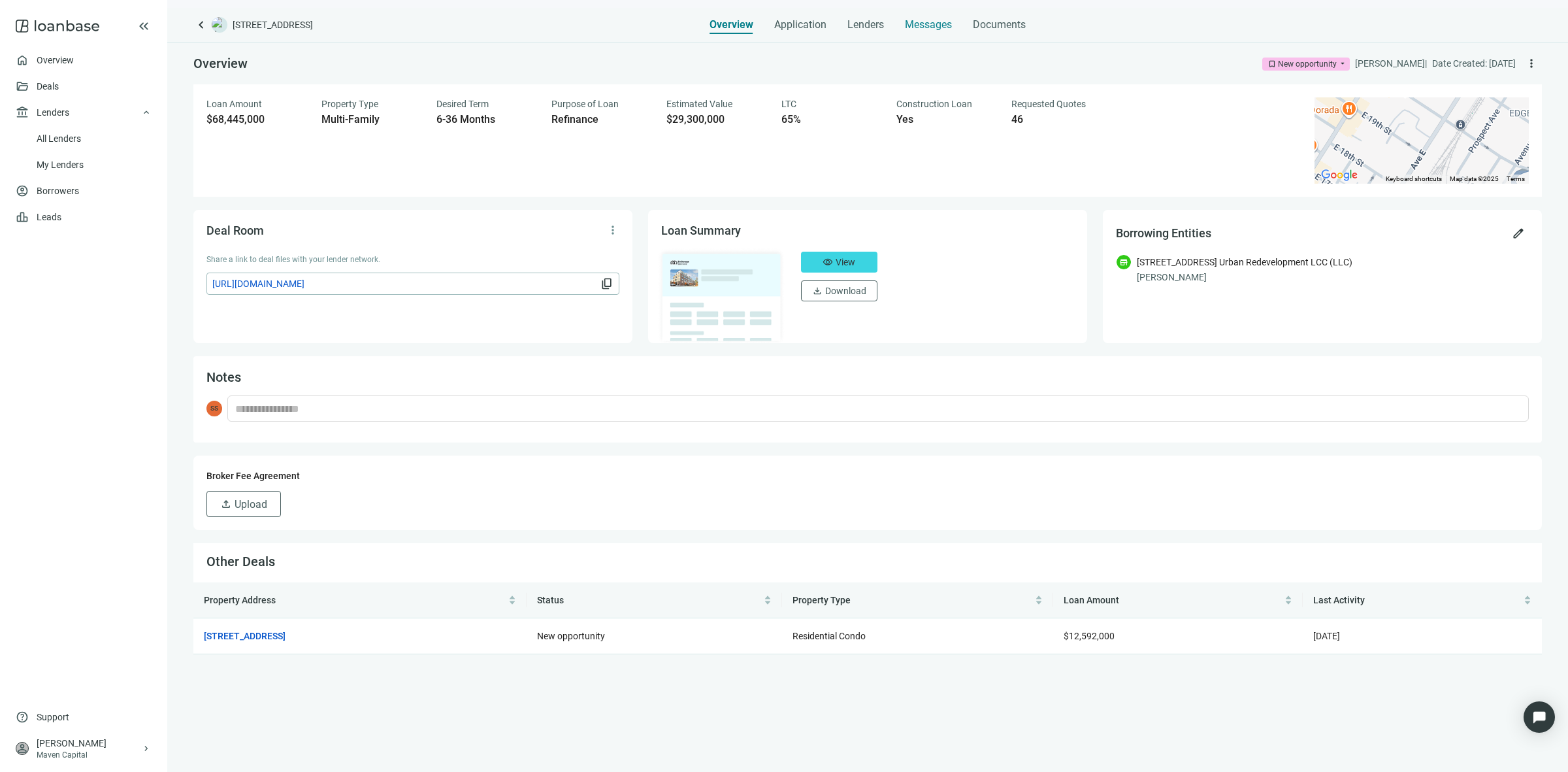
click at [911, 26] on span "Messages" at bounding box center [929, 24] width 47 height 13
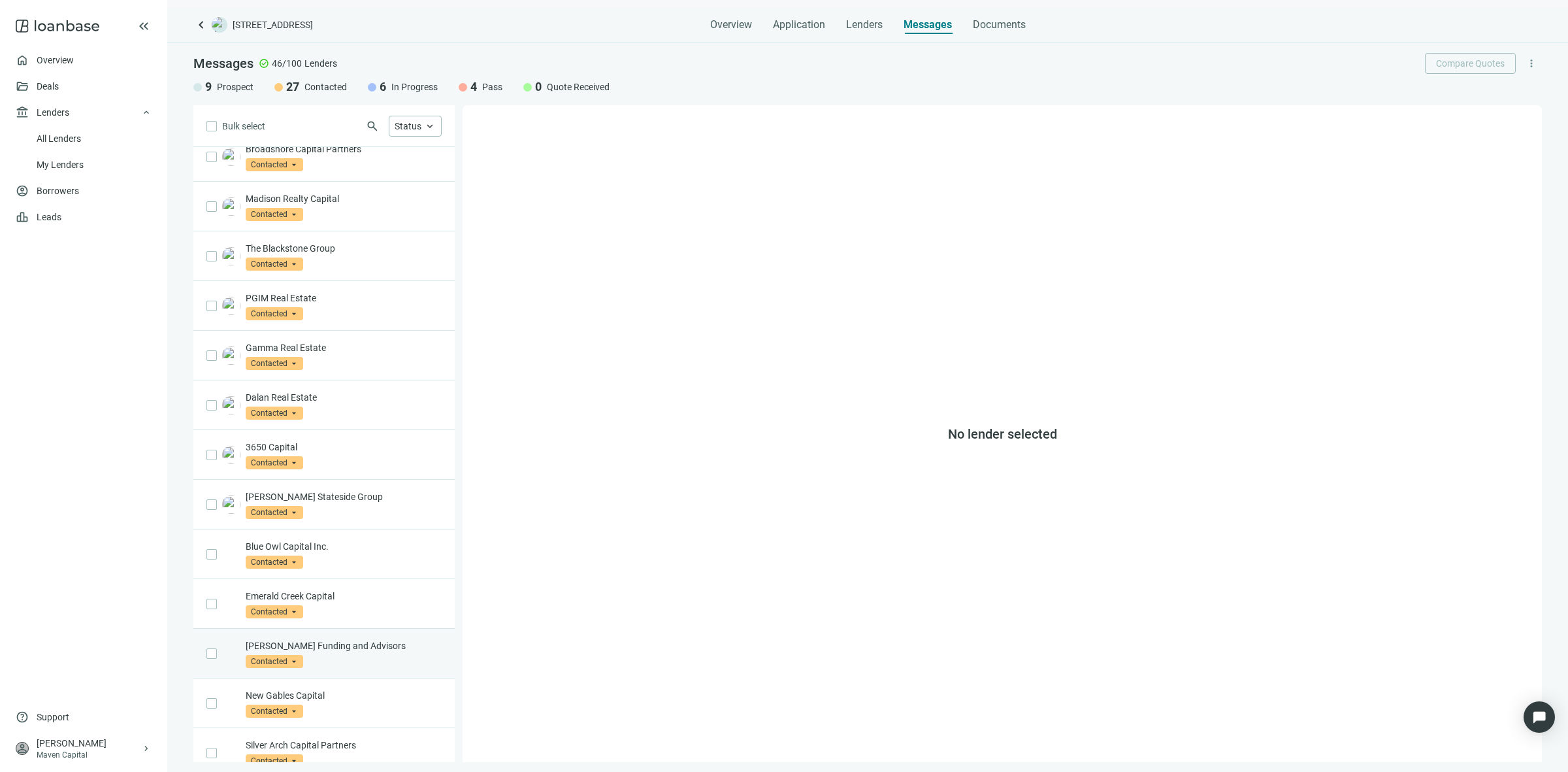
scroll to position [423, 0]
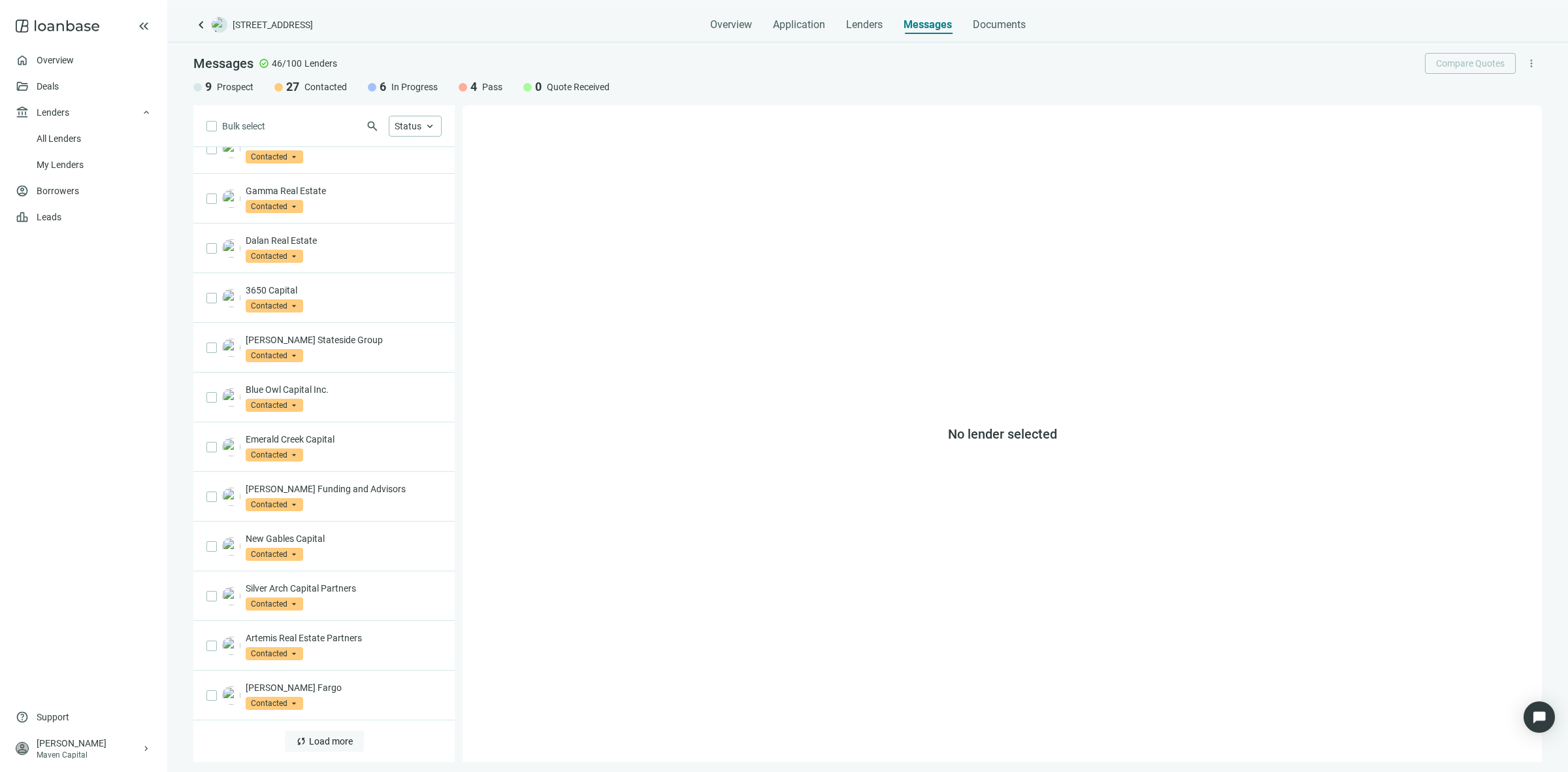
click at [314, 733] on button "sync Load more" at bounding box center [324, 740] width 79 height 21
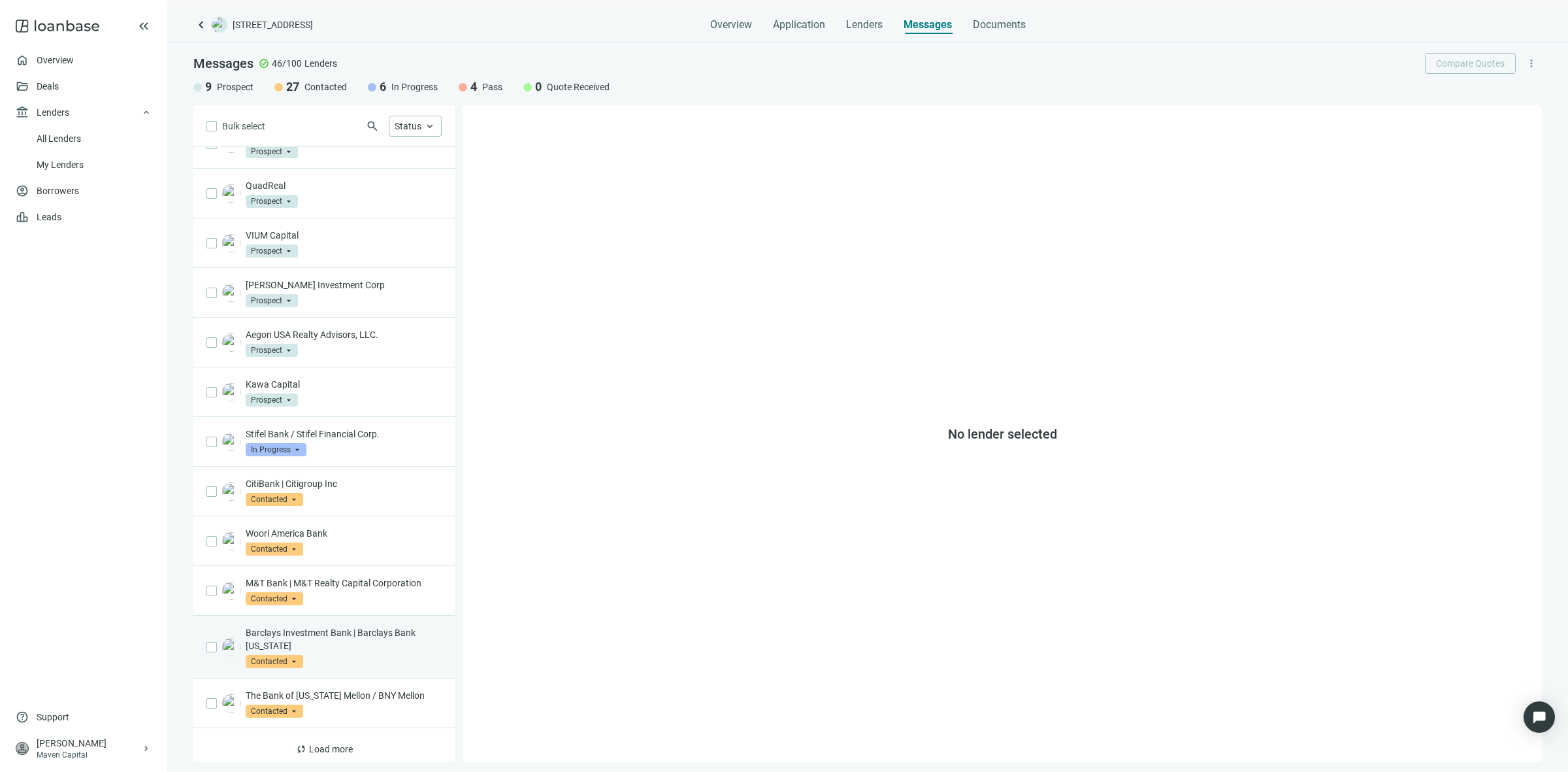
scroll to position [1458, 0]
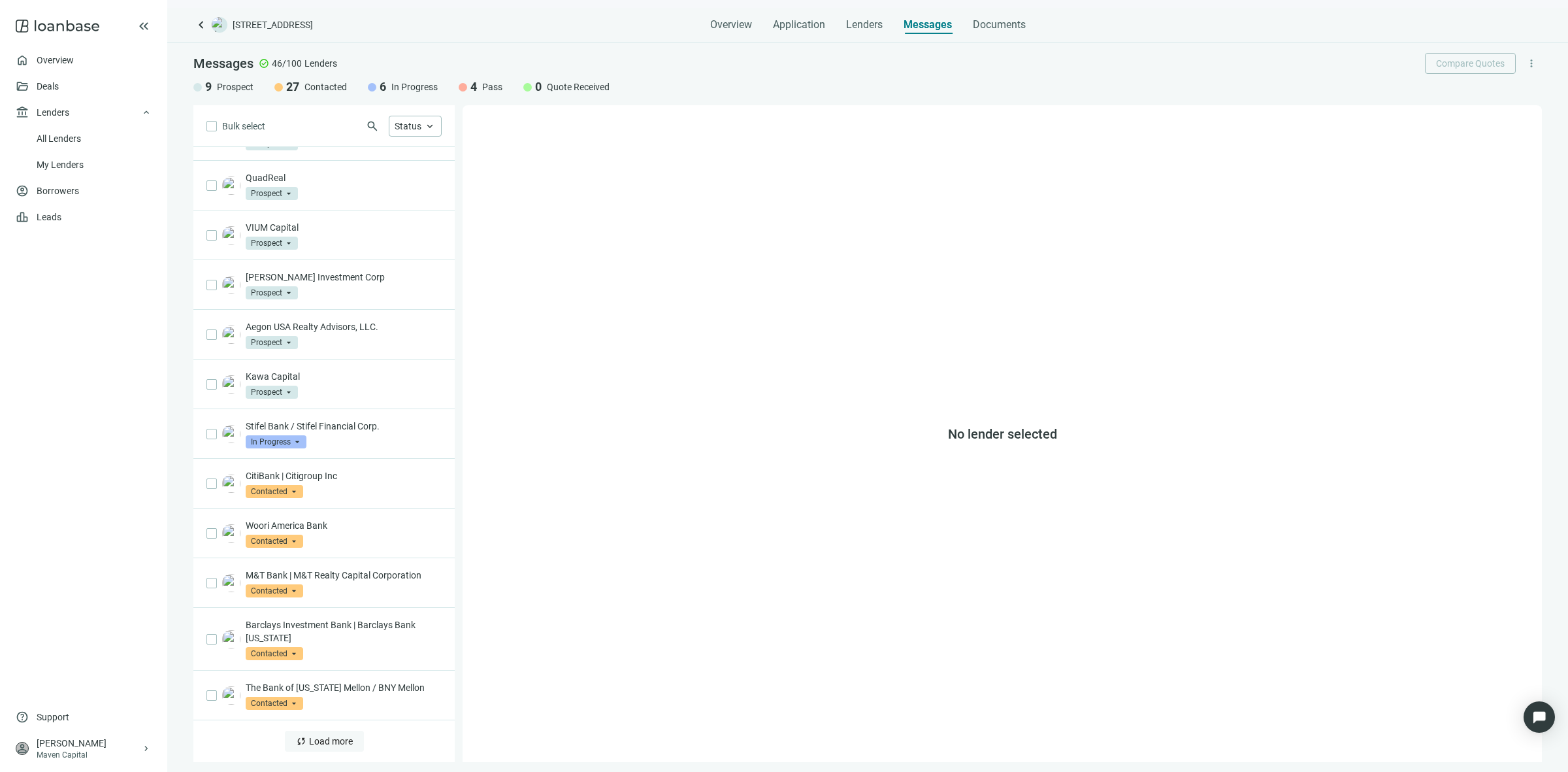
click at [314, 740] on span "Load more" at bounding box center [331, 740] width 44 height 10
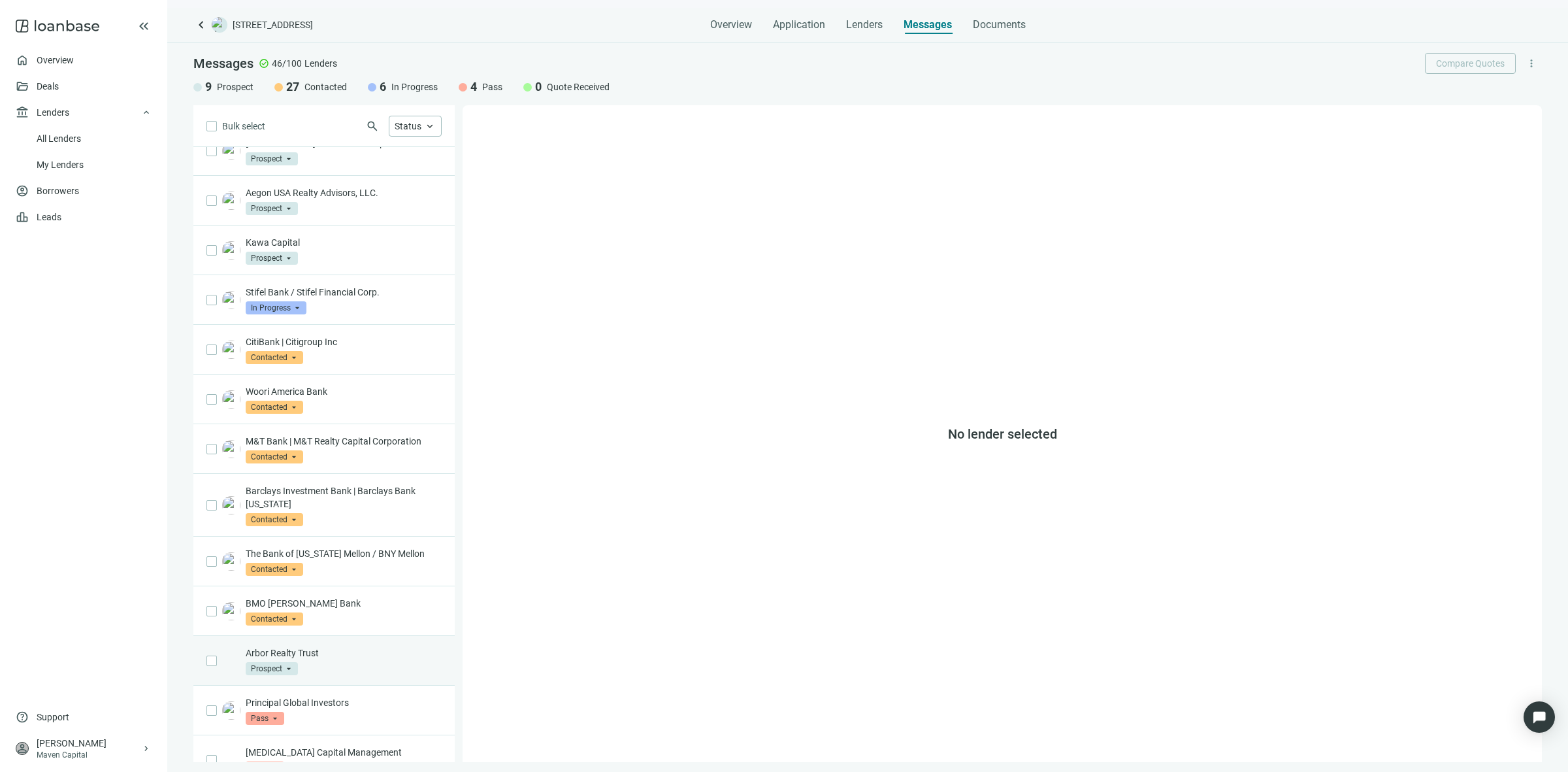
scroll to position [1715, 0]
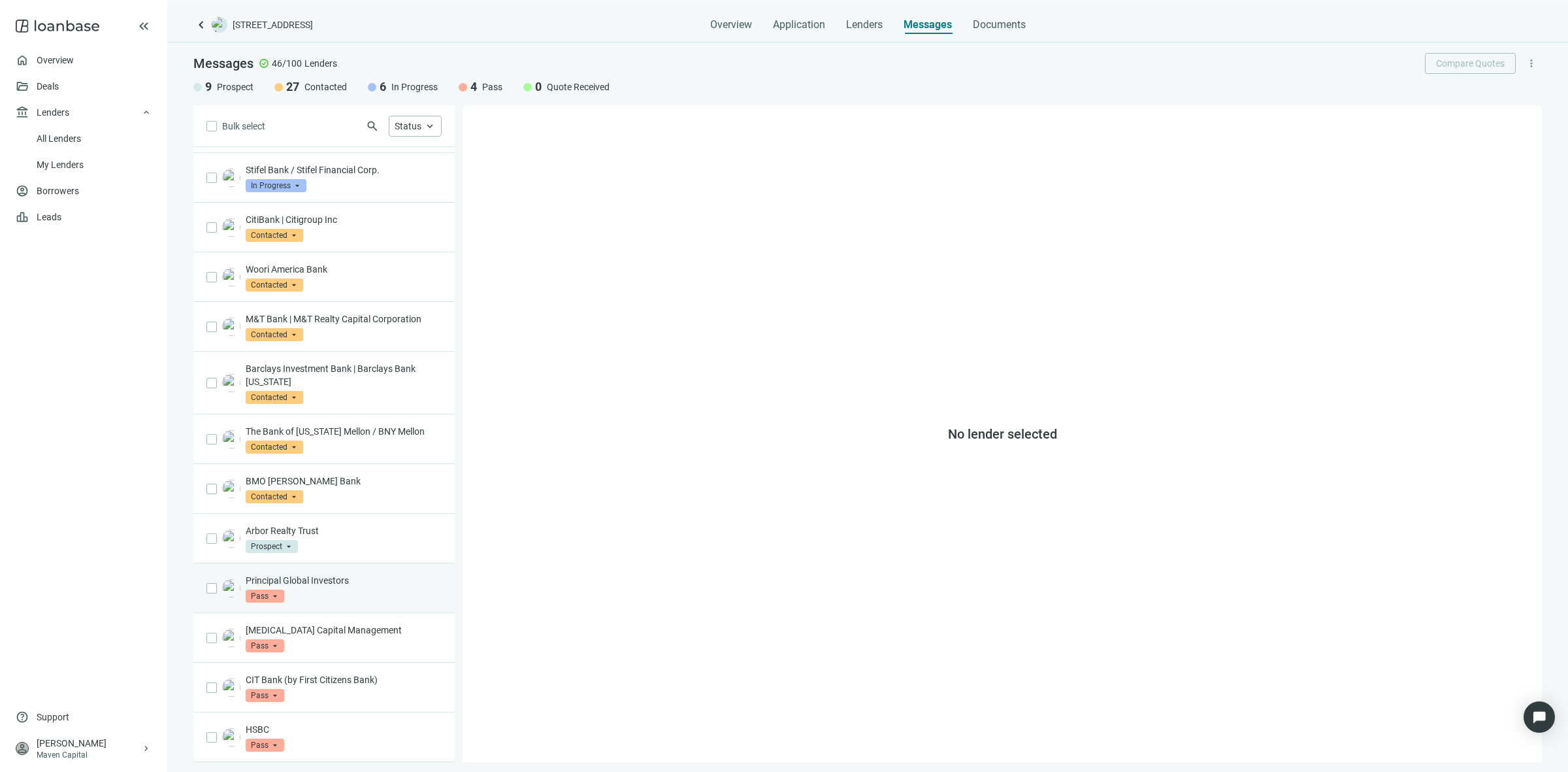
click at [330, 590] on div "Principal Global Investors Pass arrow_drop_down" at bounding box center [344, 588] width 196 height 28
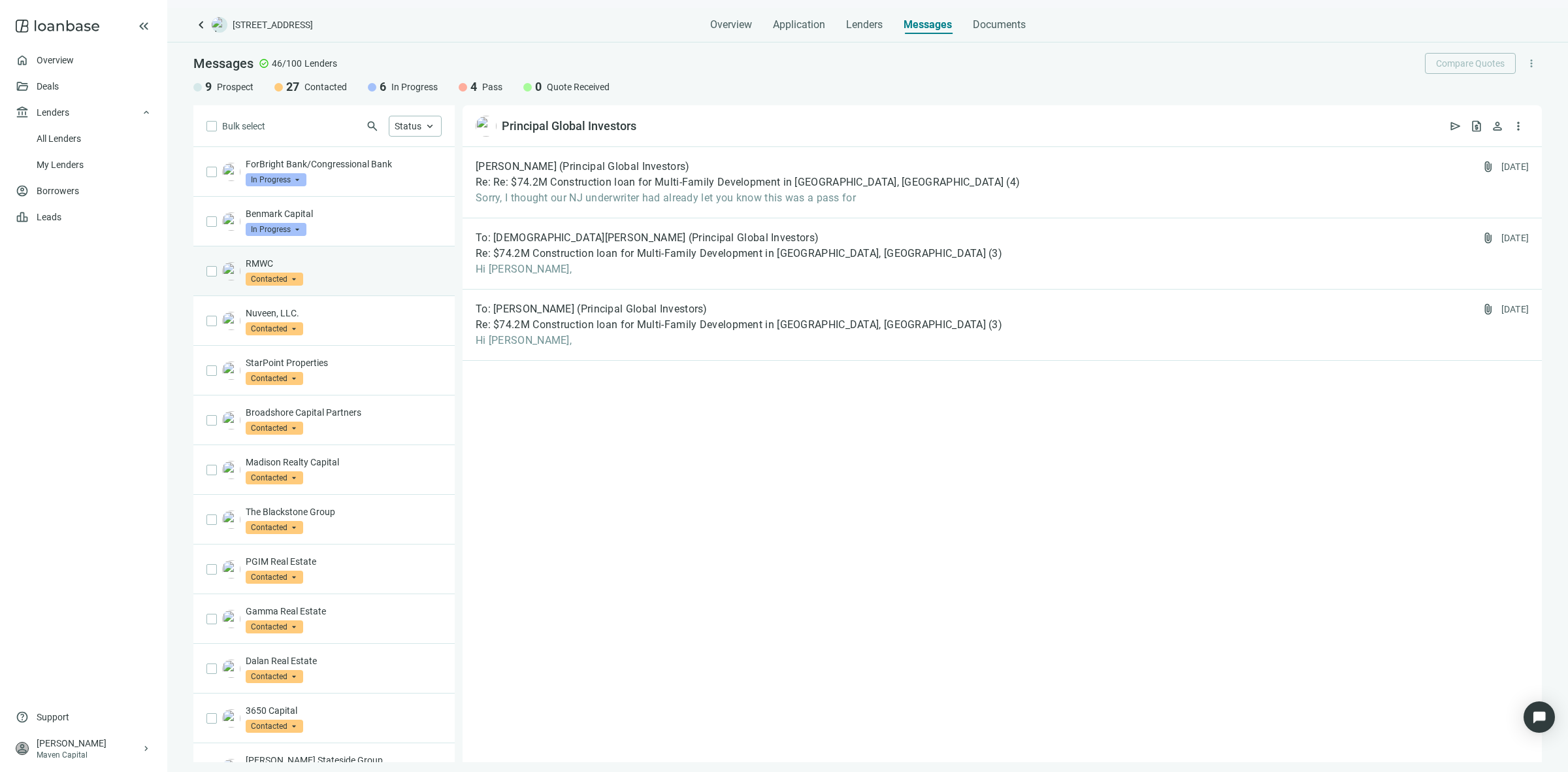
click at [325, 282] on div "RMWC Contacted arrow_drop_down" at bounding box center [344, 271] width 196 height 28
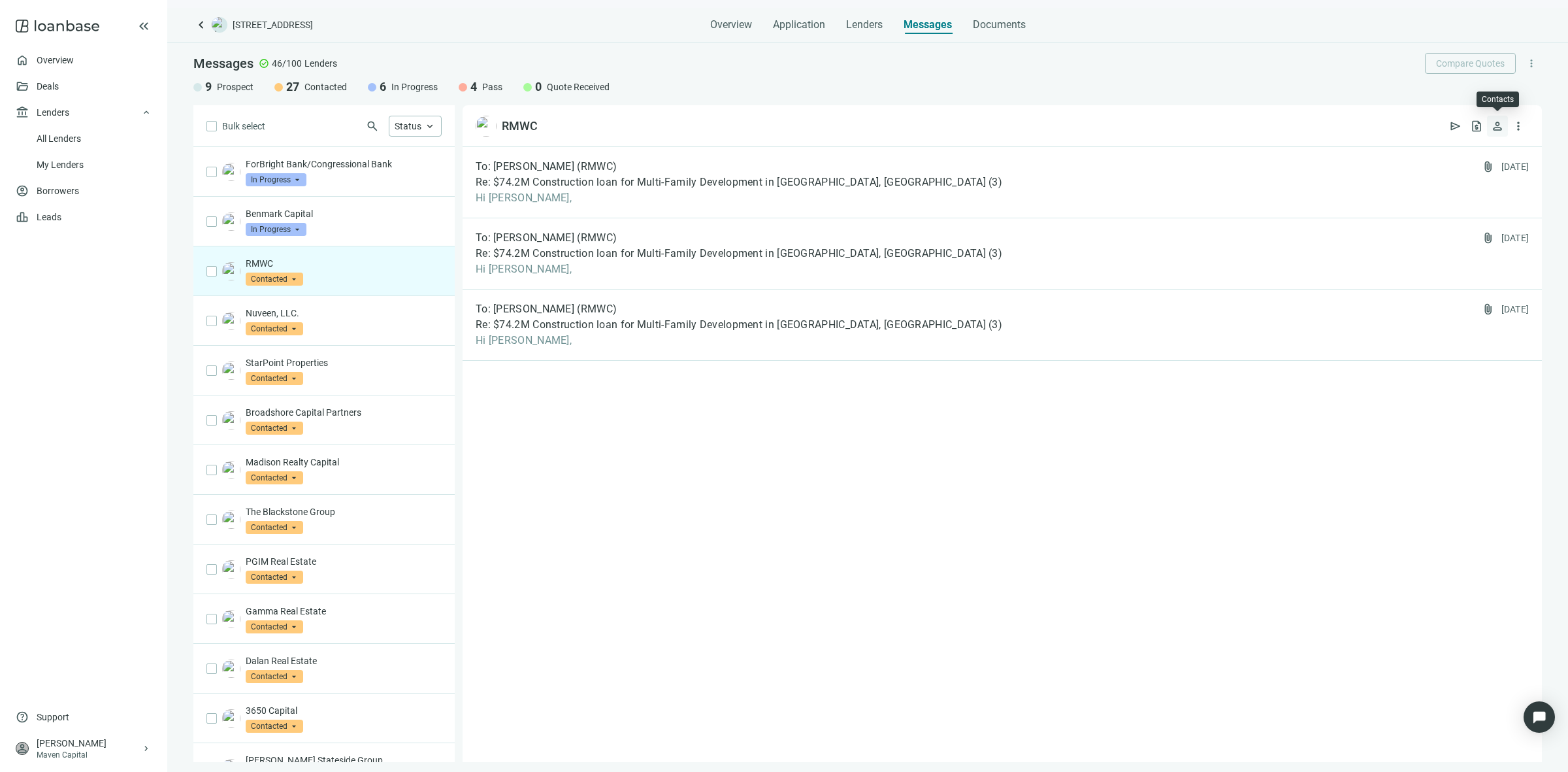
click at [1496, 129] on span "person" at bounding box center [1497, 126] width 13 height 13
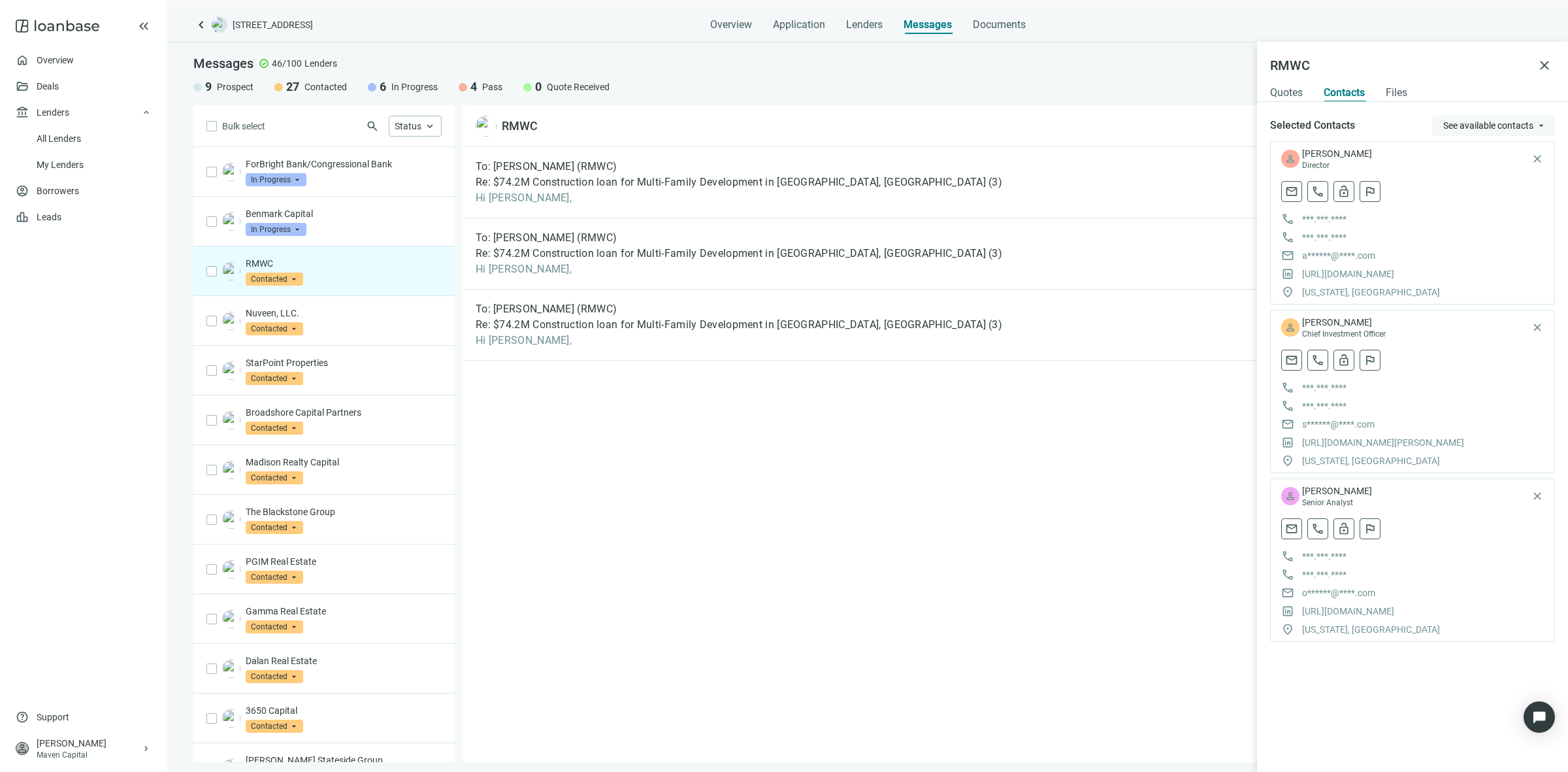
click at [1511, 115] on button "See available contacts arrow_drop_down" at bounding box center [1493, 125] width 123 height 21
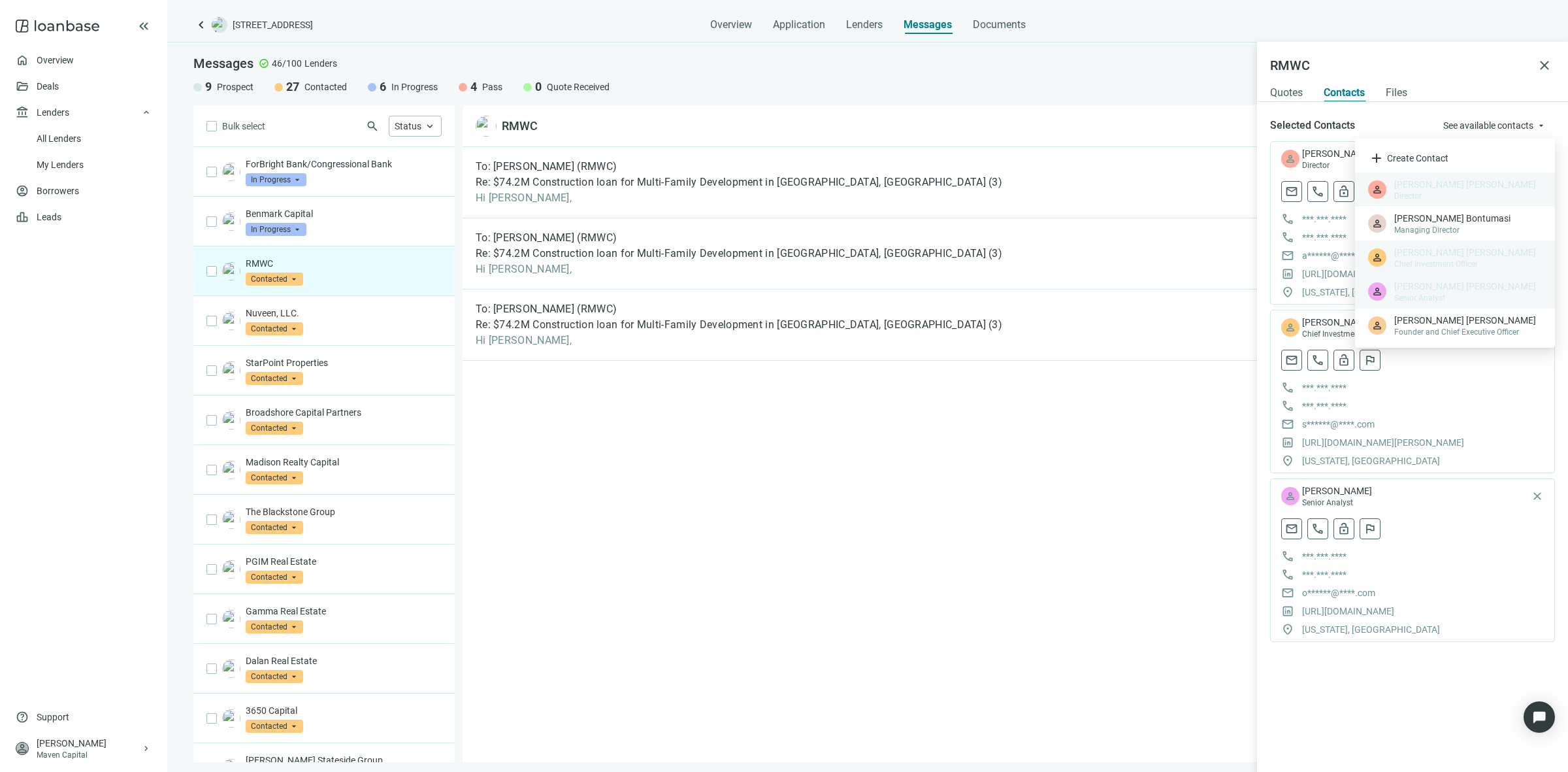
click at [1137, 386] on div "To: Oliver Goldman (RMWC) Re: $74.2M Construction loan for Multi-Family Develop…" at bounding box center [1002, 454] width 1079 height 615
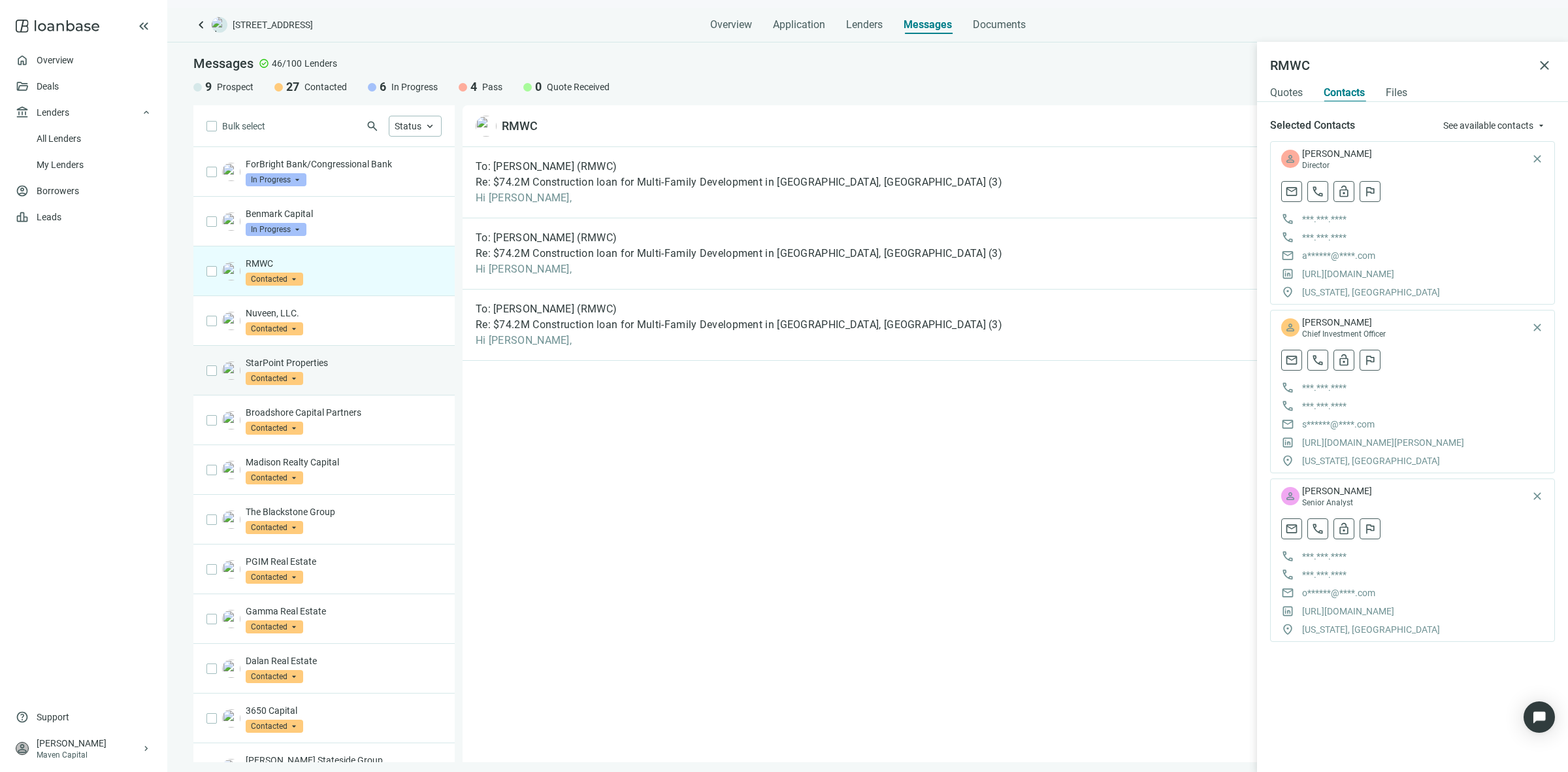
scroll to position [82, 0]
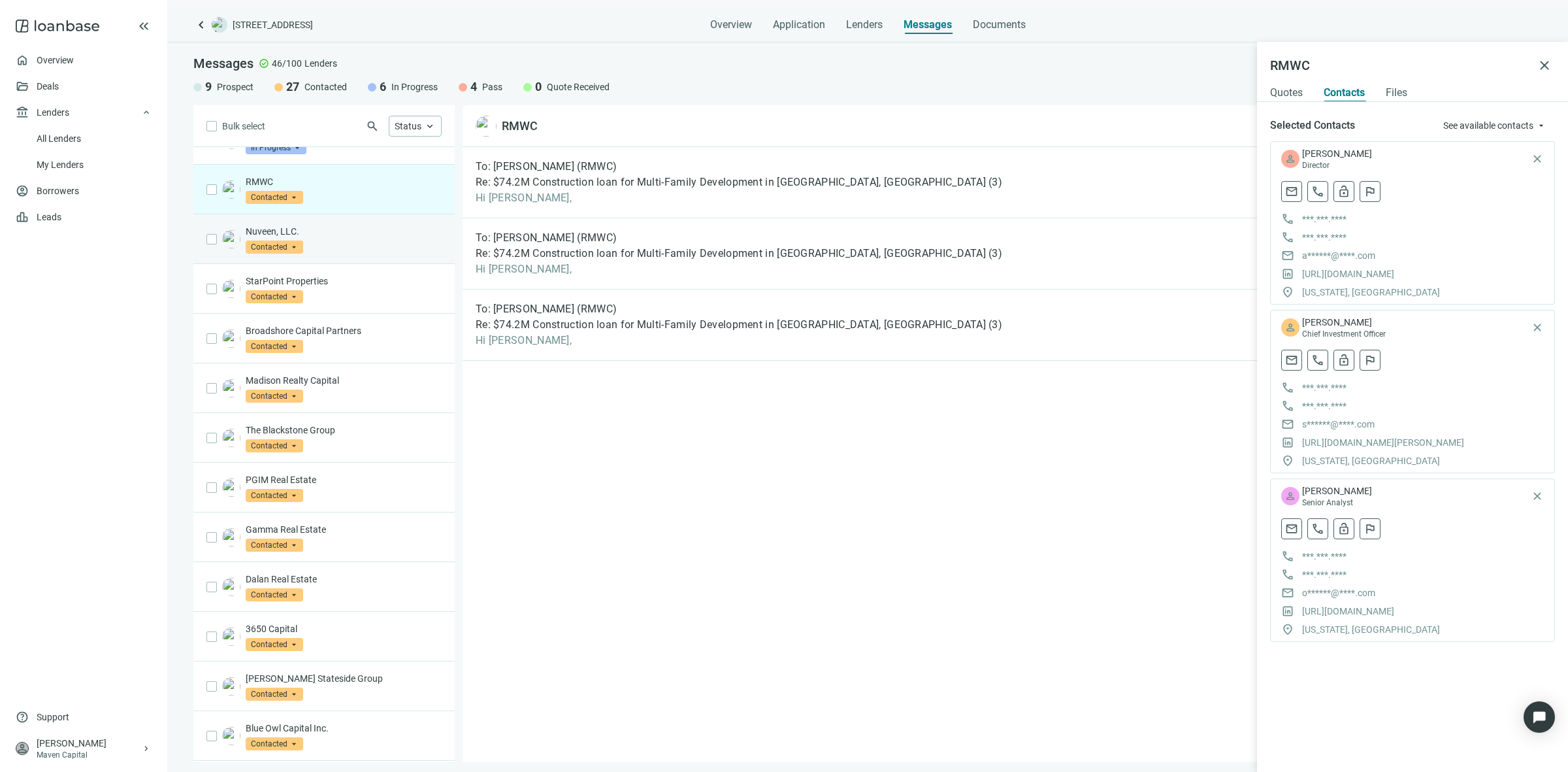
click at [382, 255] on div "Nuveen, LLC. Contacted arrow_drop_down" at bounding box center [323, 239] width 261 height 50
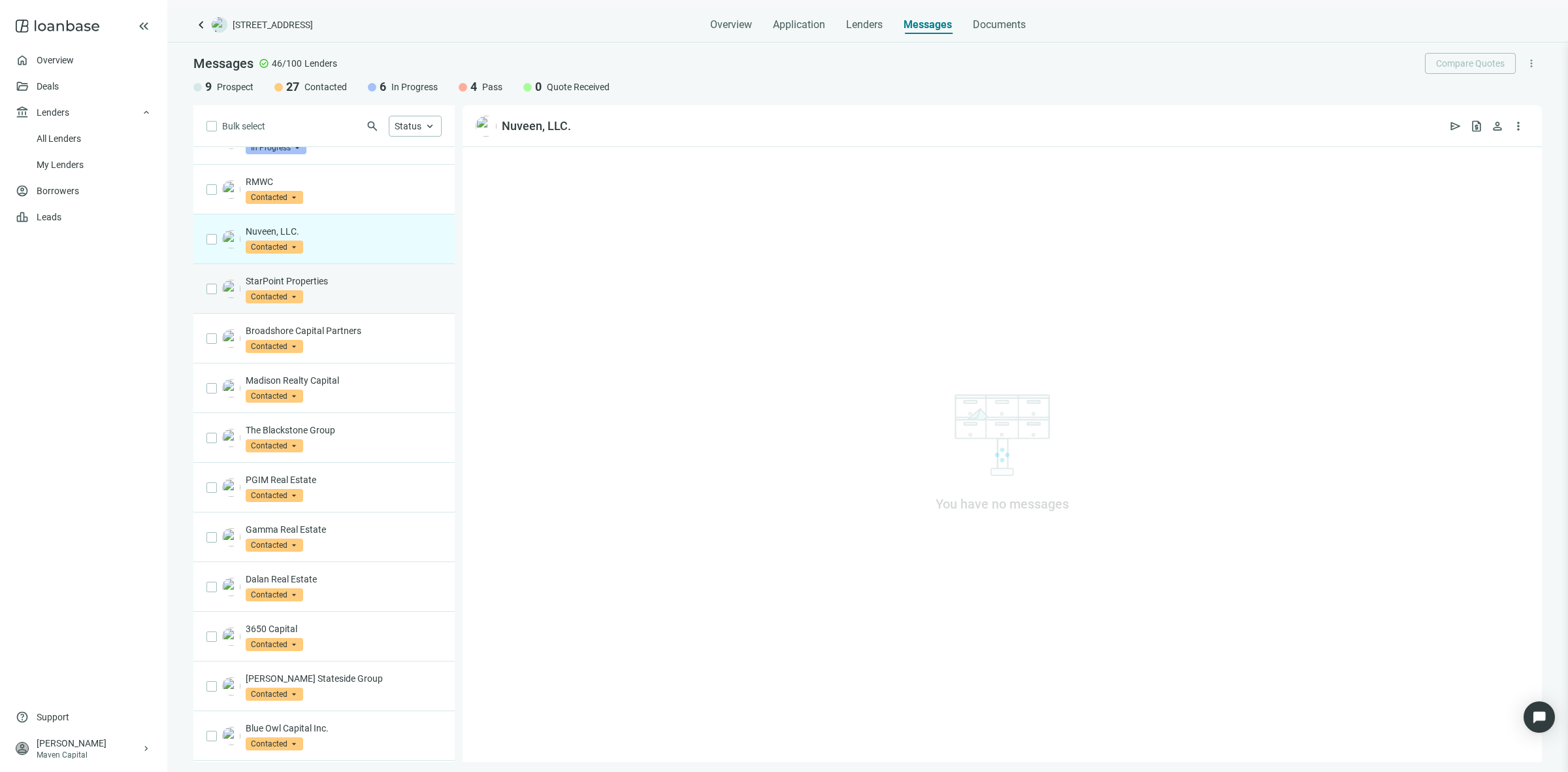
click at [384, 292] on div "StarPoint Properties Contacted arrow_drop_down" at bounding box center [344, 289] width 196 height 28
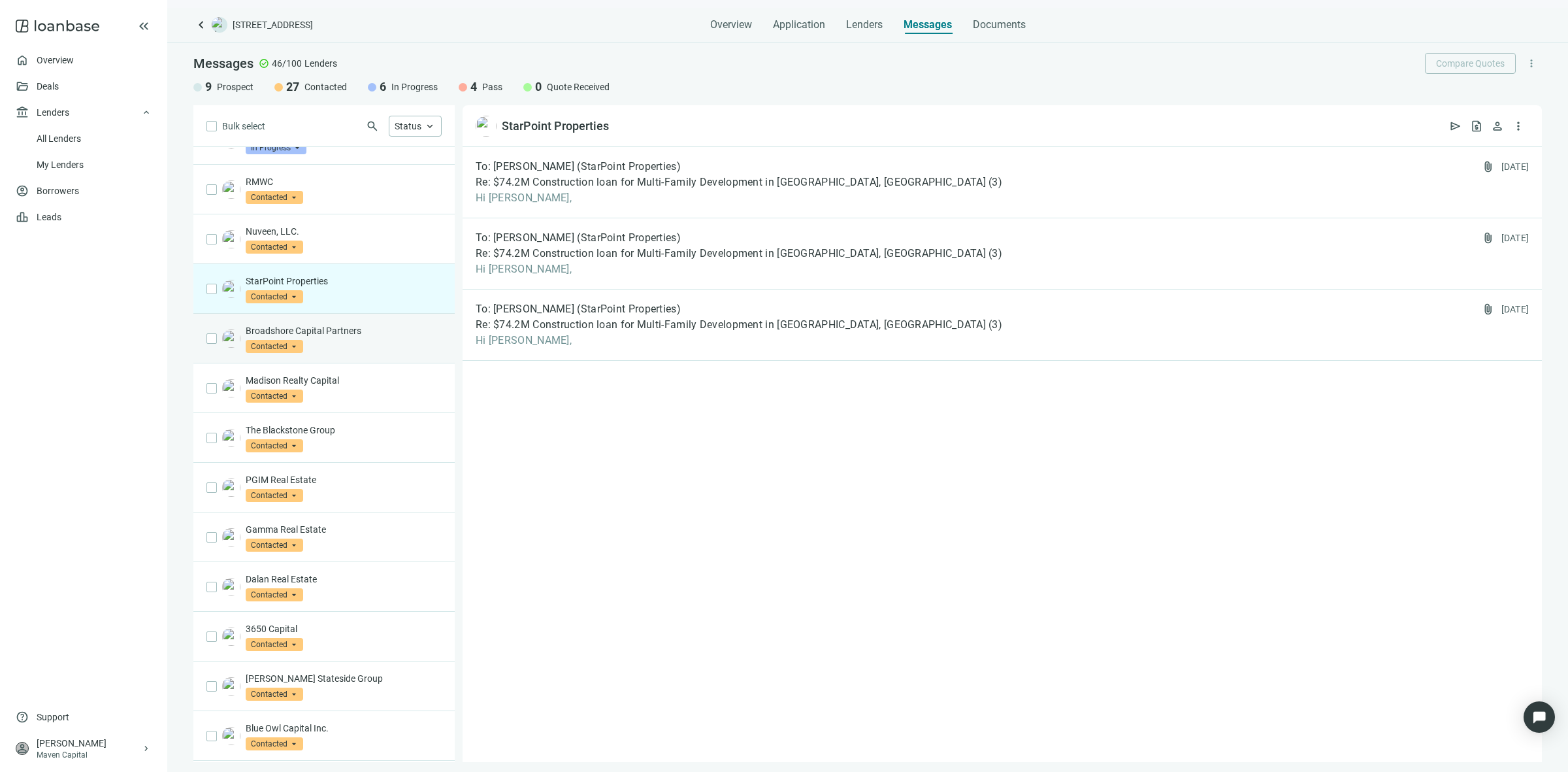
click at [404, 360] on div "Broadshore Capital Partners Contacted arrow_drop_down" at bounding box center [323, 338] width 261 height 50
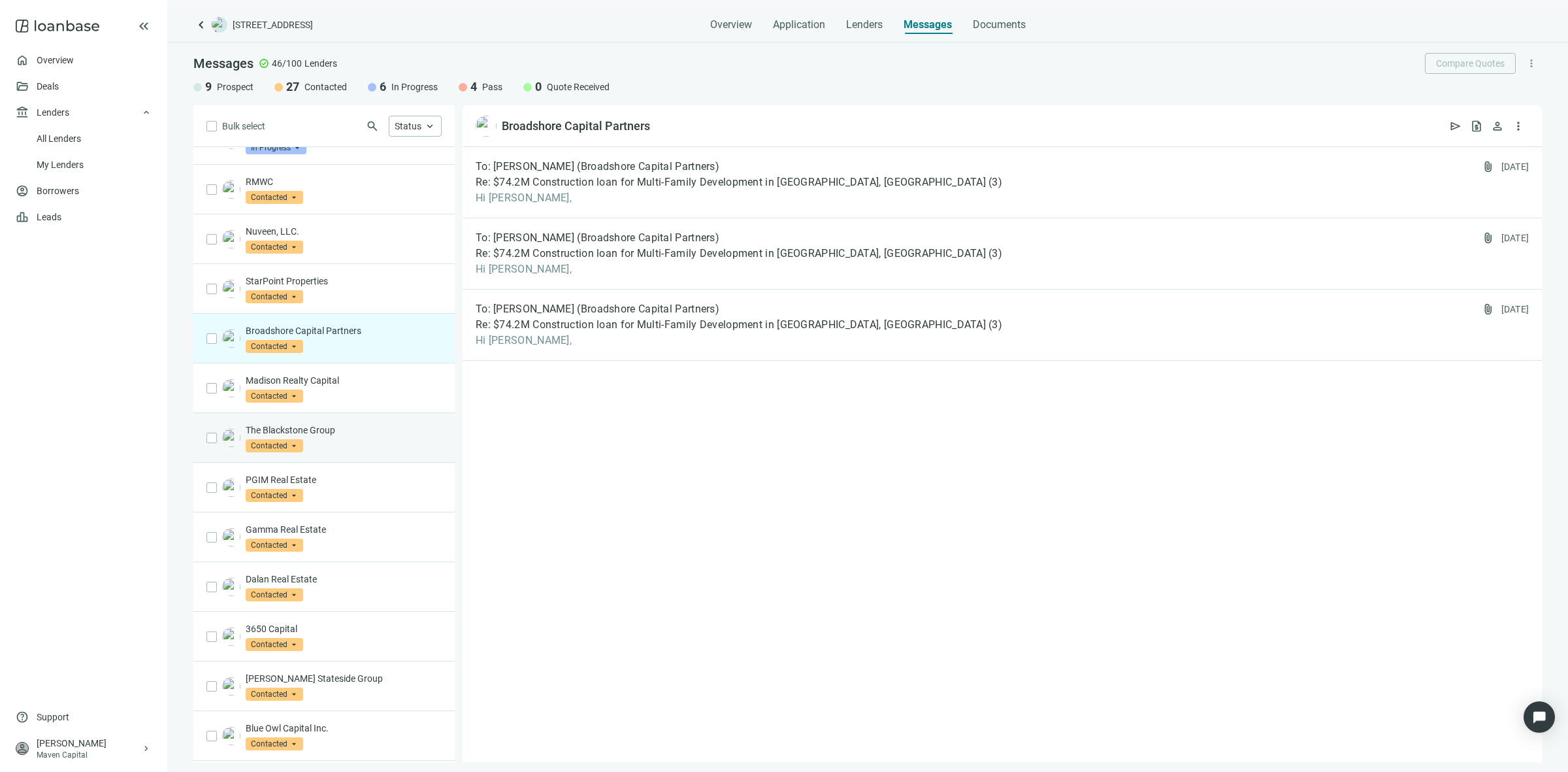
click at [394, 415] on div "The Blackstone Group Contacted arrow_drop_down" at bounding box center [323, 438] width 261 height 50
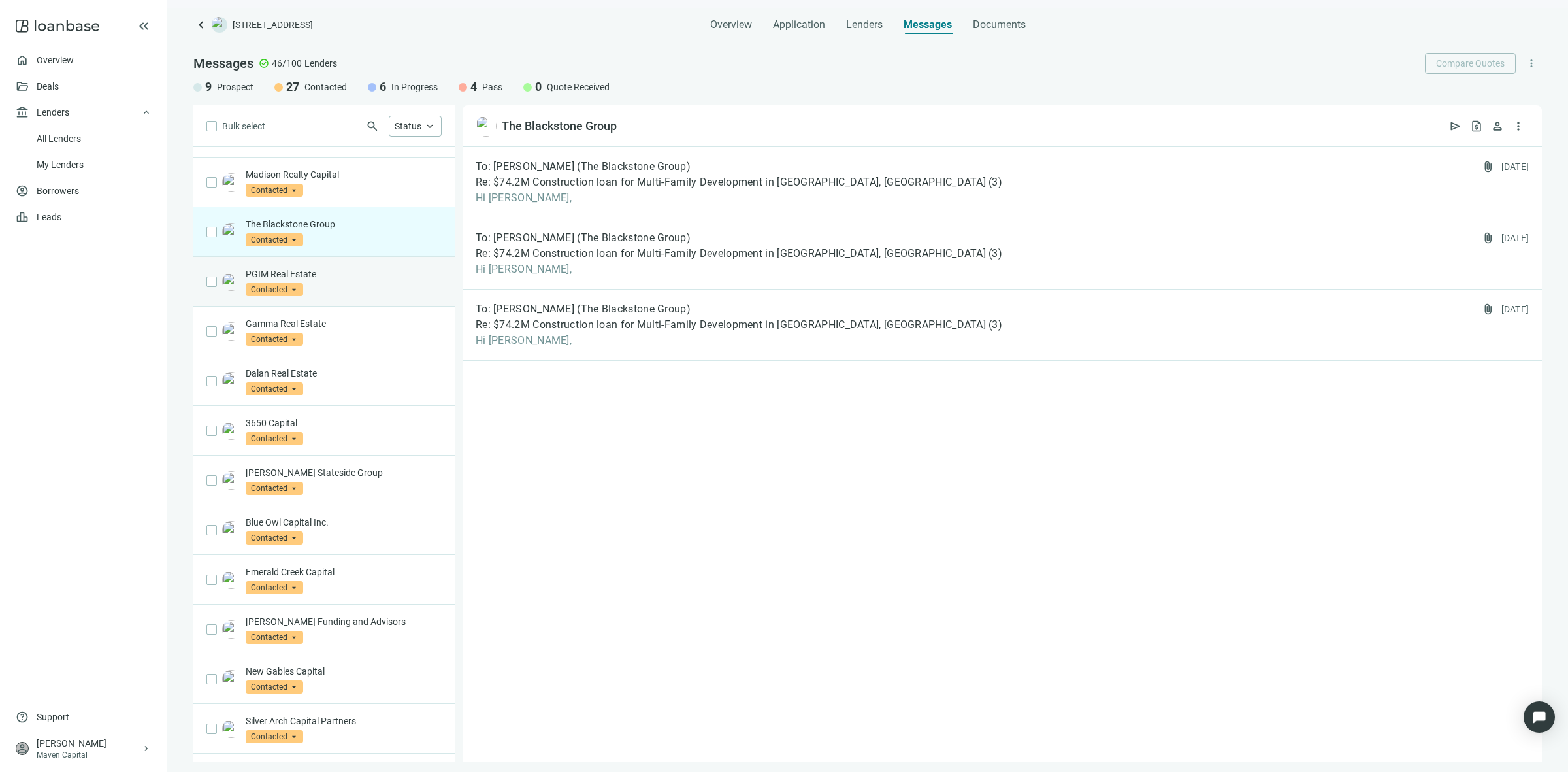
scroll to position [245, 0]
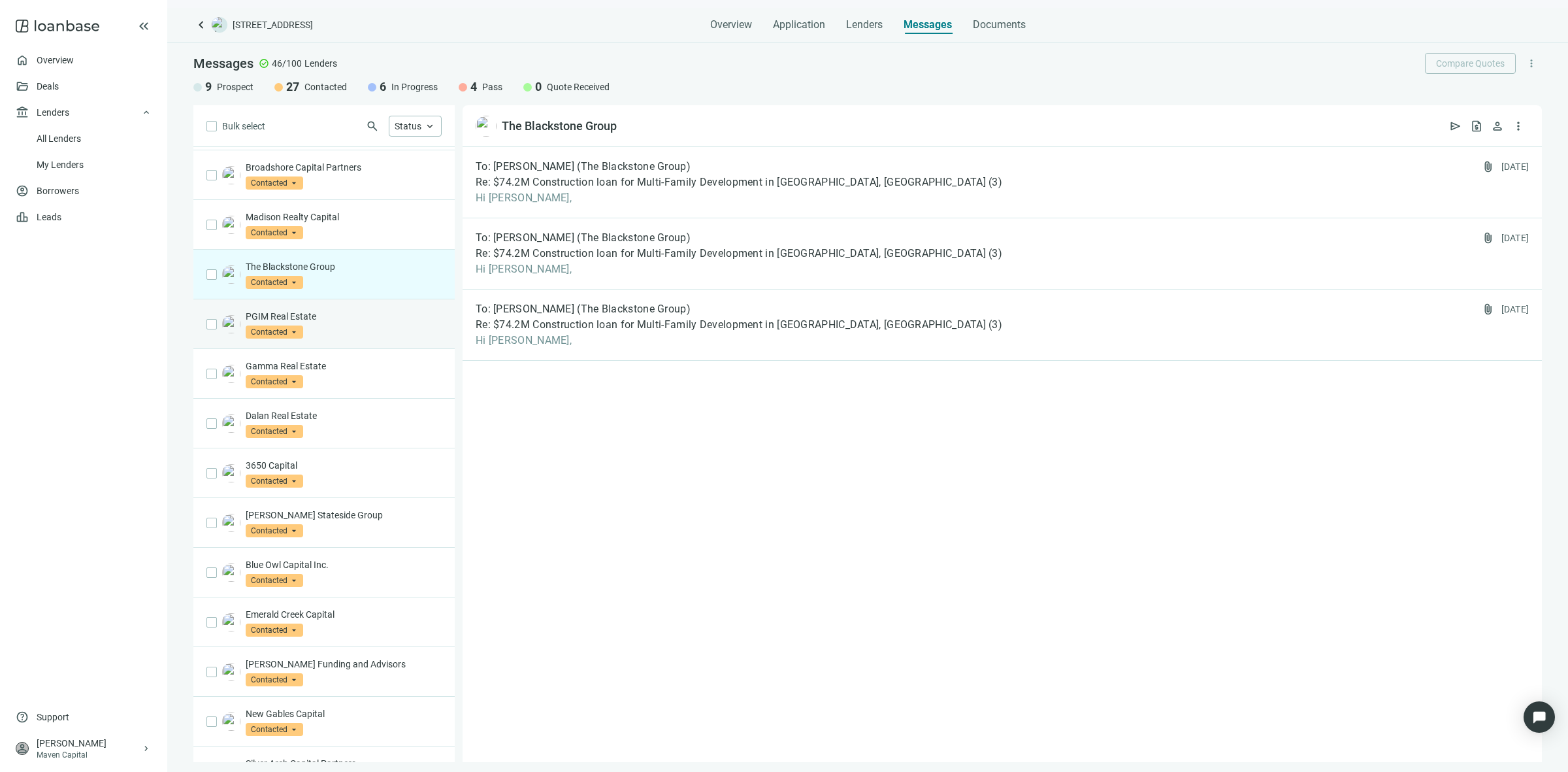
click at [369, 334] on div "PGIM Real Estate Contacted arrow_drop_down" at bounding box center [344, 324] width 196 height 28
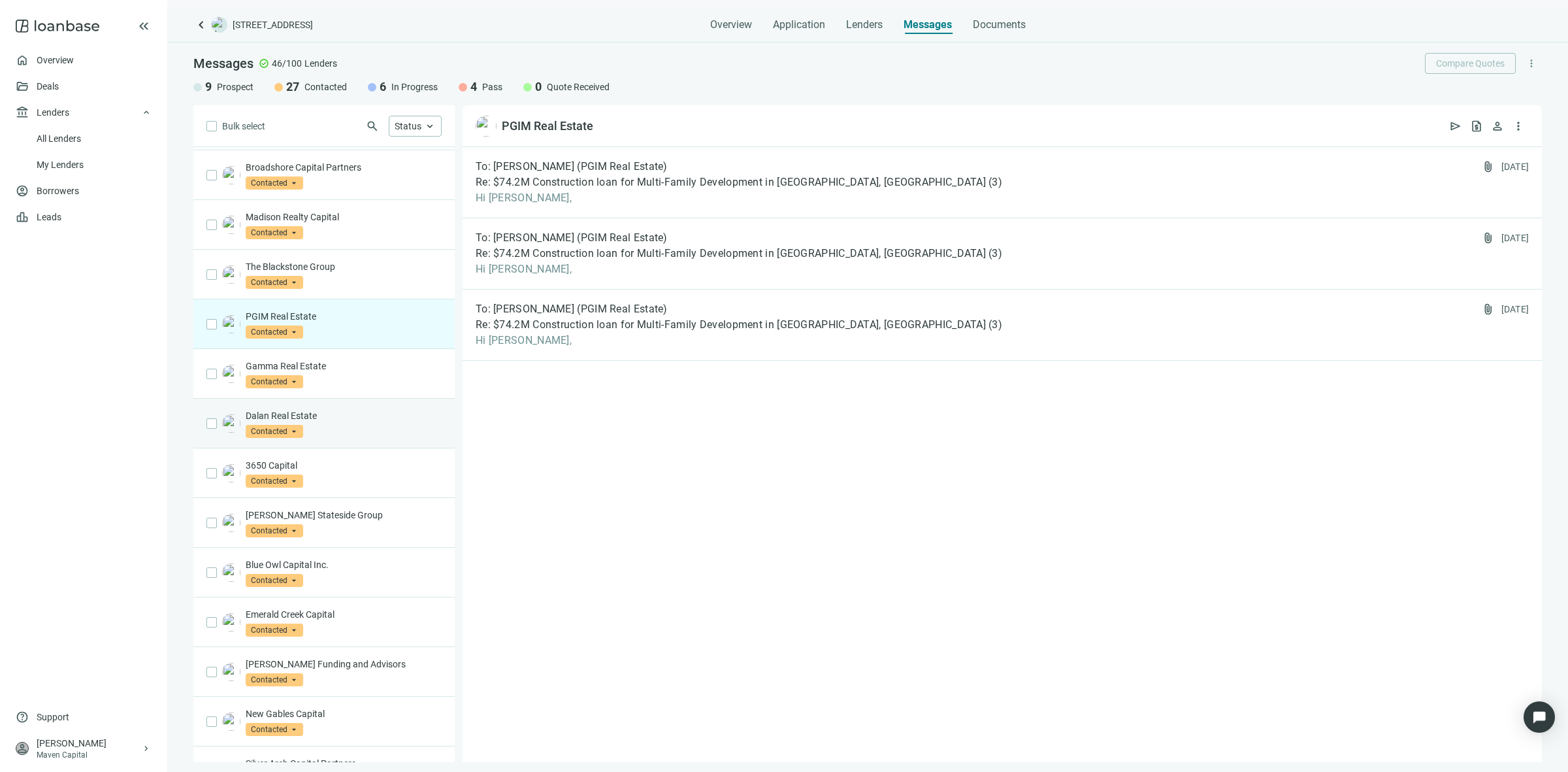
click at [380, 400] on div "Dalan Real Estate Contacted arrow_drop_down" at bounding box center [323, 423] width 261 height 50
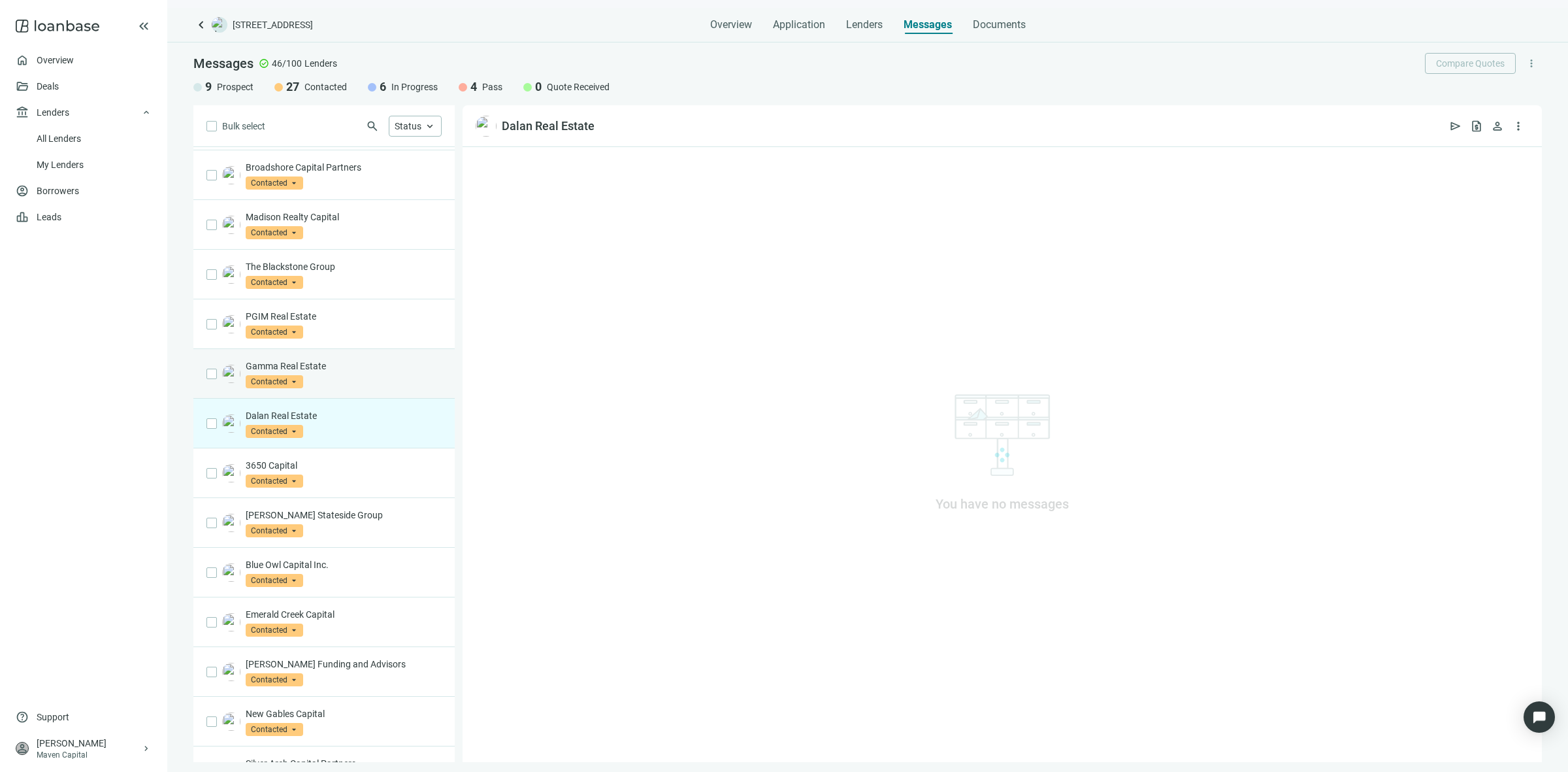
click at [395, 364] on p "Gamma Real Estate" at bounding box center [344, 366] width 196 height 13
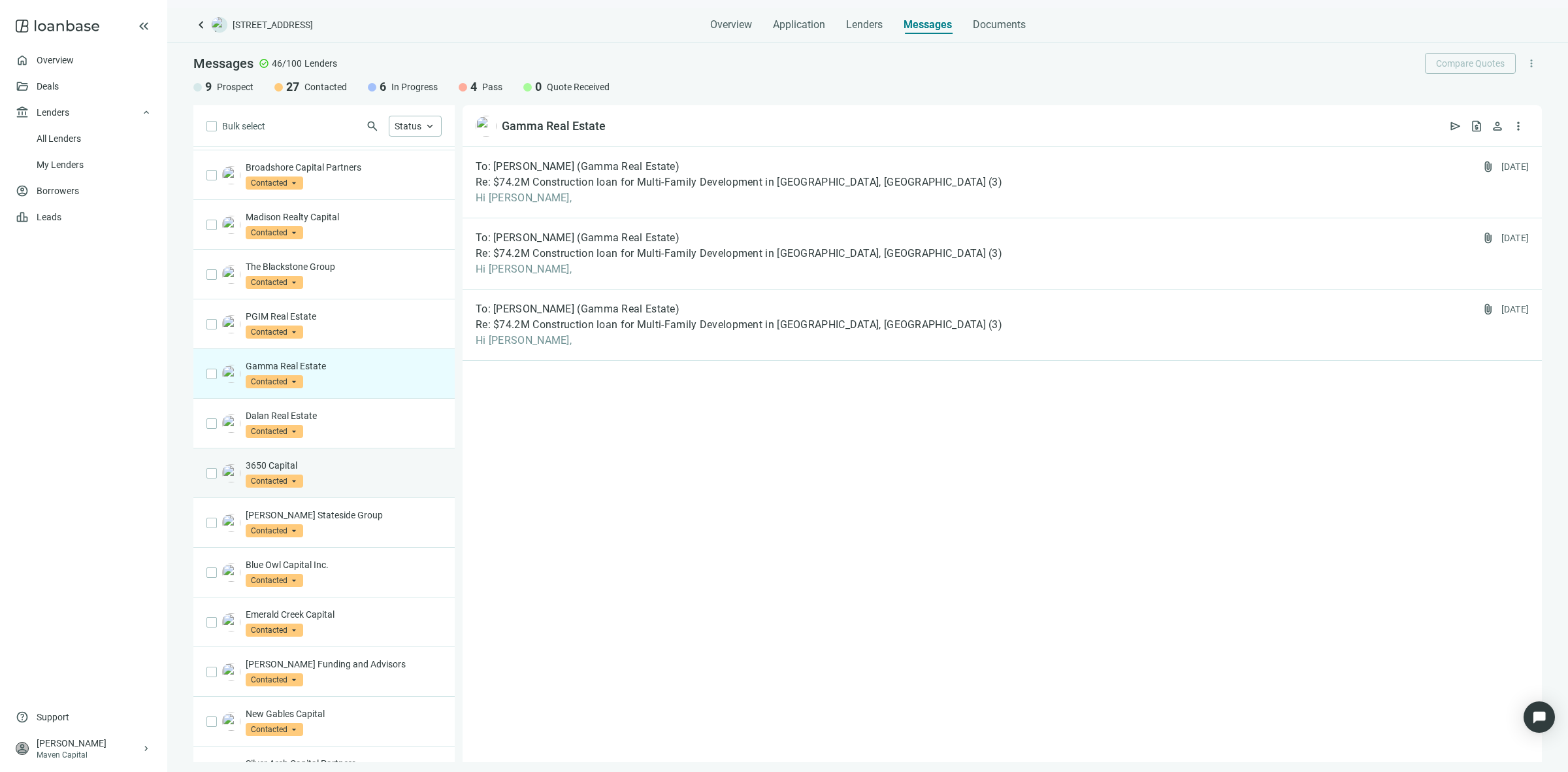
click at [380, 475] on div "3650 Capital Contacted arrow_drop_down" at bounding box center [344, 473] width 196 height 28
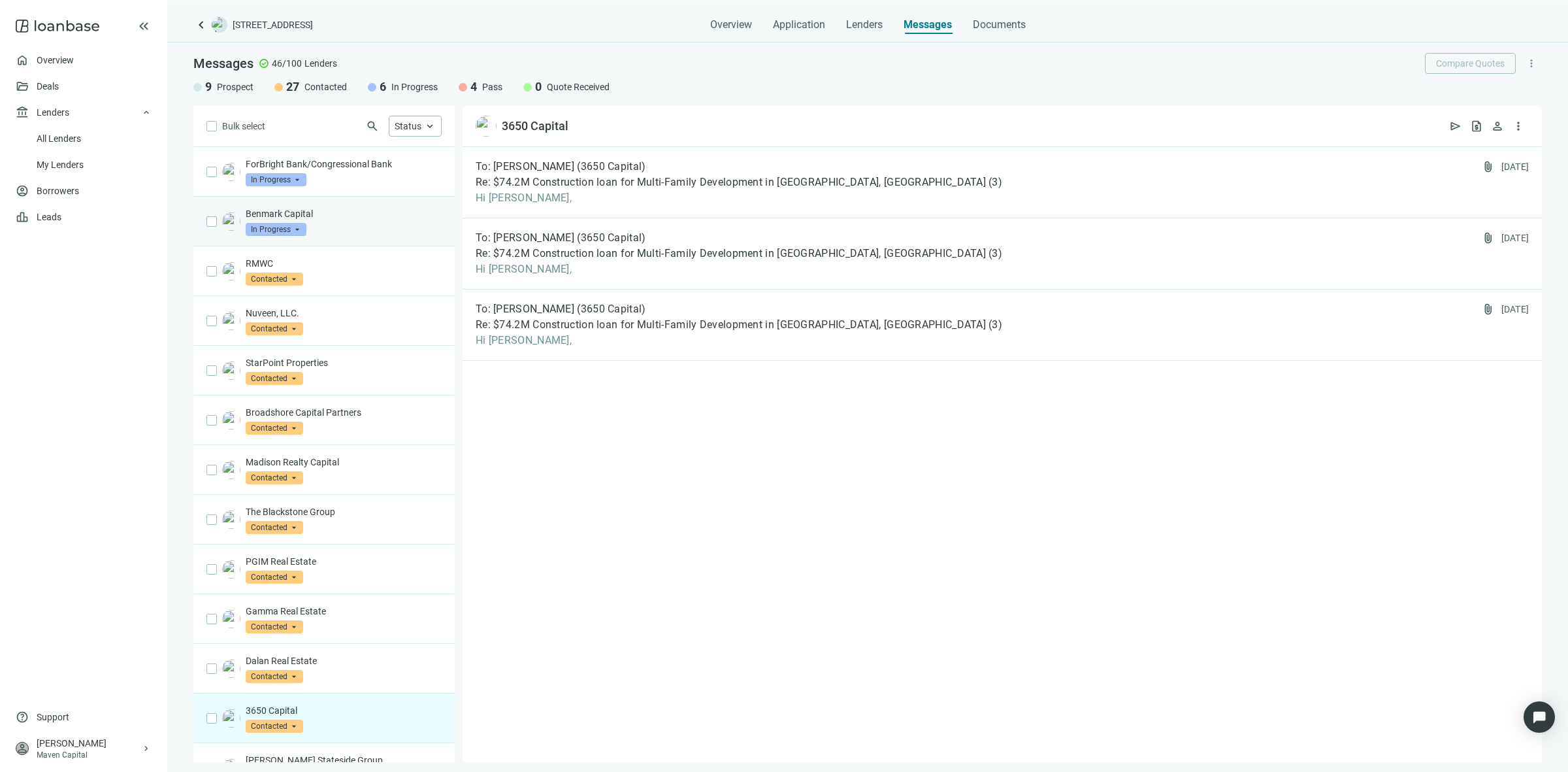
click at [366, 229] on div "Benmark Capital In Progress arrow_drop_down" at bounding box center [344, 222] width 196 height 28
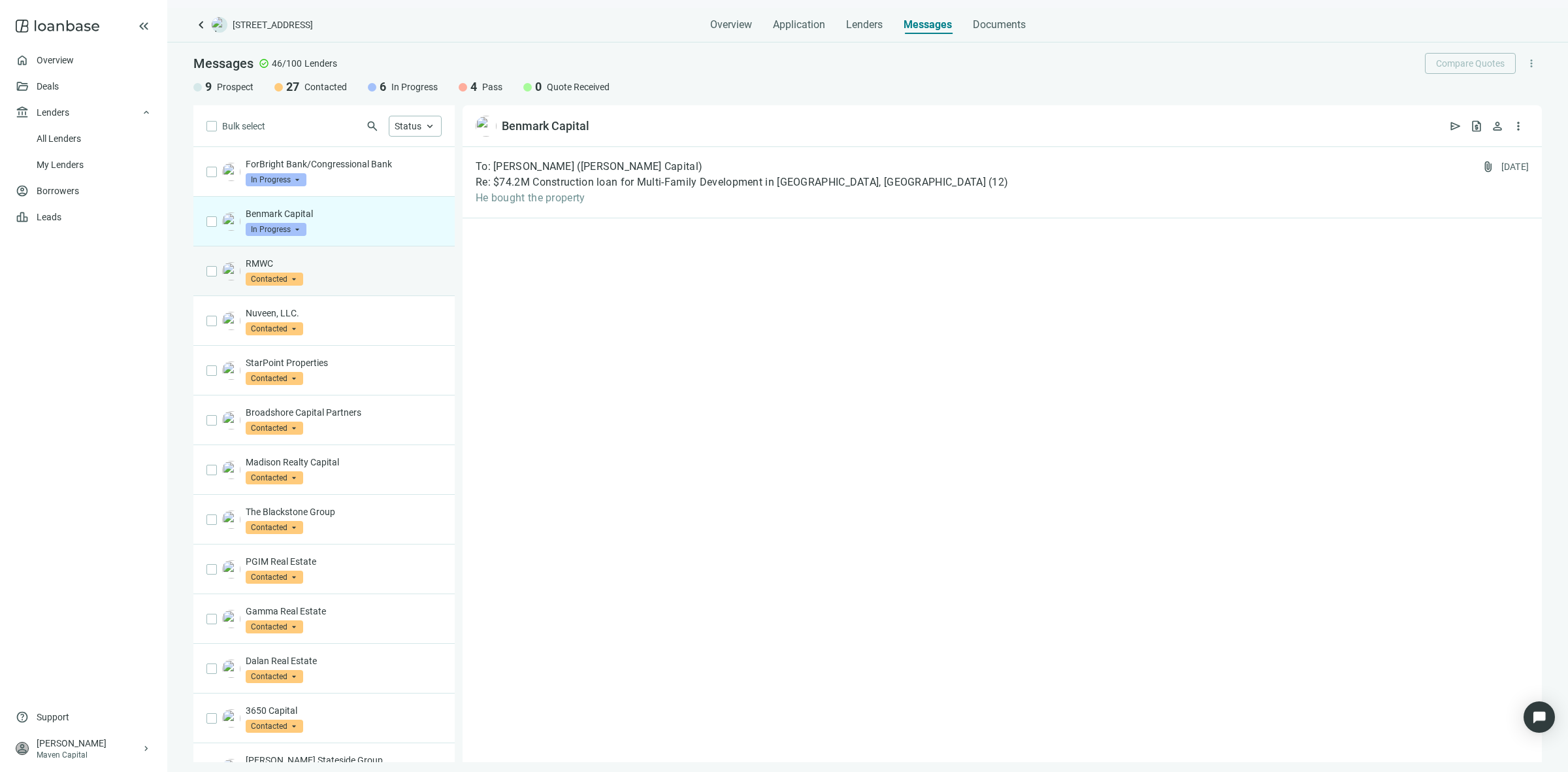
click at [369, 281] on div "RMWC Contacted arrow_drop_down" at bounding box center [344, 271] width 196 height 28
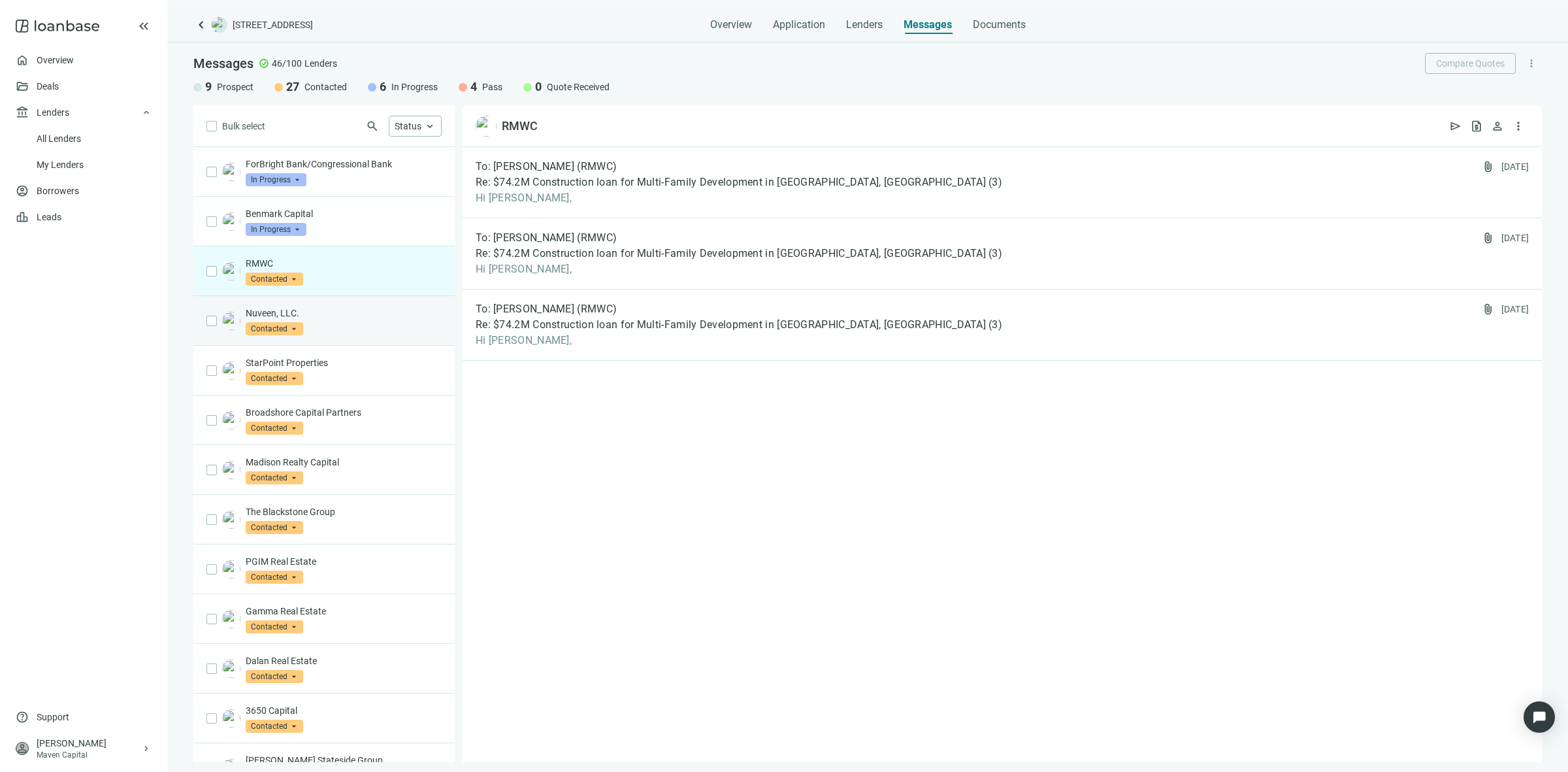
click at [369, 334] on div "Nuveen, LLC. Contacted arrow_drop_down" at bounding box center [344, 321] width 196 height 28
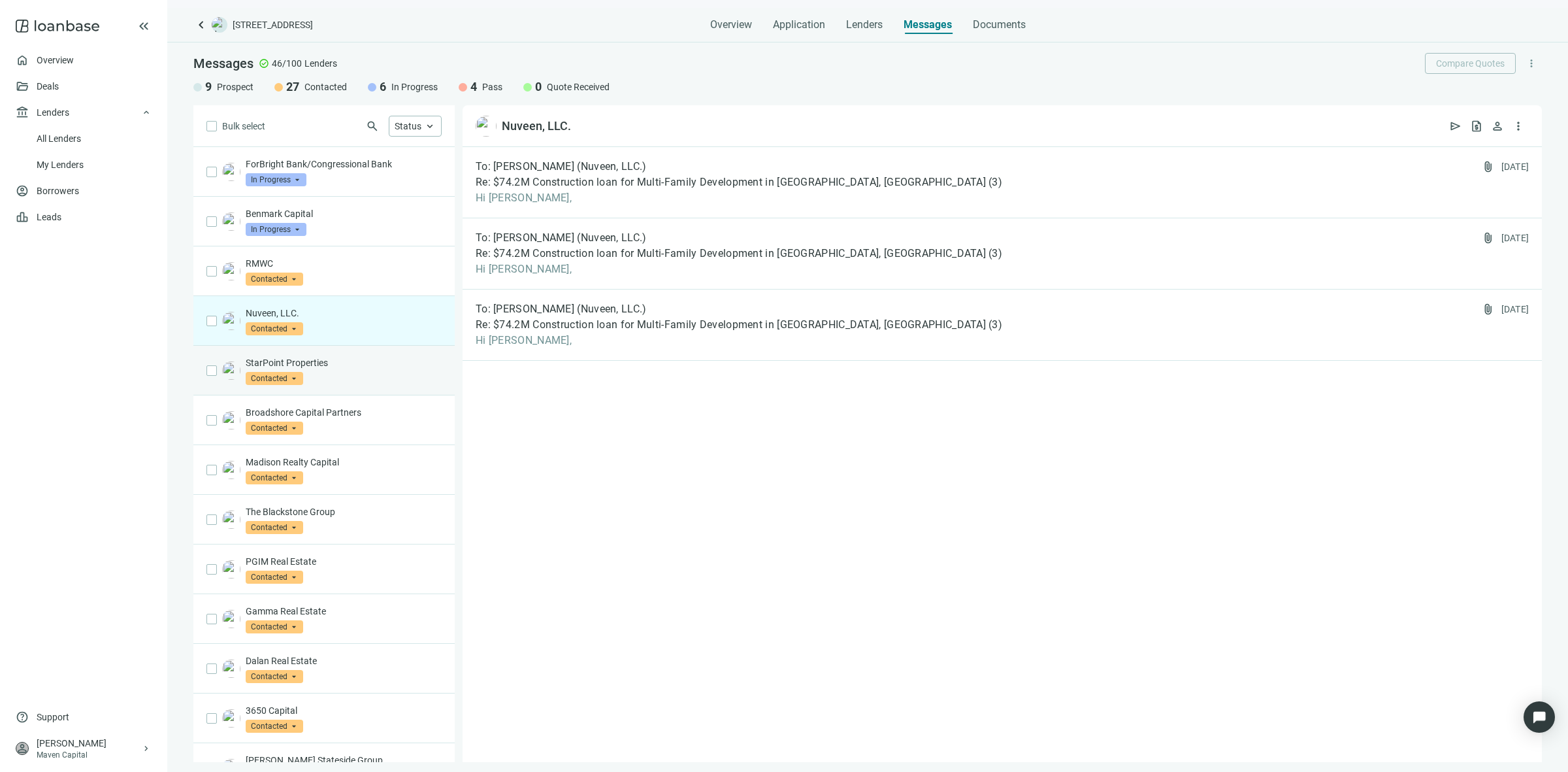
click at [367, 380] on div "StarPoint Properties Contacted arrow_drop_down" at bounding box center [344, 371] width 196 height 28
click at [371, 315] on p "Nuveen, LLC." at bounding box center [344, 313] width 196 height 13
click at [566, 214] on div "To: Carolyn Inoa-Monje (Nuveen, LLC.) Re: $74.2M Construction loan for Multi-Fa…" at bounding box center [1002, 182] width 1079 height 71
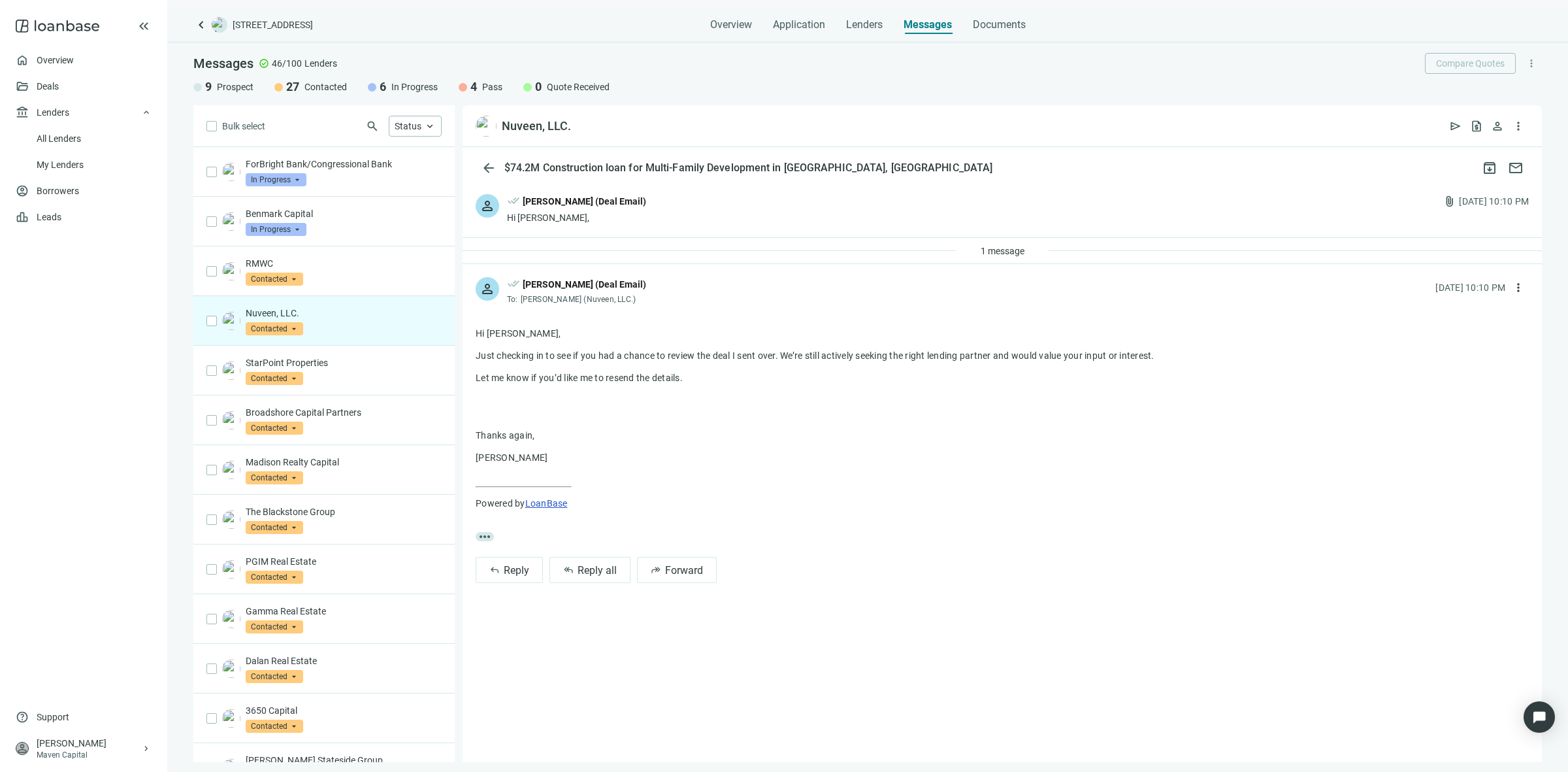
click at [1001, 262] on div "1 message" at bounding box center [1002, 251] width 1079 height 26
click at [1003, 248] on span "1 message" at bounding box center [1003, 251] width 44 height 10
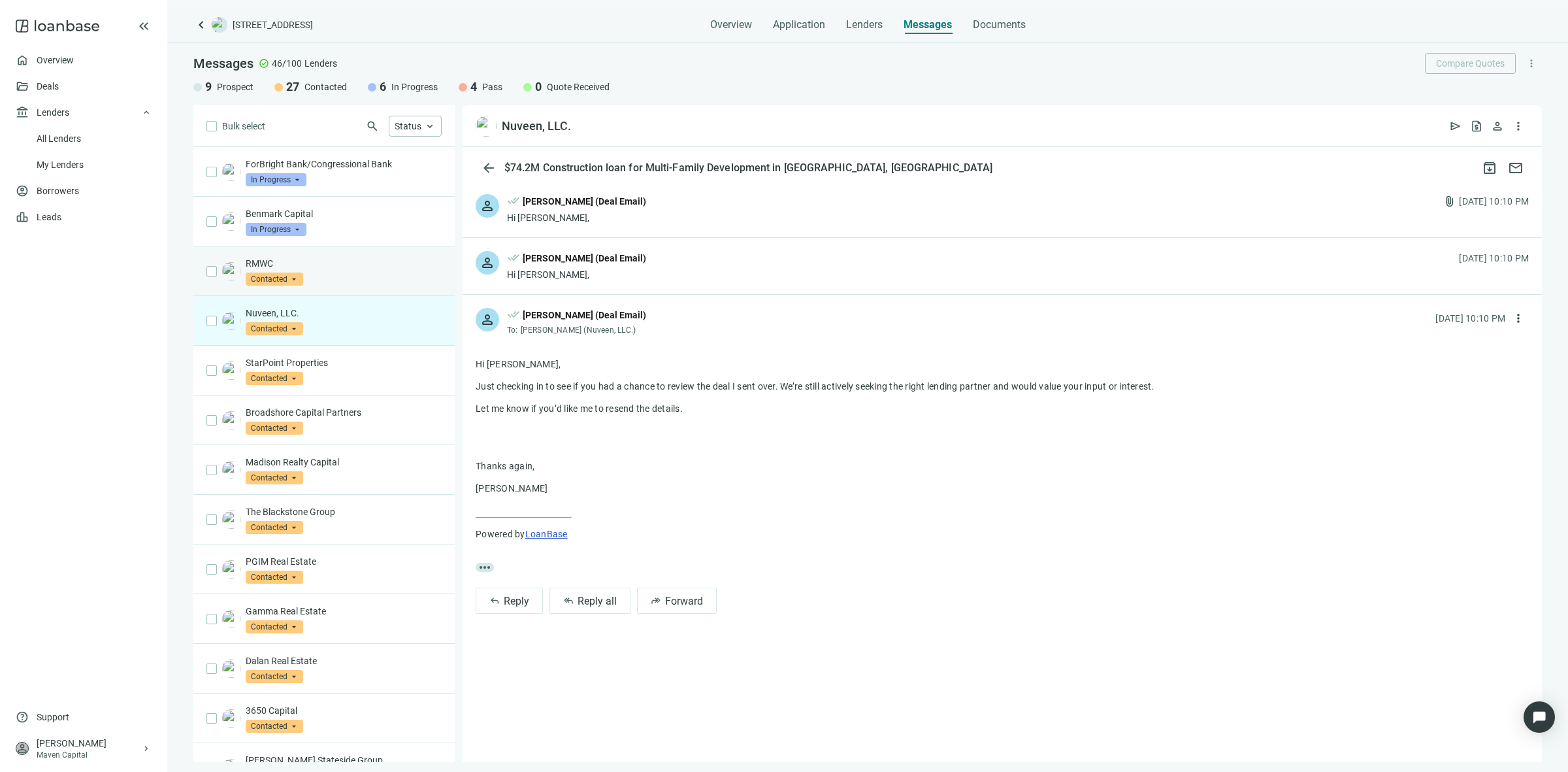
click at [351, 276] on div "RMWC Contacted arrow_drop_down" at bounding box center [344, 271] width 196 height 28
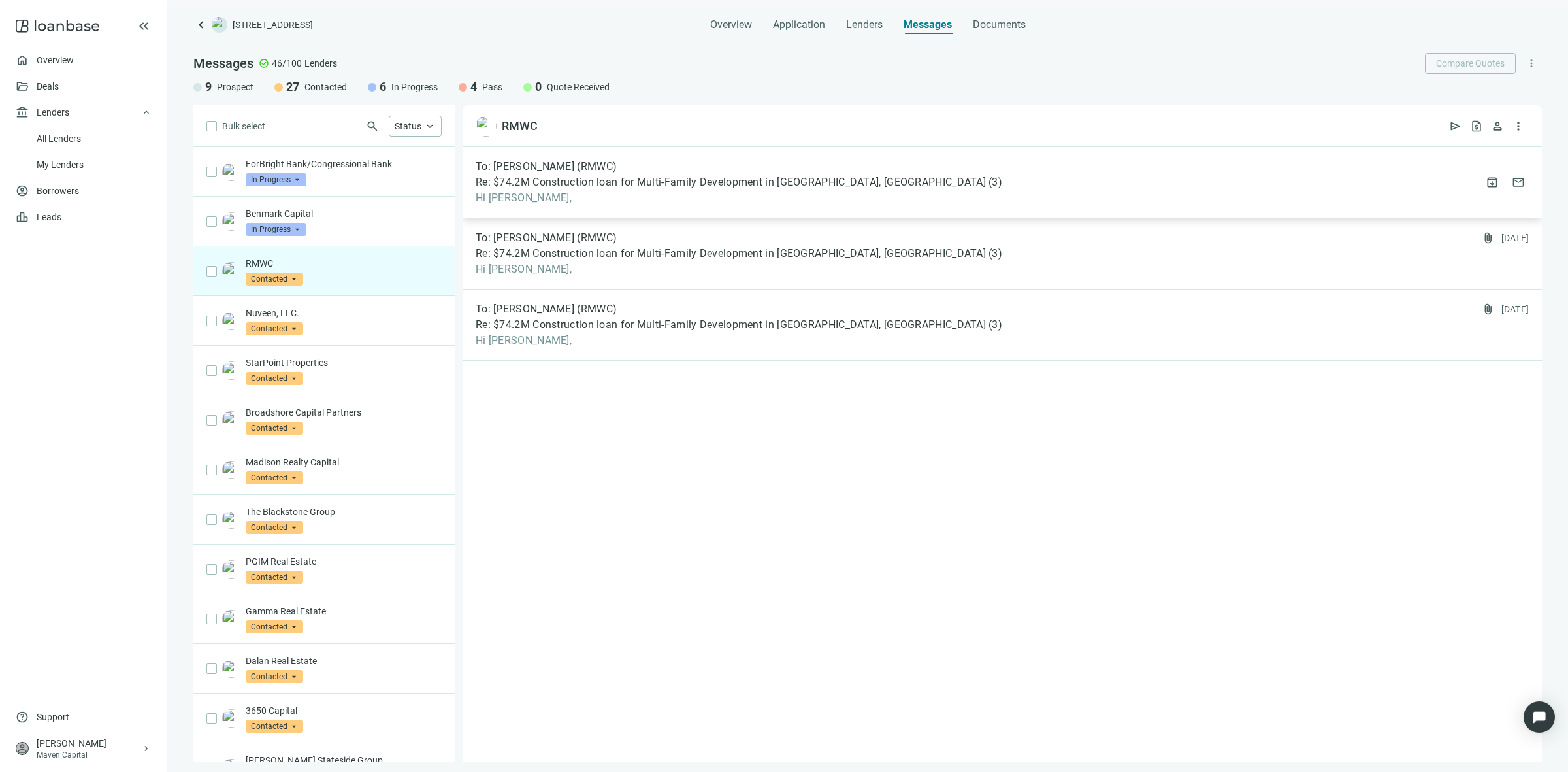
click at [703, 203] on span "Hi Oliver," at bounding box center [739, 198] width 527 height 13
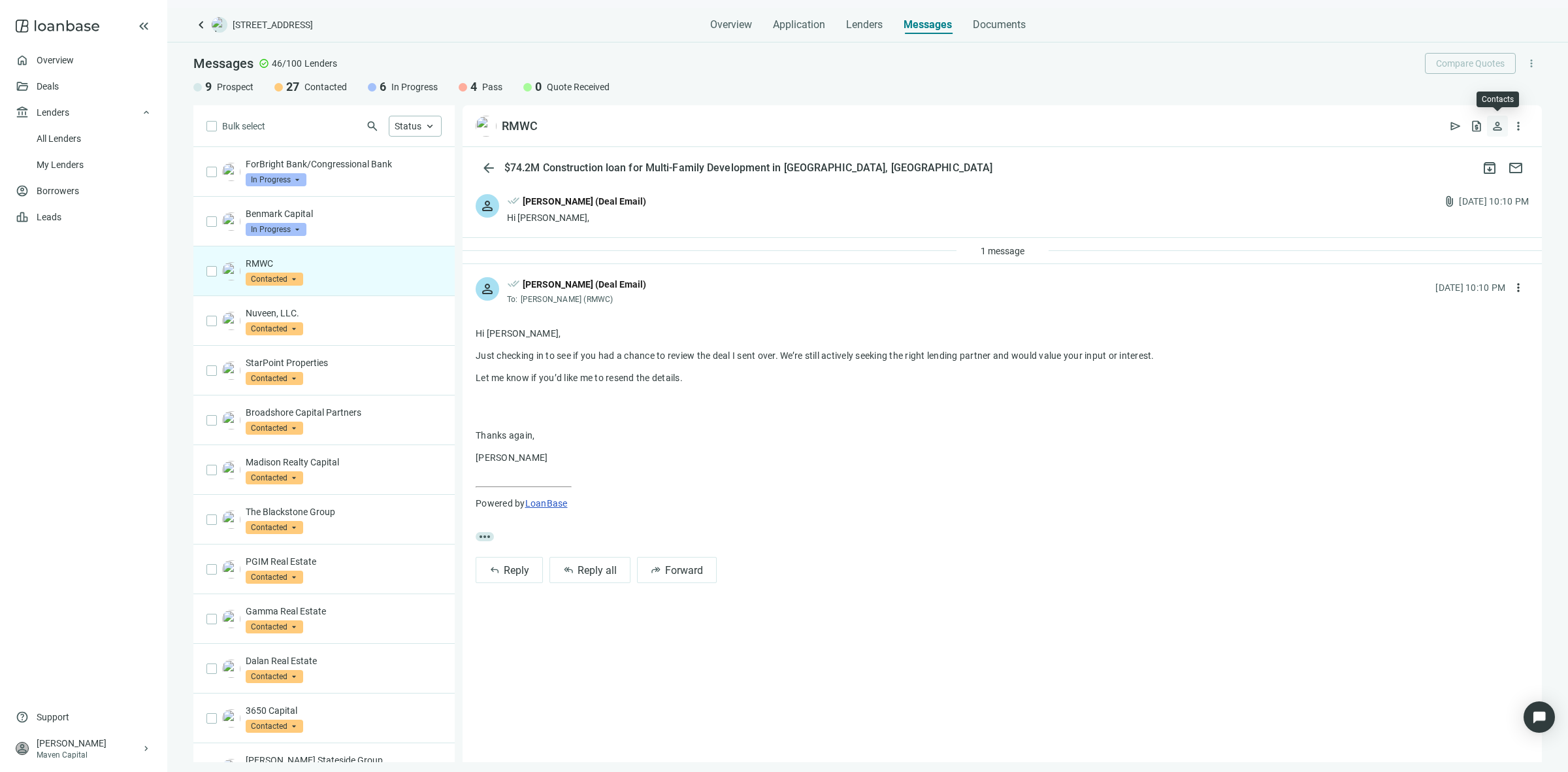
click at [1499, 129] on span "person" at bounding box center [1497, 126] width 13 height 13
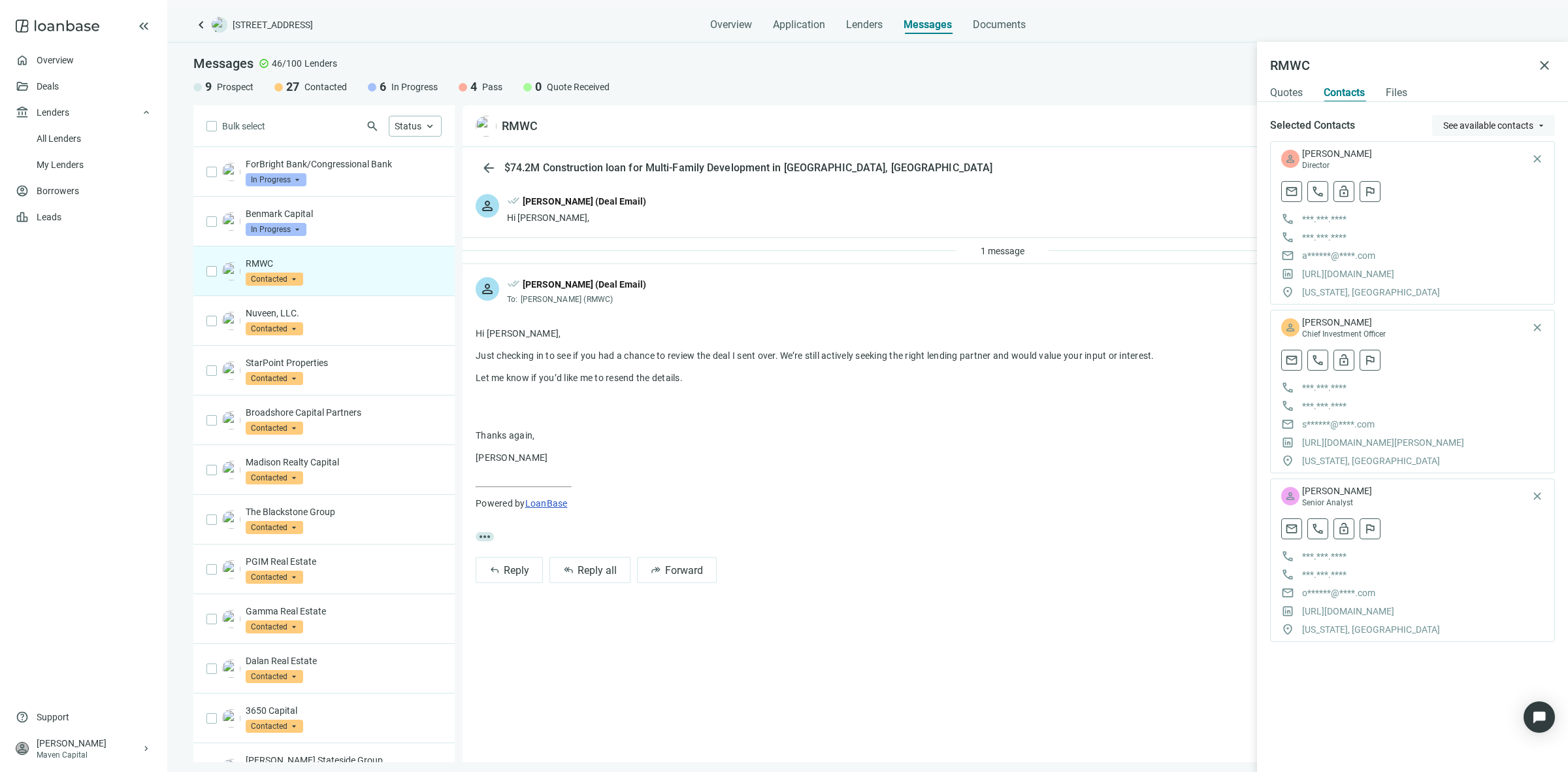
click at [1540, 129] on span "arrow_drop_down" at bounding box center [1540, 125] width 10 height 10
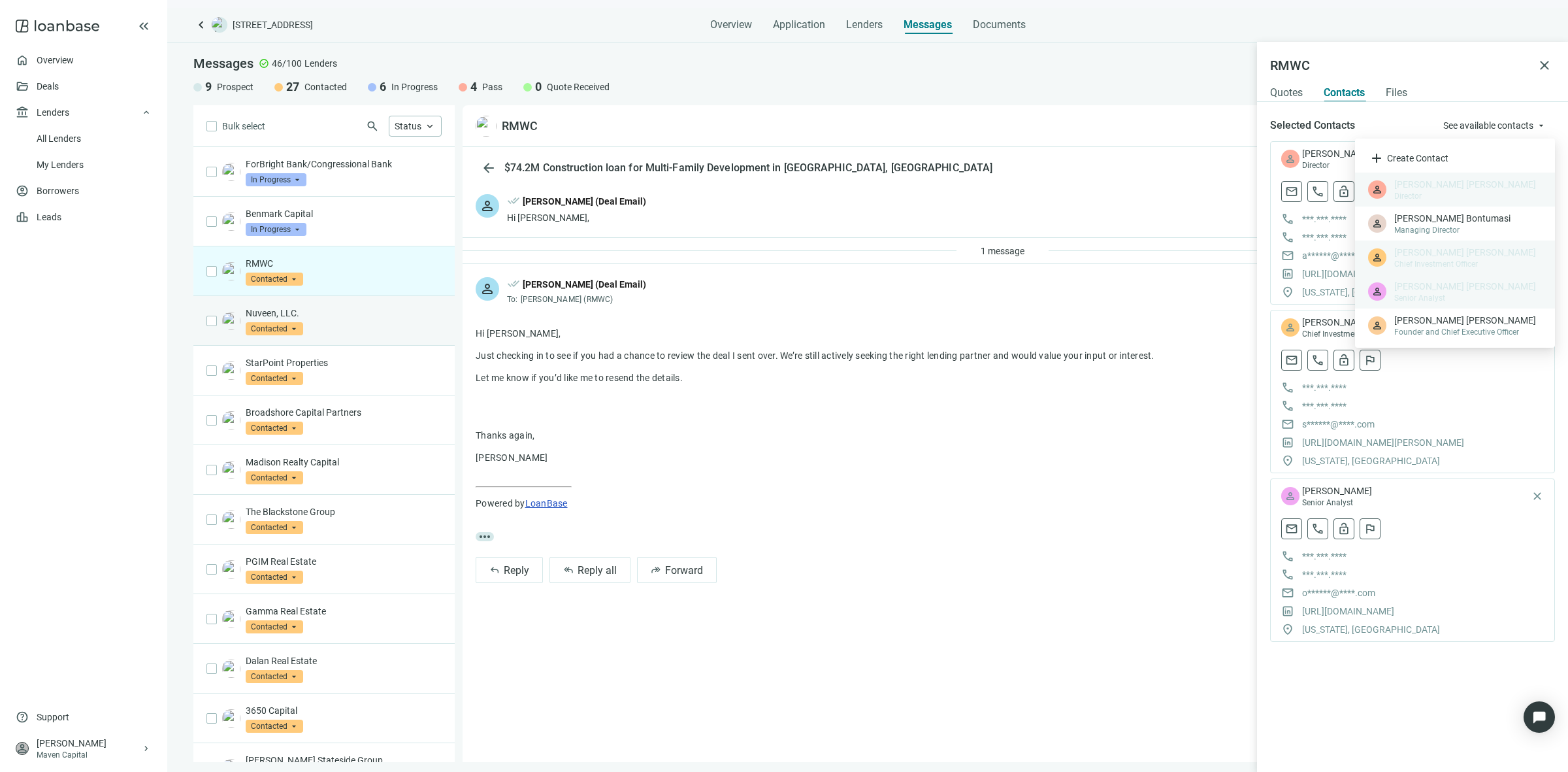
click at [349, 318] on p "Nuveen, LLC." at bounding box center [344, 313] width 196 height 13
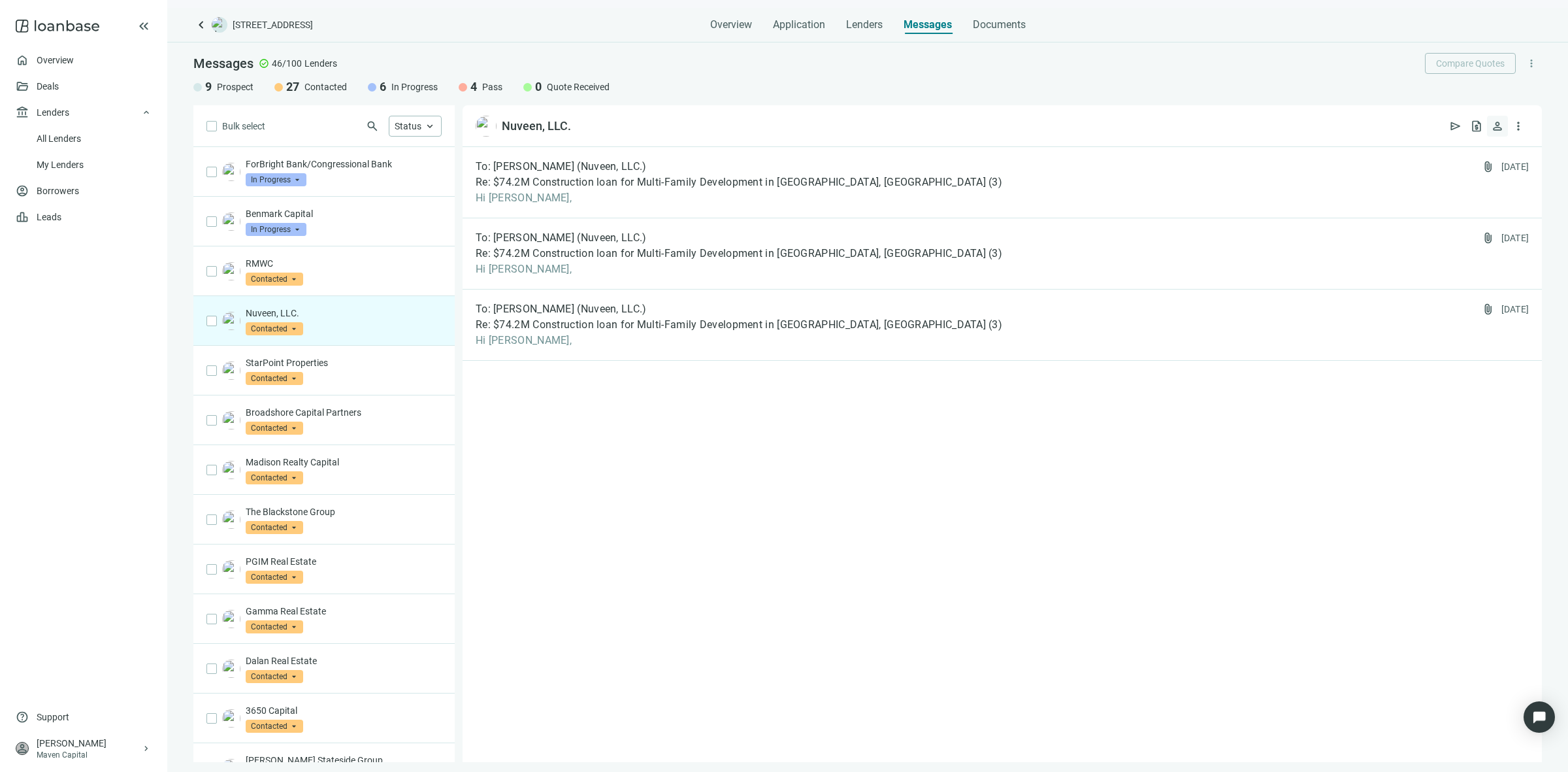
click at [1498, 132] on span "person" at bounding box center [1497, 126] width 13 height 13
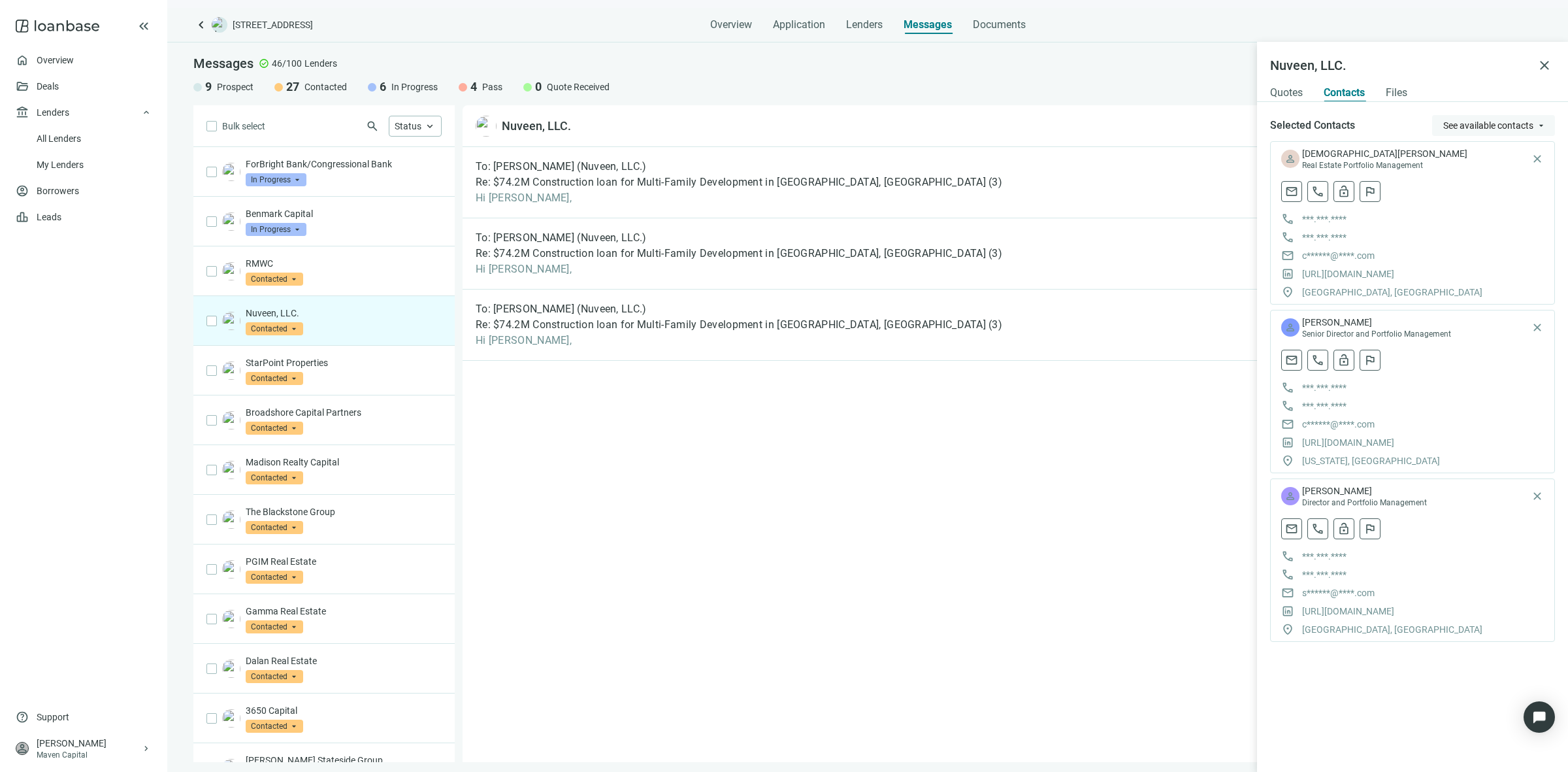
click at [1492, 126] on span "See available contacts" at bounding box center [1488, 125] width 90 height 10
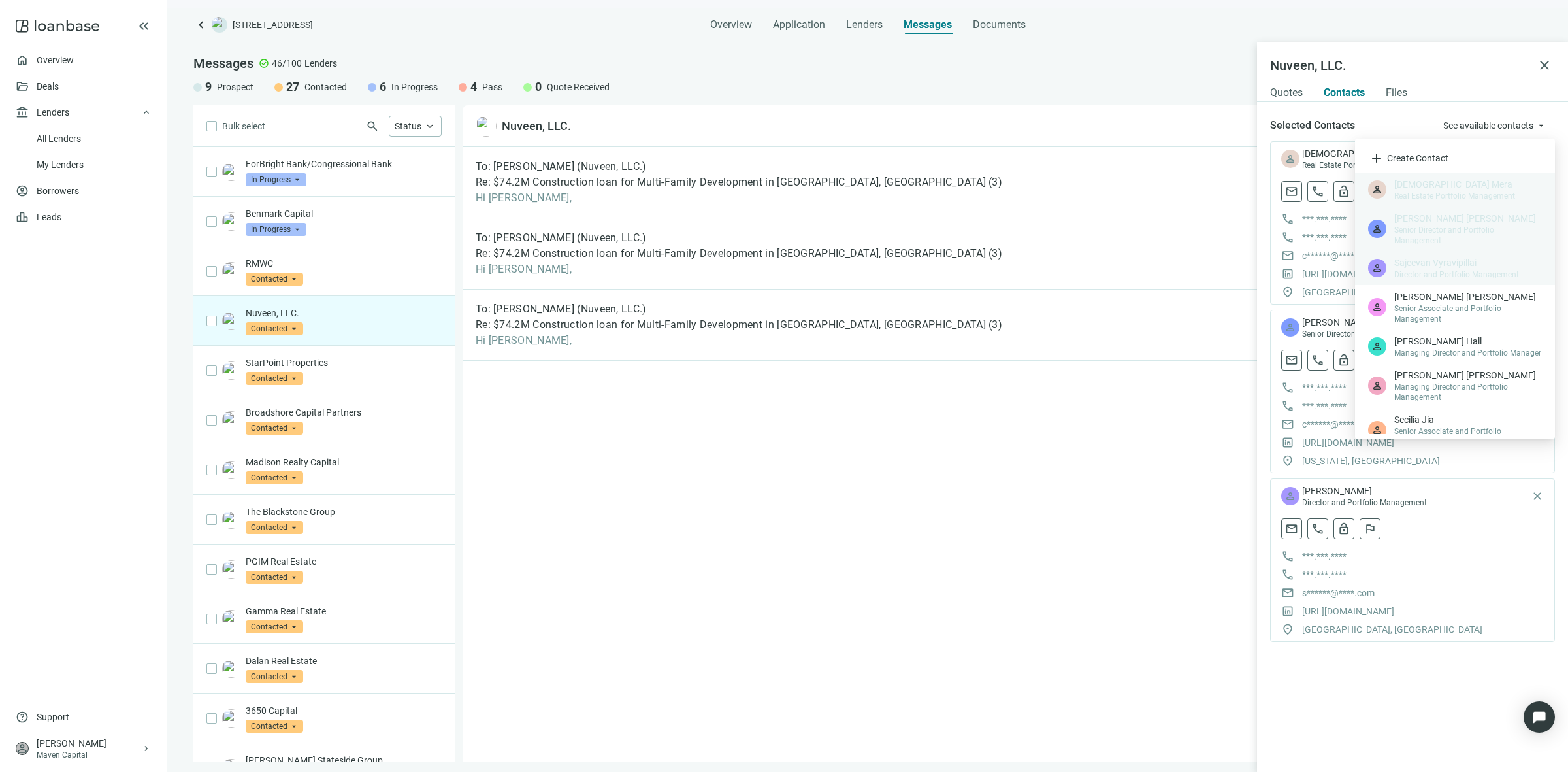
click at [1058, 442] on div "To: Carolyn Inoa-Monje (Nuveen, LLC.) Re: $74.2M Construction loan for Multi-Fa…" at bounding box center [1002, 454] width 1079 height 615
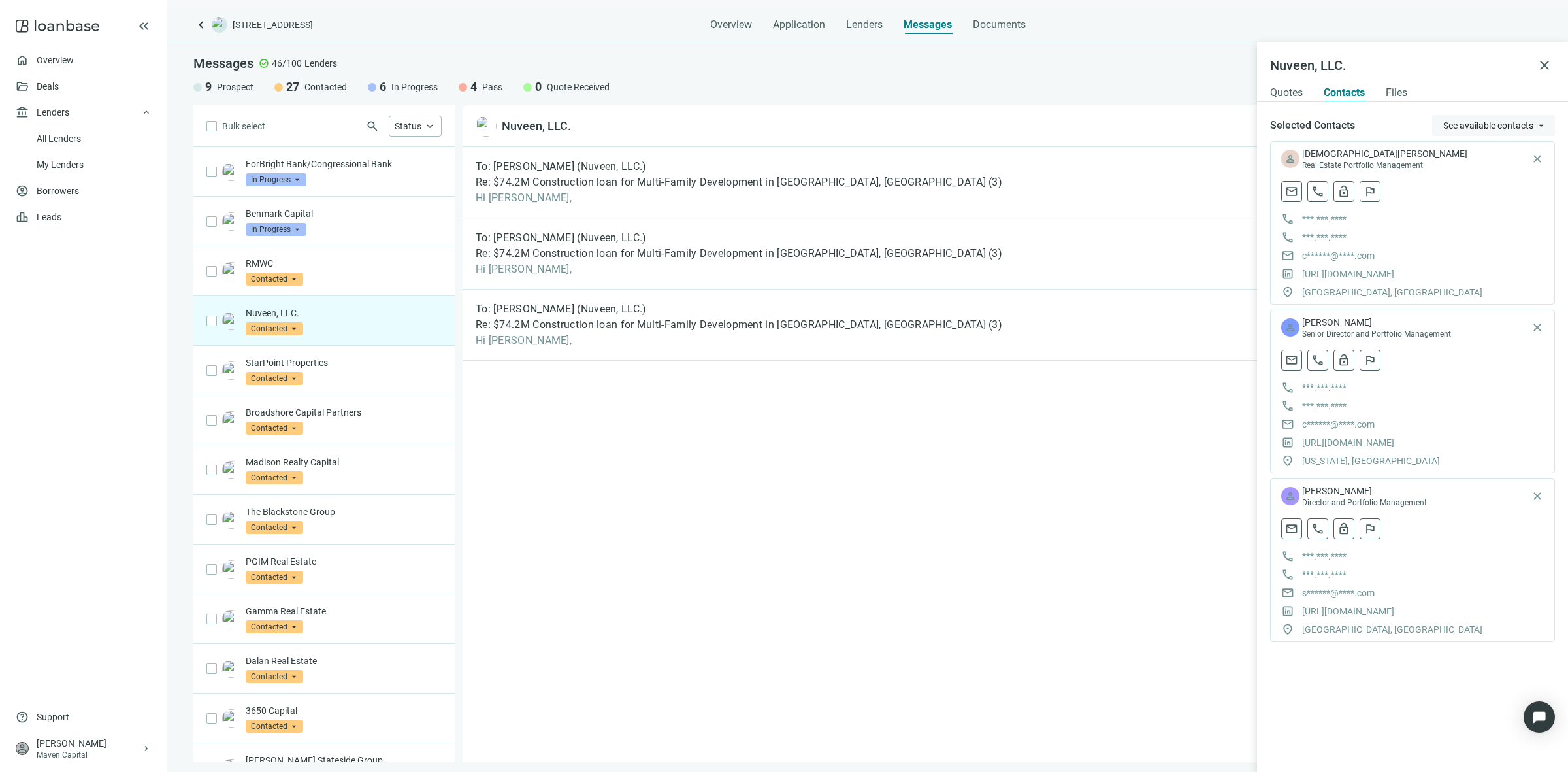
click at [1520, 126] on span "See available contacts" at bounding box center [1488, 125] width 90 height 10
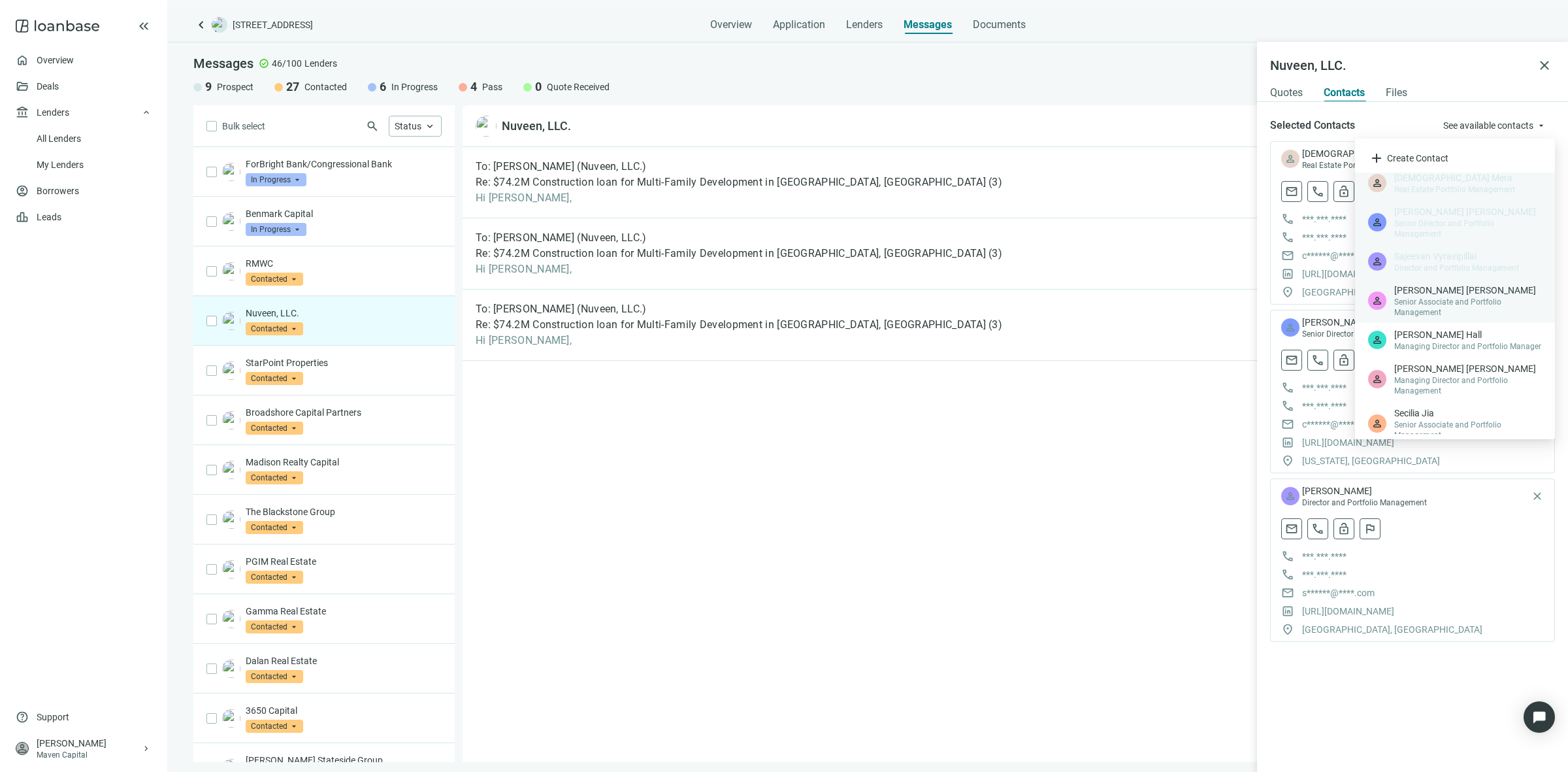
scroll to position [7, 0]
click at [875, 452] on div "To: Carolyn Inoa-Monje (Nuveen, LLC.) Re: $74.2M Construction loan for Multi-Fa…" at bounding box center [1002, 454] width 1079 height 615
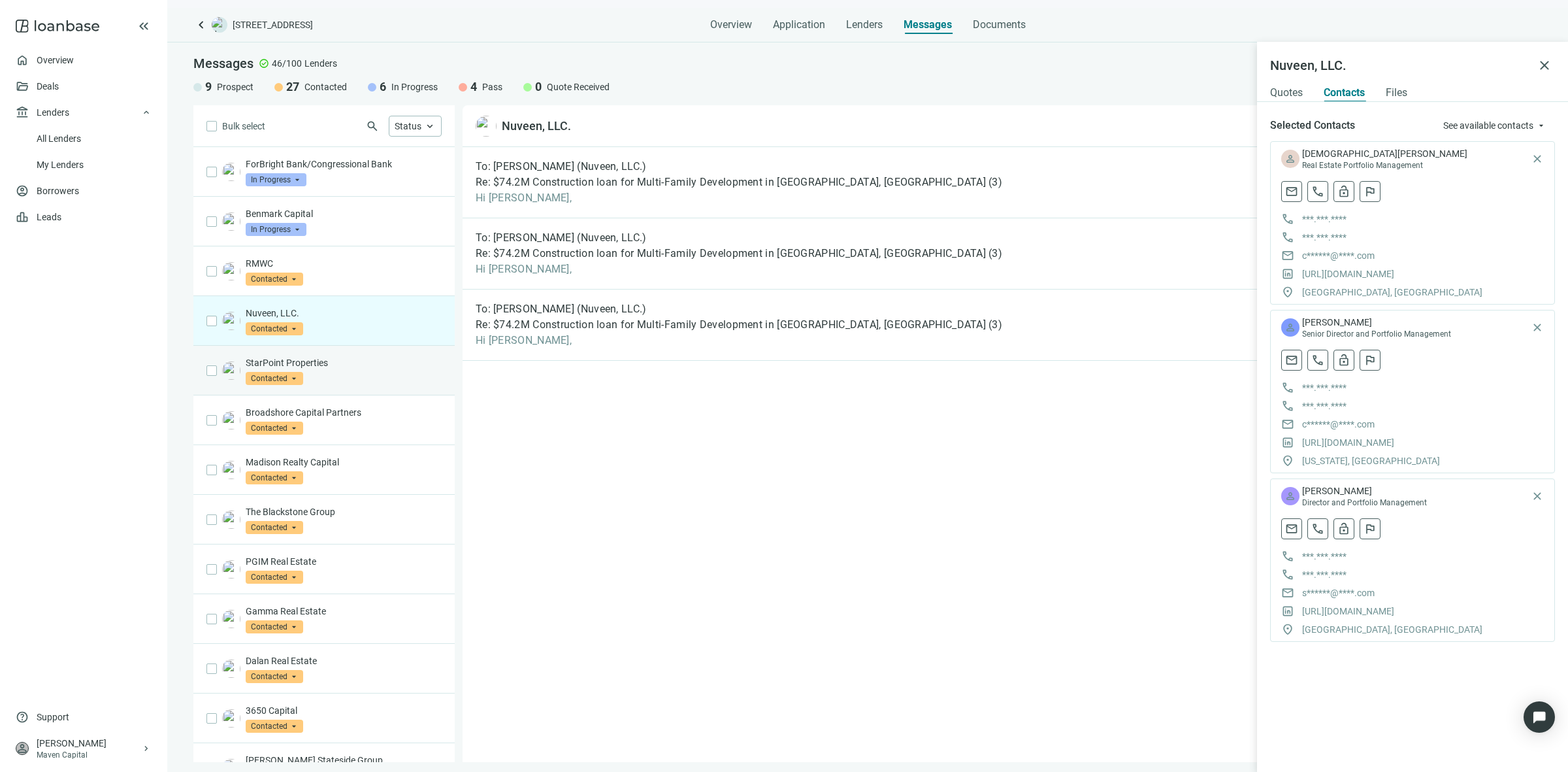
click at [358, 368] on p "StarPoint Properties" at bounding box center [344, 363] width 196 height 13
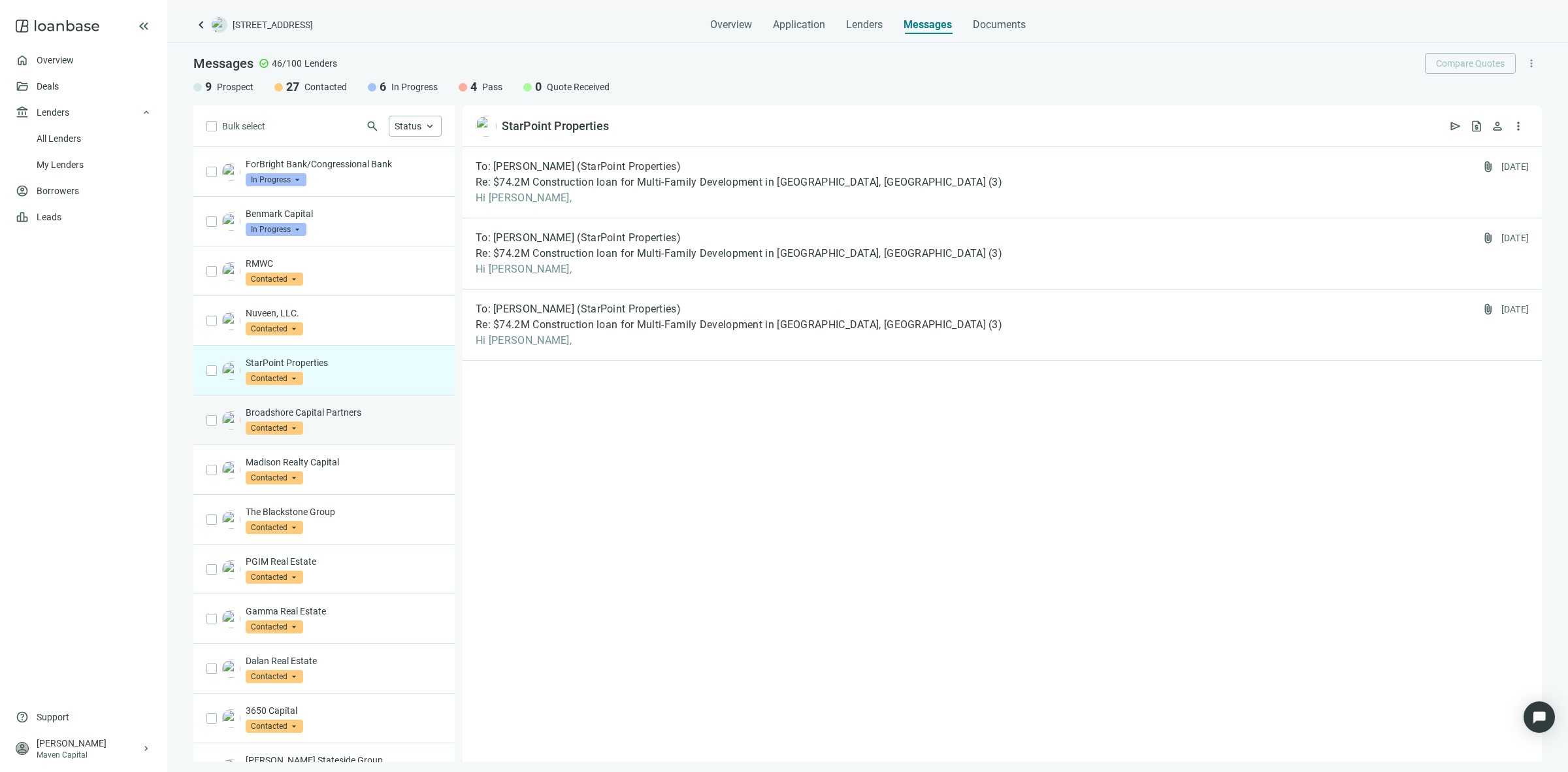
click at [364, 415] on p "Broadshore Capital Partners" at bounding box center [344, 412] width 196 height 13
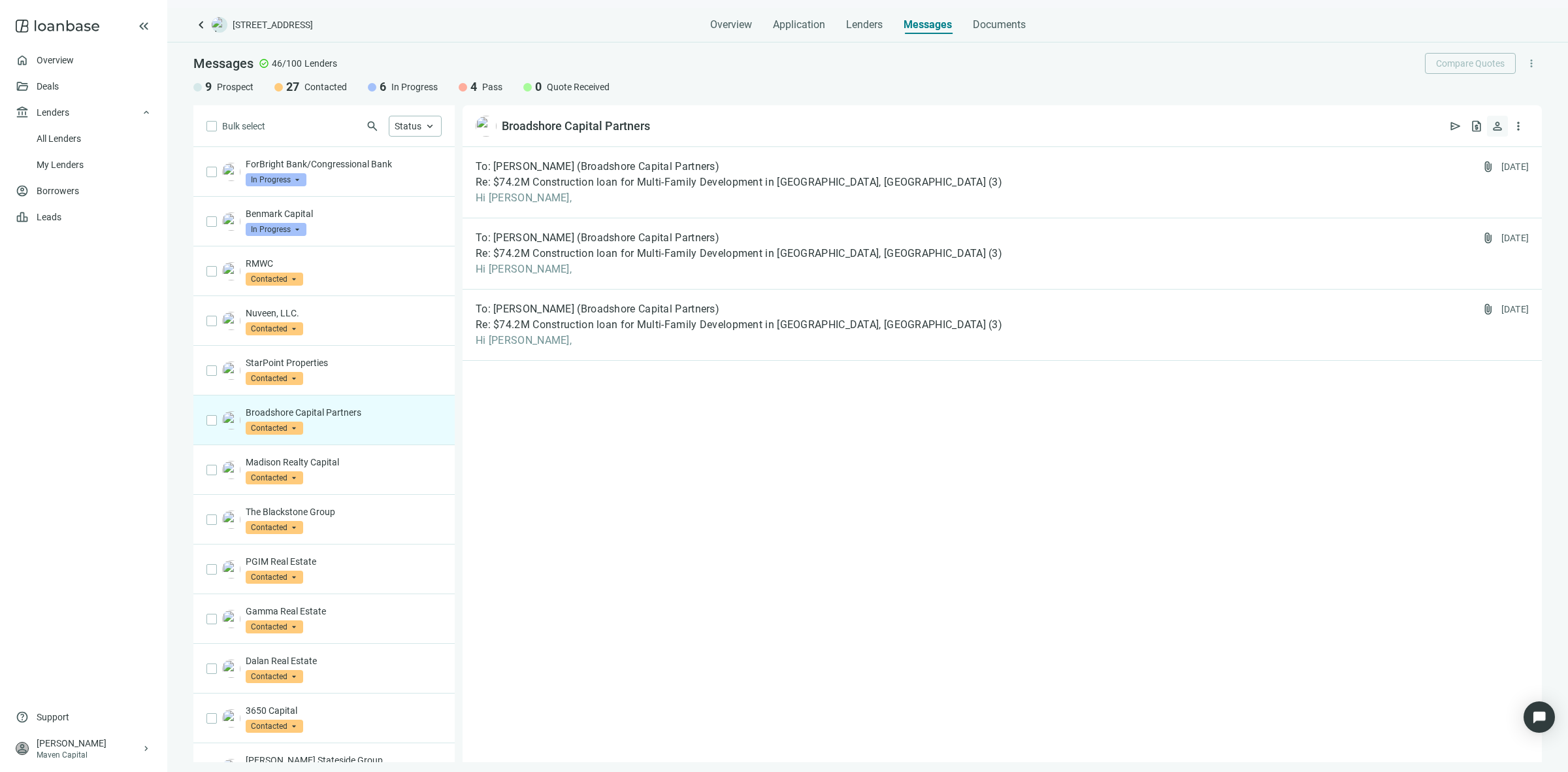
click at [1499, 125] on span "person" at bounding box center [1497, 126] width 13 height 13
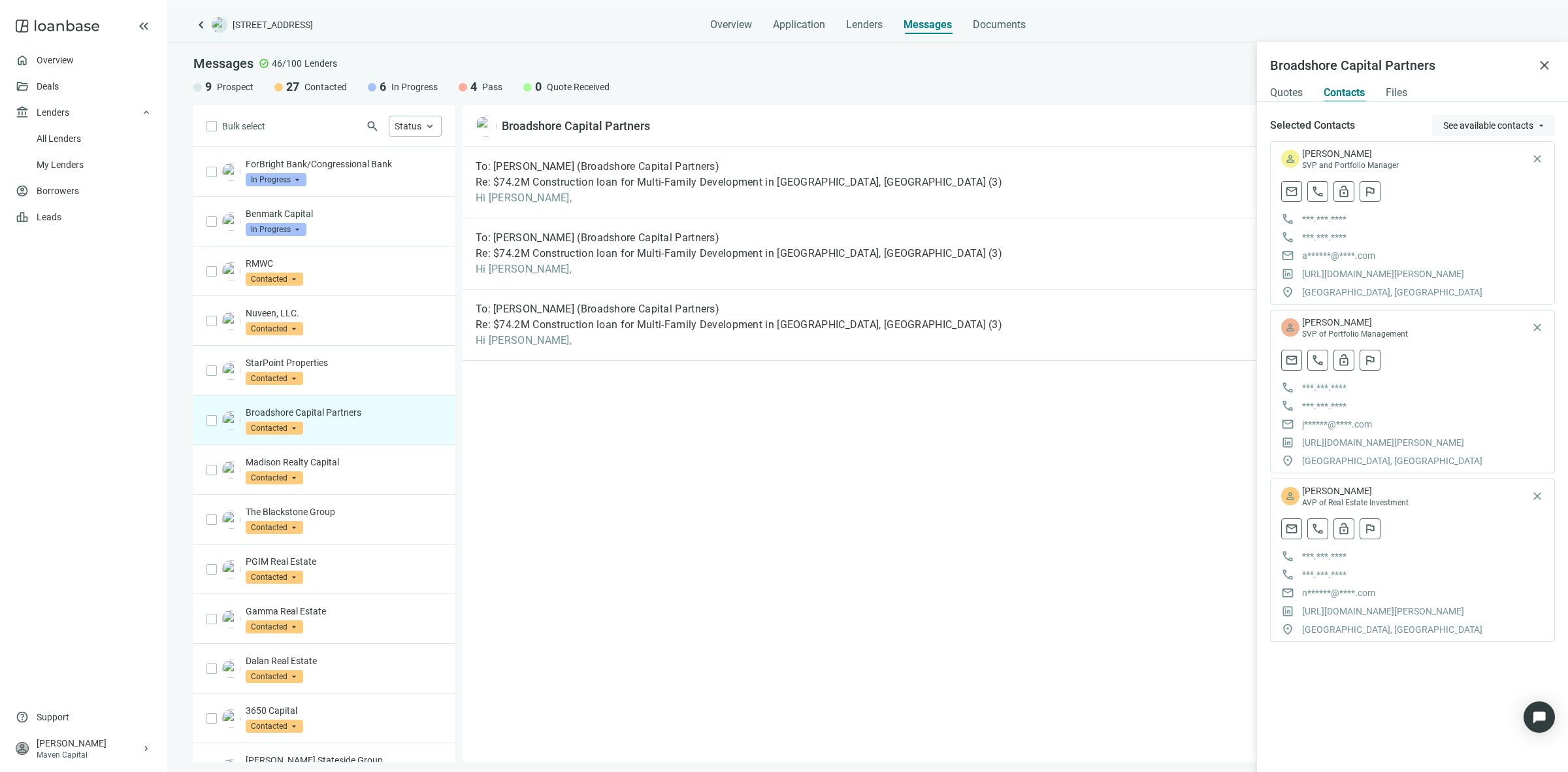
click at [1492, 116] on button "See available contacts arrow_drop_down" at bounding box center [1493, 125] width 123 height 21
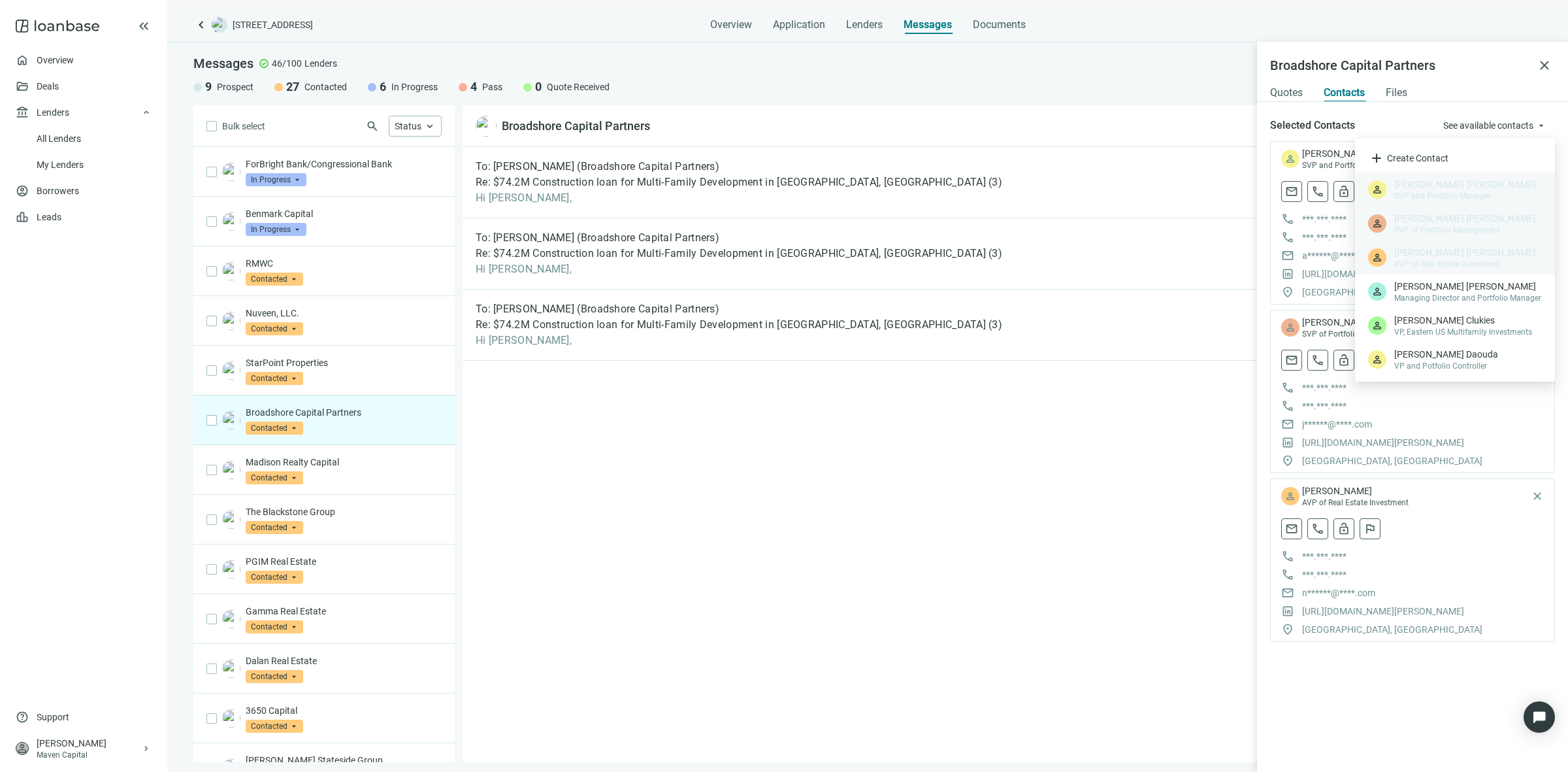
click at [580, 487] on div "To: Nicholas McGuinness (Broadshore Capital Partners) Re: $74.2M Construction l…" at bounding box center [1002, 454] width 1079 height 615
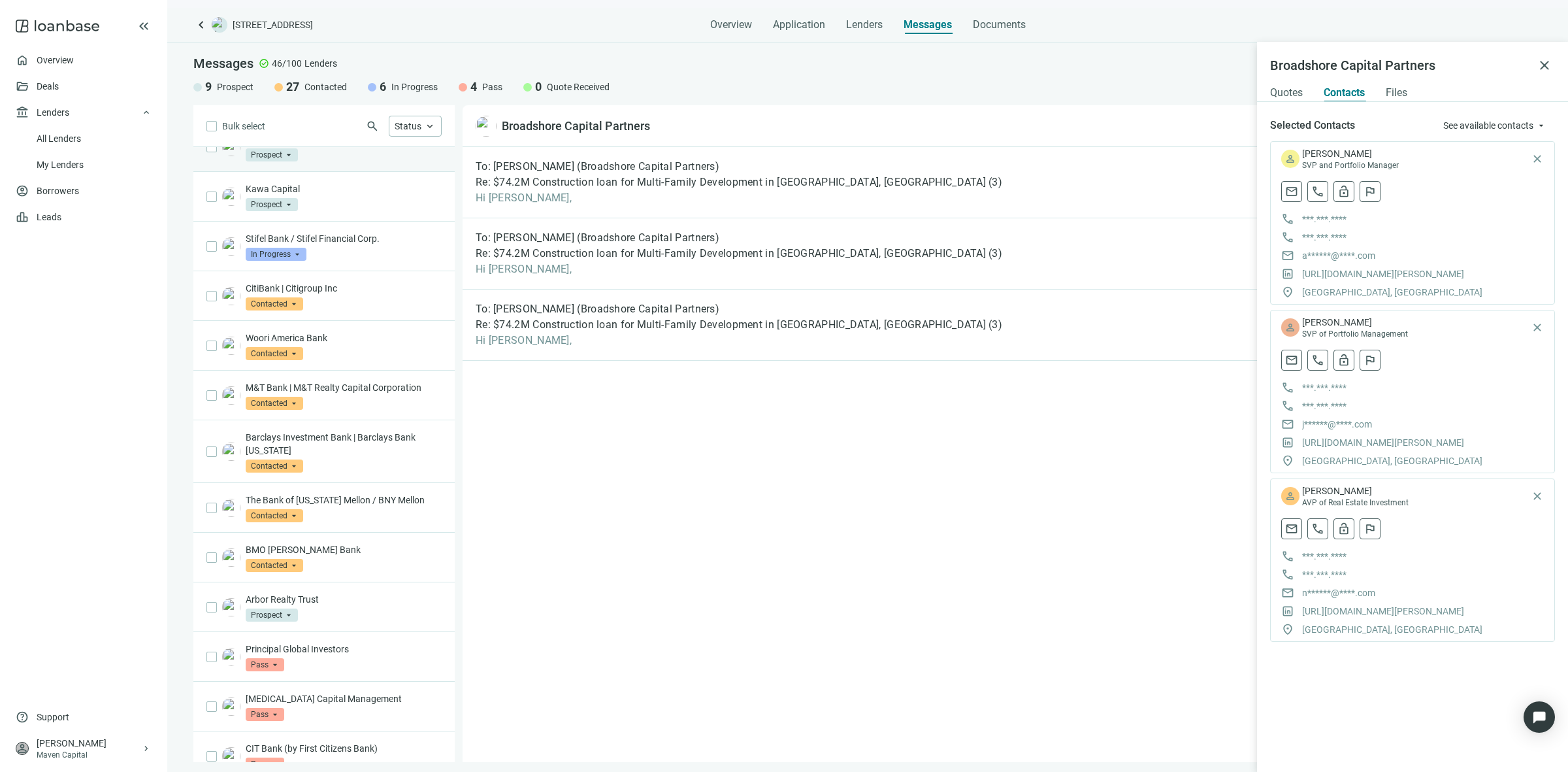
scroll to position [1715, 0]
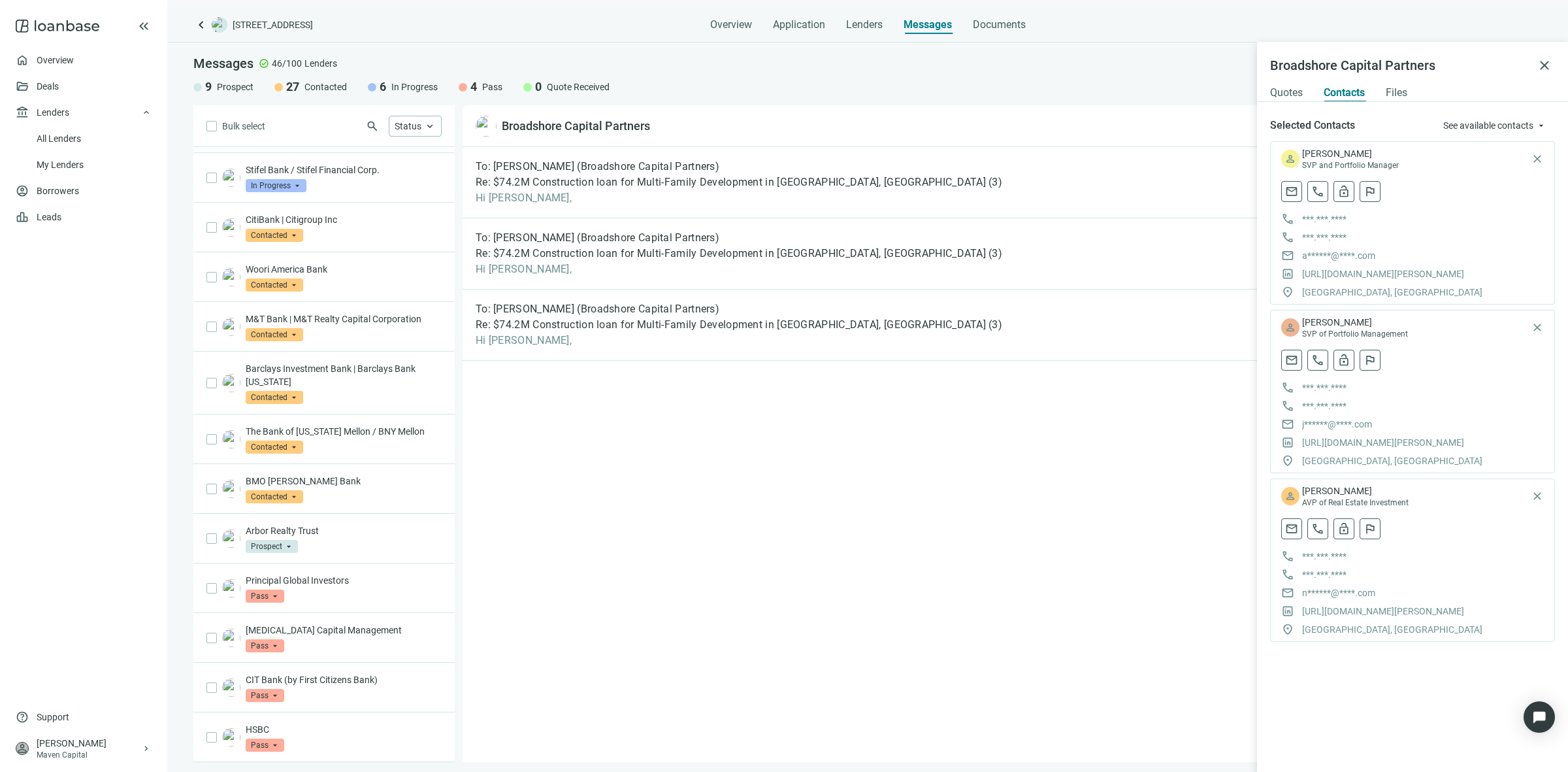
click at [863, 34] on div "keyboard_arrow_left 197 Ave E, Bayonne, NJ 07002 Overview Application Lenders M…" at bounding box center [867, 390] width 1401 height 764
click at [867, 24] on span "Lenders" at bounding box center [864, 24] width 36 height 13
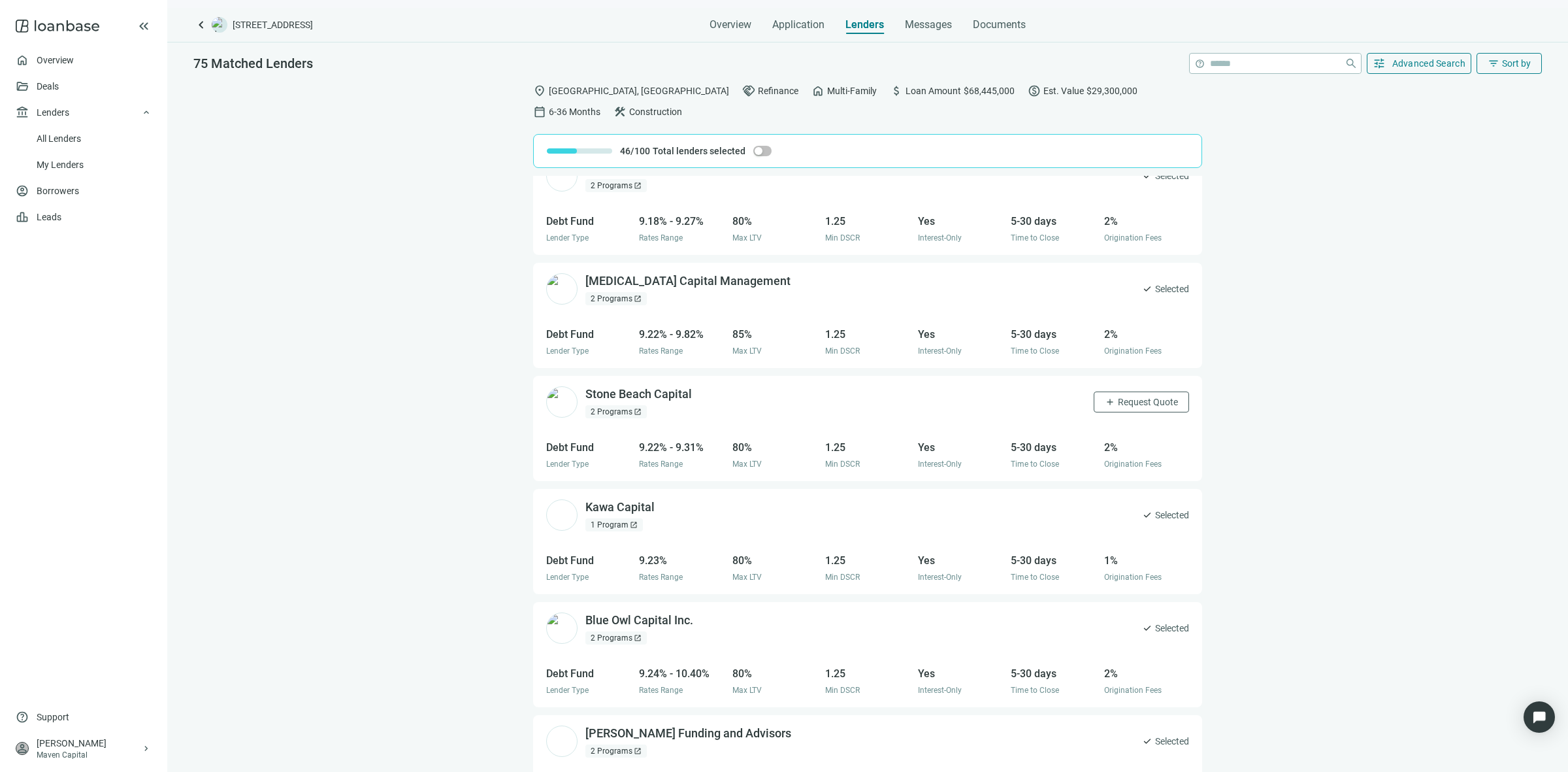
scroll to position [1789, 0]
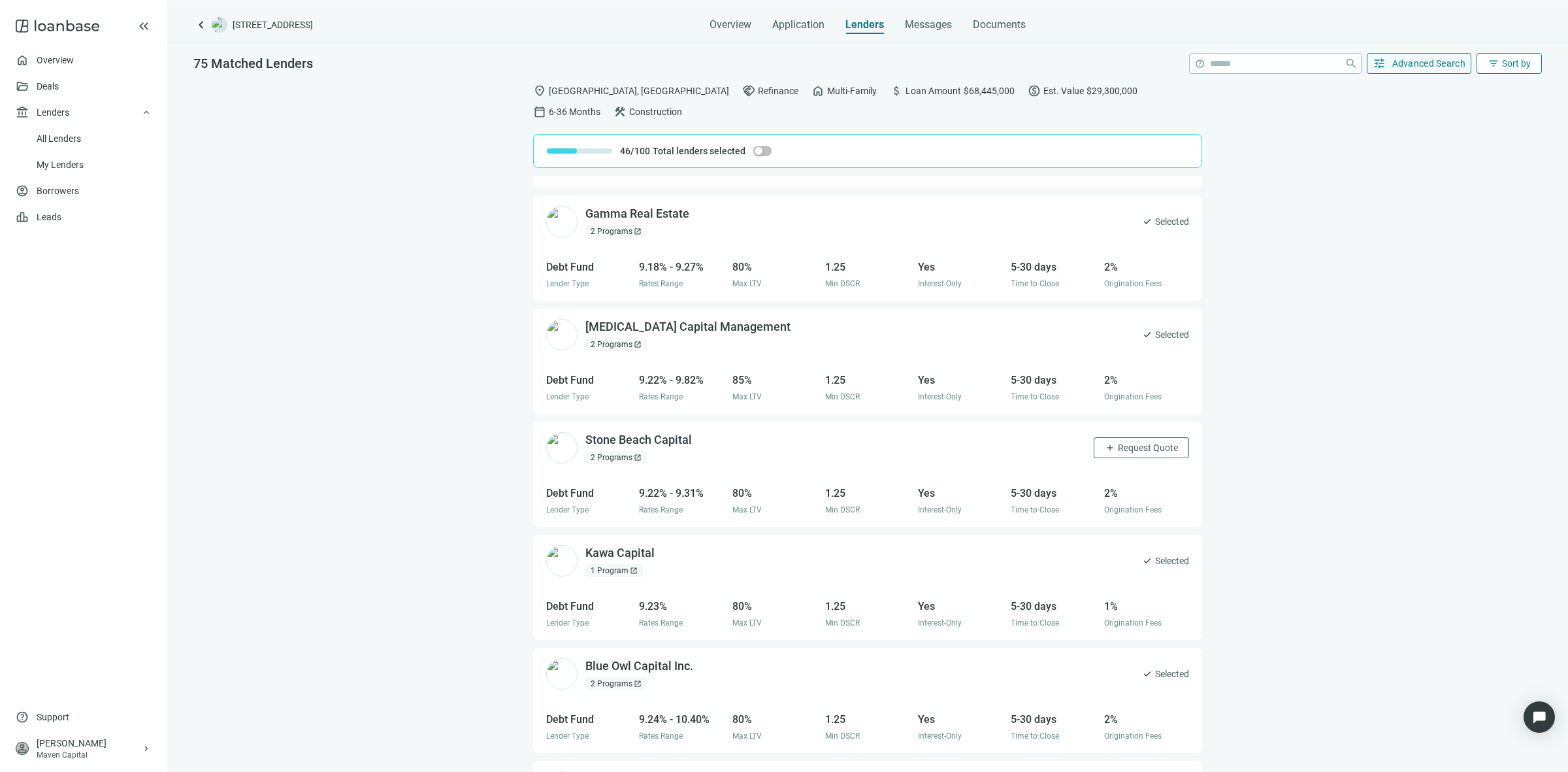
click at [1506, 66] on span "Sort by" at bounding box center [1516, 63] width 28 height 10
click at [1492, 60] on span "filter_list" at bounding box center [1493, 63] width 12 height 12
click at [1451, 65] on span "Advanced Search" at bounding box center [1429, 63] width 74 height 10
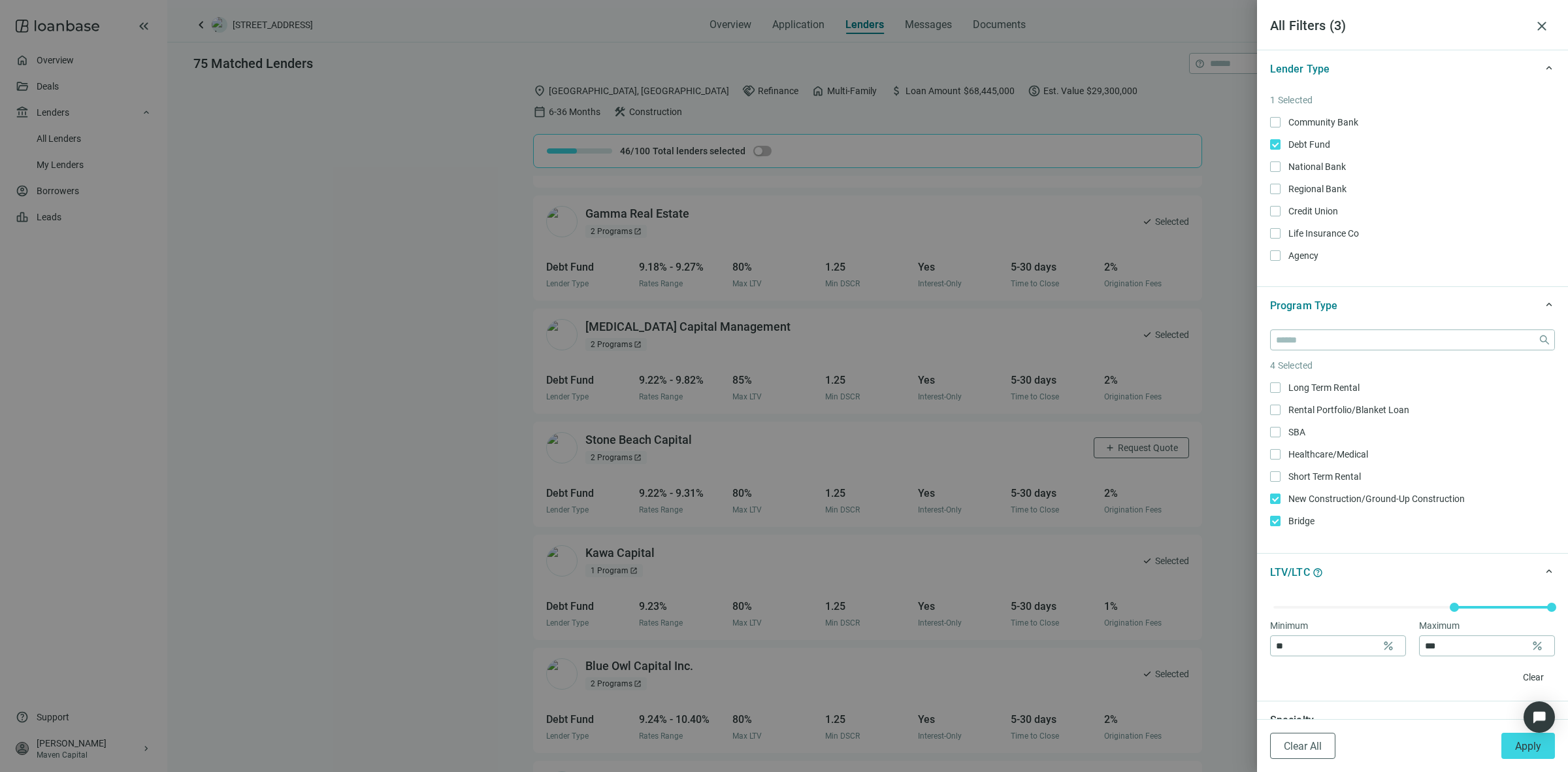
click at [1280, 106] on article "1 Selected" at bounding box center [1412, 100] width 285 height 14
click at [1282, 122] on span "Community Bank Only" at bounding box center [1321, 122] width 83 height 14
click at [1280, 166] on span "National Bank Only" at bounding box center [1315, 166] width 70 height 14
click at [1275, 246] on div "Community Bank Only Debt Fund Only National Bank Only Regional Bank Only Credit…" at bounding box center [1412, 188] width 285 height 147
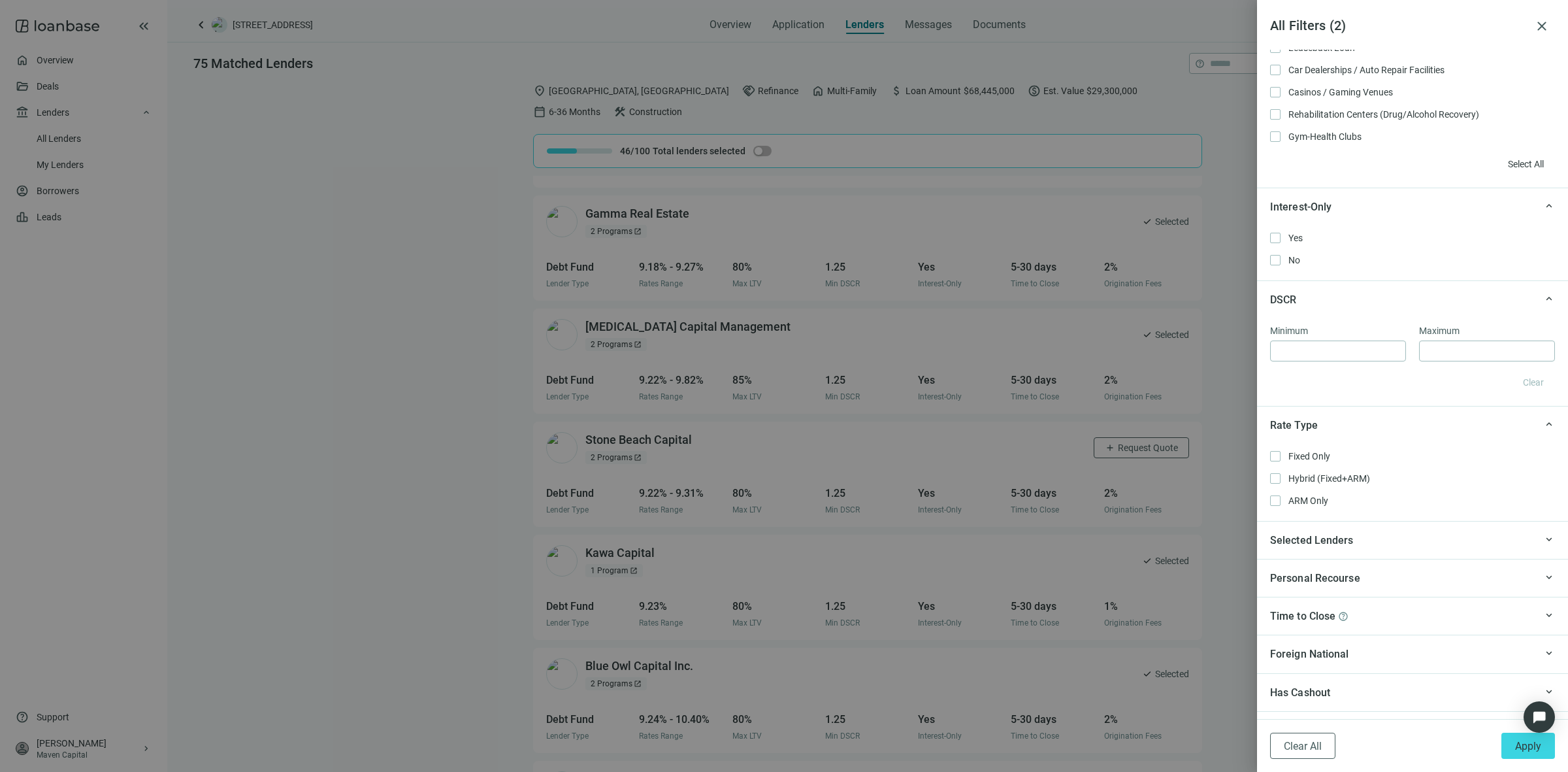
scroll to position [894, 0]
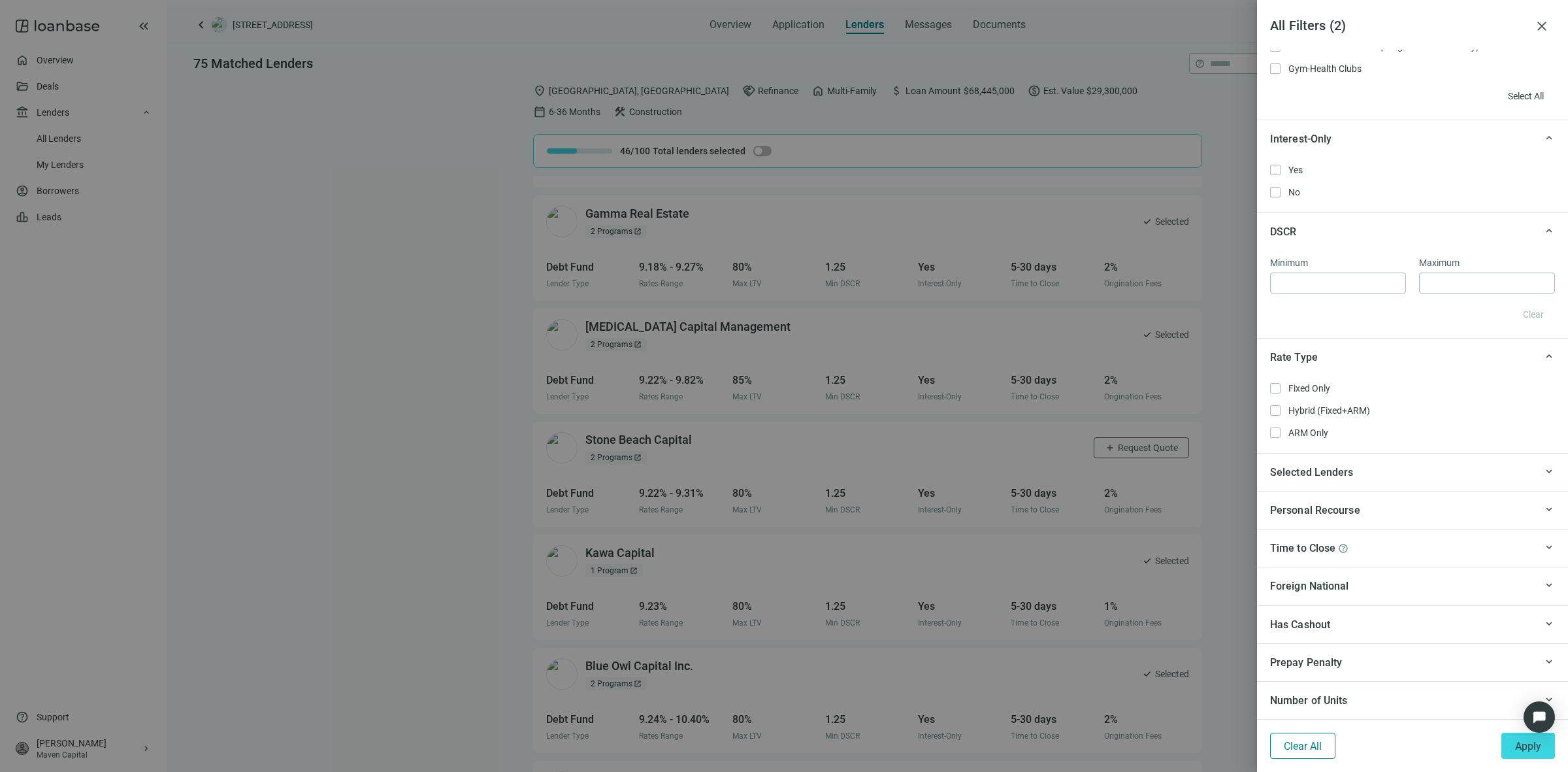
click at [1310, 749] on span "Clear All" at bounding box center [1302, 746] width 38 height 13
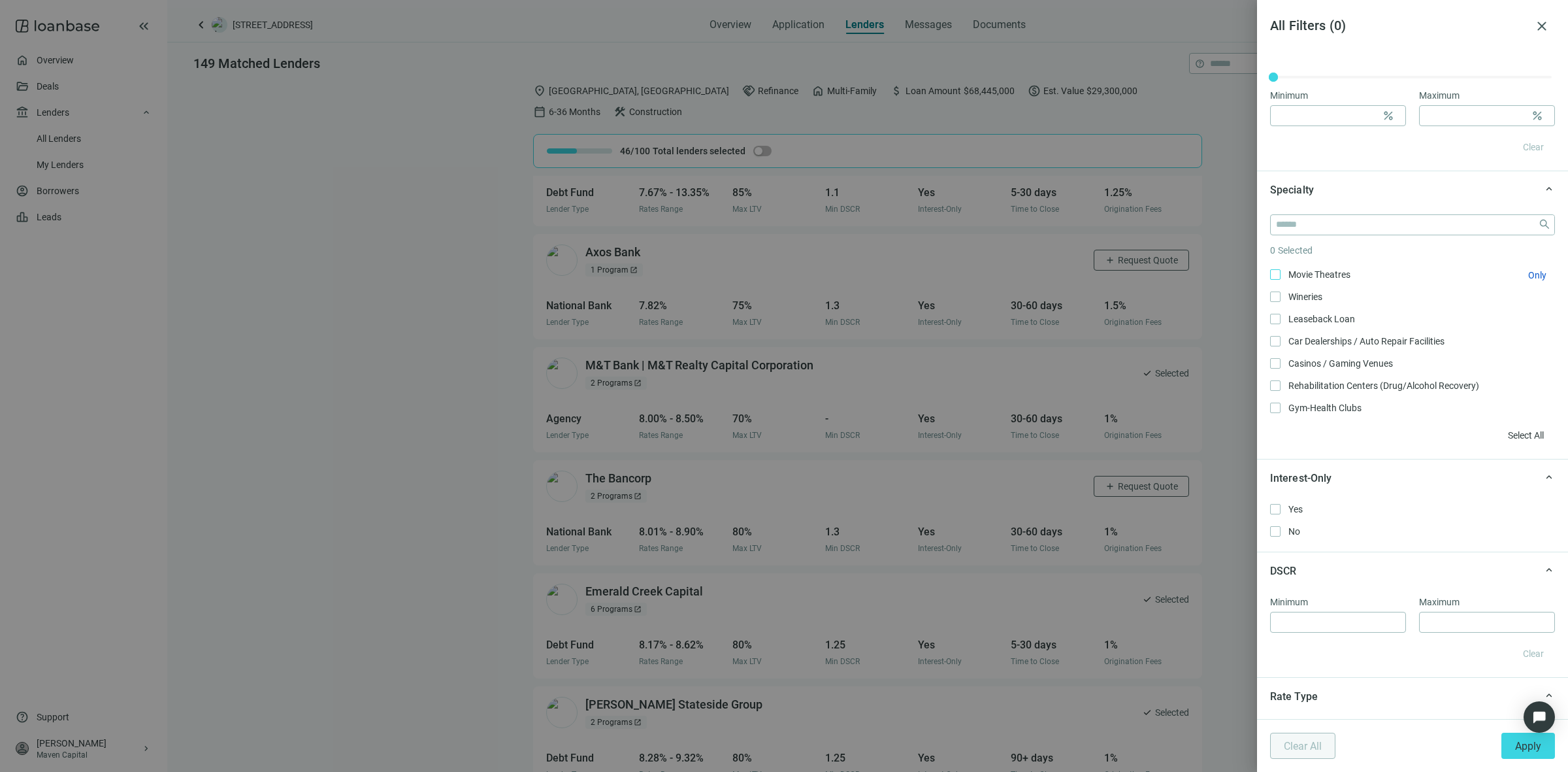
scroll to position [1352, 0]
click at [1244, 123] on div at bounding box center [784, 386] width 1568 height 772
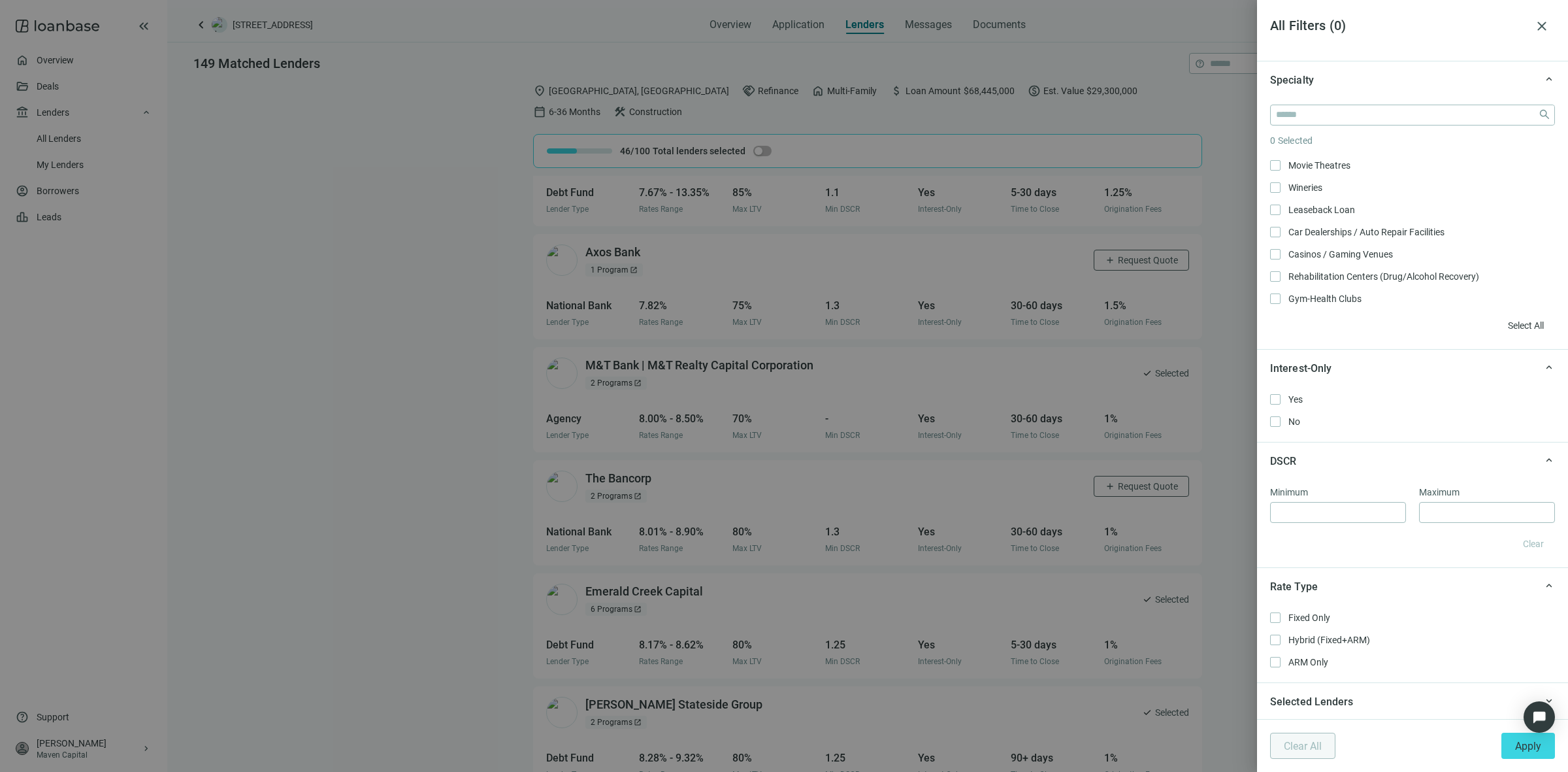
scroll to position [654, 0]
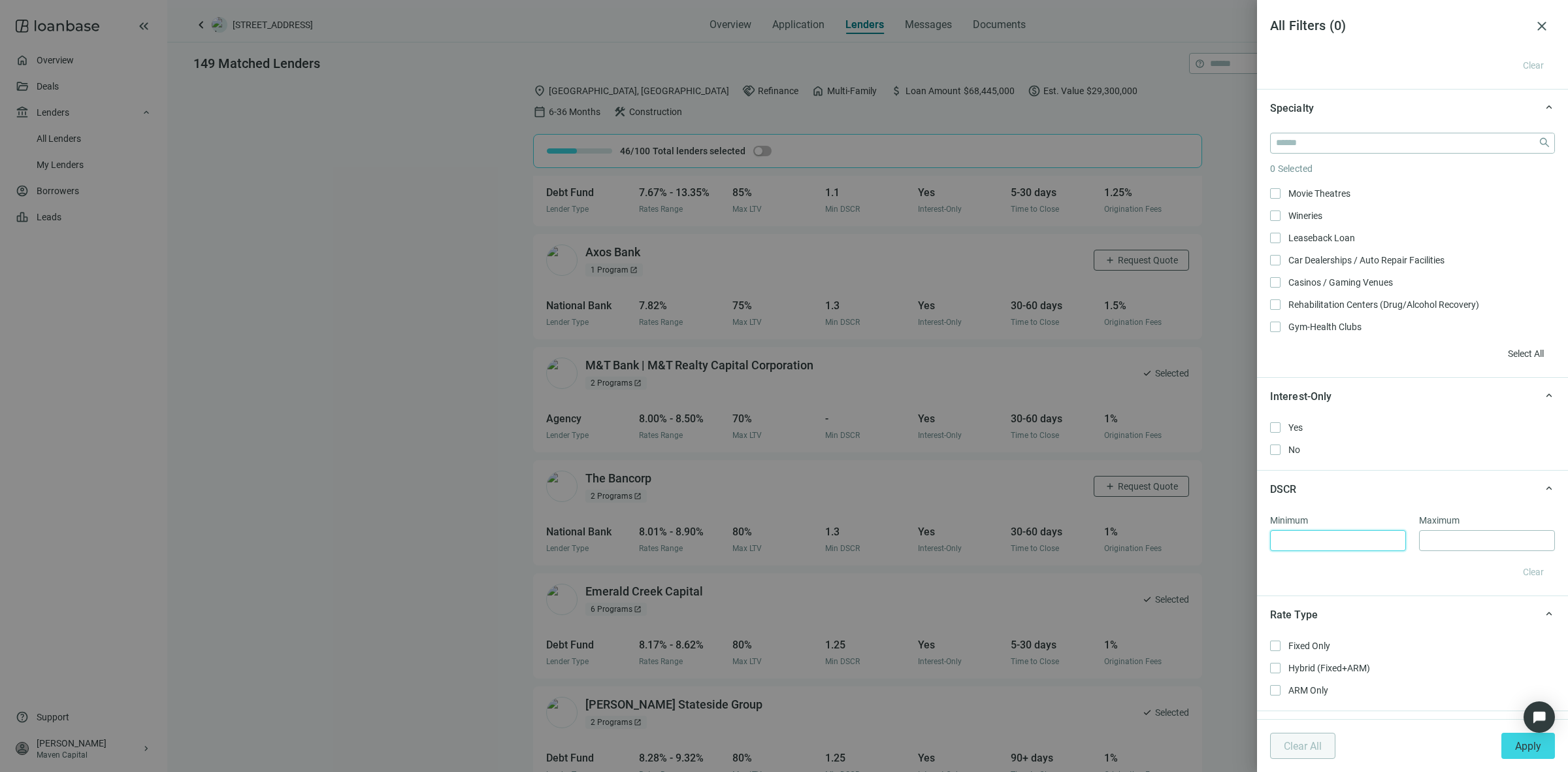
click at [1324, 546] on input at bounding box center [1337, 540] width 124 height 20
type input "**"
click at [1425, 539] on input at bounding box center [1486, 540] width 124 height 20
type input "***"
click at [1402, 602] on div "keyboard_arrow_up Rate Type" at bounding box center [1412, 614] width 311 height 38
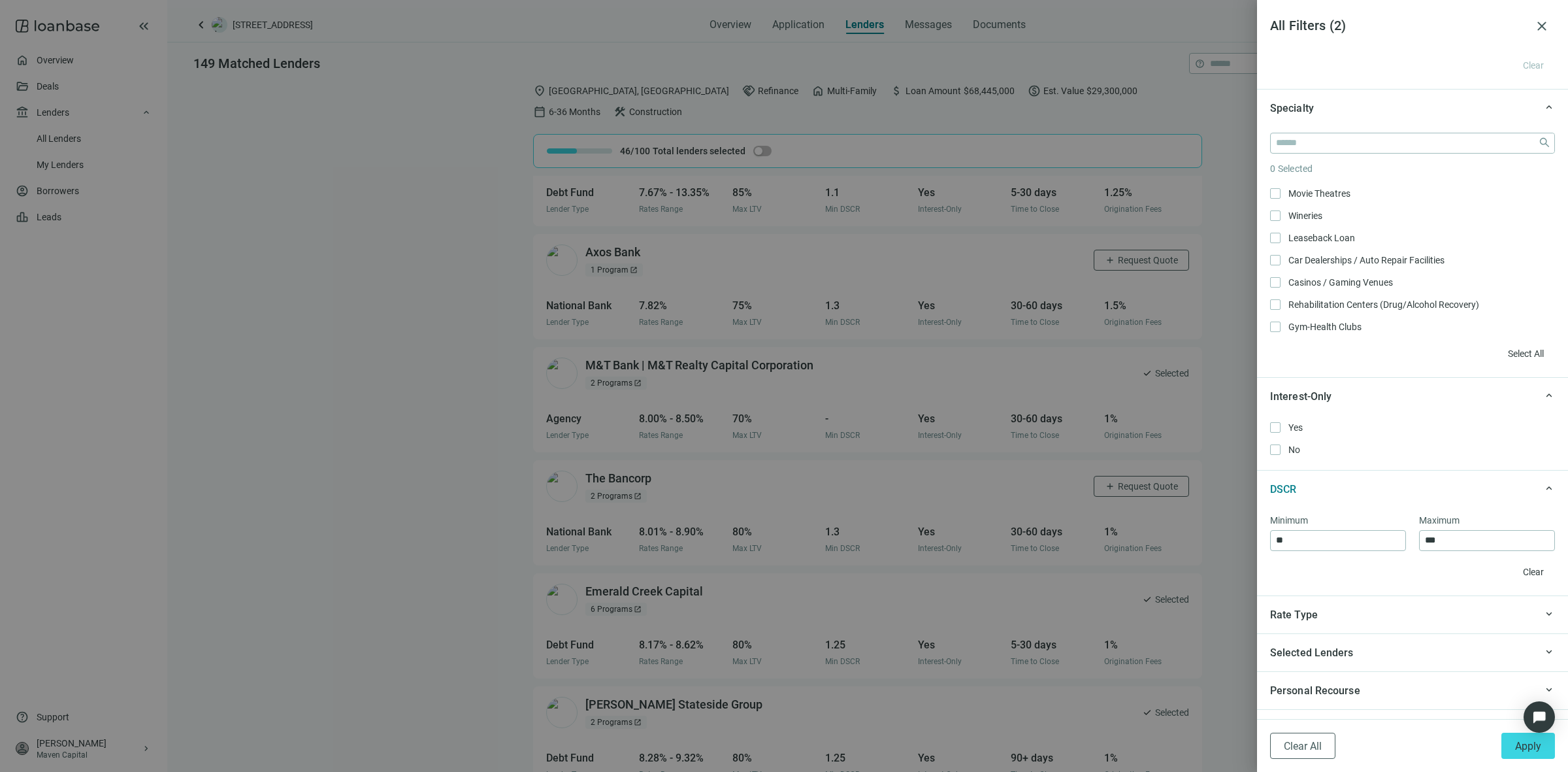
scroll to position [735, 0]
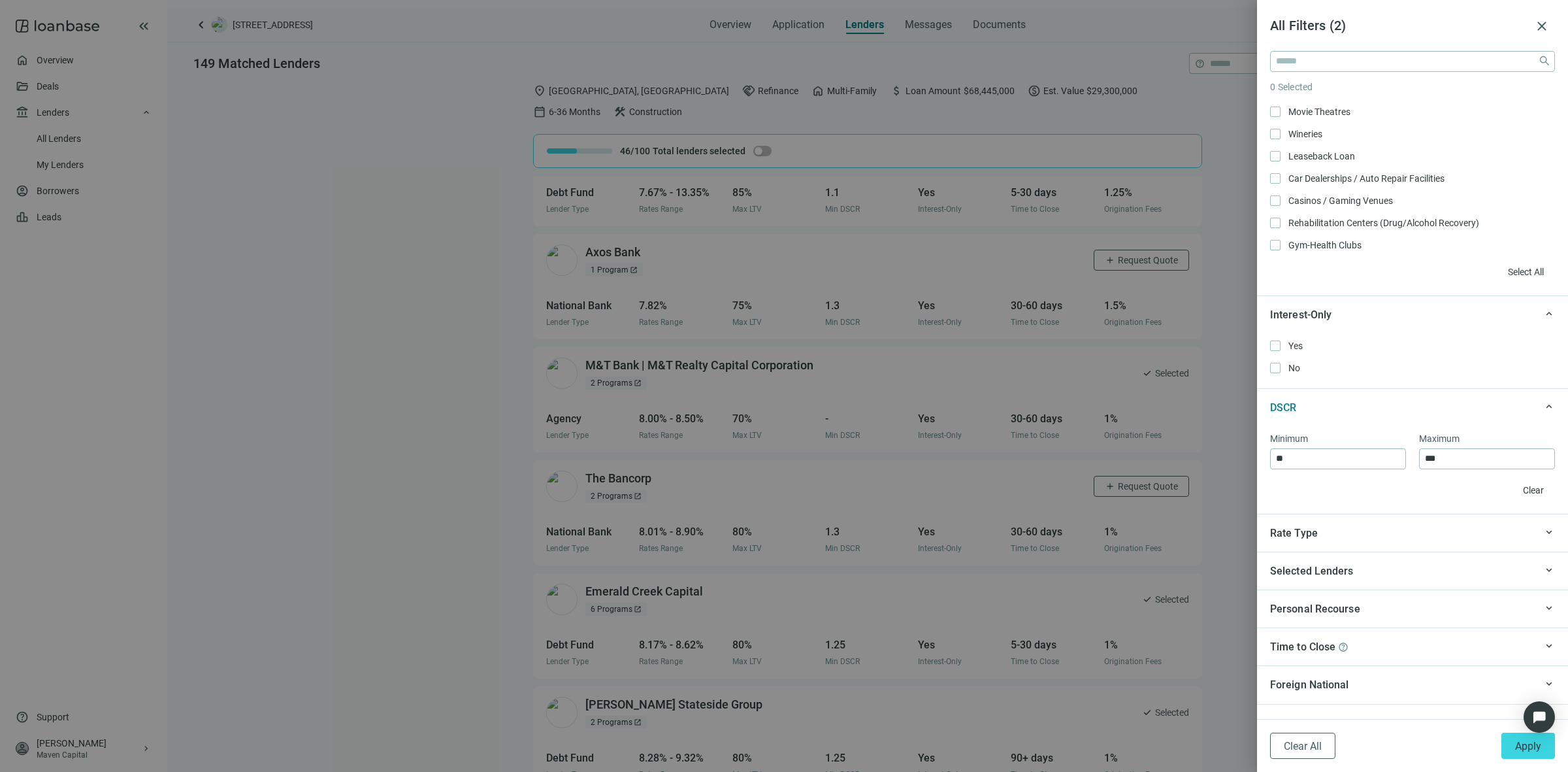
click at [1395, 529] on div "Rate Type" at bounding box center [1402, 532] width 265 height 17
click at [1283, 567] on span "Fixed Only Only" at bounding box center [1308, 564] width 55 height 14
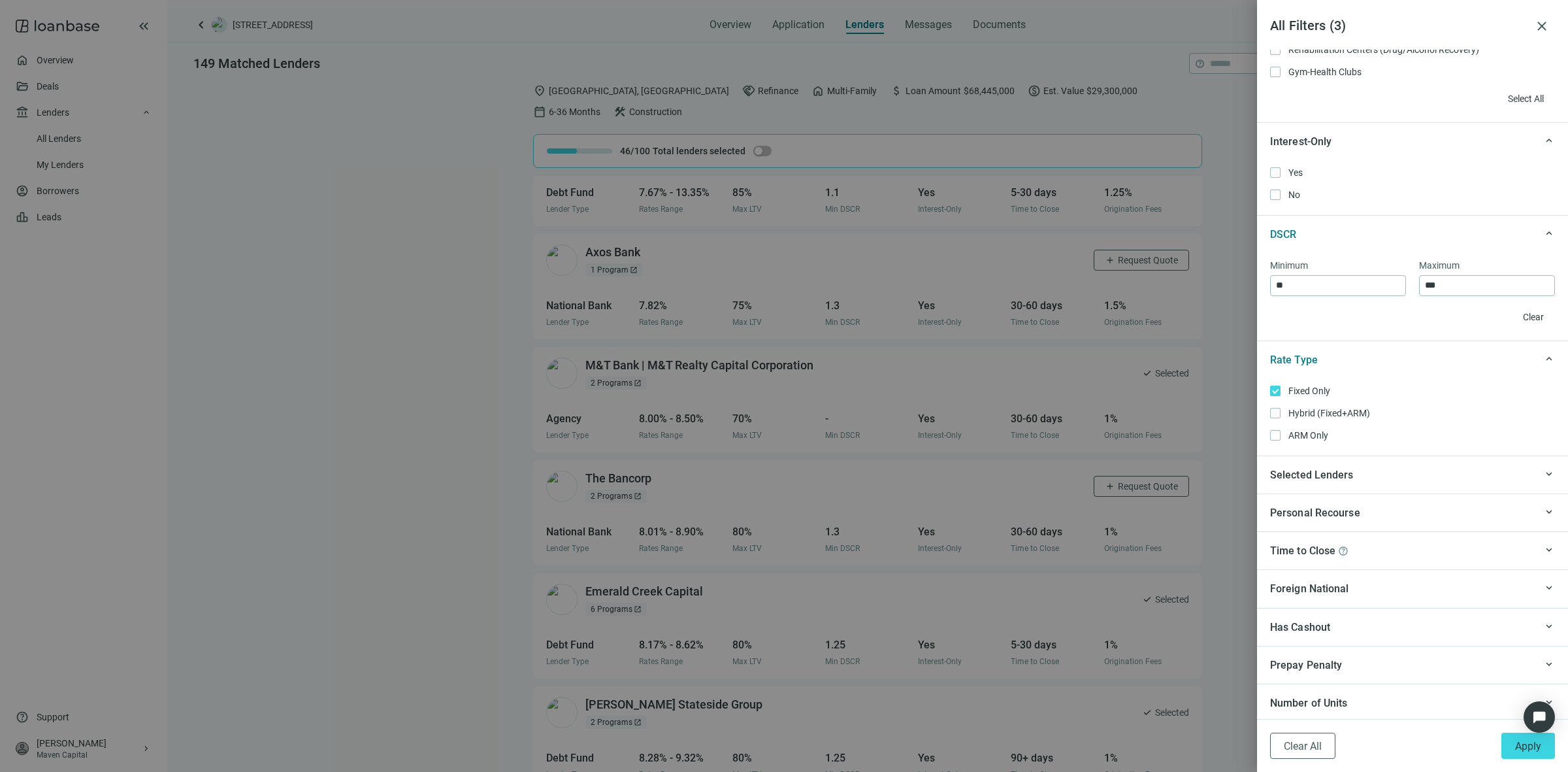
scroll to position [916, 0]
click at [1317, 475] on span "Selected Lenders" at bounding box center [1312, 472] width 84 height 17
click at [1317, 475] on span "Selected Lenders" at bounding box center [1312, 468] width 84 height 17
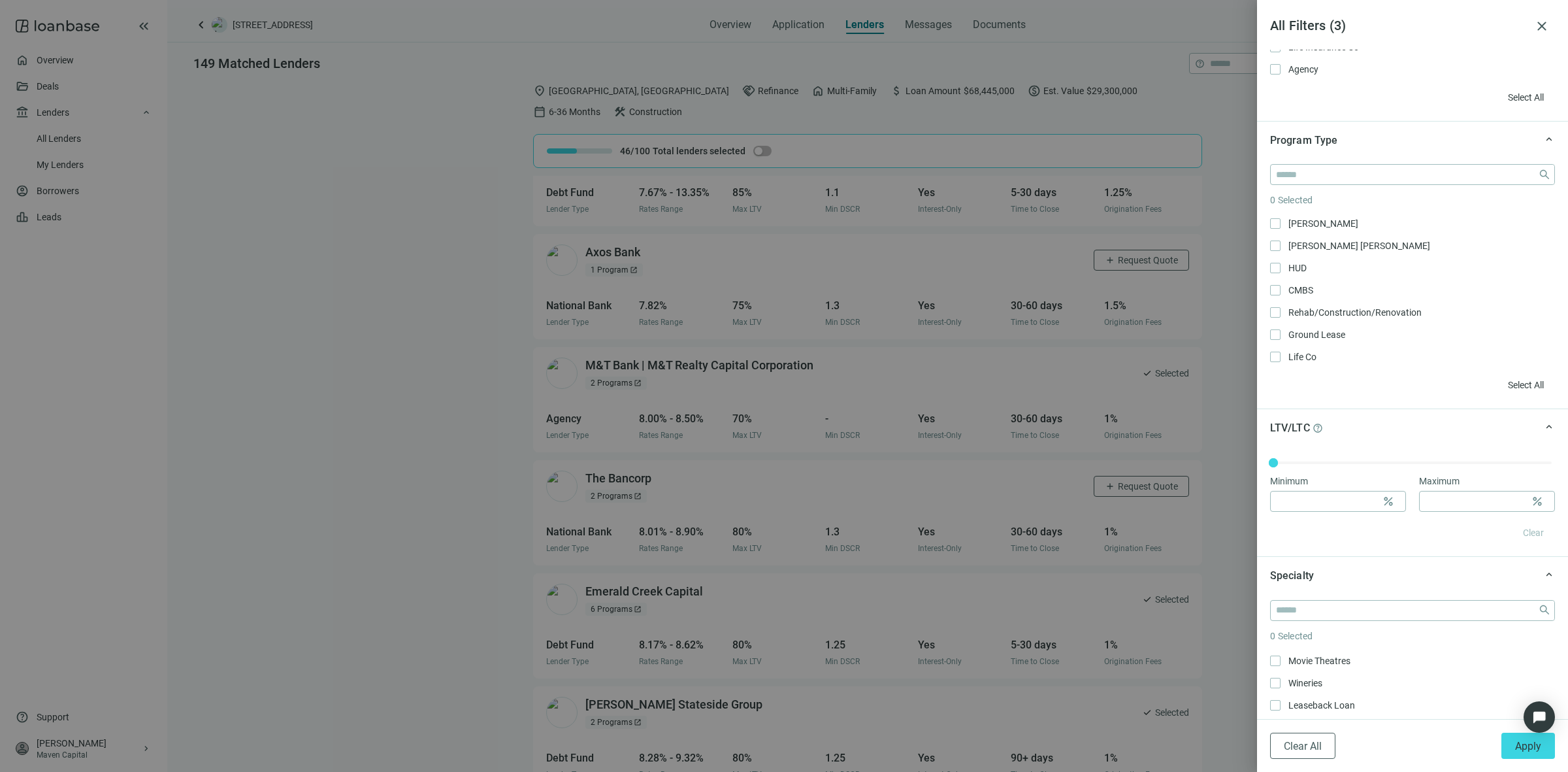
scroll to position [181, 0]
click at [1333, 505] on input at bounding box center [1326, 507] width 101 height 20
type input "**"
click at [1473, 520] on div "Minimum ** percent Maximum percent Clear" at bounding box center [1412, 506] width 311 height 110
click at [1473, 512] on input at bounding box center [1475, 507] width 101 height 20
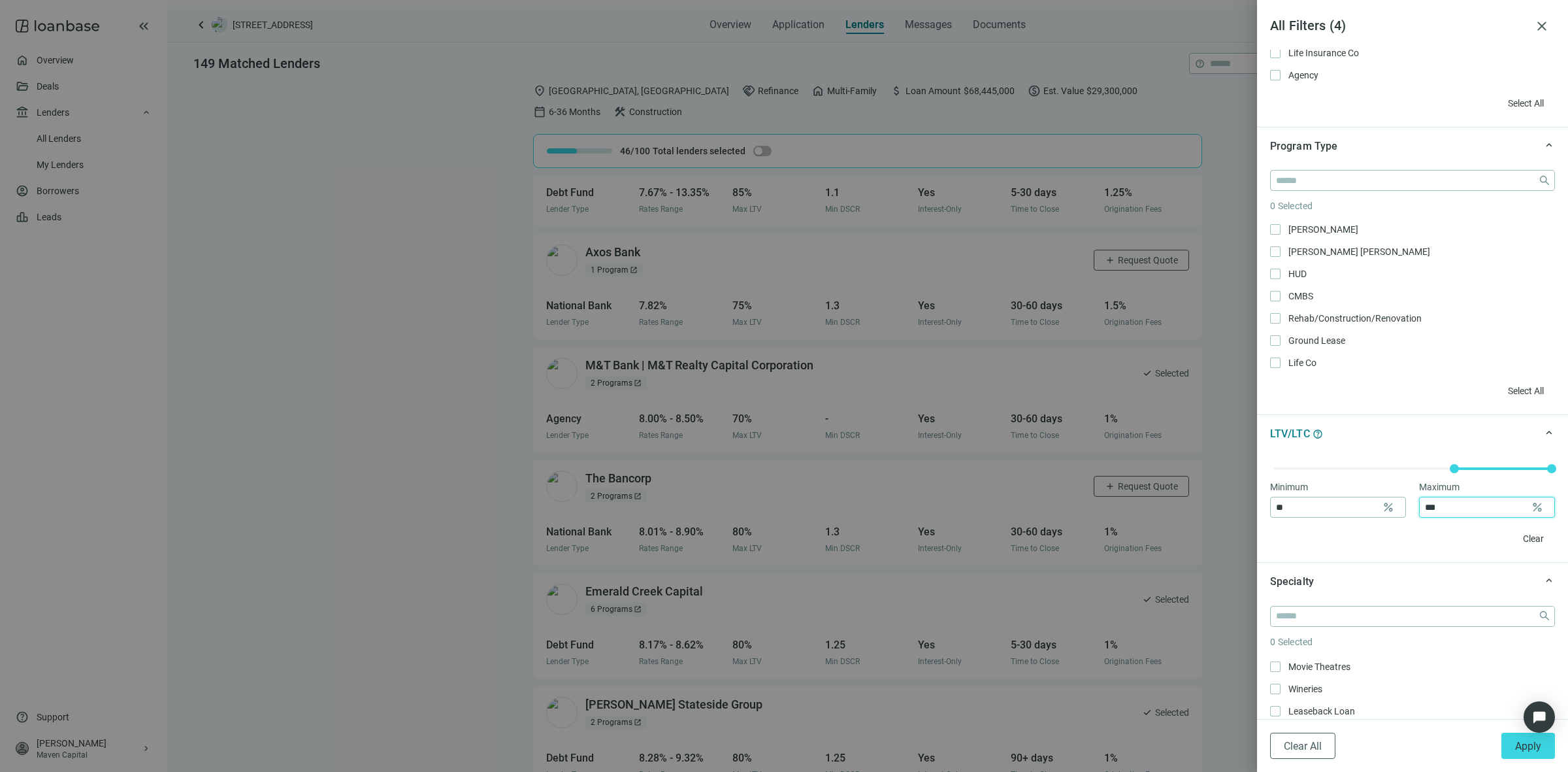
type input "***"
click at [1369, 419] on div "keyboard_arrow_up LTV/LTC help" at bounding box center [1412, 433] width 311 height 38
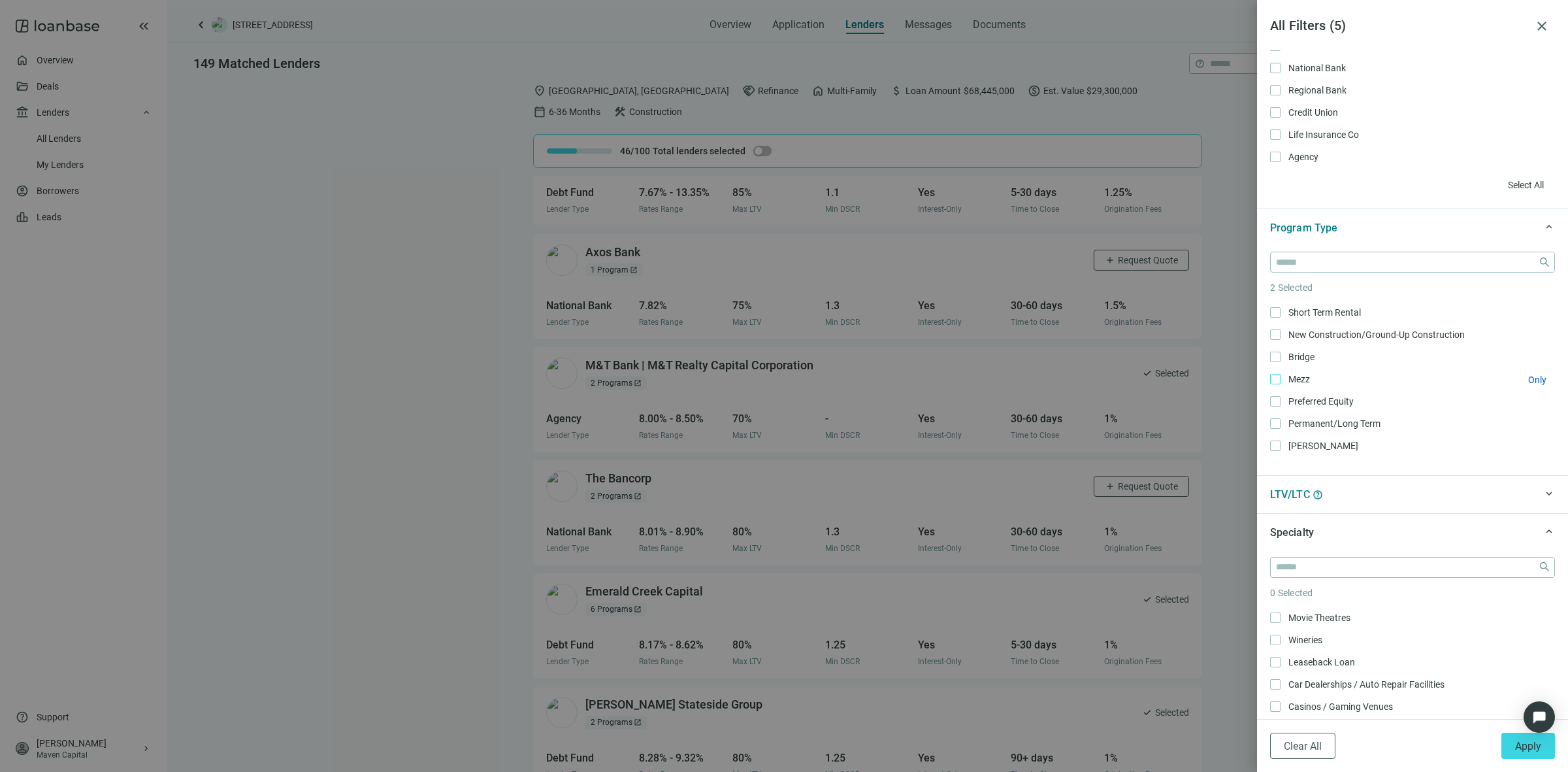
scroll to position [58, 0]
click at [1281, 389] on span "Bridge Only" at bounding box center [1300, 386] width 39 height 14
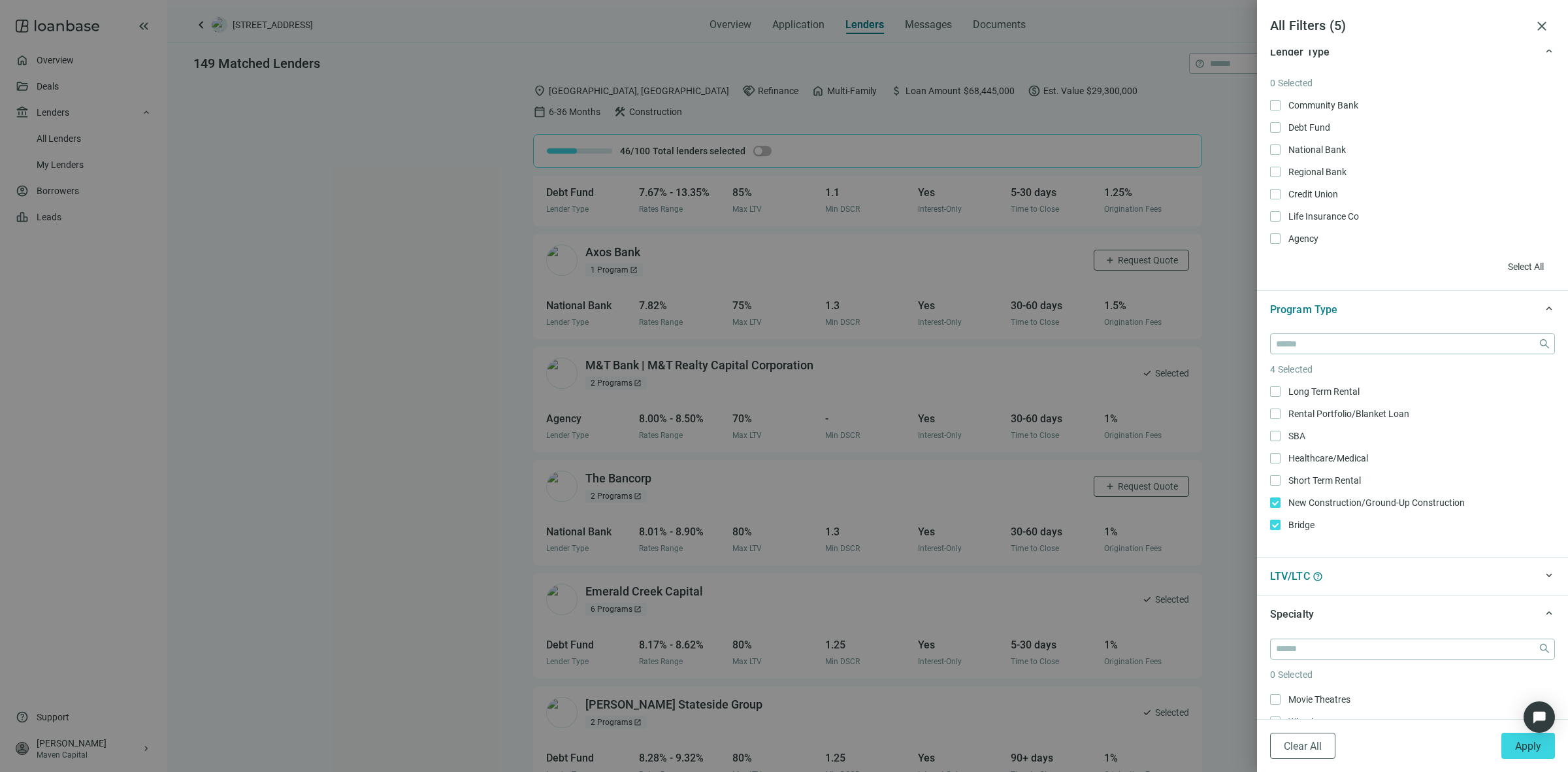
scroll to position [0, 0]
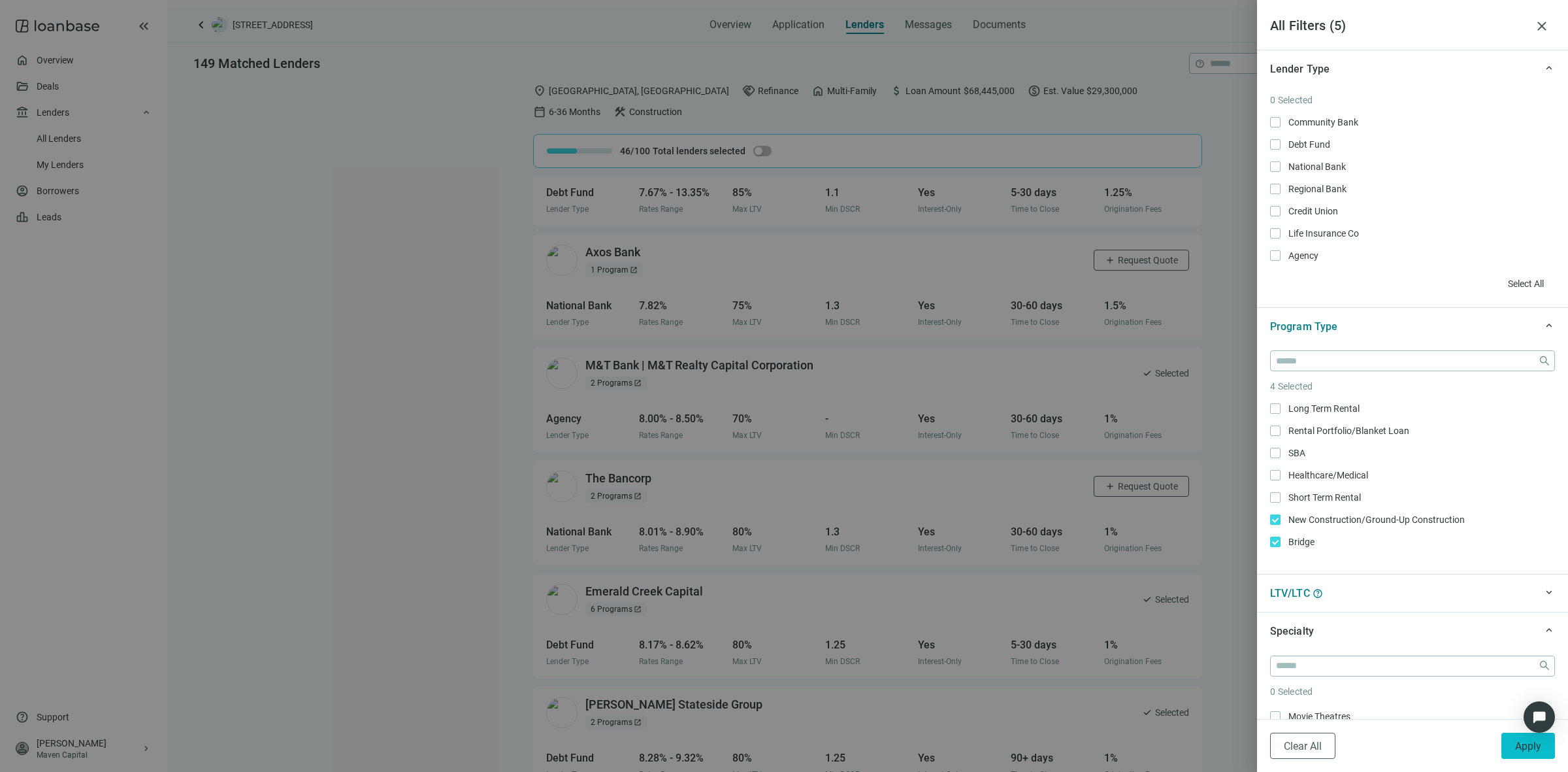
click at [1517, 752] on button "Apply" at bounding box center [1528, 745] width 54 height 26
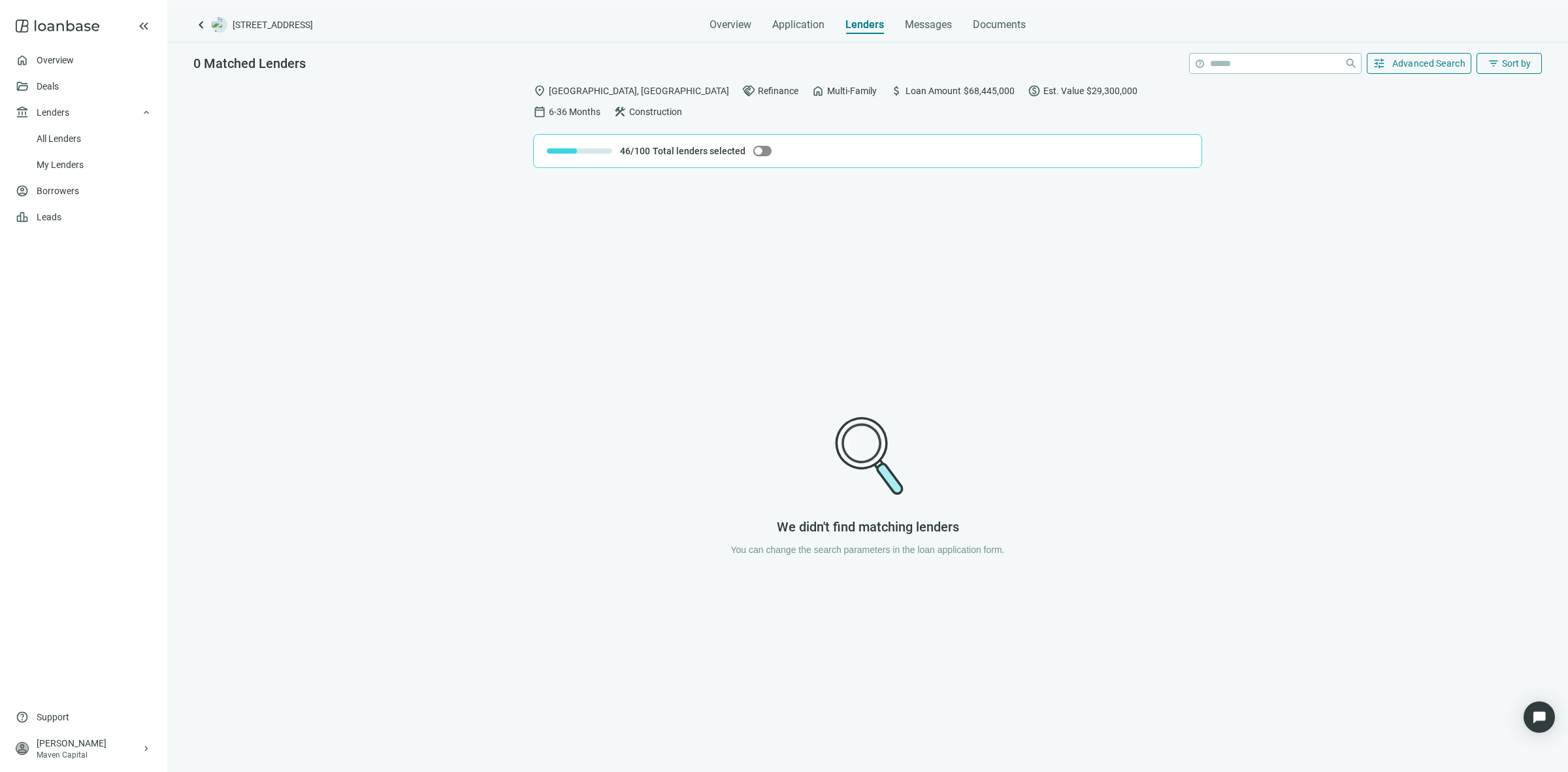
click at [766, 146] on span "button" at bounding box center [762, 151] width 18 height 10
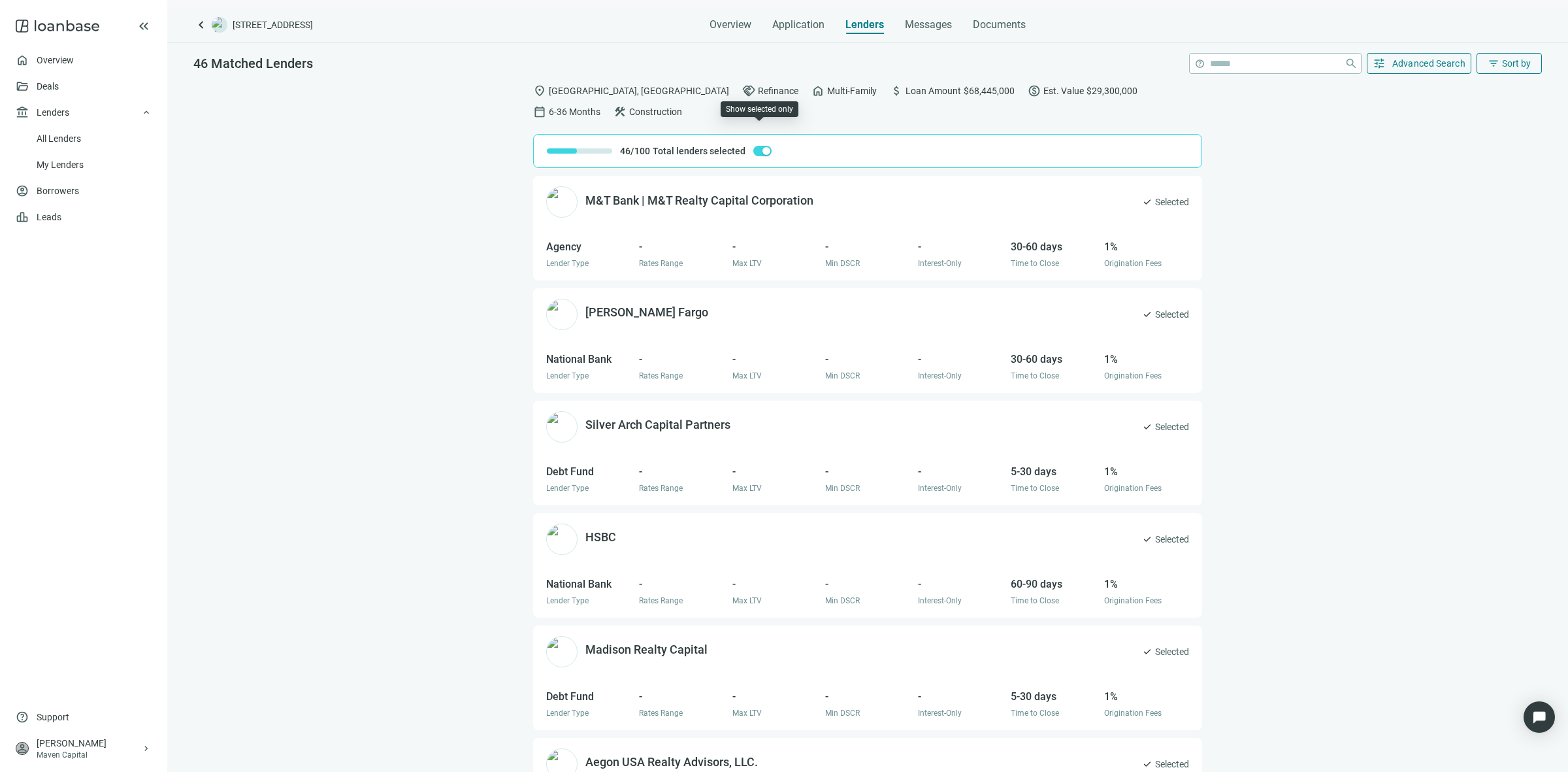
click at [763, 147] on div "button" at bounding box center [766, 151] width 8 height 8
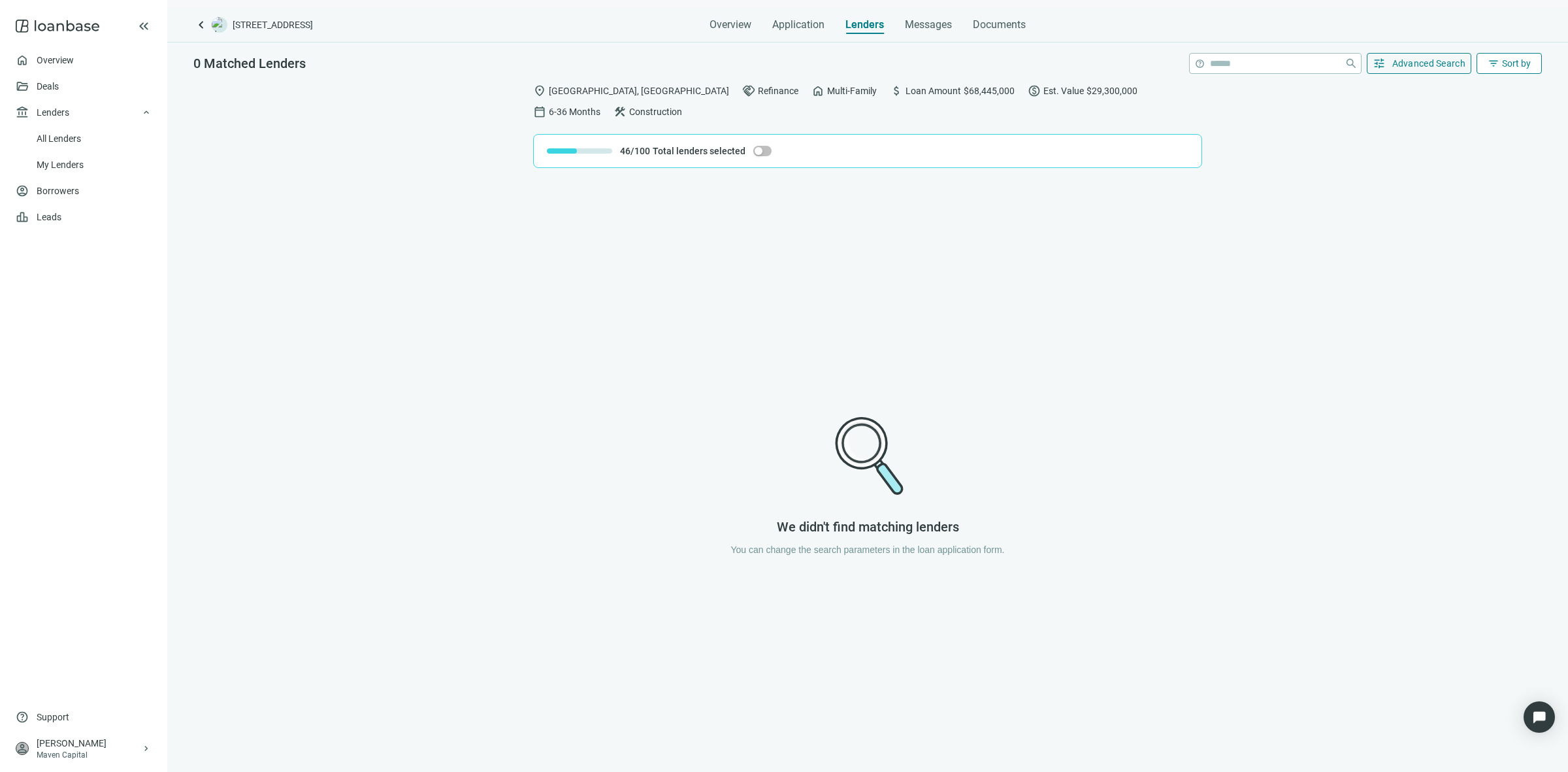
click at [1514, 63] on span "Sort by" at bounding box center [1516, 63] width 28 height 10
click at [1444, 65] on span "Advanced Search" at bounding box center [1429, 63] width 74 height 10
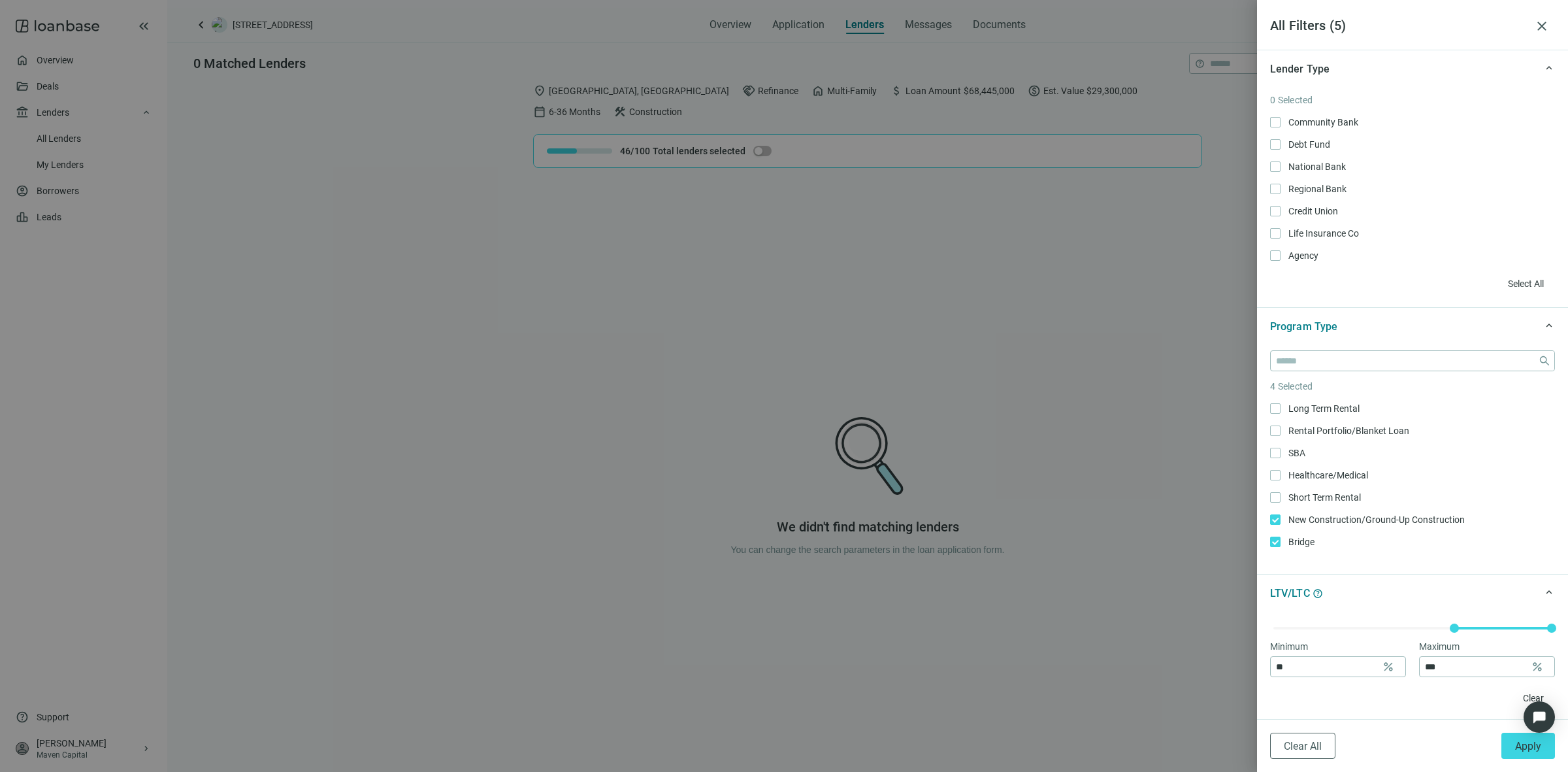
click at [1279, 113] on div "0 Selected Community Bank Only Debt Fund Only National Bank Only Regional Bank …" at bounding box center [1412, 193] width 285 height 201
click at [1507, 276] on button "Select All" at bounding box center [1525, 283] width 58 height 21
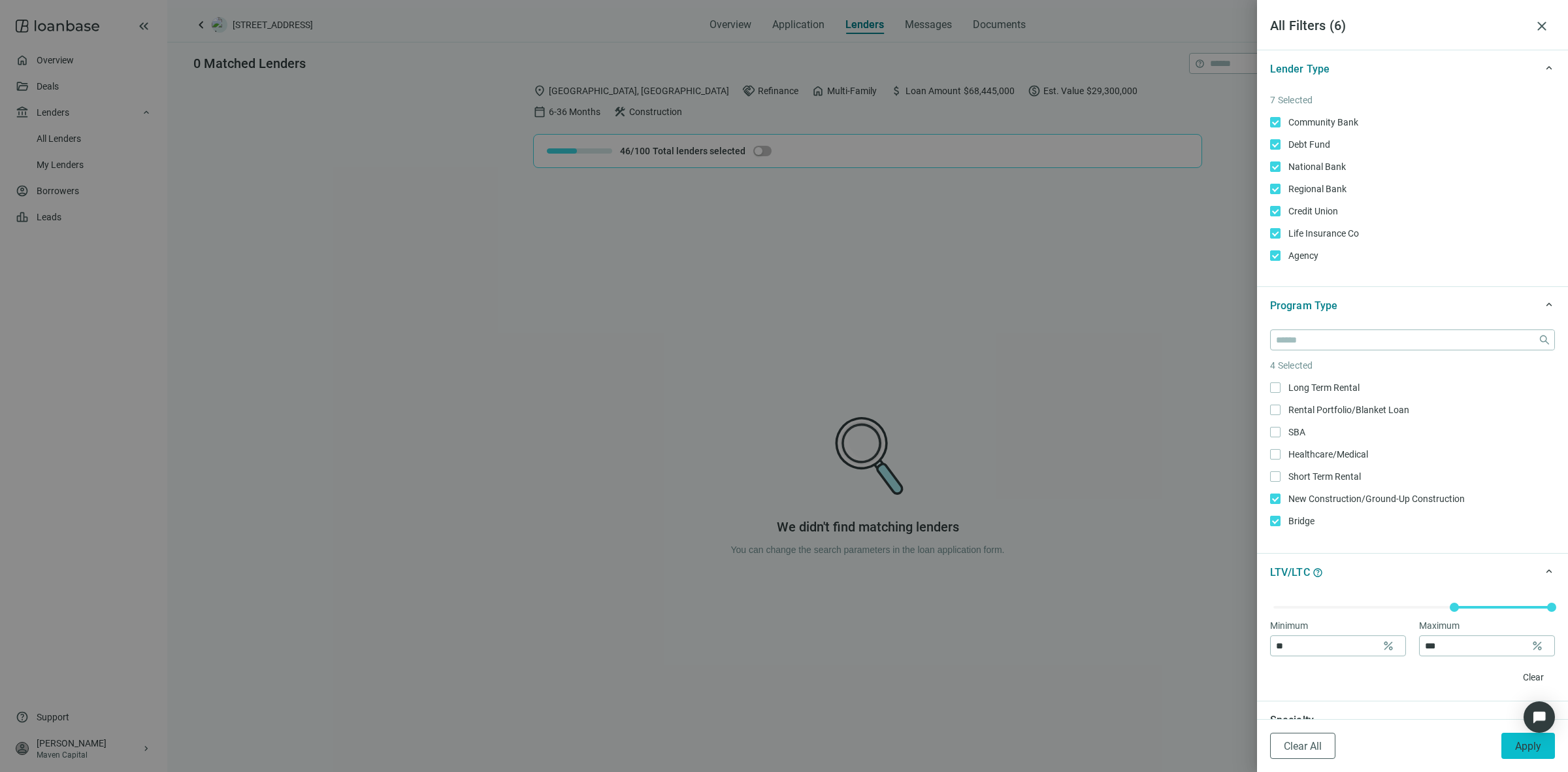
click at [1520, 748] on span "Apply" at bounding box center [1528, 746] width 26 height 13
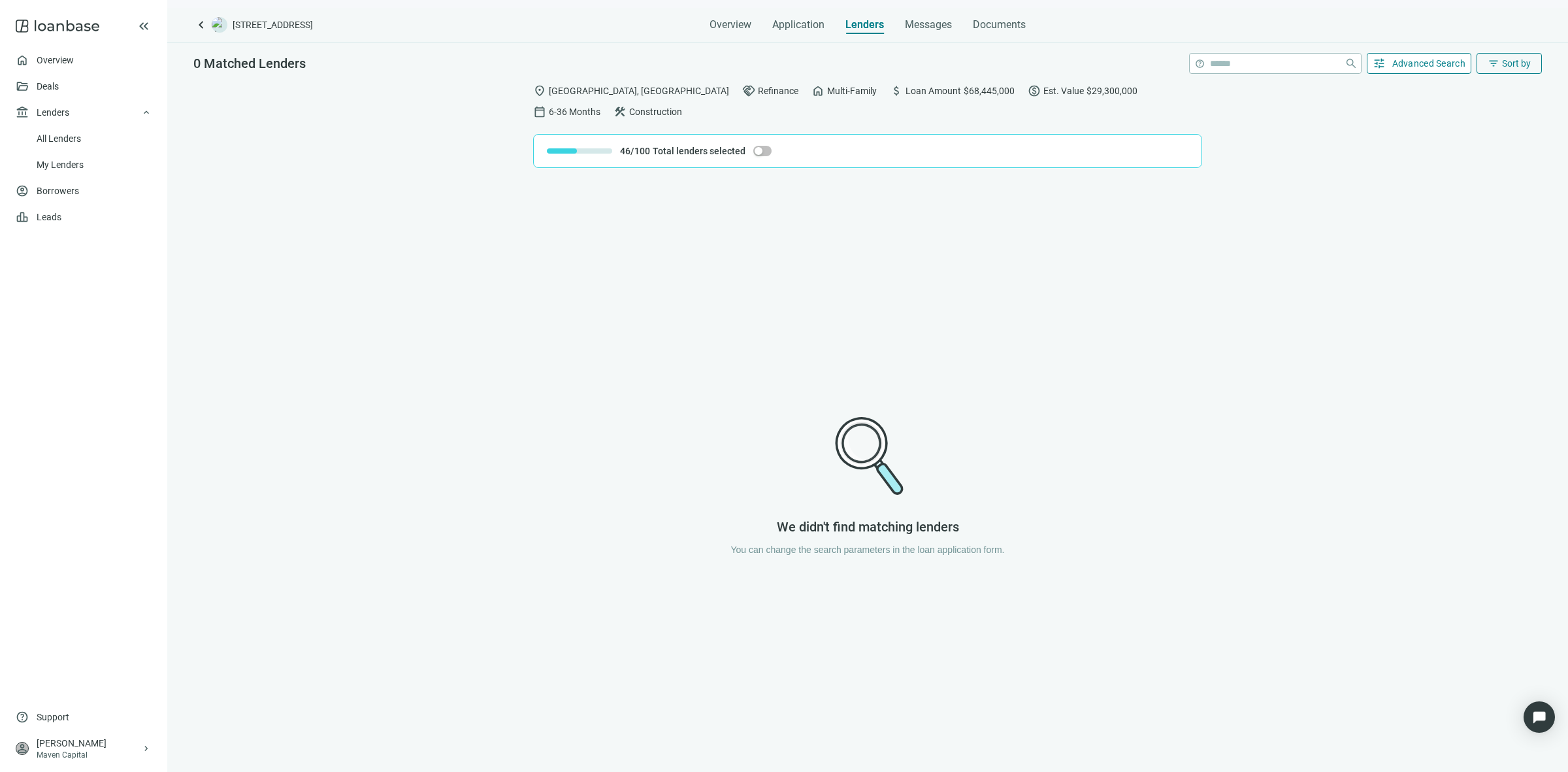
click at [1454, 59] on span "Advanced Search" at bounding box center [1429, 63] width 74 height 10
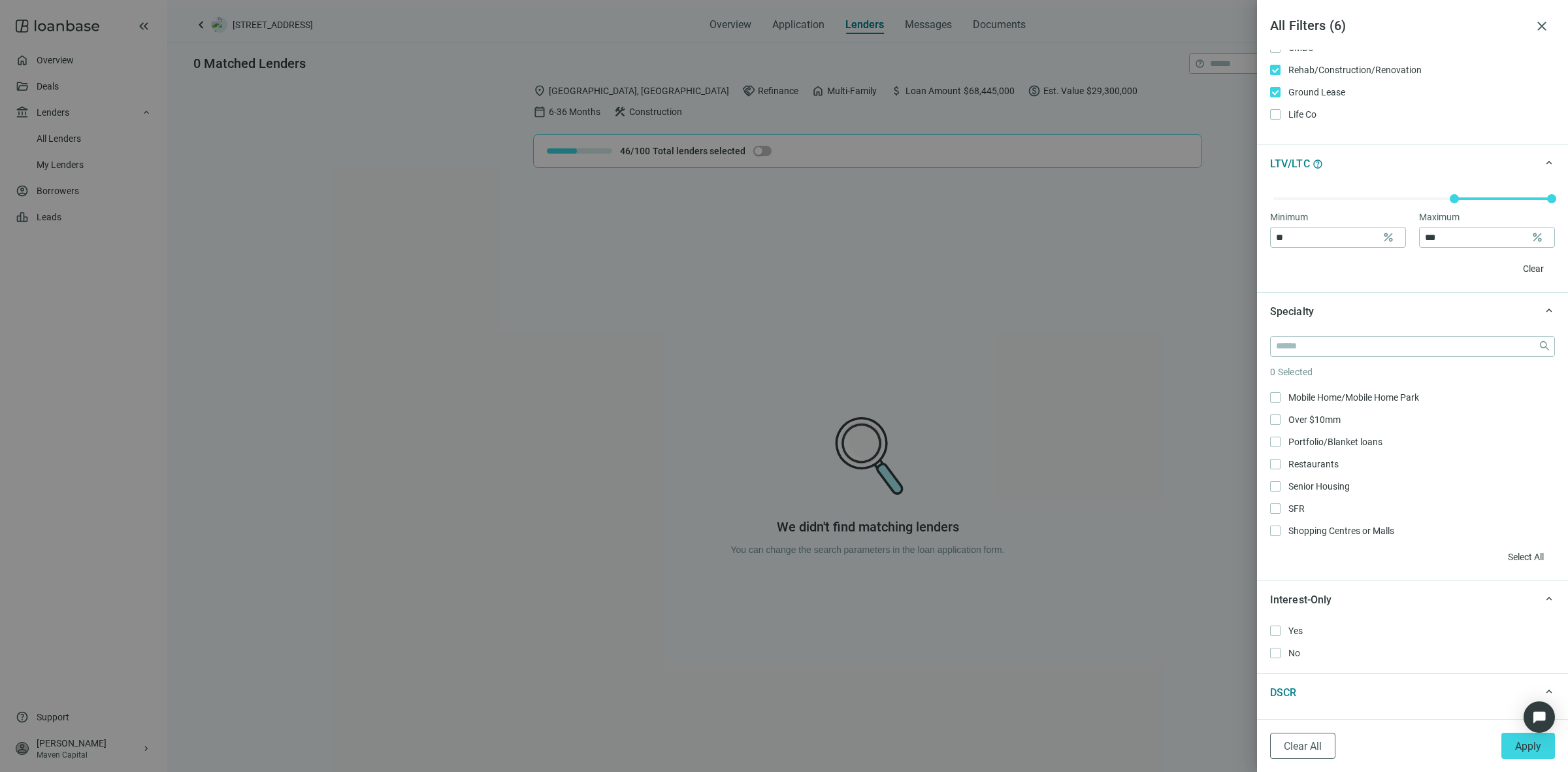
scroll to position [326, 0]
click at [1361, 346] on input "search" at bounding box center [1404, 346] width 257 height 20
type input "*"
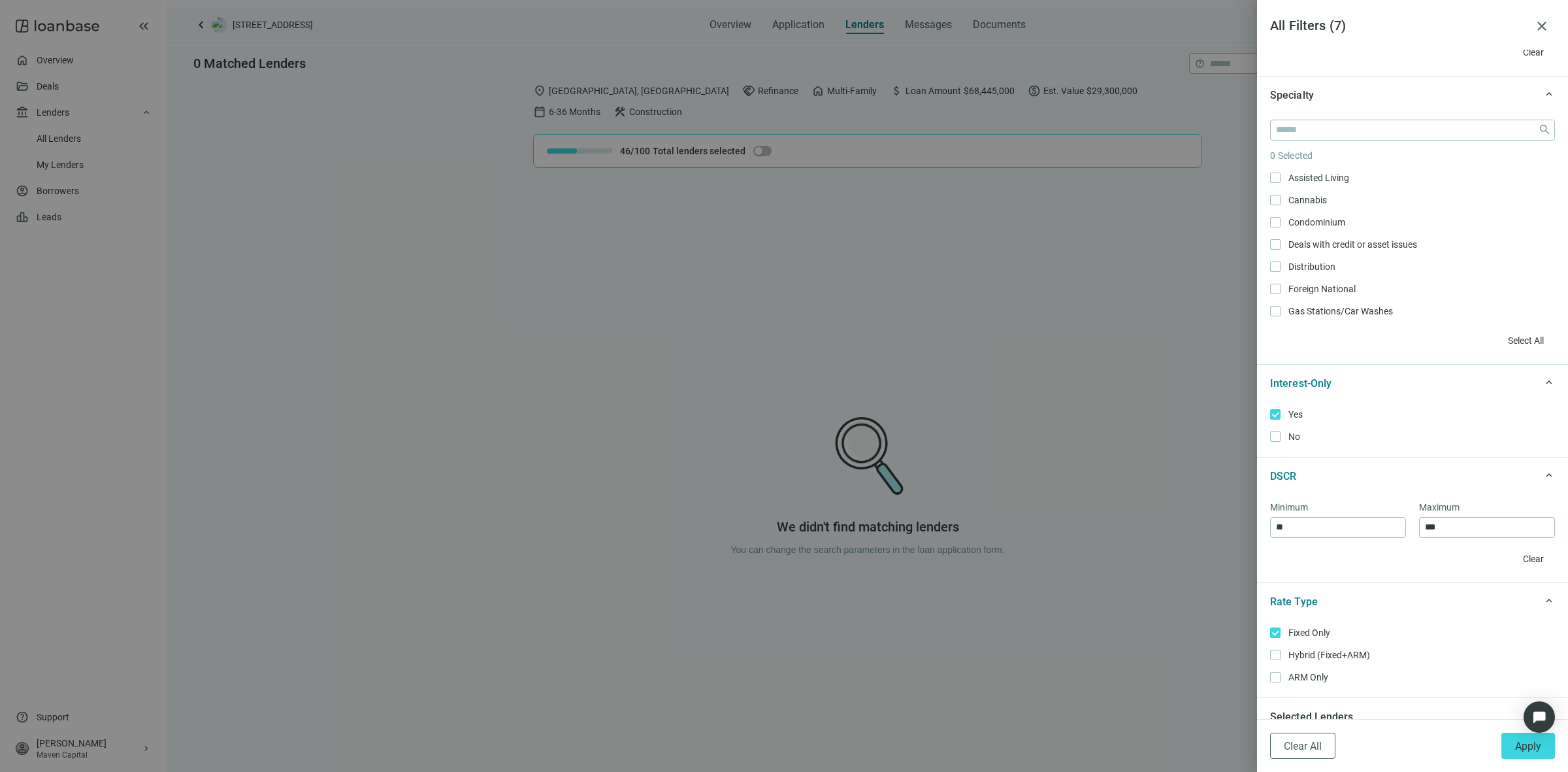
scroll to position [654, 0]
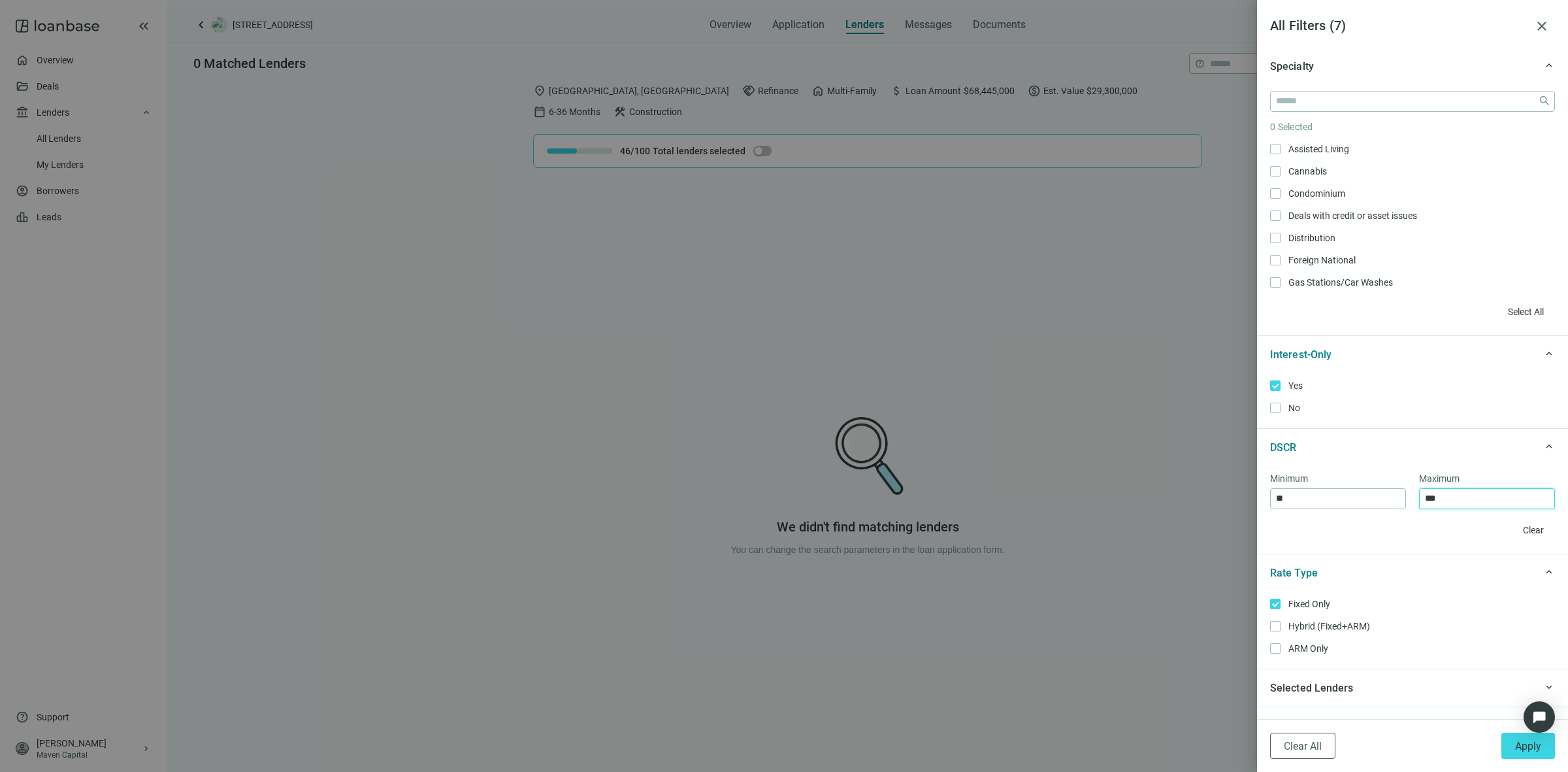
drag, startPoint x: 1466, startPoint y: 509, endPoint x: 1346, endPoint y: 514, distance: 120.1
click at [1346, 514] on div "Minimum ** Maximum *** Clear" at bounding box center [1412, 509] width 311 height 88
drag, startPoint x: 1354, startPoint y: 505, endPoint x: 1252, endPoint y: 502, distance: 102.0
click at [1252, 502] on div "All Filters ( 6 ) close keyboard_arrow_up Lender Type 7 Selected Community Bank…" at bounding box center [784, 386] width 1568 height 772
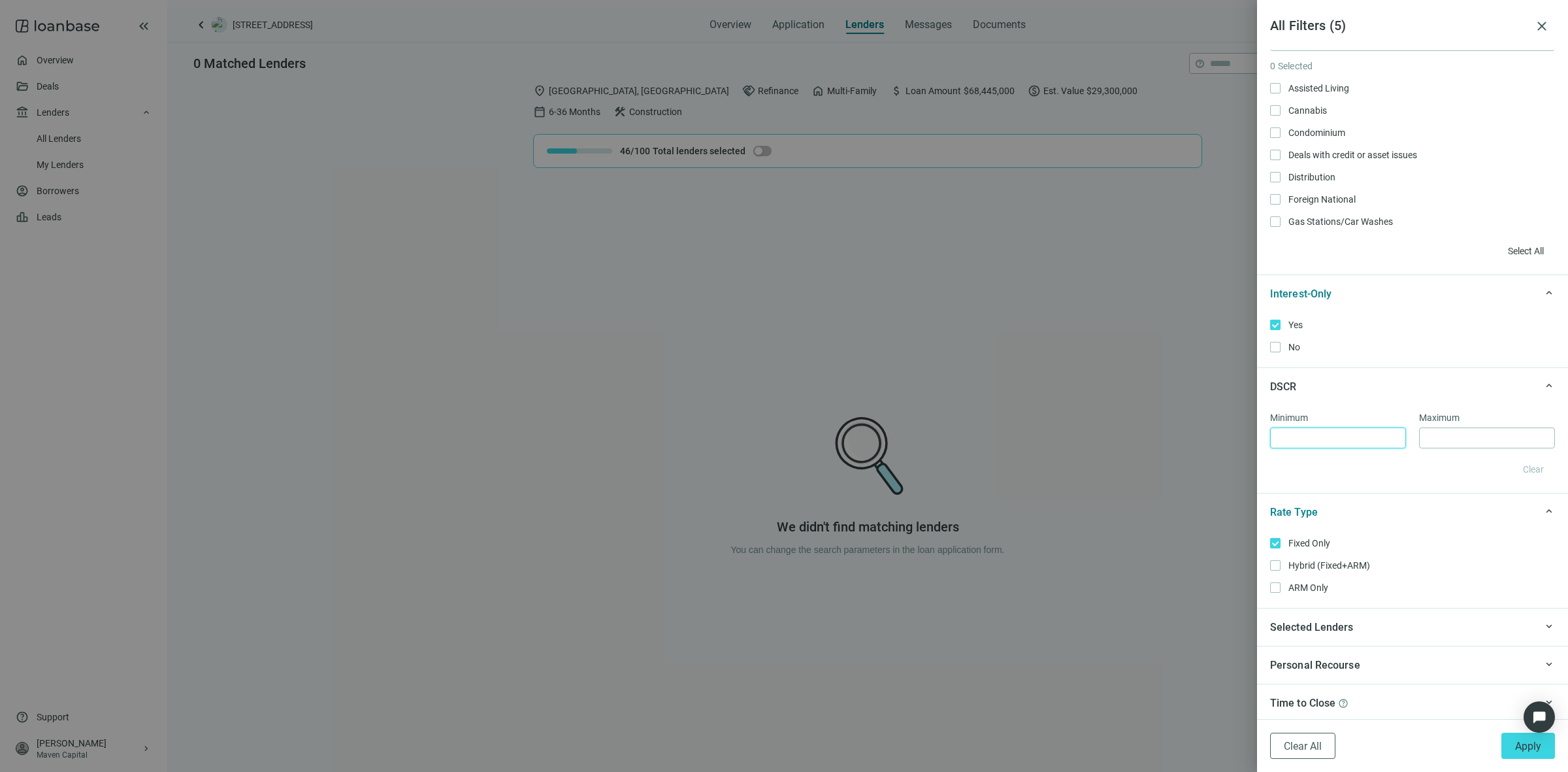
scroll to position [874, 0]
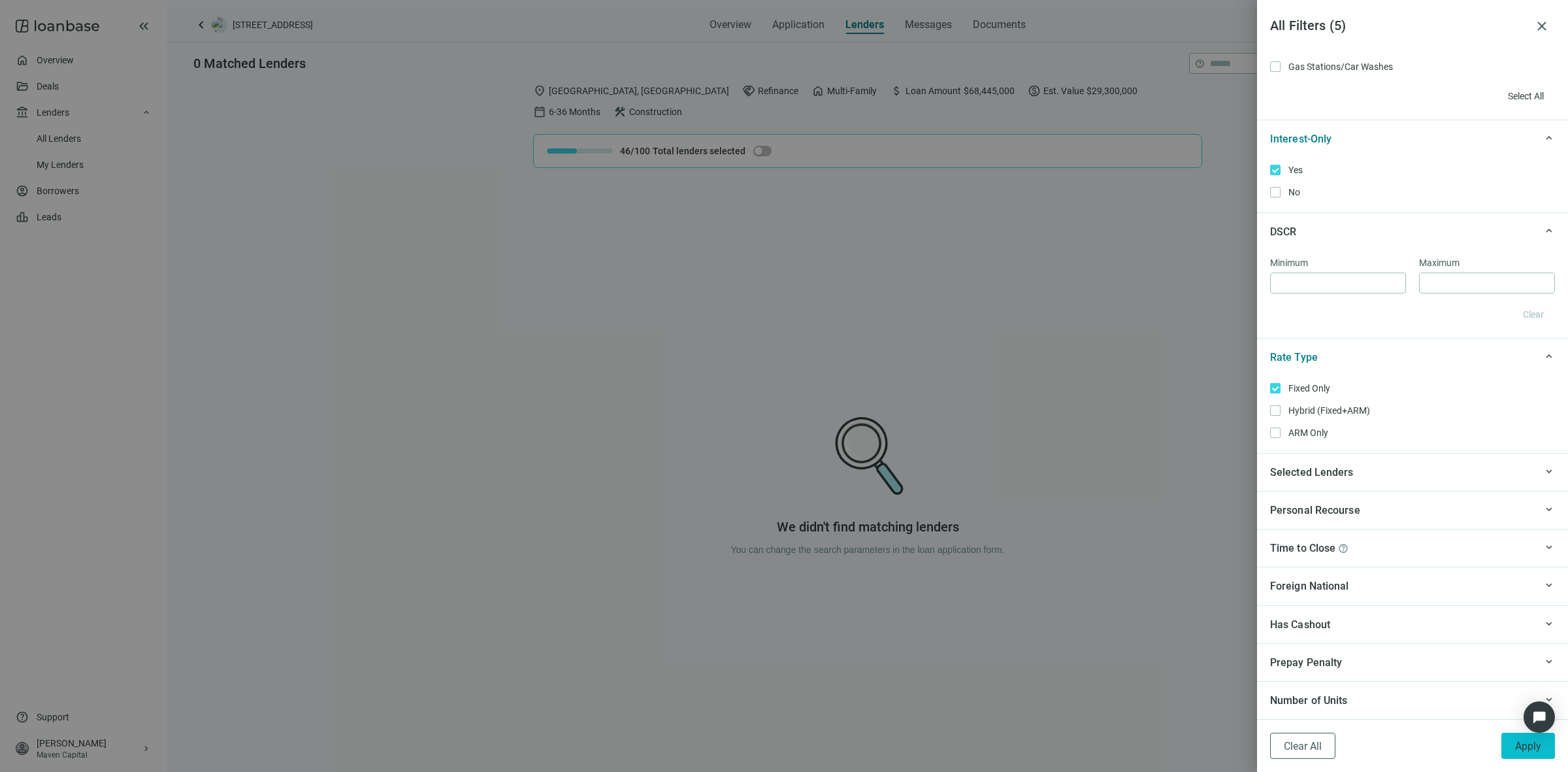
click at [1513, 745] on button "Apply" at bounding box center [1528, 745] width 54 height 26
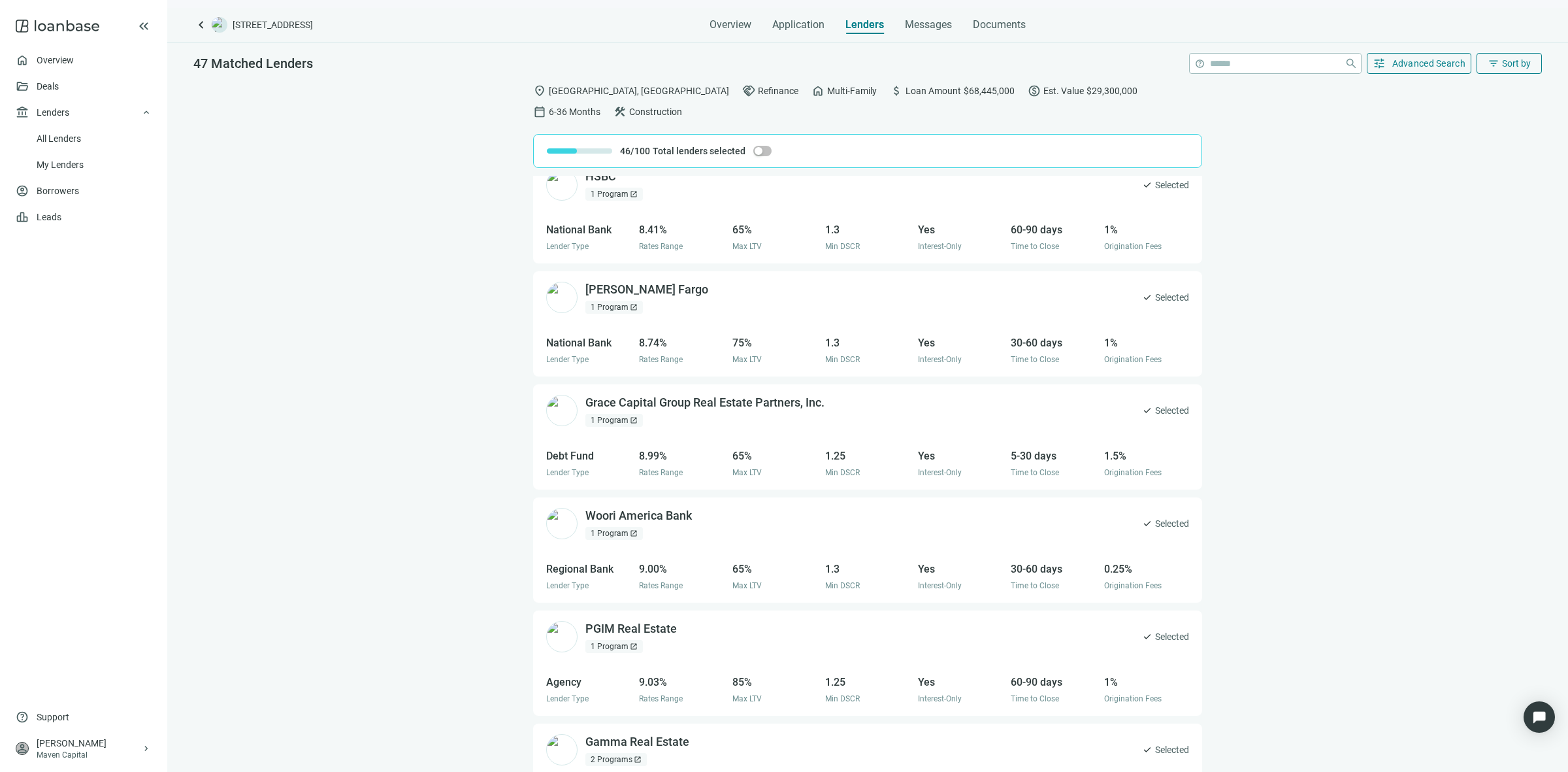
scroll to position [0, 0]
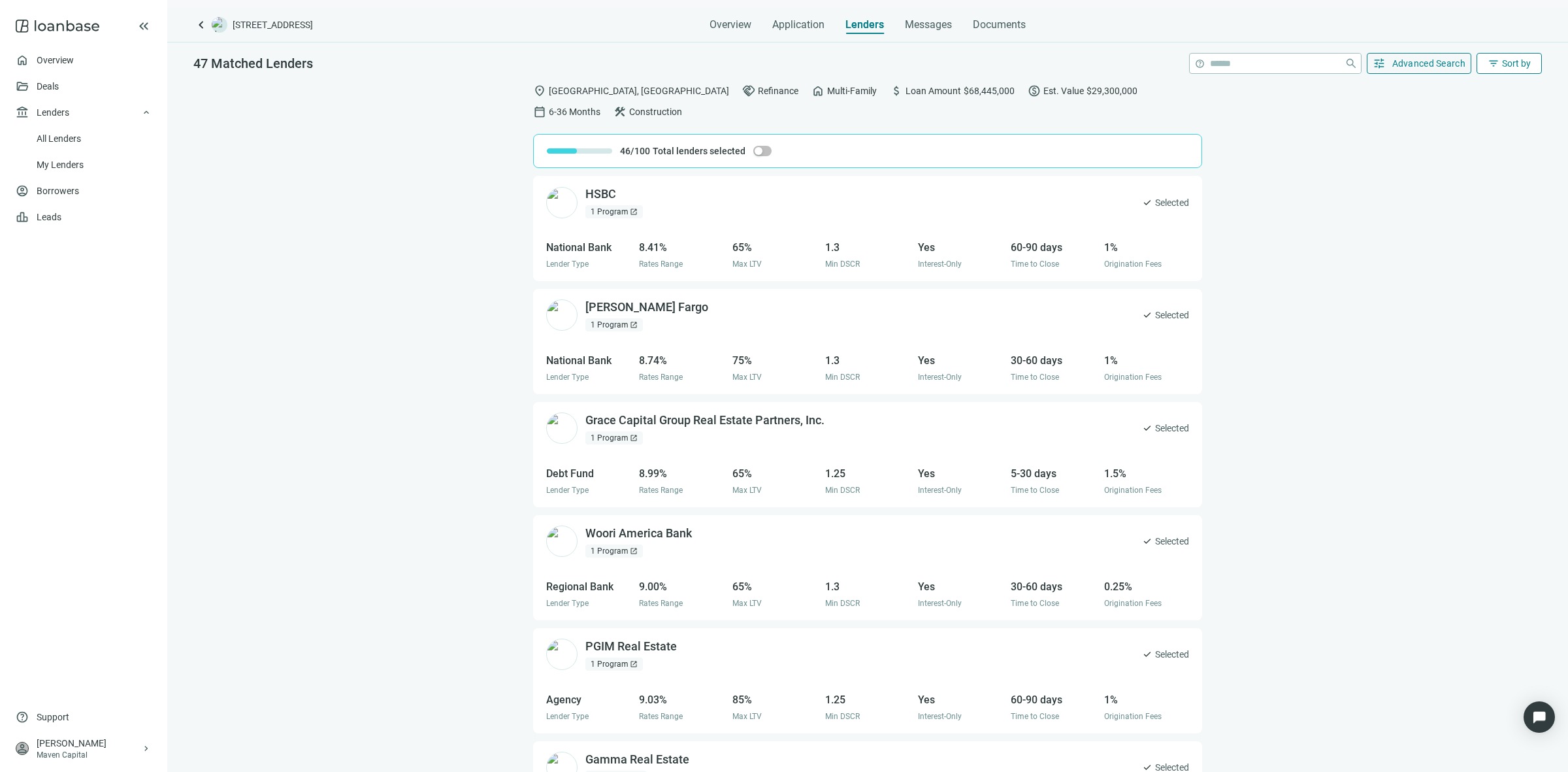
click at [1503, 67] on span "Sort by" at bounding box center [1516, 63] width 28 height 10
click at [1503, 143] on div "Rate (low to high)" at bounding box center [1483, 140] width 91 height 13
click at [624, 205] on div "1 Program open_in_new" at bounding box center [613, 211] width 58 height 13
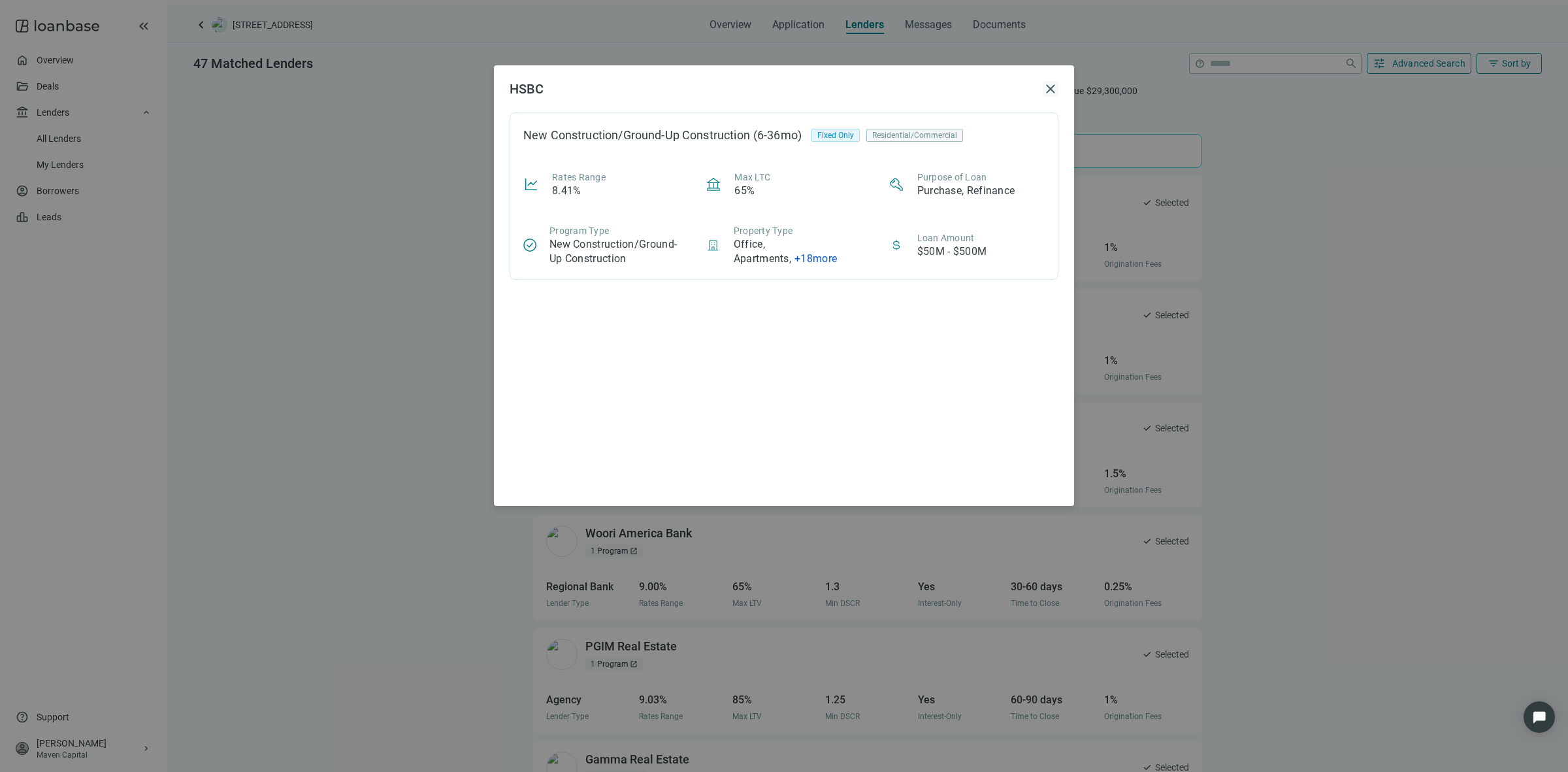
click at [1048, 81] on span "close" at bounding box center [1050, 89] width 16 height 16
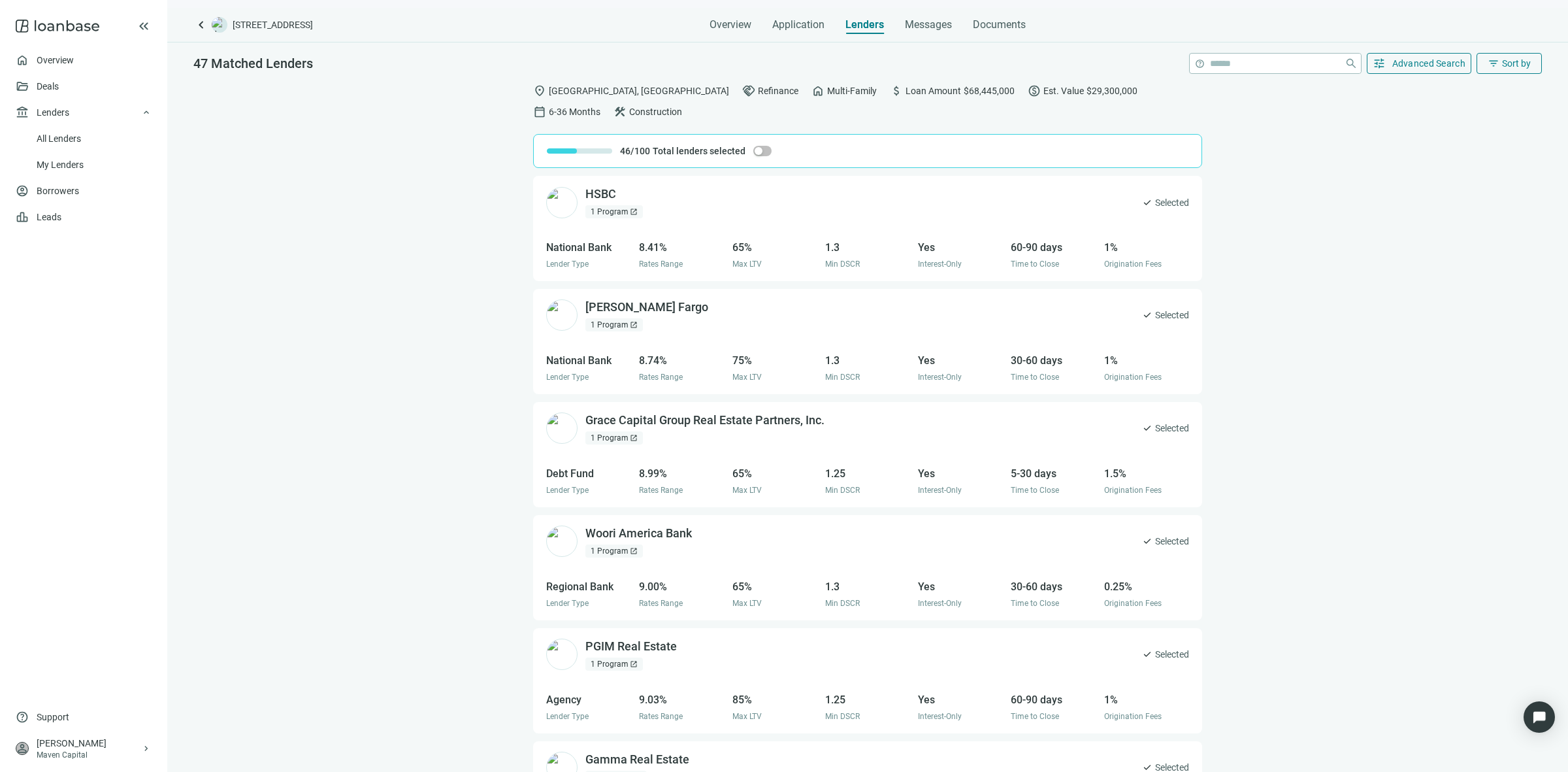
click at [614, 319] on div "1 Program open_in_new" at bounding box center [613, 325] width 58 height 13
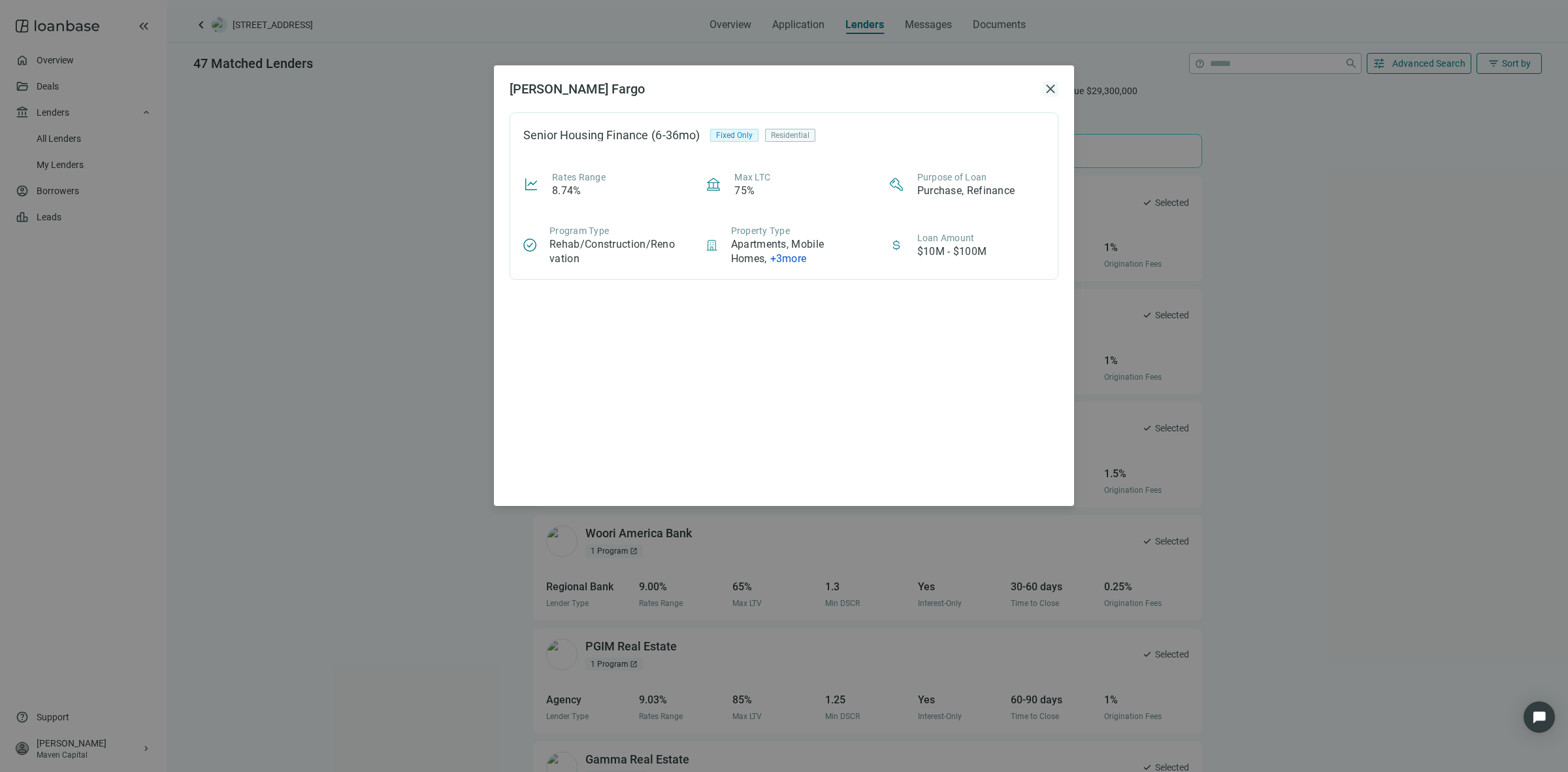
click at [1046, 82] on span "close" at bounding box center [1050, 89] width 16 height 16
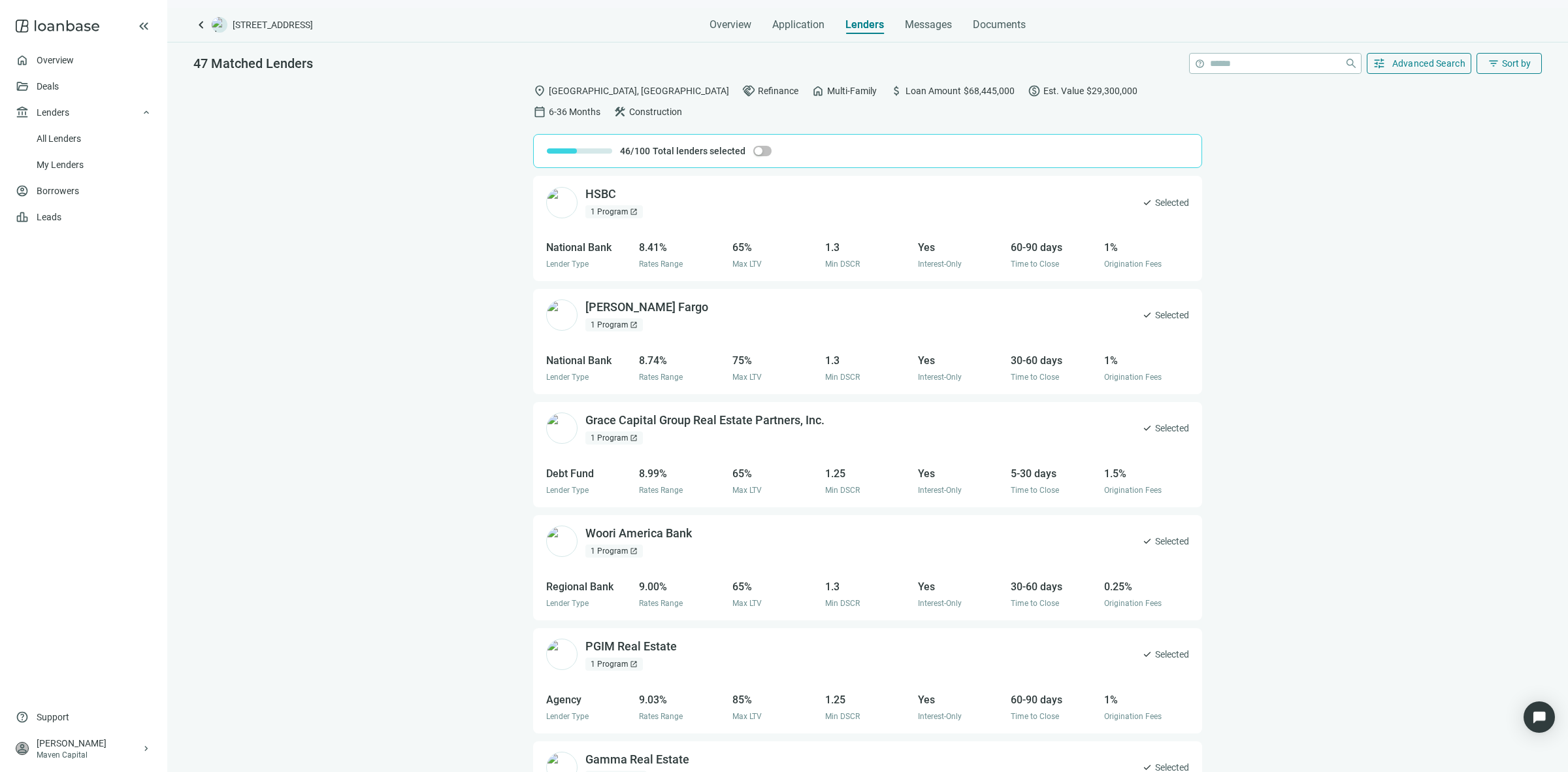
click at [639, 431] on div "1 Program open_in_new" at bounding box center [613, 438] width 58 height 13
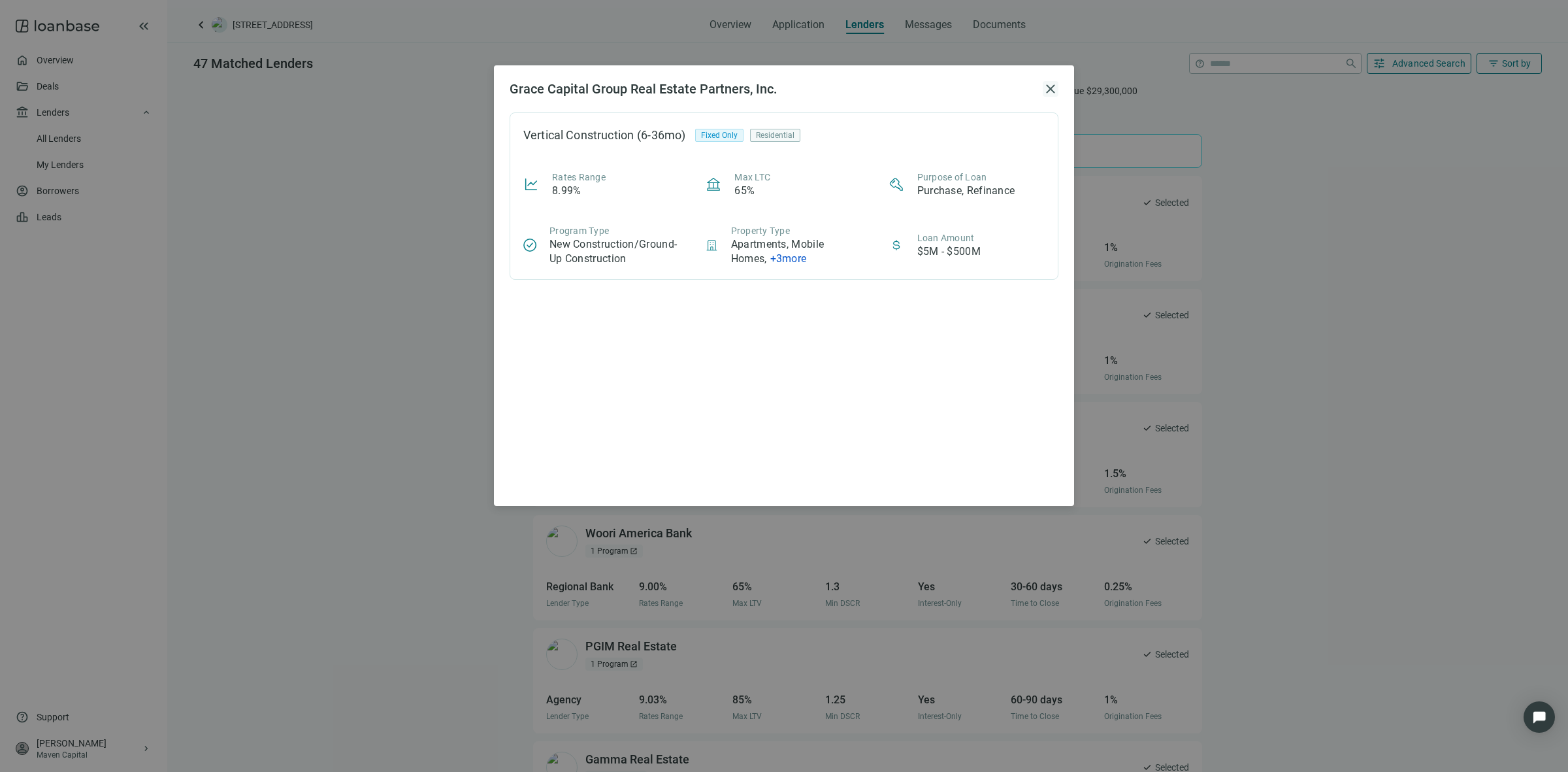
click at [1046, 93] on span "close" at bounding box center [1050, 89] width 16 height 16
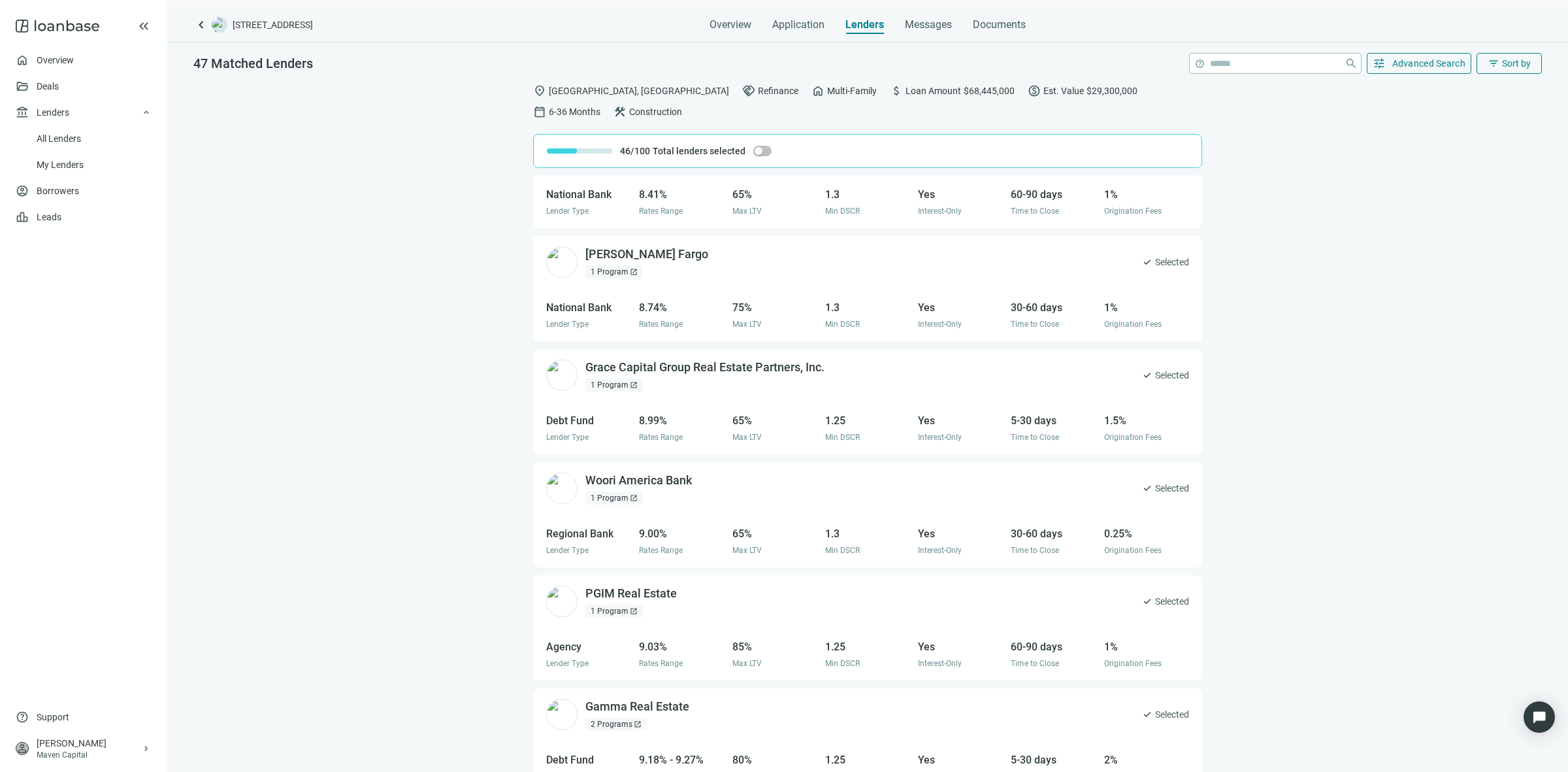
scroll to position [82, 0]
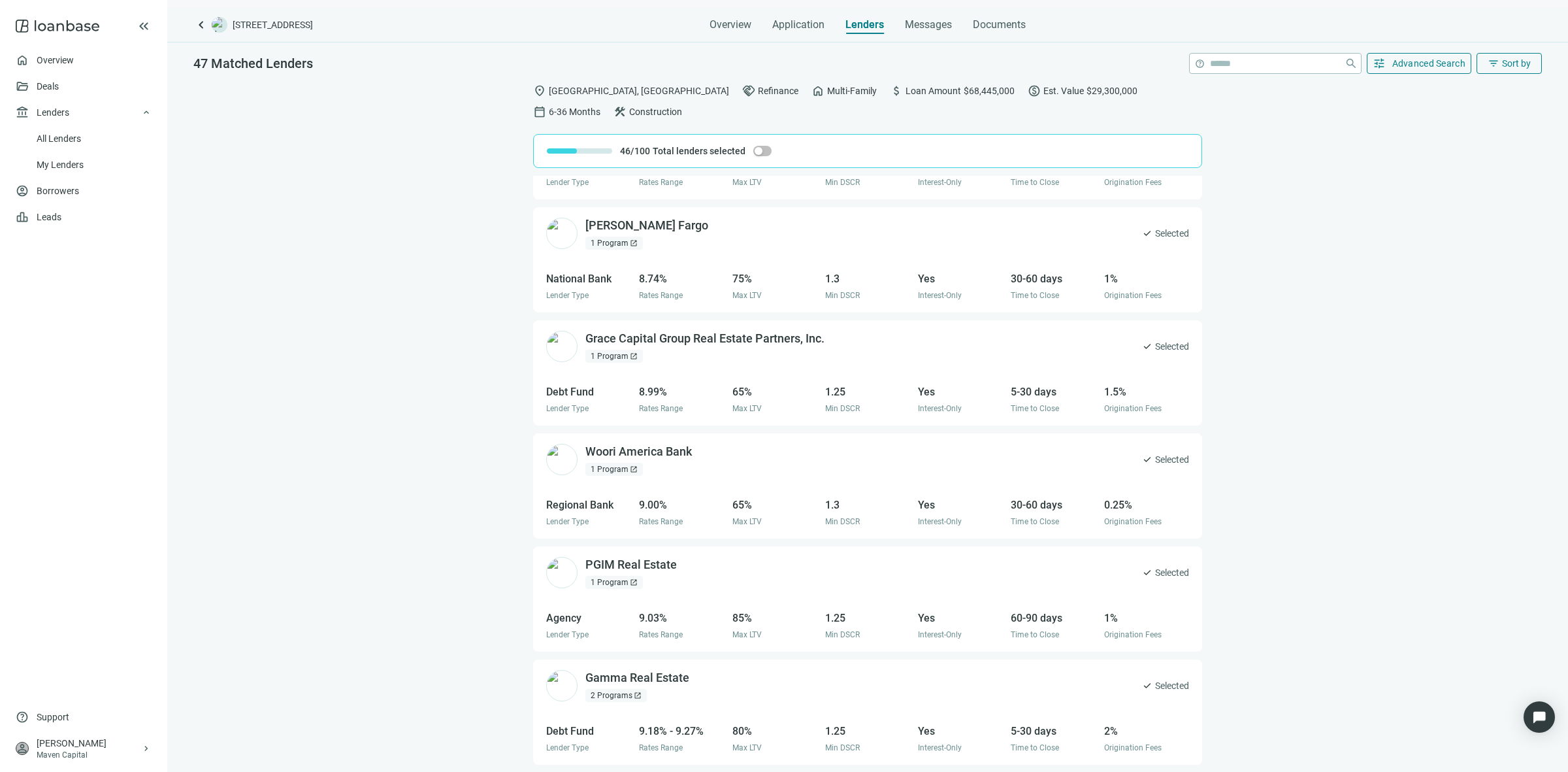
click at [602, 463] on div "1 Program open_in_new" at bounding box center [613, 469] width 58 height 13
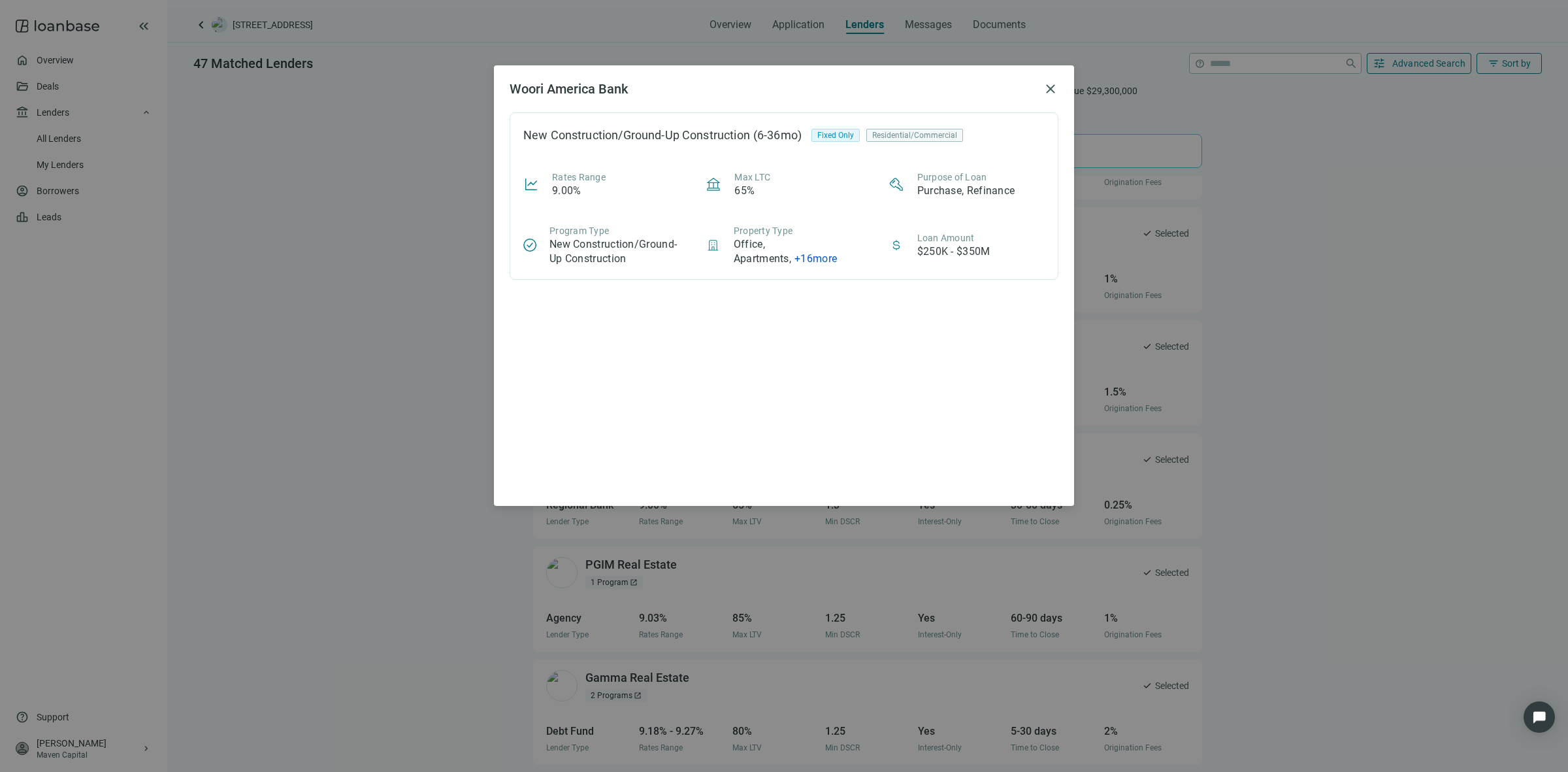
click at [876, 155] on div "New Construction/Ground-Up Construction (6-36mo) Fixed Only Residential/Commerc…" at bounding box center [784, 196] width 549 height 167
click at [562, 129] on div "New Construction/Ground-Up Construction" at bounding box center [637, 135] width 227 height 13
click at [345, 322] on div "Woori America Bank close New Construction/Ground-Up Construction (6-36mo) Fixed…" at bounding box center [784, 386] width 1568 height 772
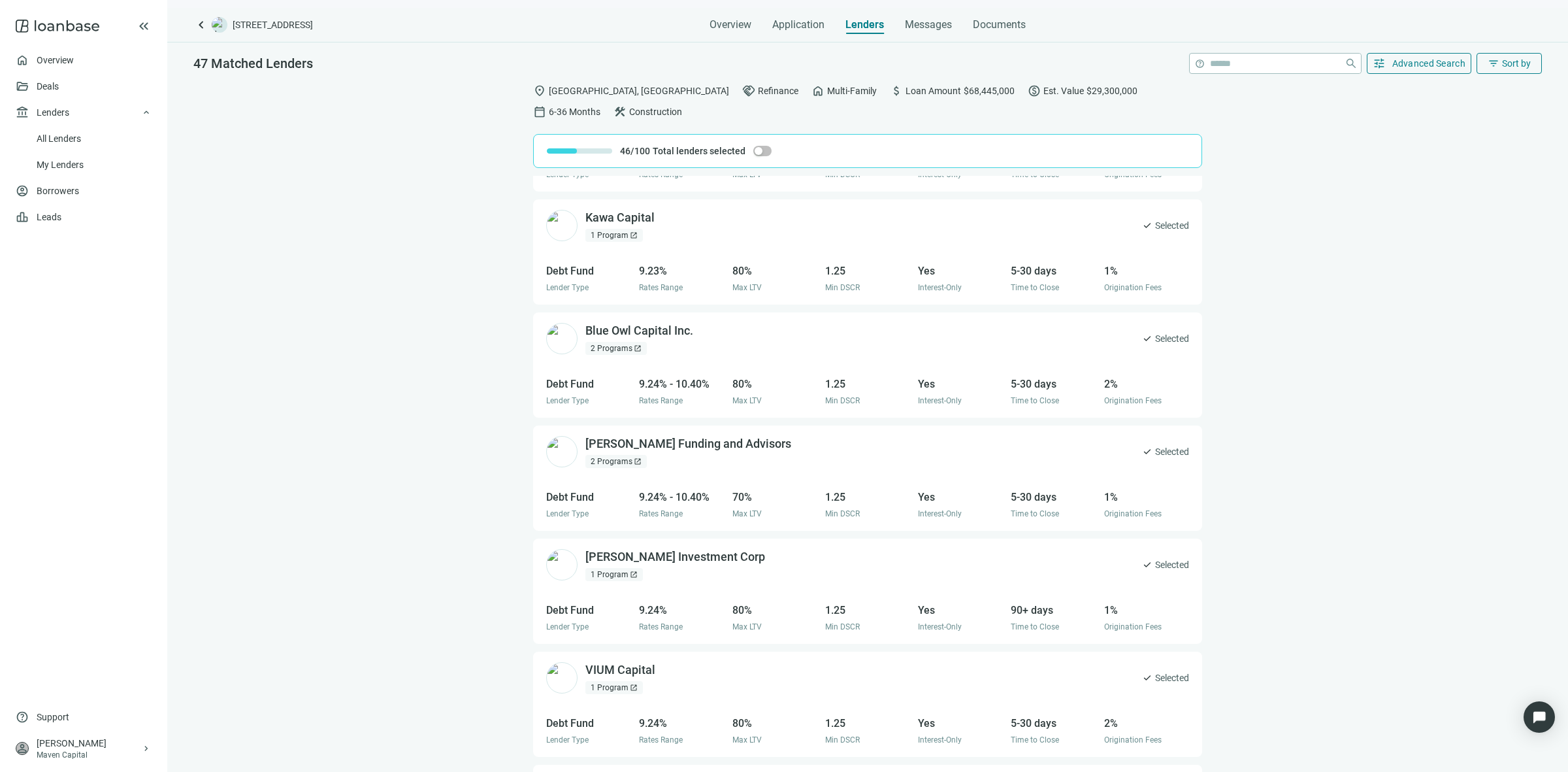
scroll to position [0, 0]
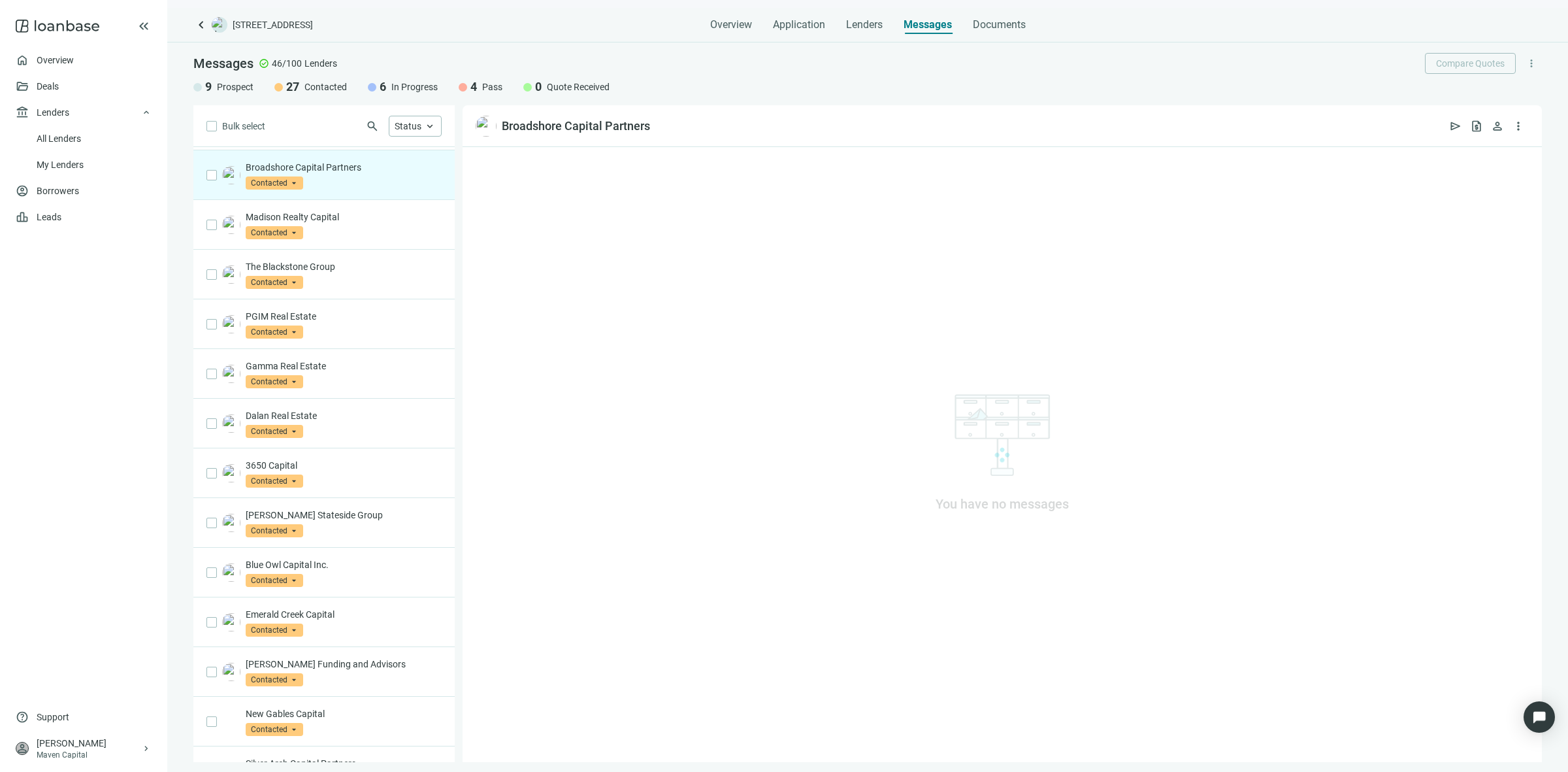
scroll to position [249, 0]
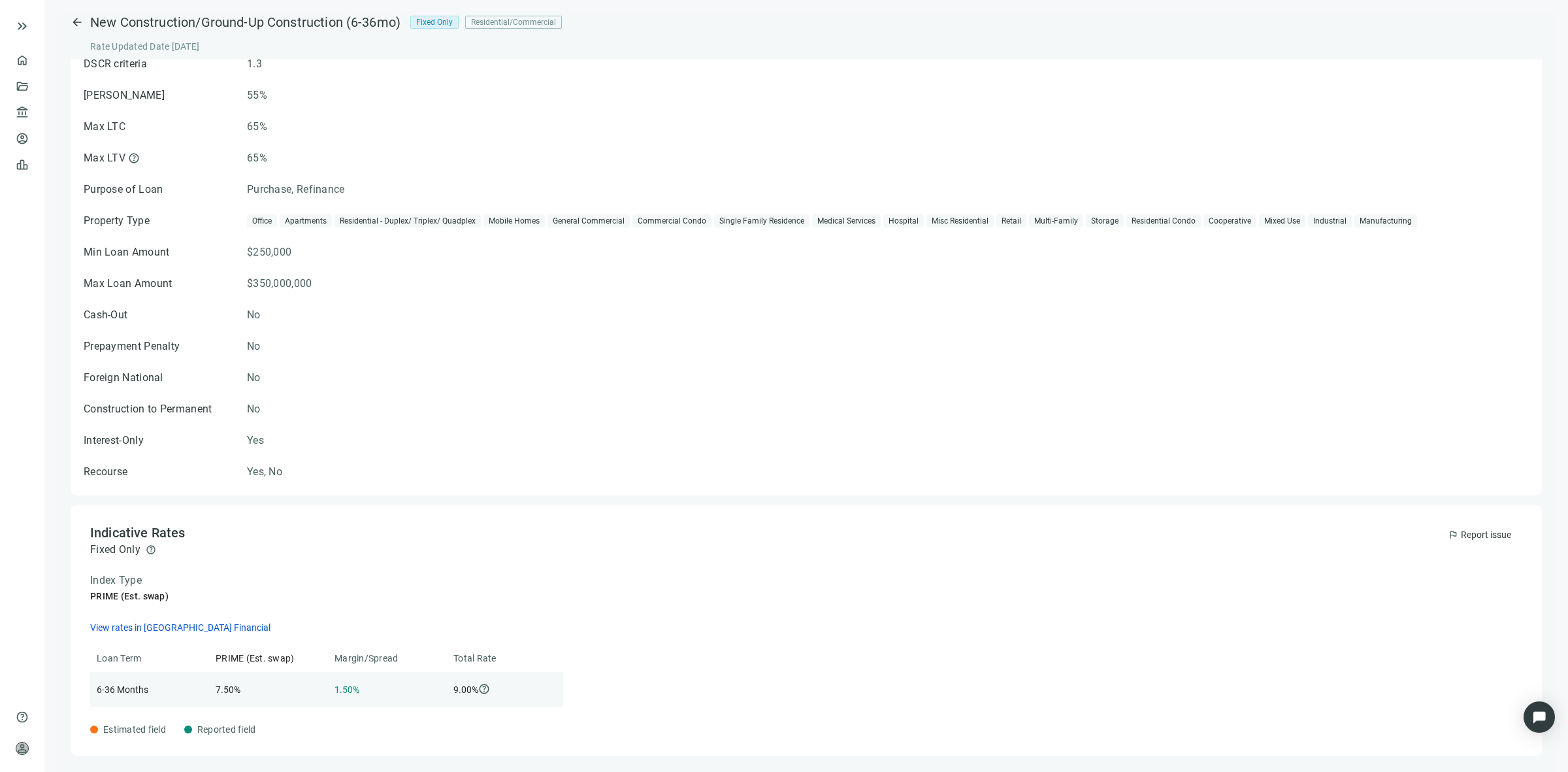
scroll to position [9, 0]
drag, startPoint x: 204, startPoint y: 687, endPoint x: 257, endPoint y: 688, distance: 53.0
click at [257, 688] on div "6-36 Months 7.50% 1.50% 9.00% help" at bounding box center [326, 687] width 473 height 35
click at [322, 684] on div "6-36 Months 7.50% 1.50% 9.00% help" at bounding box center [326, 687] width 473 height 35
drag, startPoint x: 330, startPoint y: 684, endPoint x: 395, endPoint y: 684, distance: 65.0
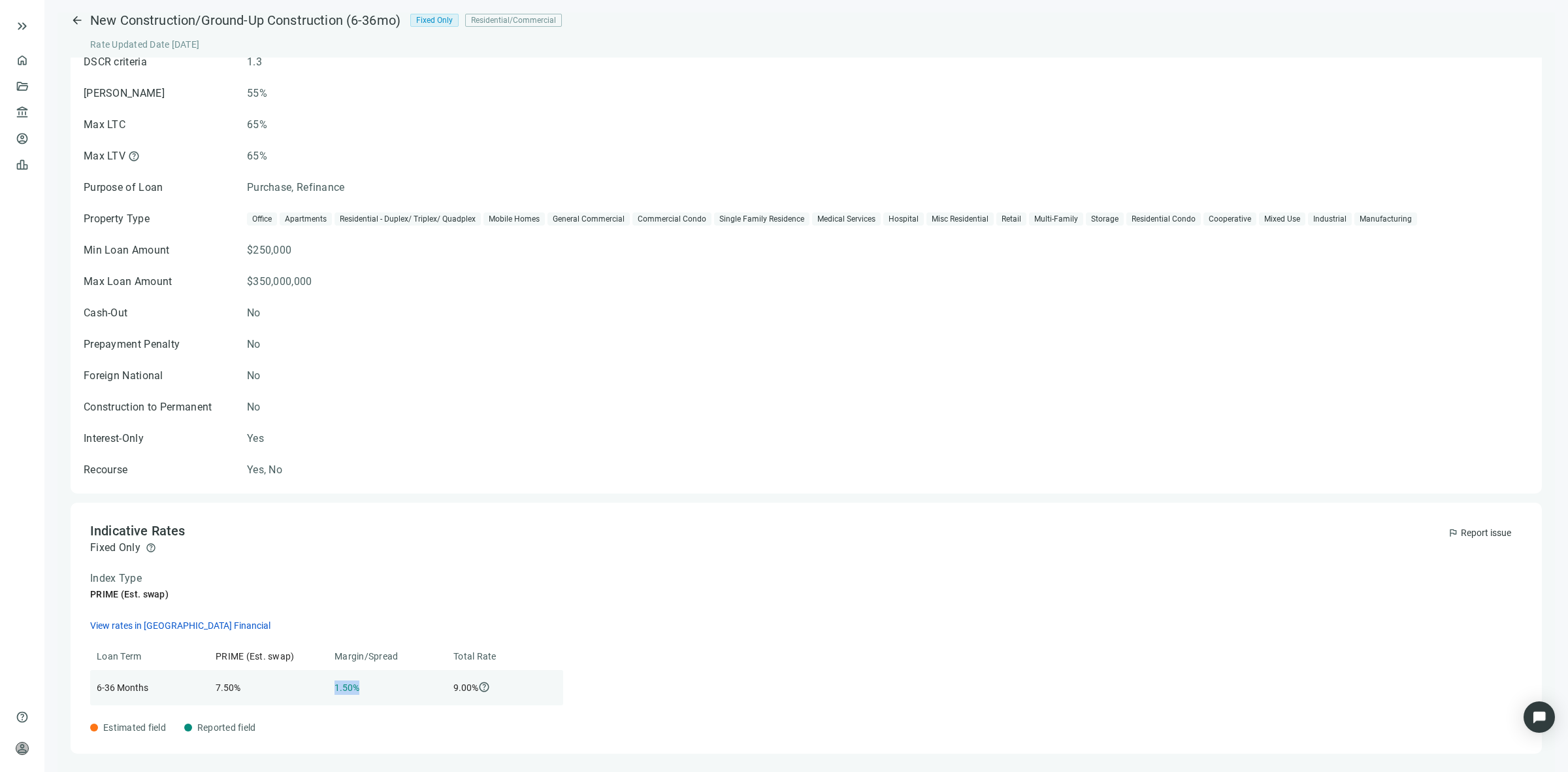
click at [395, 684] on div "6-36 Months 7.50% 1.50% 9.00% help" at bounding box center [326, 687] width 473 height 35
click at [395, 684] on article "1.50%" at bounding box center [385, 688] width 103 height 14
drag, startPoint x: 456, startPoint y: 684, endPoint x: 497, endPoint y: 681, distance: 41.1
click at [497, 681] on article "9.00% help" at bounding box center [505, 688] width 103 height 14
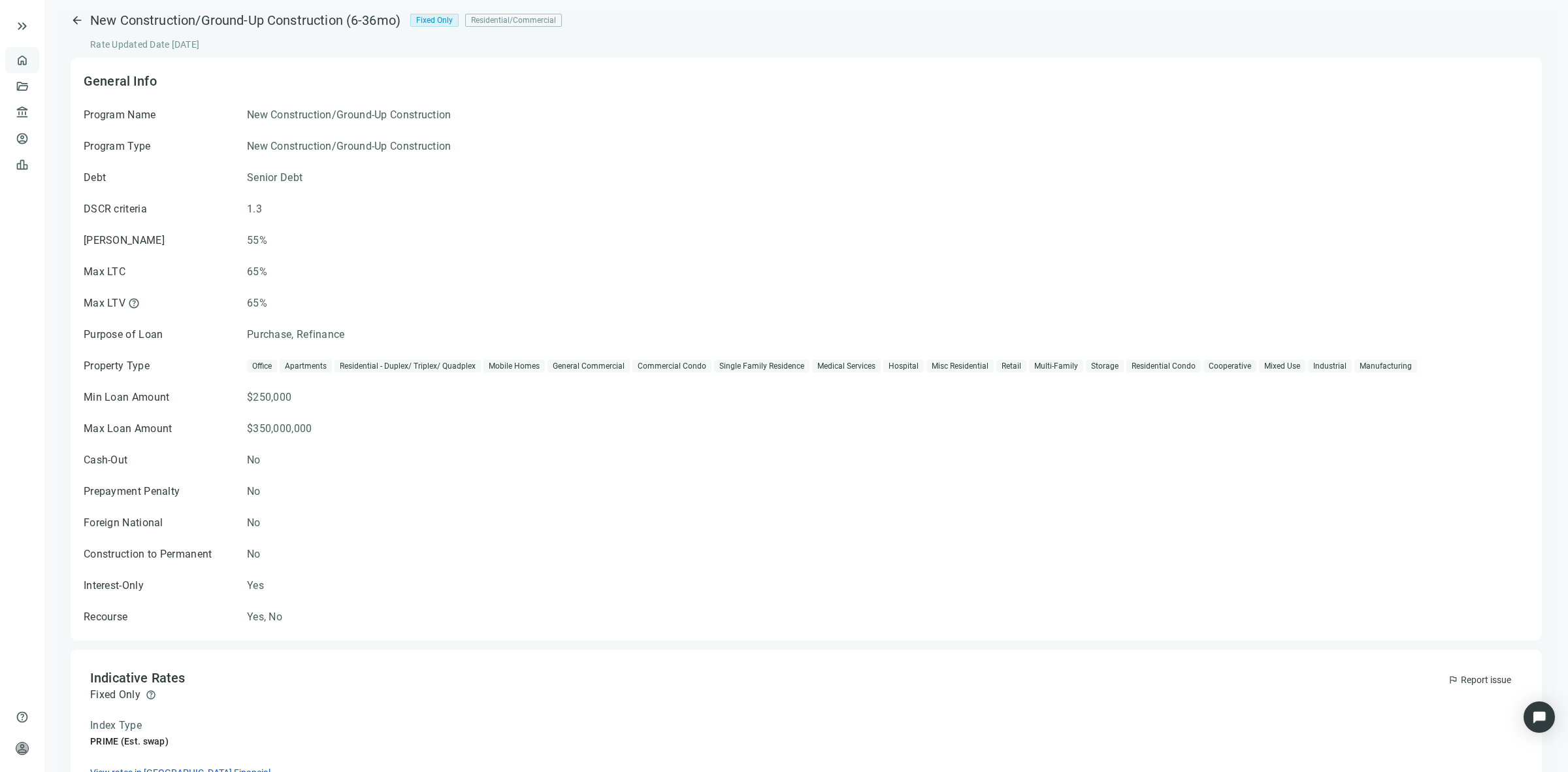
scroll to position [0, 0]
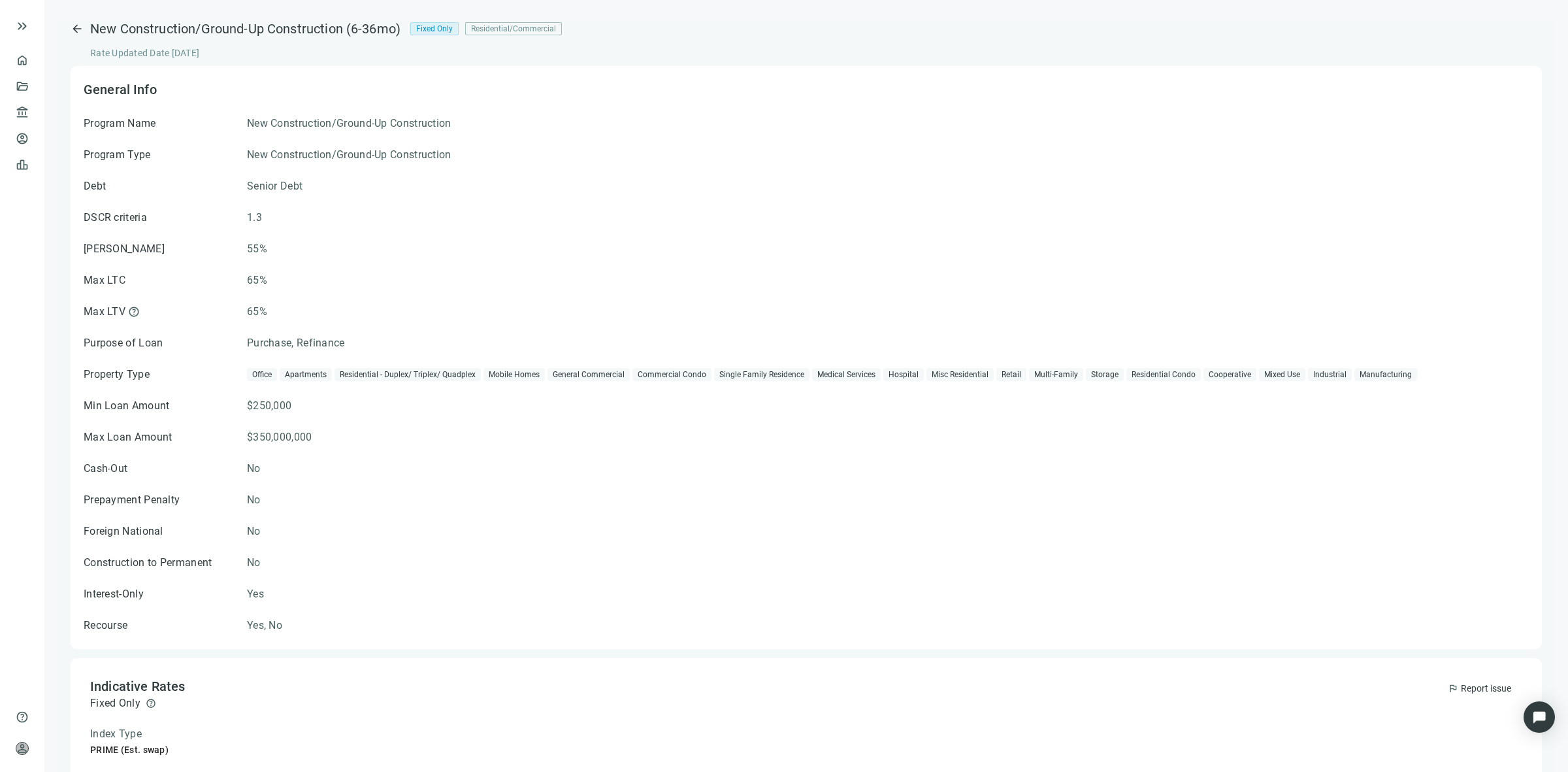
click at [77, 31] on span "arrow_back" at bounding box center [76, 28] width 13 height 13
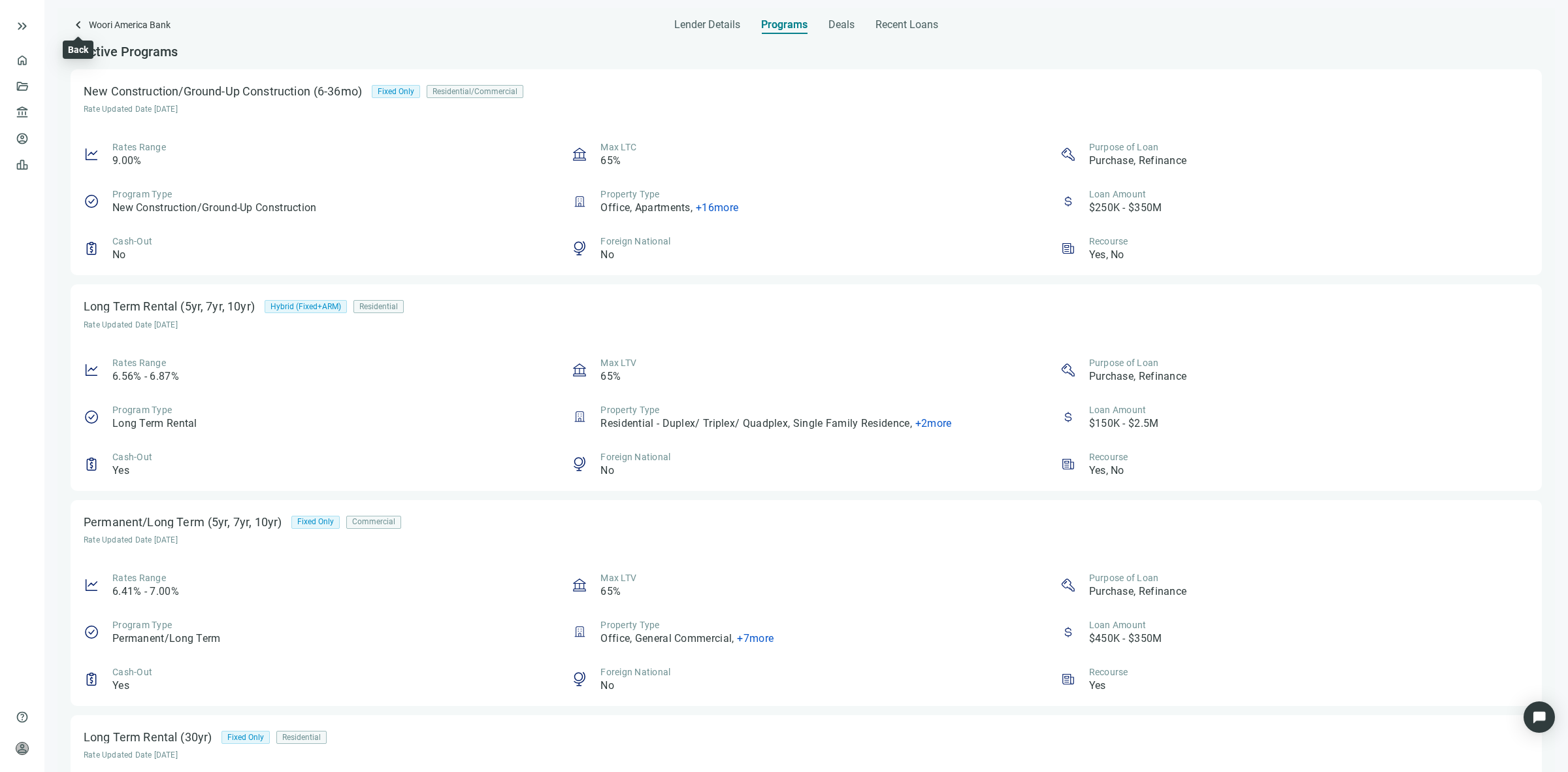
click at [75, 23] on span "keyboard_arrow_left" at bounding box center [78, 25] width 16 height 16
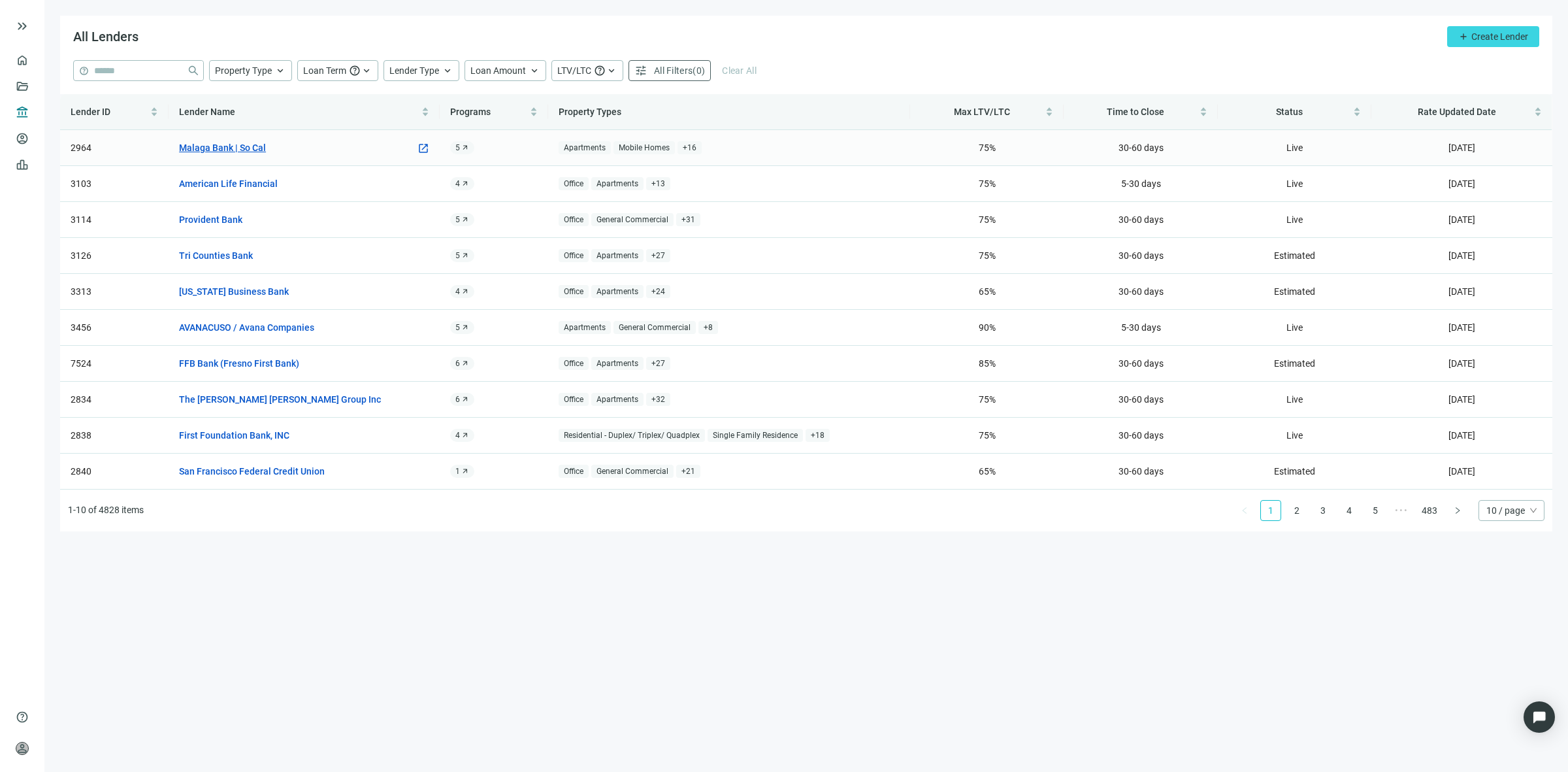
click at [240, 147] on link "Malaga Bank | So Cal" at bounding box center [222, 147] width 87 height 14
click at [419, 66] on span "Lender Type" at bounding box center [414, 70] width 50 height 10
click at [207, 59] on div "All Lenders add Create Lender" at bounding box center [806, 38] width 1492 height 44
click at [242, 66] on span "Property Type" at bounding box center [244, 70] width 57 height 10
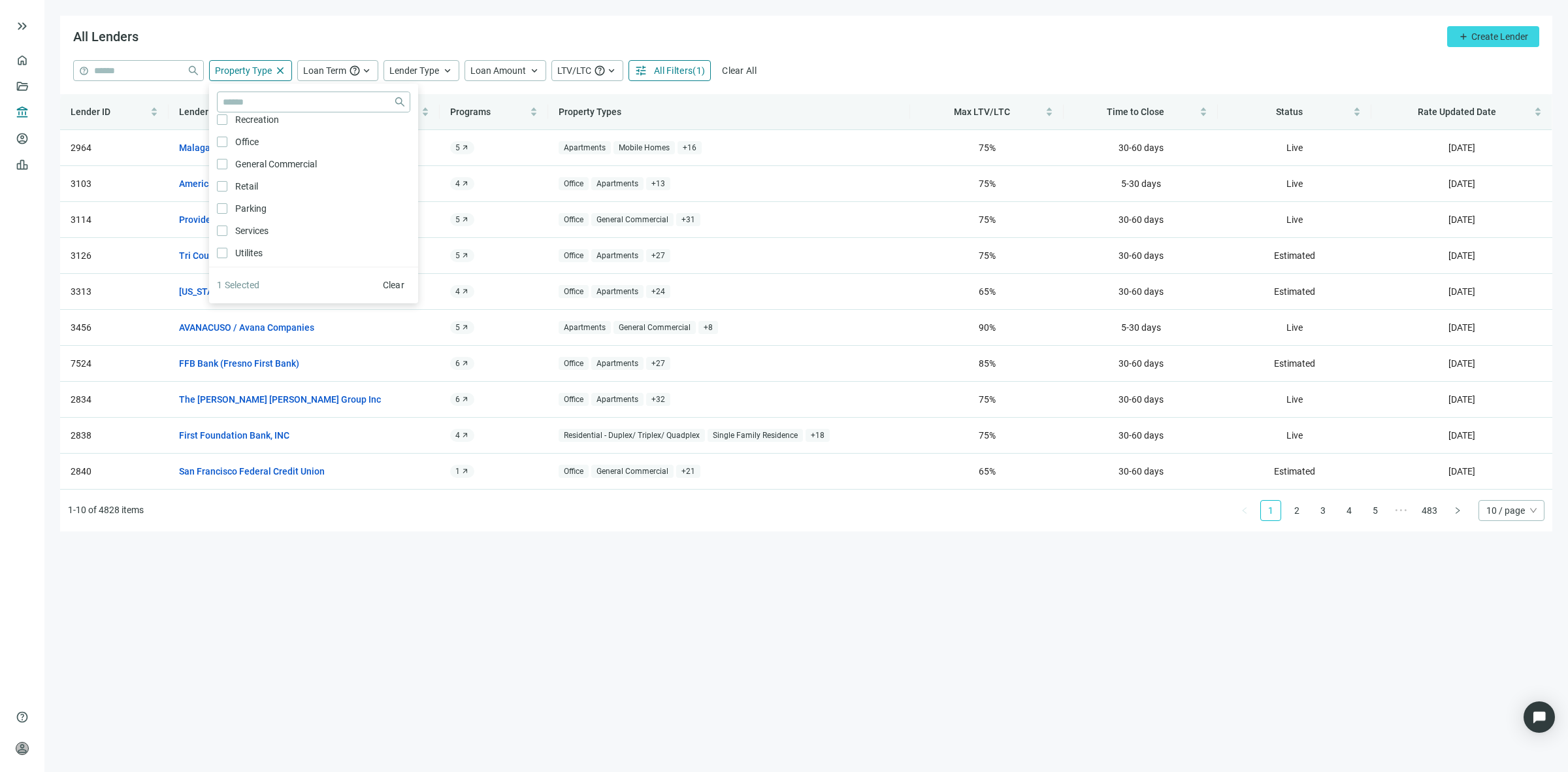
scroll to position [700, 0]
click at [334, 34] on div "All Lenders add Create Lender" at bounding box center [806, 38] width 1492 height 44
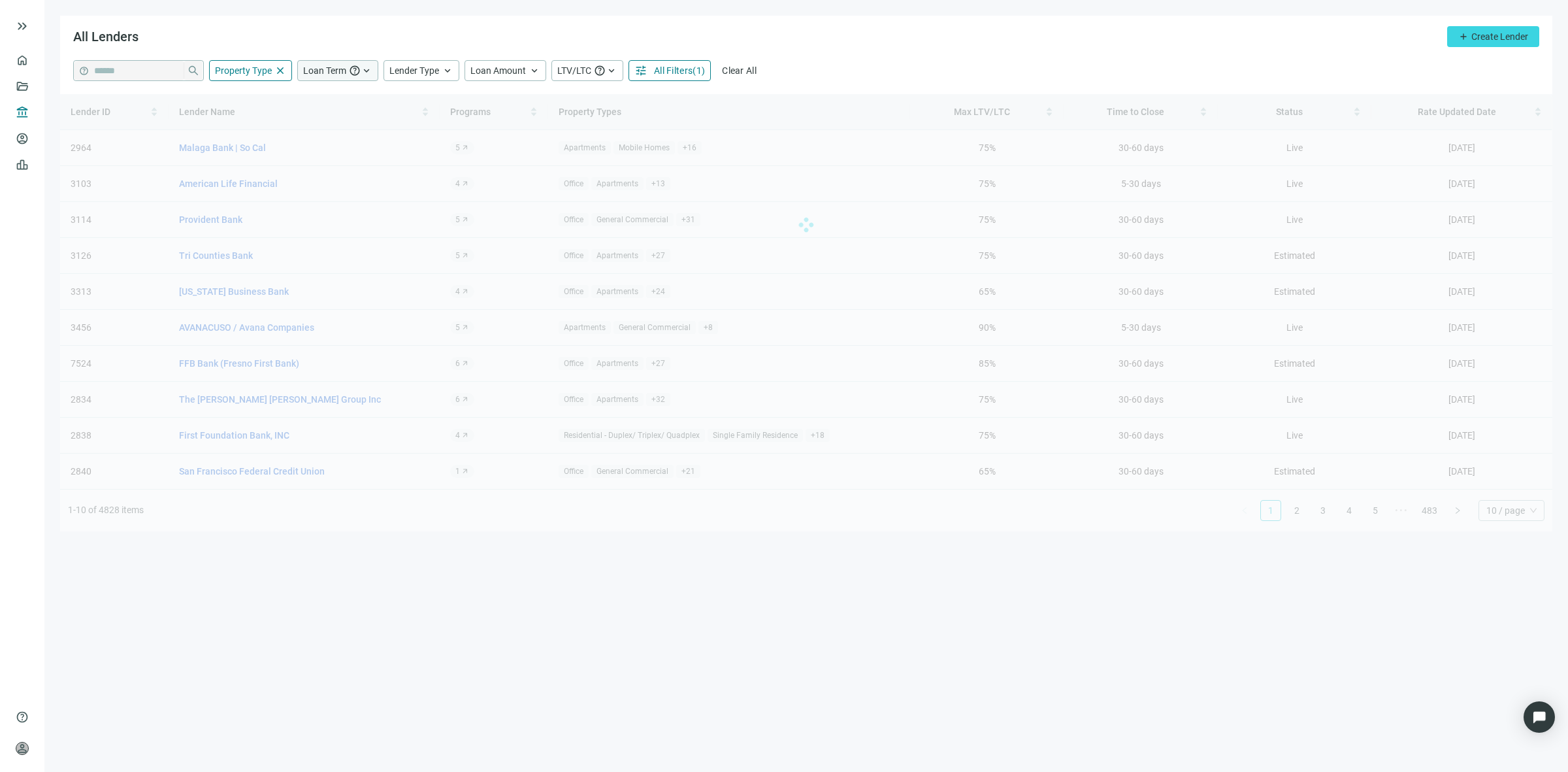
click at [345, 70] on span "Loan Term" at bounding box center [324, 70] width 43 height 10
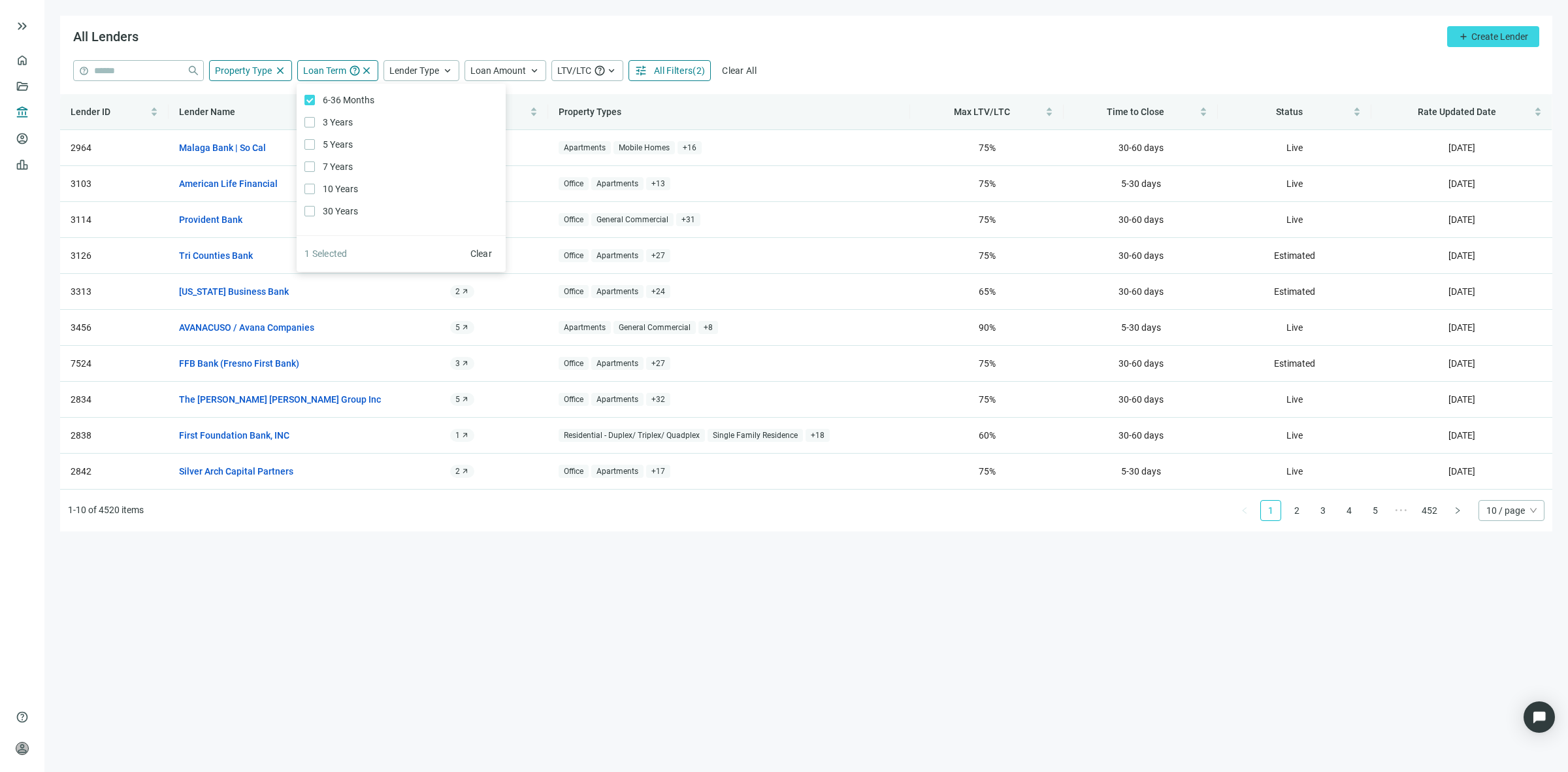
click at [348, 36] on div "All Lenders add Create Lender" at bounding box center [806, 38] width 1492 height 44
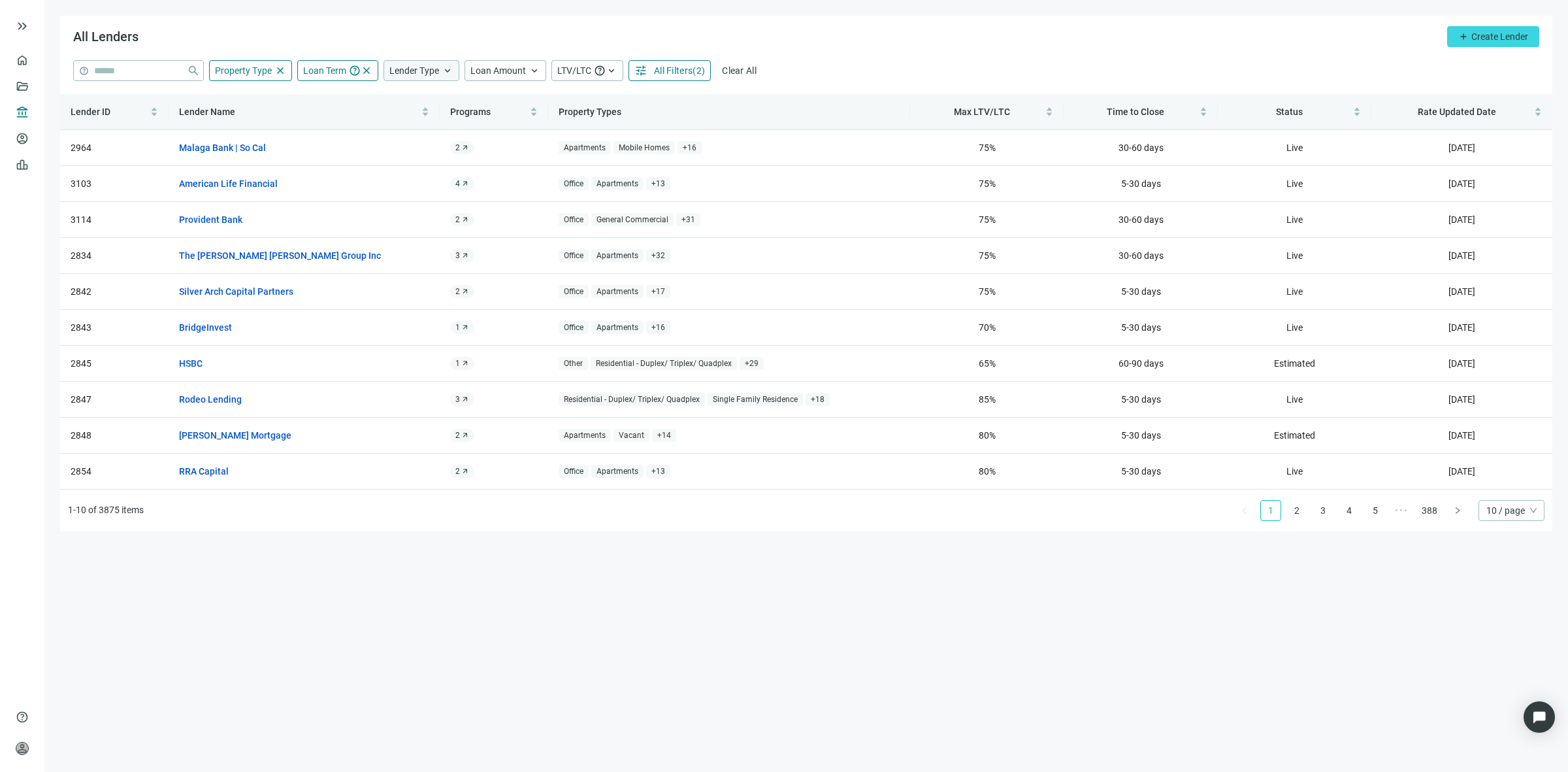
click at [441, 69] on span "keyboard_arrow_up" at bounding box center [447, 70] width 12 height 12
click at [505, 66] on span "Loan Amount" at bounding box center [498, 70] width 55 height 10
click at [529, 98] on input at bounding box center [579, 102] width 171 height 20
type input "**********"
click at [602, 32] on div "All Lenders add Create Lender" at bounding box center [806, 38] width 1492 height 44
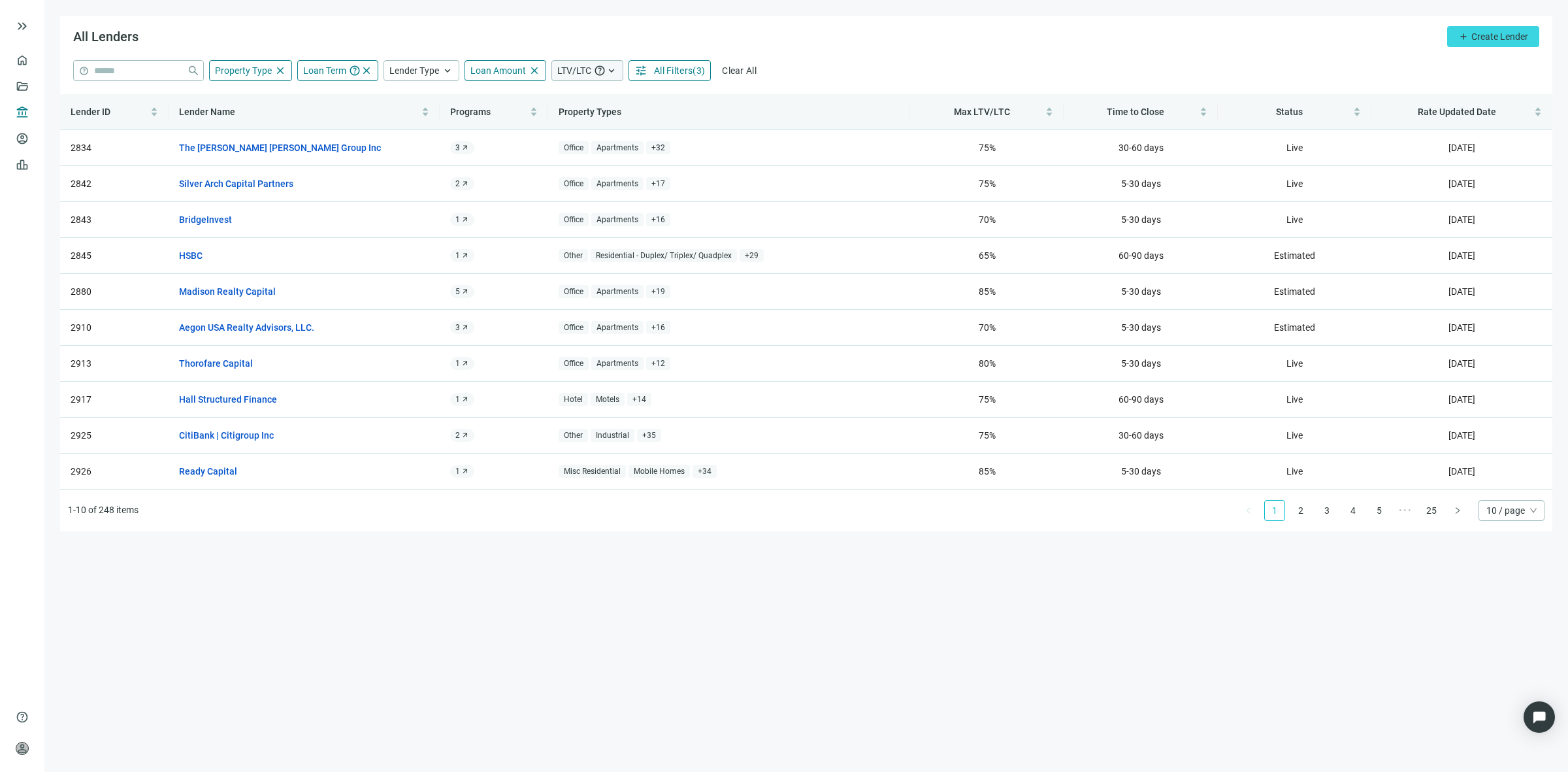
click at [572, 79] on div "LTV/LTC help keyboard_arrow_up" at bounding box center [587, 70] width 72 height 21
click at [579, 157] on input at bounding box center [592, 148] width 56 height 20
type input "**"
click at [690, 139] on div "percent" at bounding box center [706, 149] width 91 height 21
click at [692, 144] on input at bounding box center [694, 148] width 56 height 20
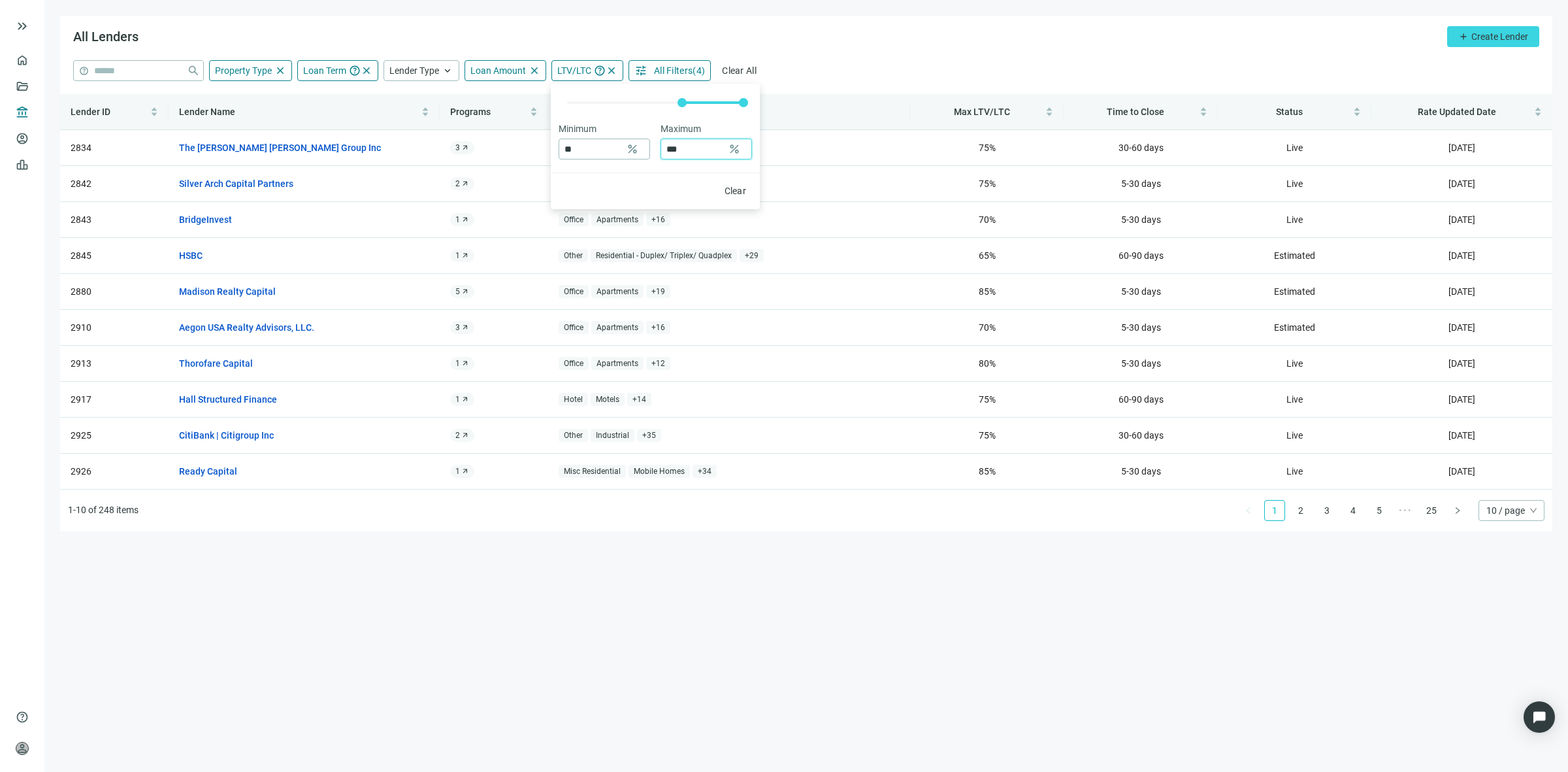
type input "***"
click at [808, 51] on div "All Lenders add Create Lender" at bounding box center [806, 38] width 1492 height 44
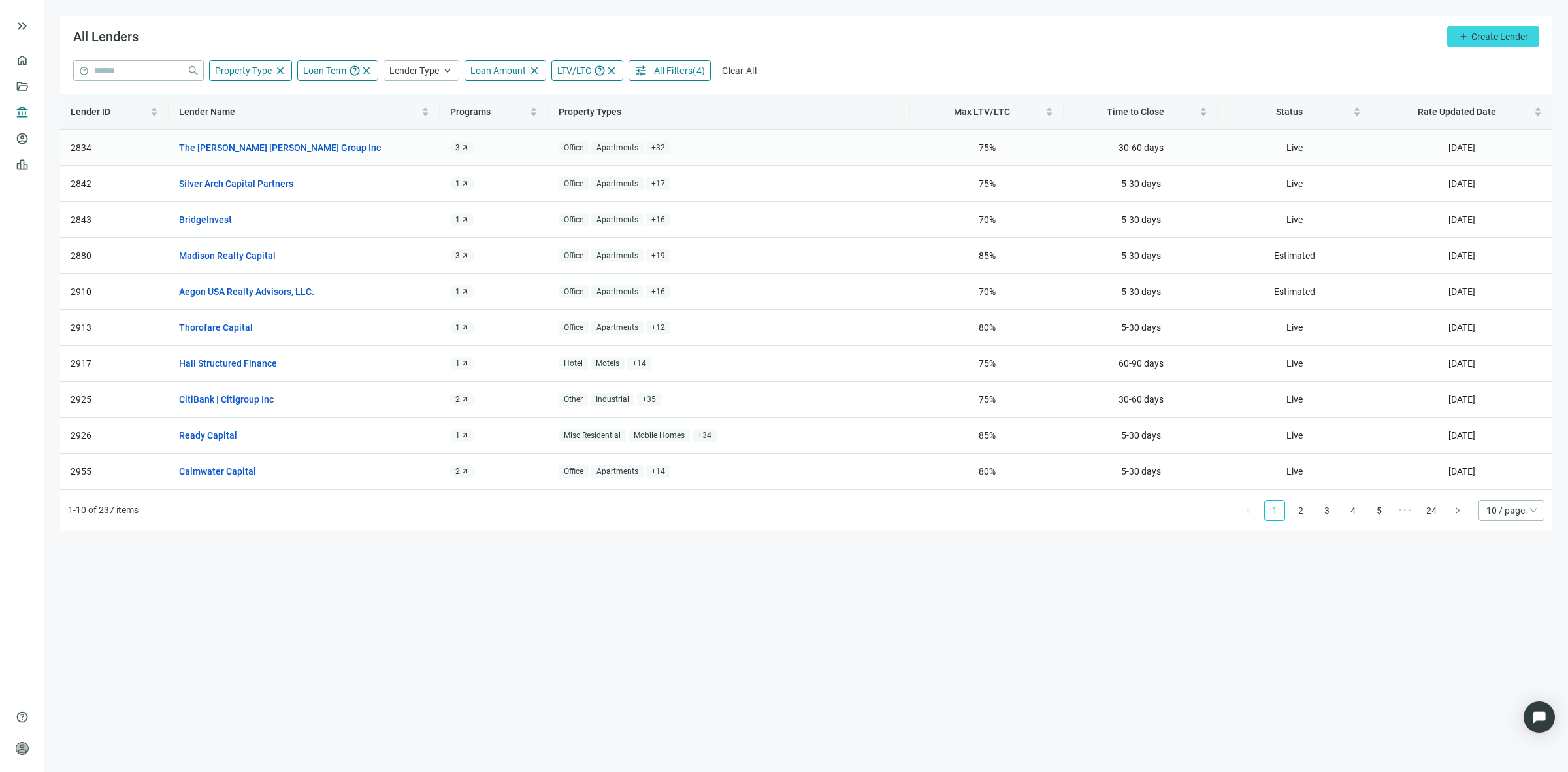
click at [468, 146] on span "arrow_outward" at bounding box center [465, 147] width 8 height 8
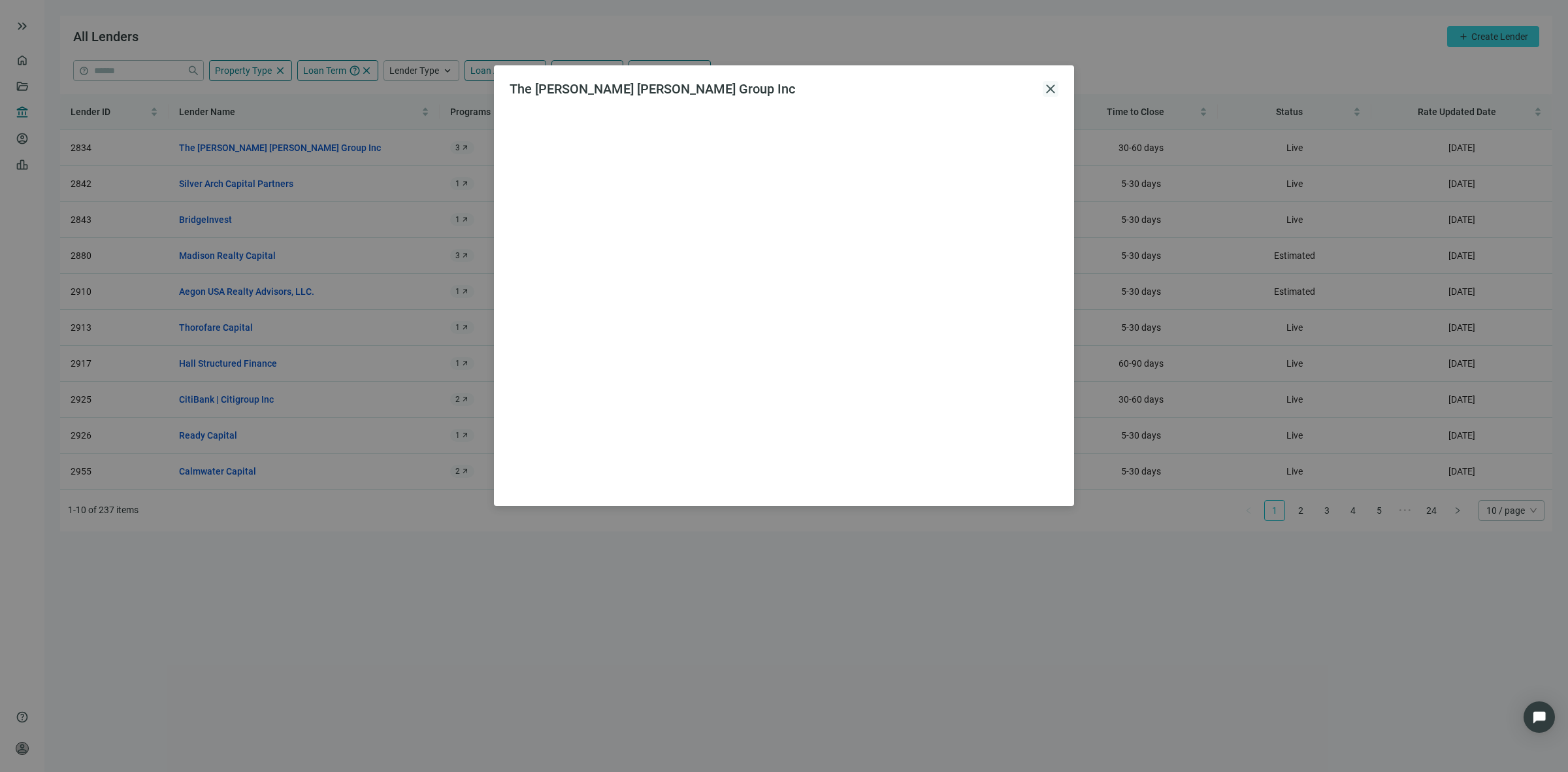
click at [1053, 88] on span "close" at bounding box center [1050, 89] width 16 height 16
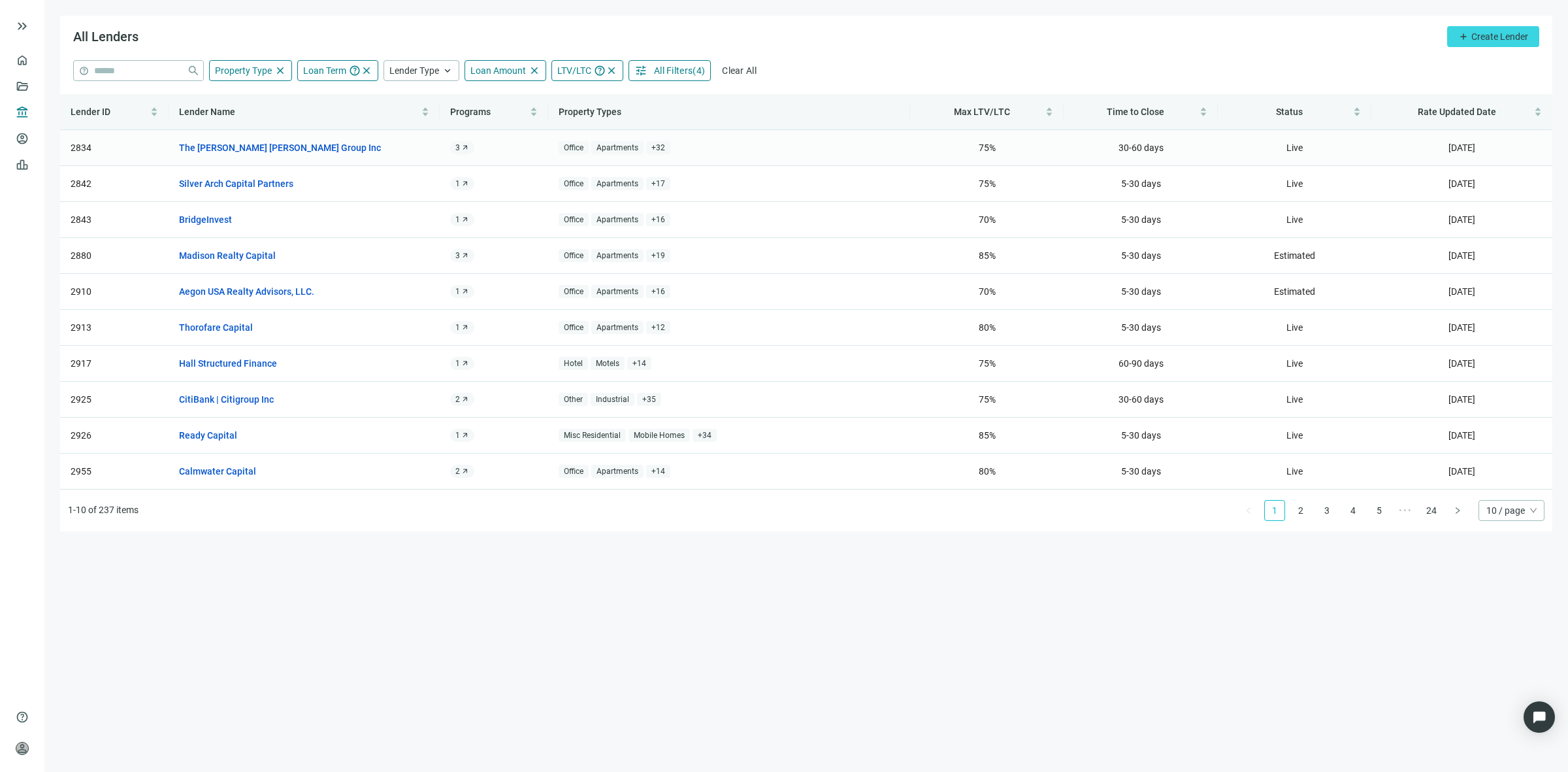
click at [467, 151] on span "arrow_outward" at bounding box center [465, 147] width 8 height 8
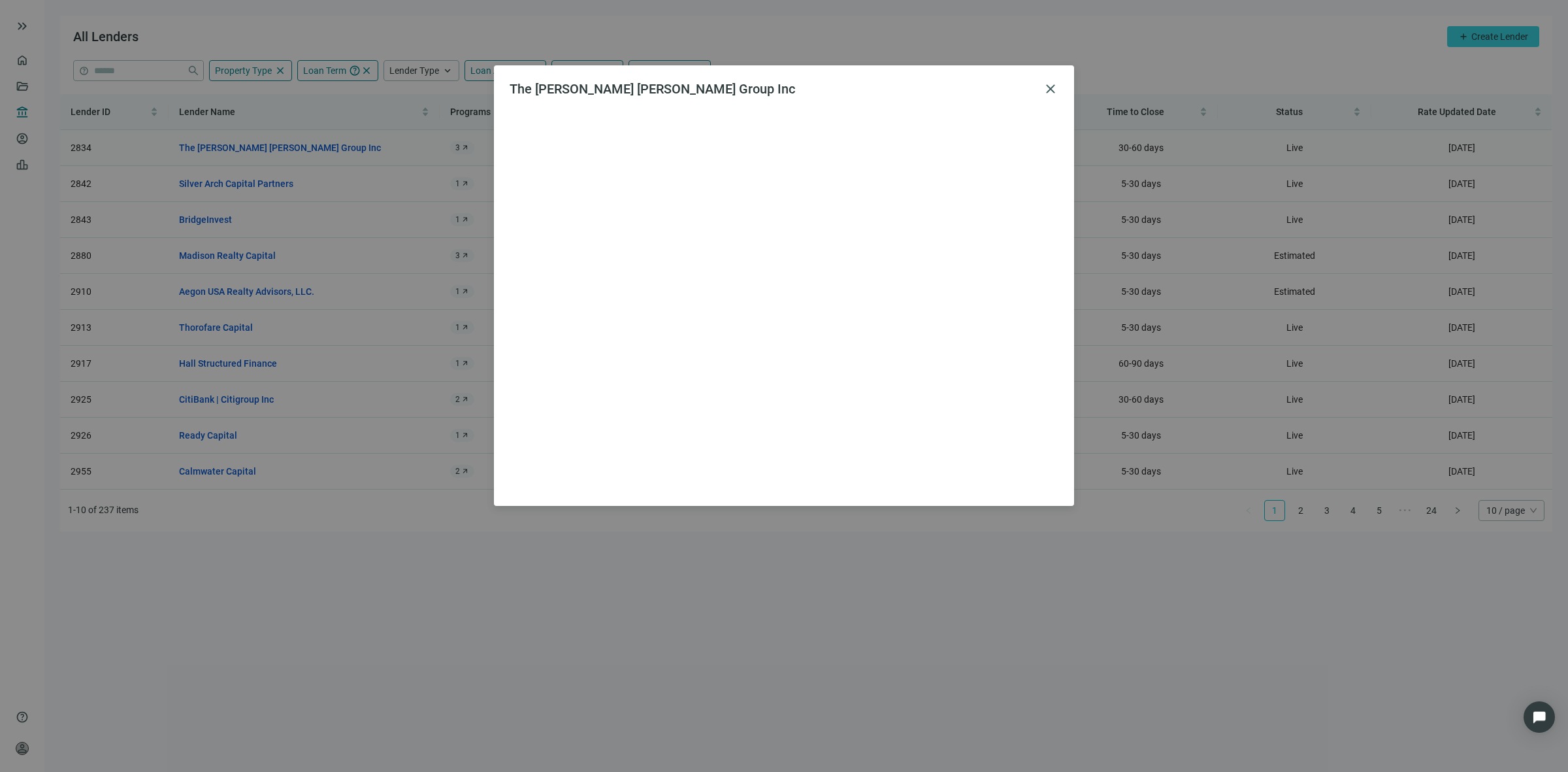
click at [467, 151] on div "The Goldman Sachs Group Inc close" at bounding box center [784, 386] width 1568 height 772
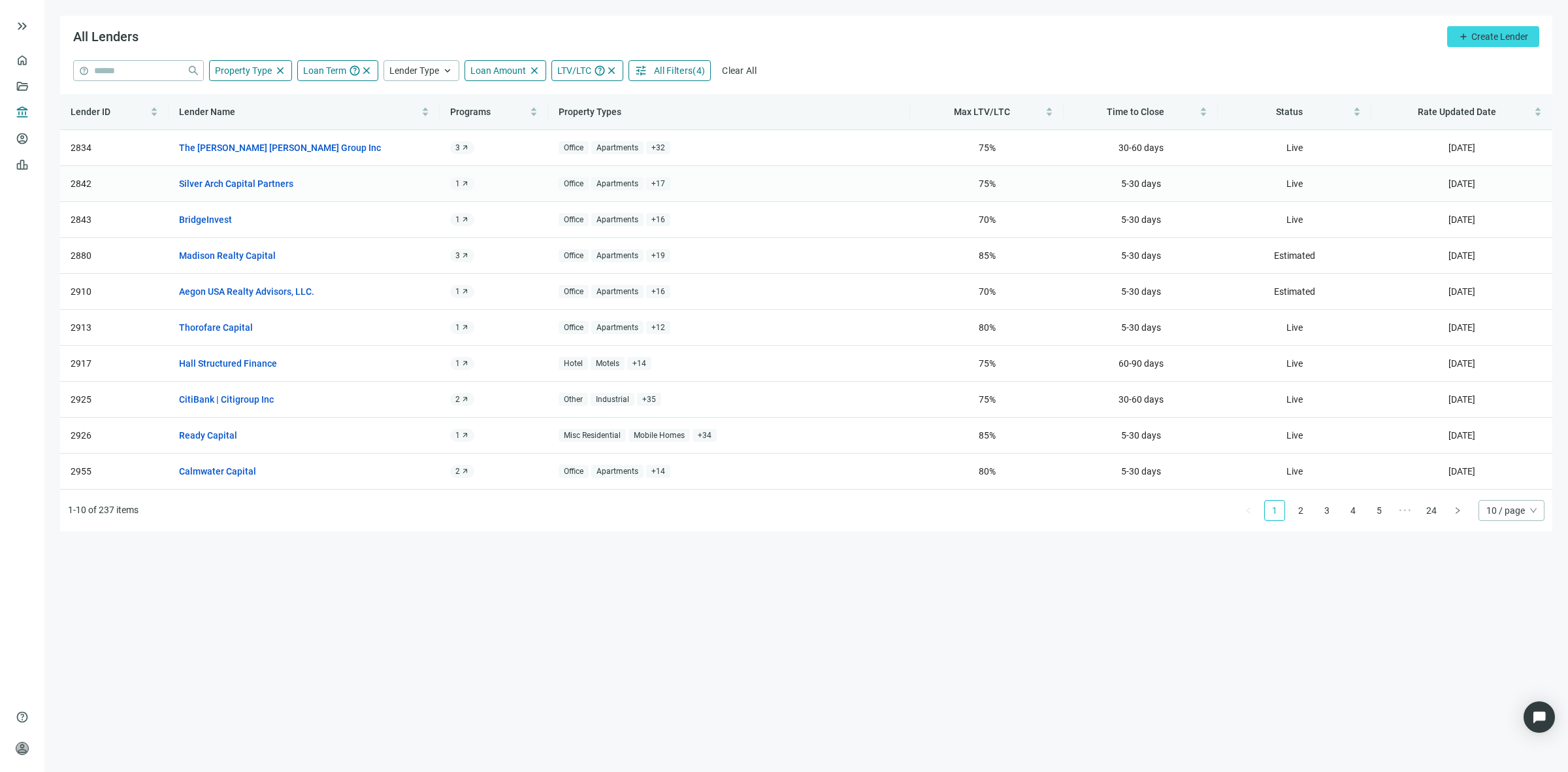
click at [471, 184] on div "1 arrow_outward" at bounding box center [462, 184] width 24 height 13
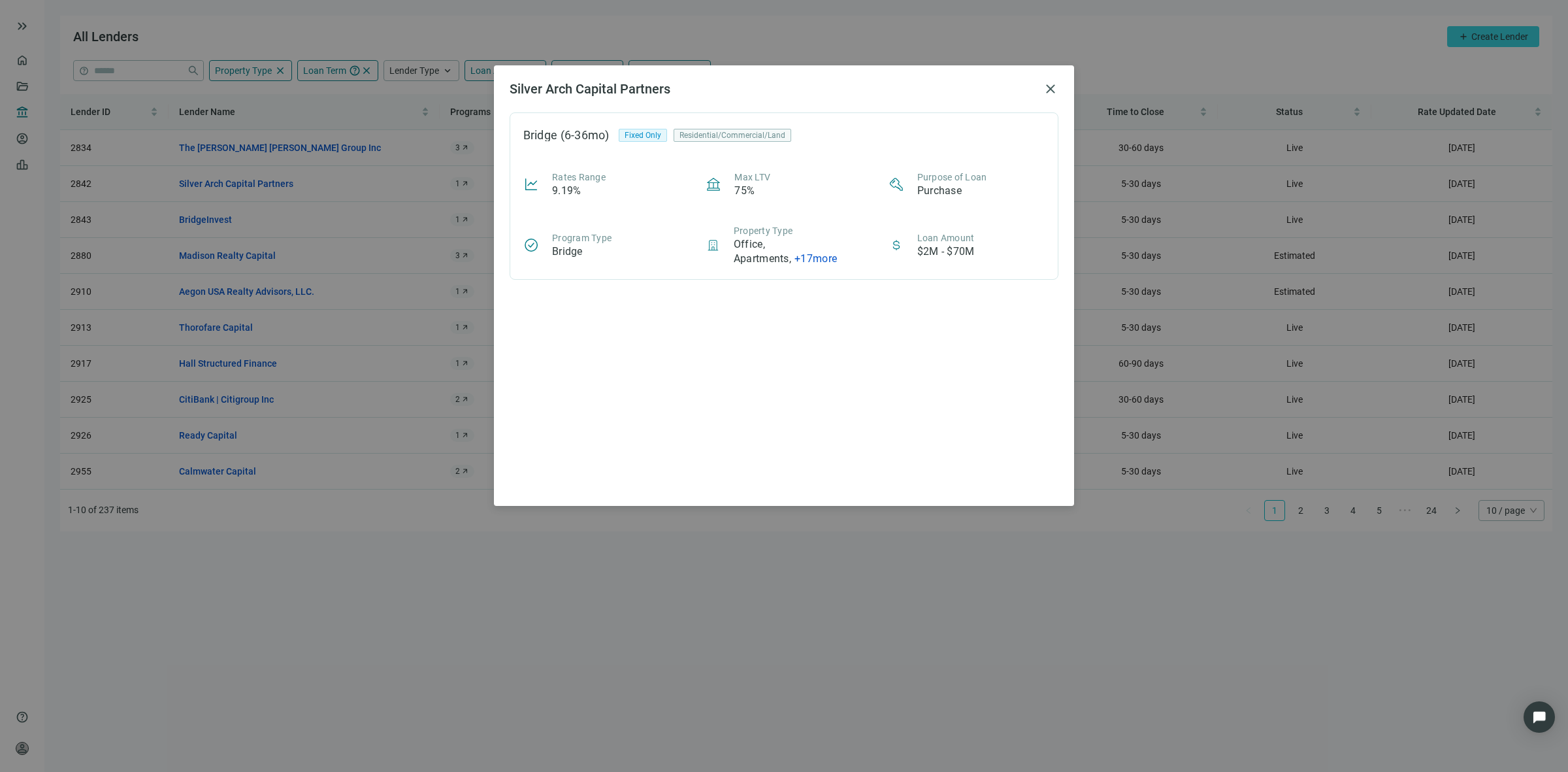
click at [453, 139] on div "Silver Arch Capital Partners close Bridge (6-36mo) Fixed Only Residential/Comme…" at bounding box center [784, 386] width 1568 height 772
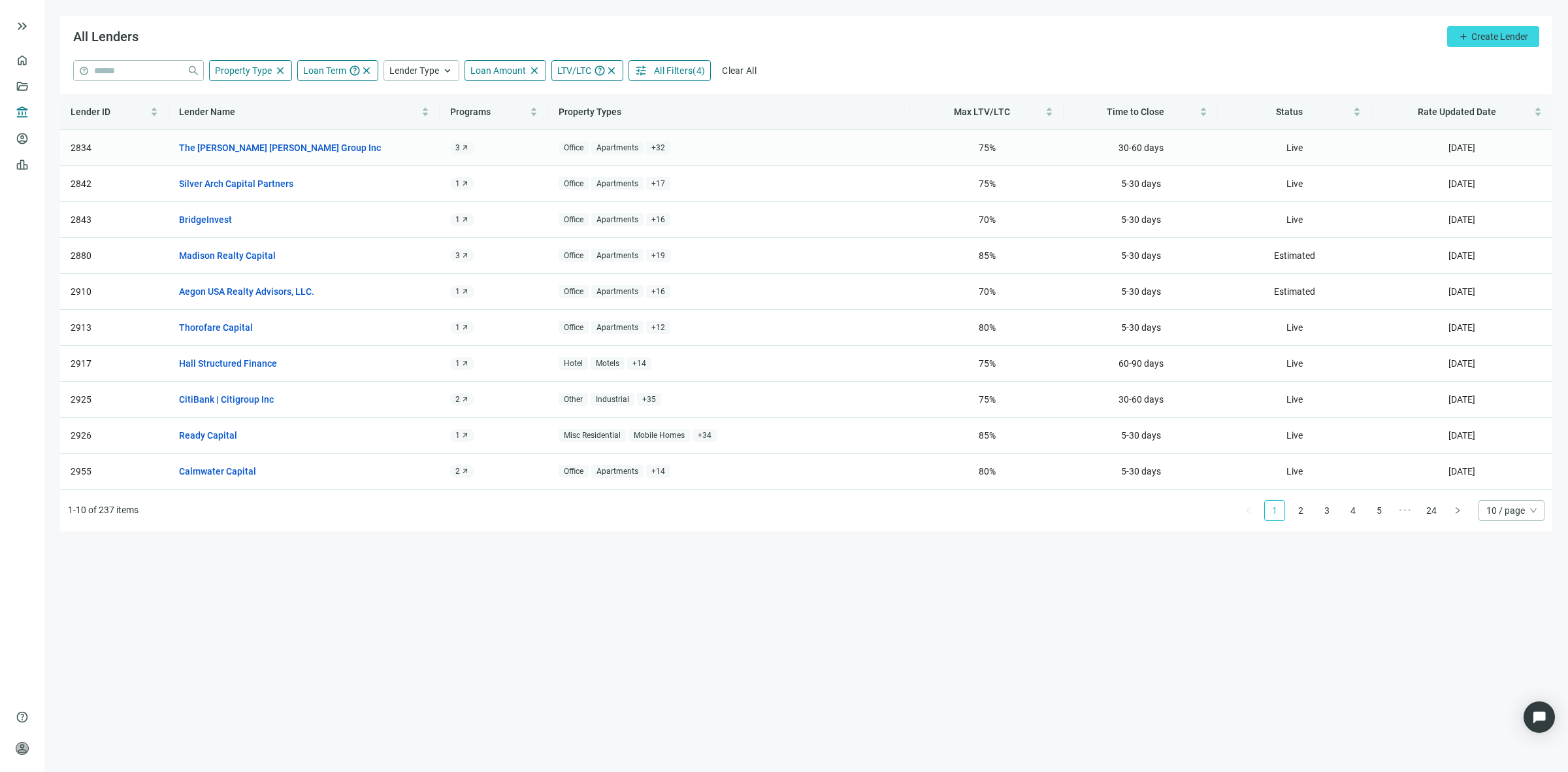
click at [462, 148] on span "arrow_outward" at bounding box center [465, 147] width 8 height 8
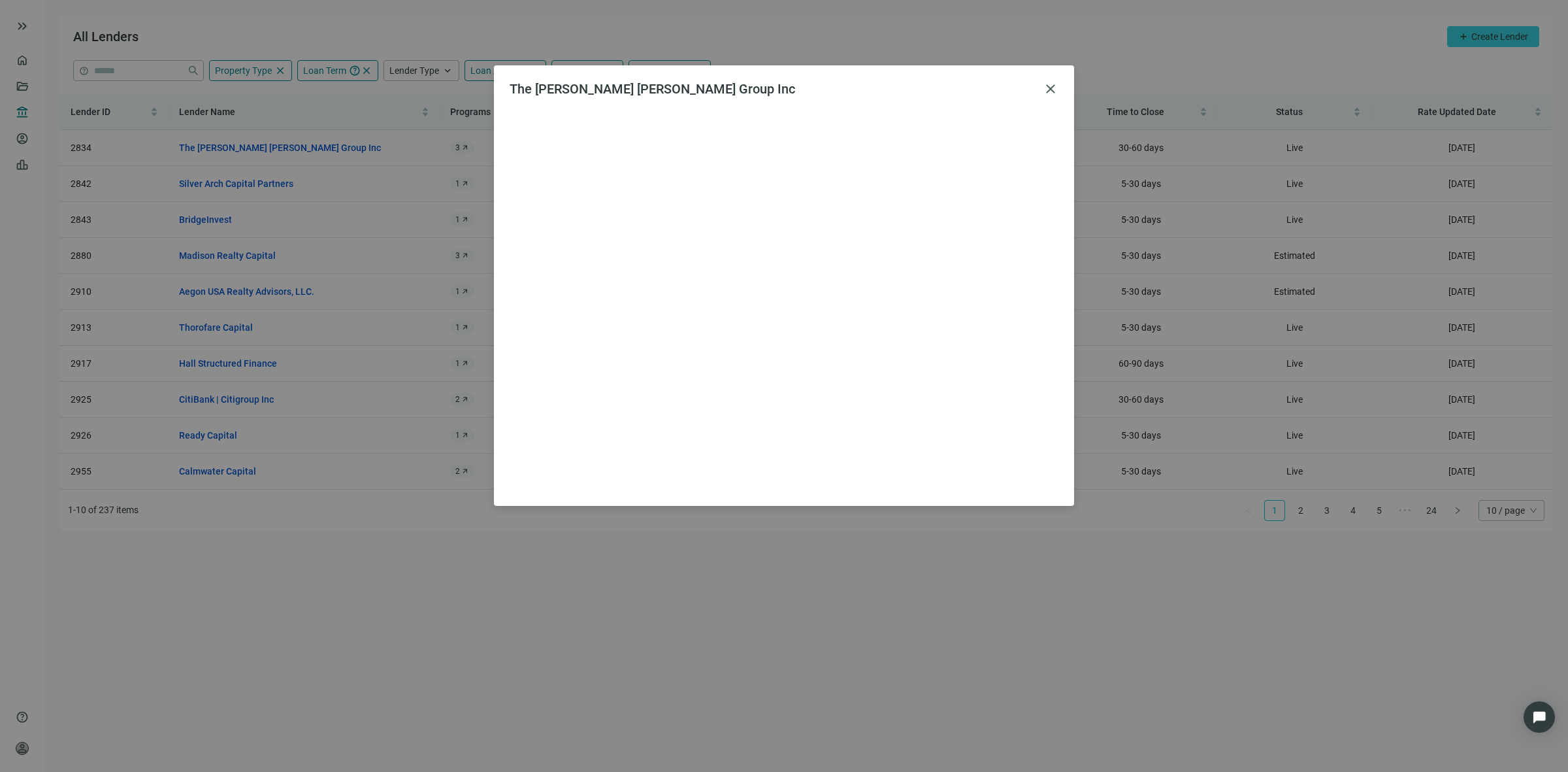
click at [462, 148] on div "The Goldman Sachs Group Inc close" at bounding box center [784, 386] width 1568 height 772
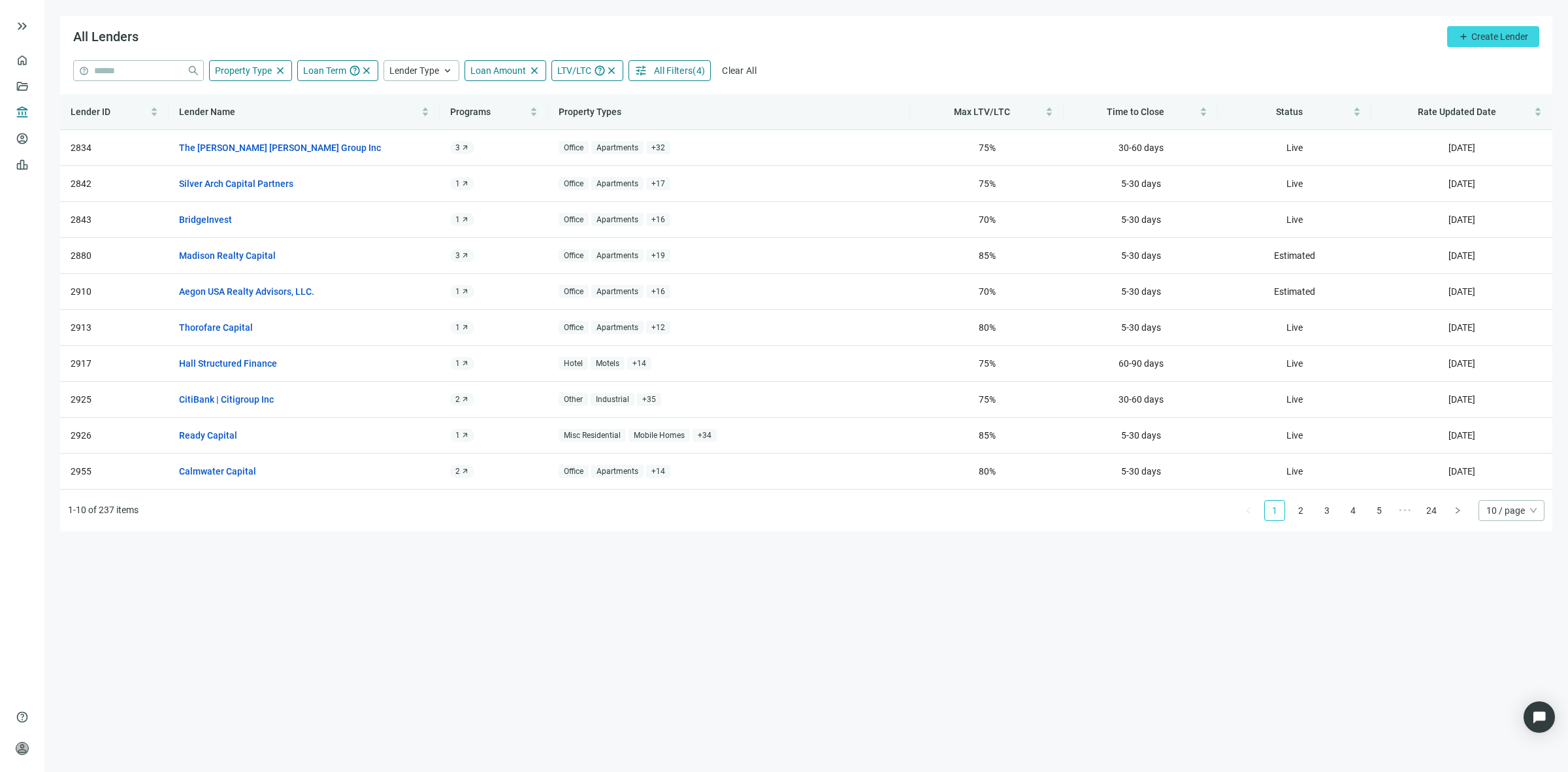
click at [820, 116] on th "Property Types" at bounding box center [728, 112] width 362 height 36
click at [1517, 511] on span "10 / page" at bounding box center [1511, 510] width 50 height 20
click at [1517, 605] on div "100 / page" at bounding box center [1511, 599] width 46 height 14
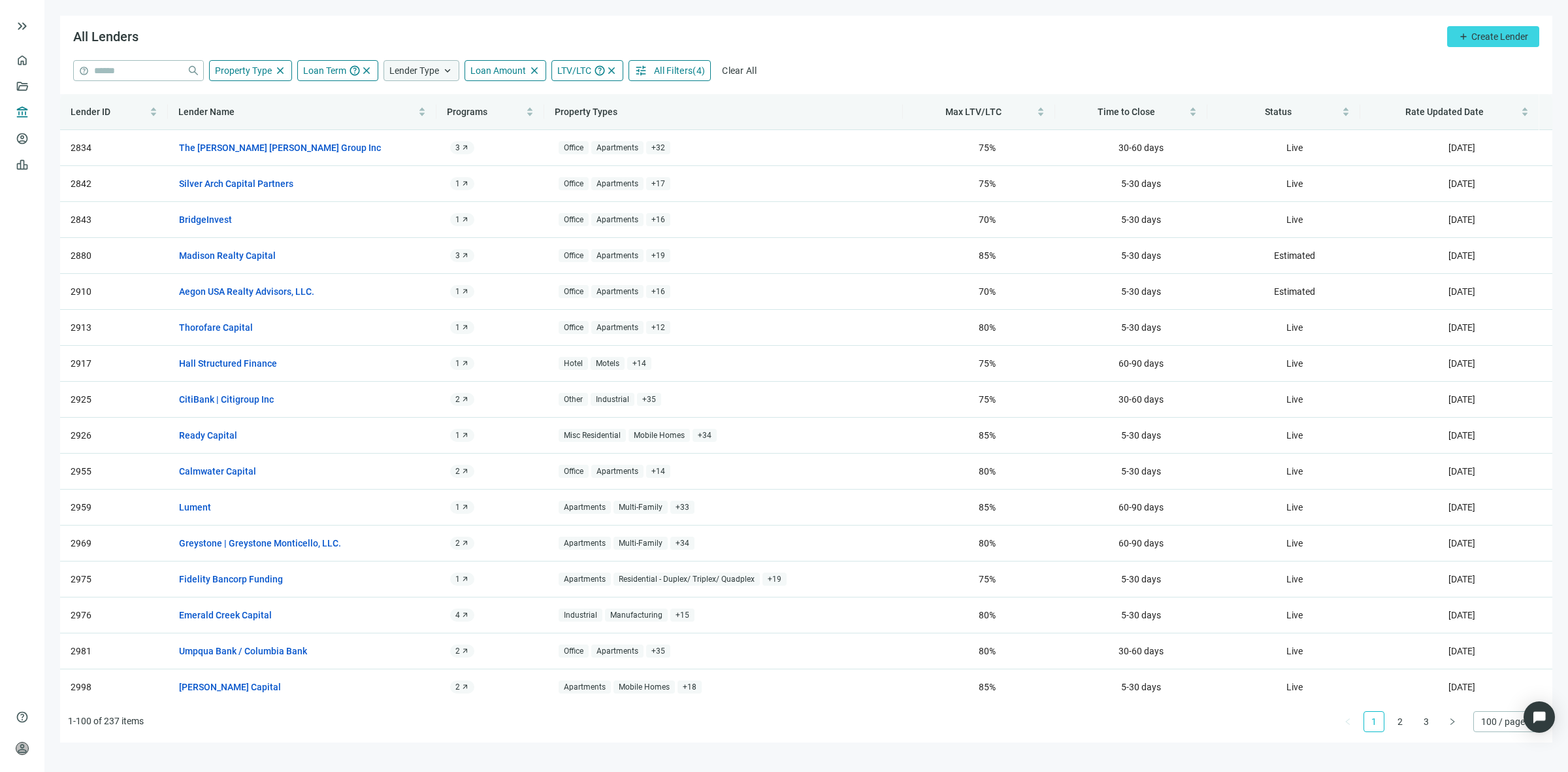
click at [419, 73] on span "Lender Type" at bounding box center [414, 70] width 50 height 10
click at [404, 122] on span "Debt Fund Only" at bounding box center [430, 122] width 55 height 14
click at [402, 194] on span "Credit Union Only" at bounding box center [434, 188] width 63 height 14
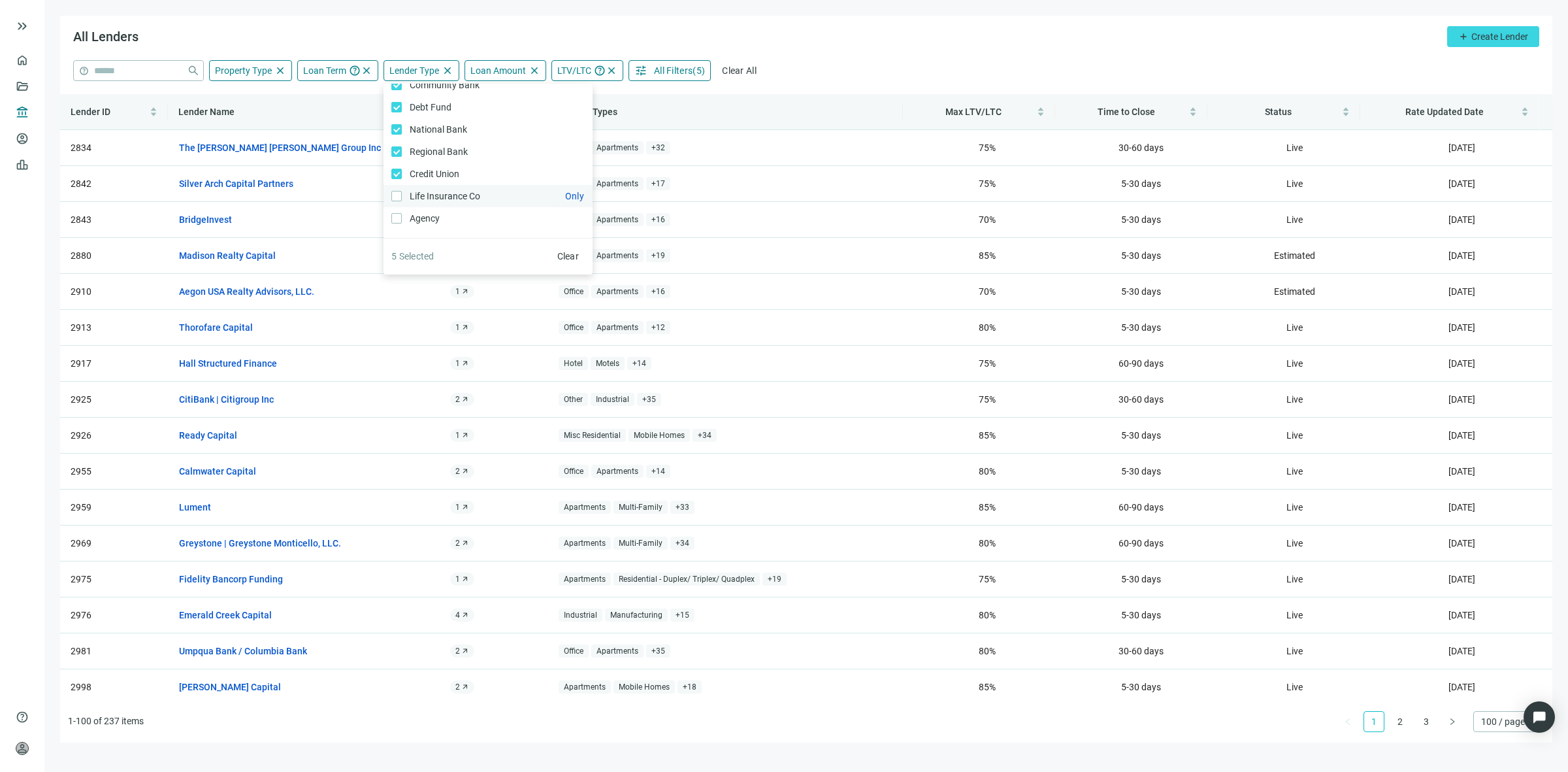
scroll to position [20, 0]
click at [907, 27] on div "All Lenders add Create Lender" at bounding box center [806, 38] width 1492 height 44
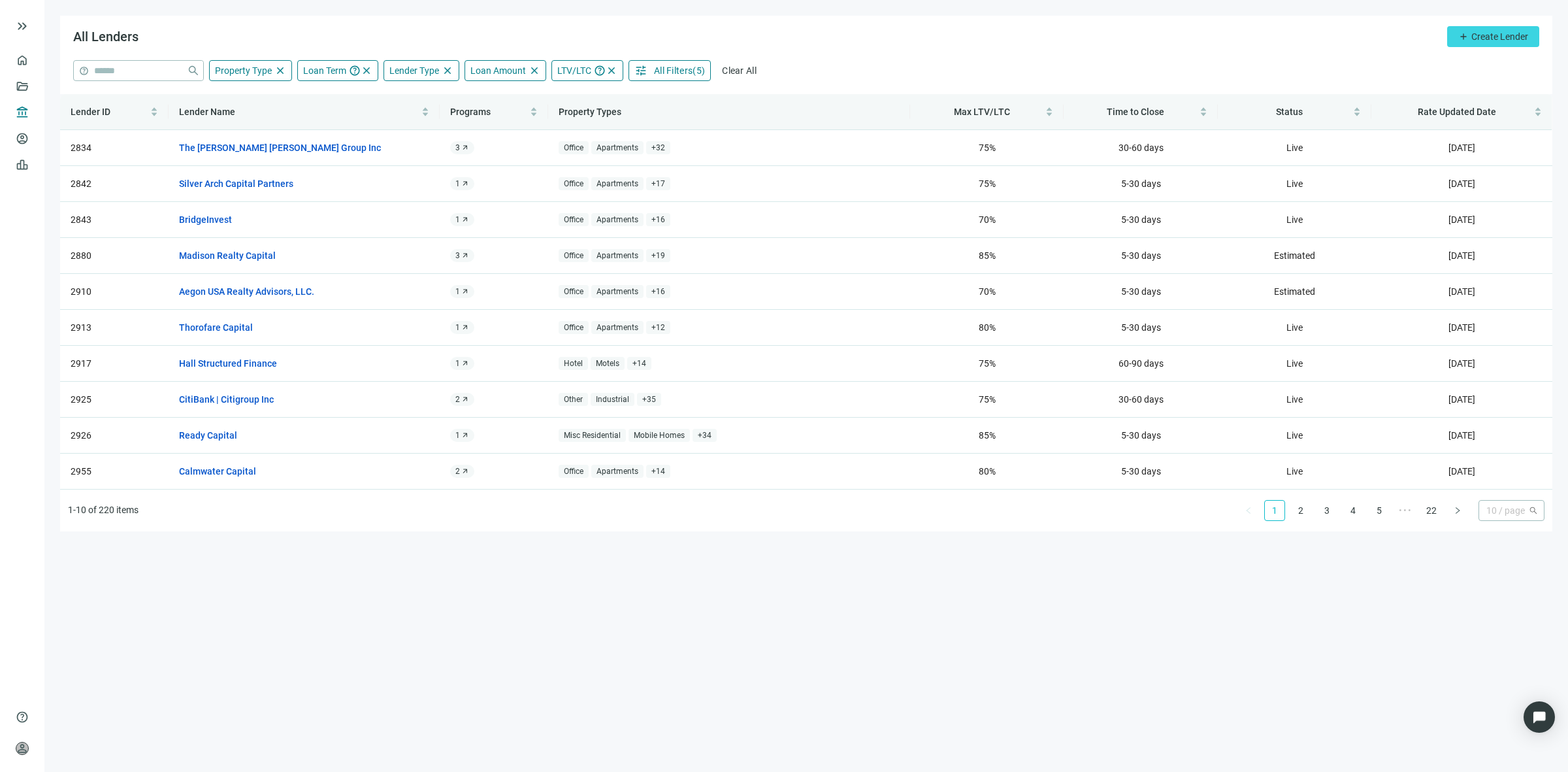
click at [1486, 508] on span "10 / page" at bounding box center [1511, 510] width 50 height 20
click at [1493, 597] on div "100 / page" at bounding box center [1511, 599] width 46 height 14
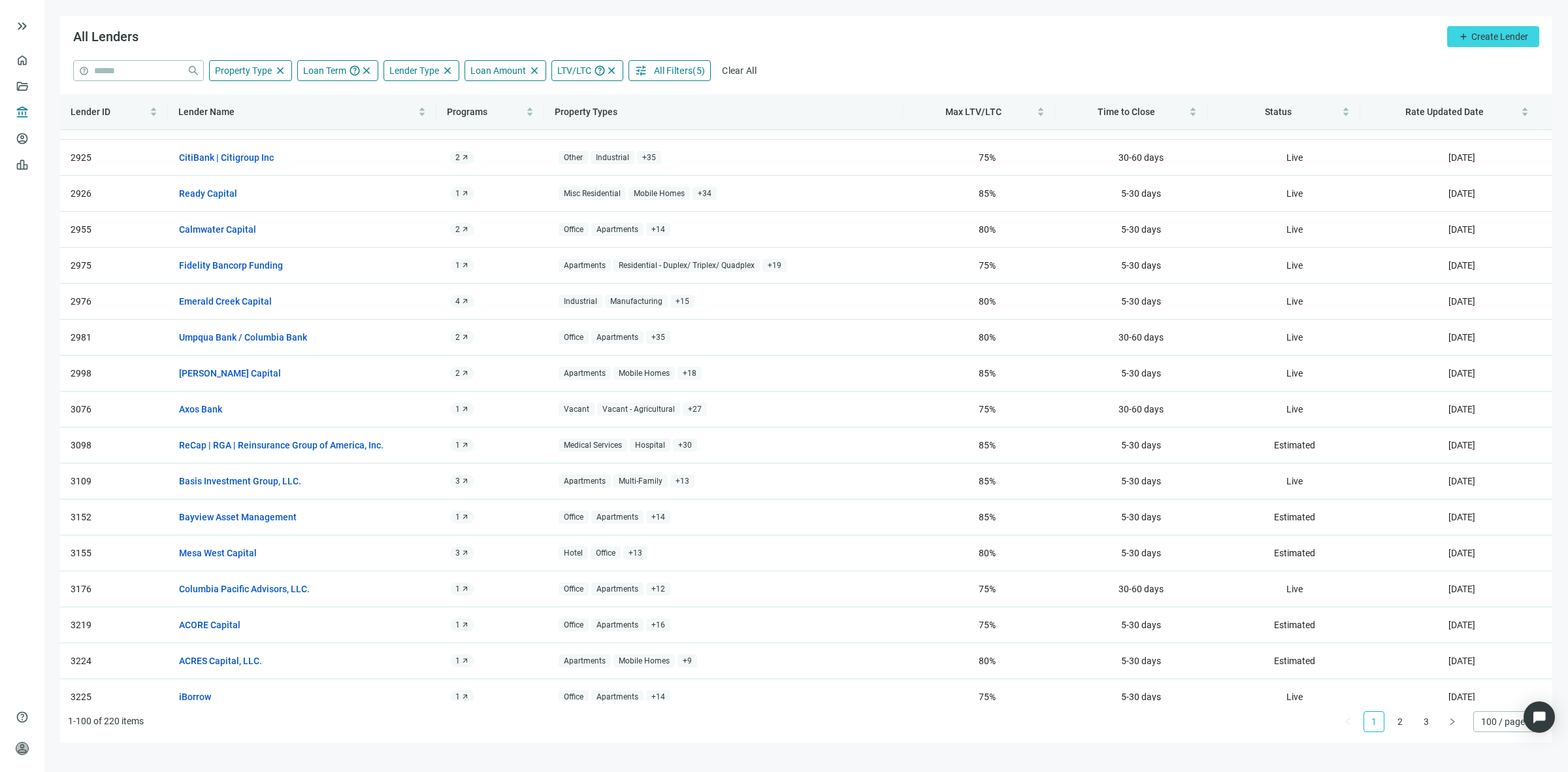
scroll to position [245, 0]
drag, startPoint x: 207, startPoint y: 375, endPoint x: 227, endPoint y: 335, distance: 44.7
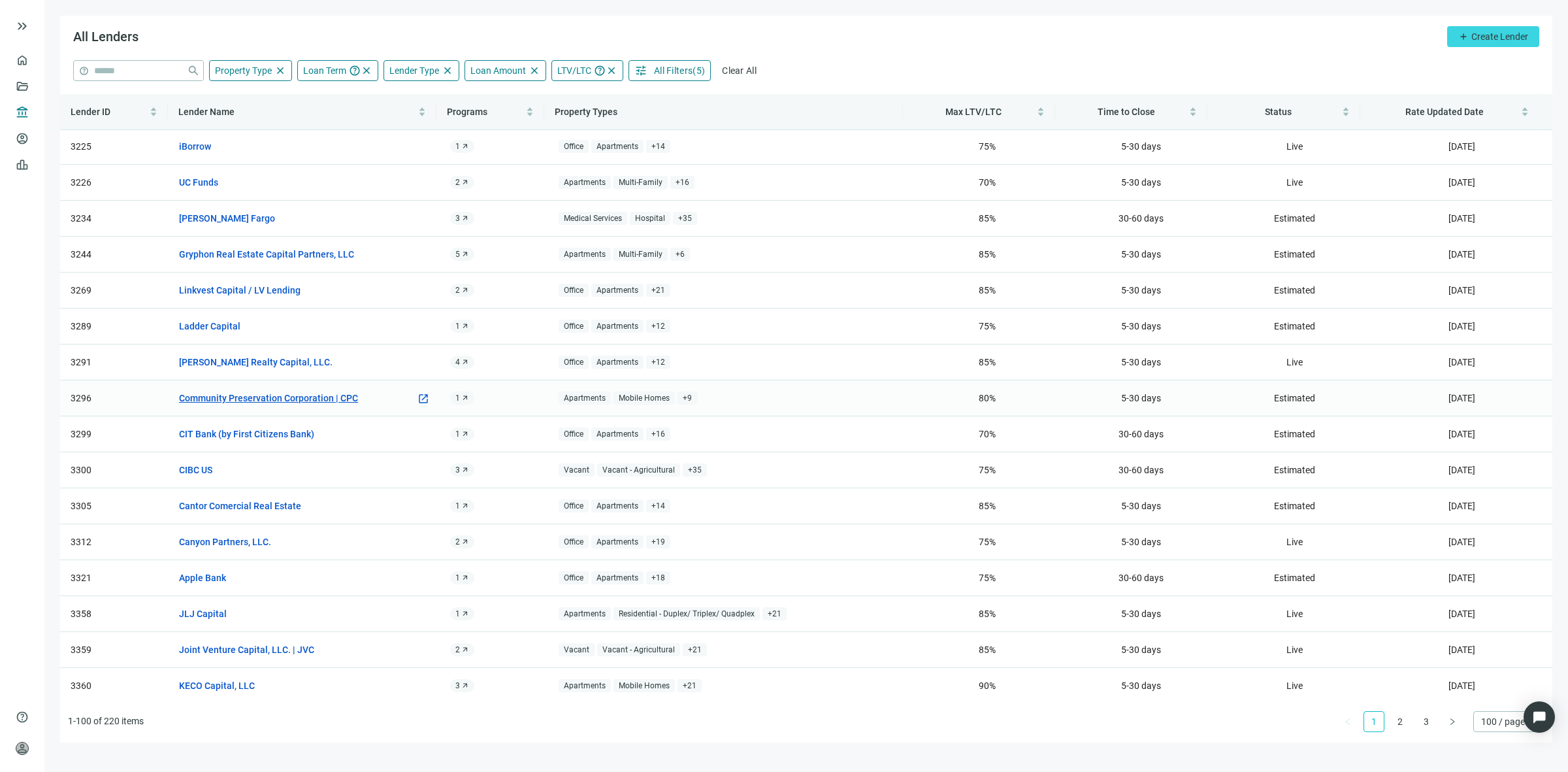
scroll to position [817, 0]
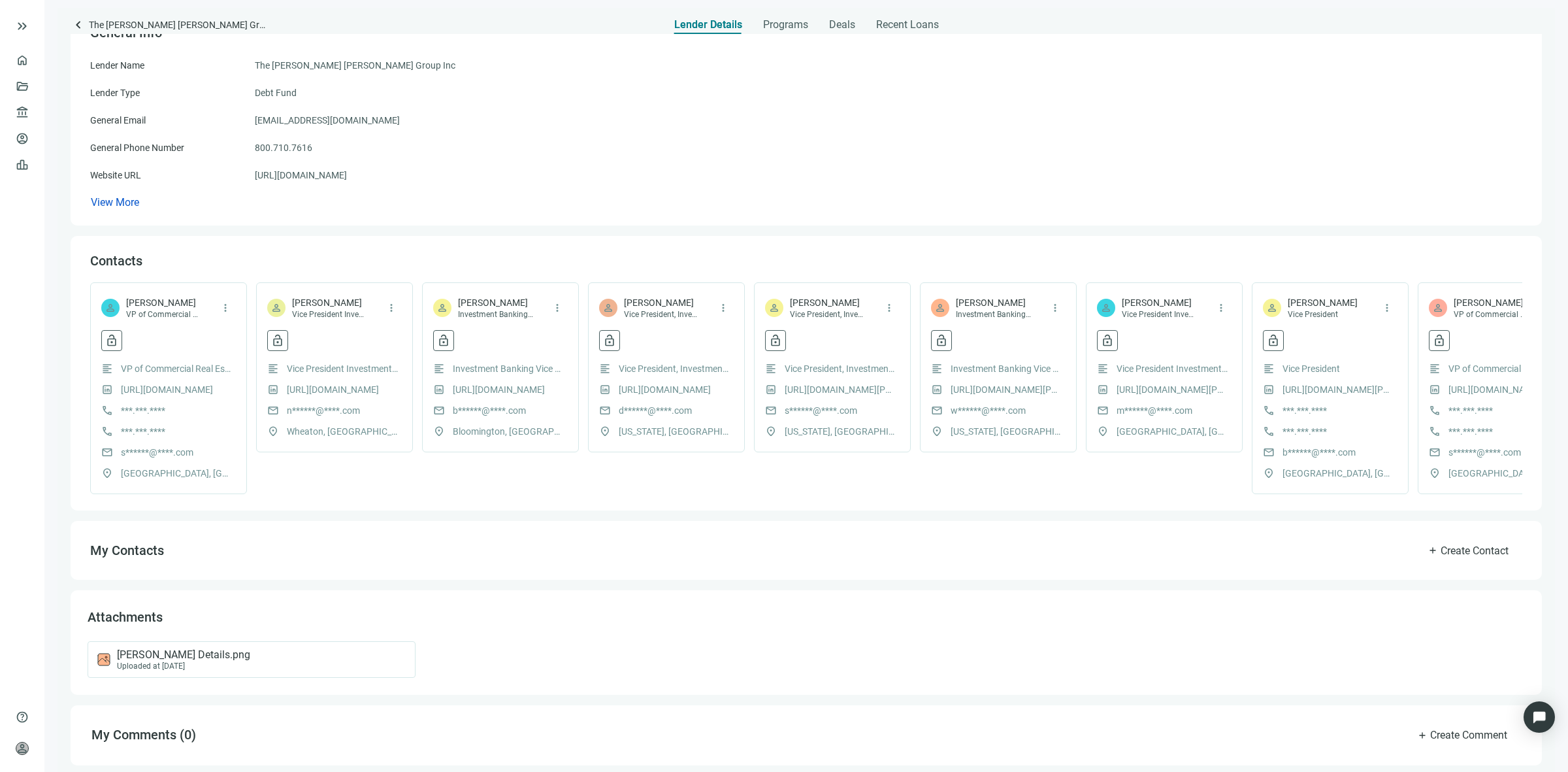
scroll to position [129, 0]
click at [201, 652] on span "McCosker, Anne Details.png" at bounding box center [183, 653] width 133 height 13
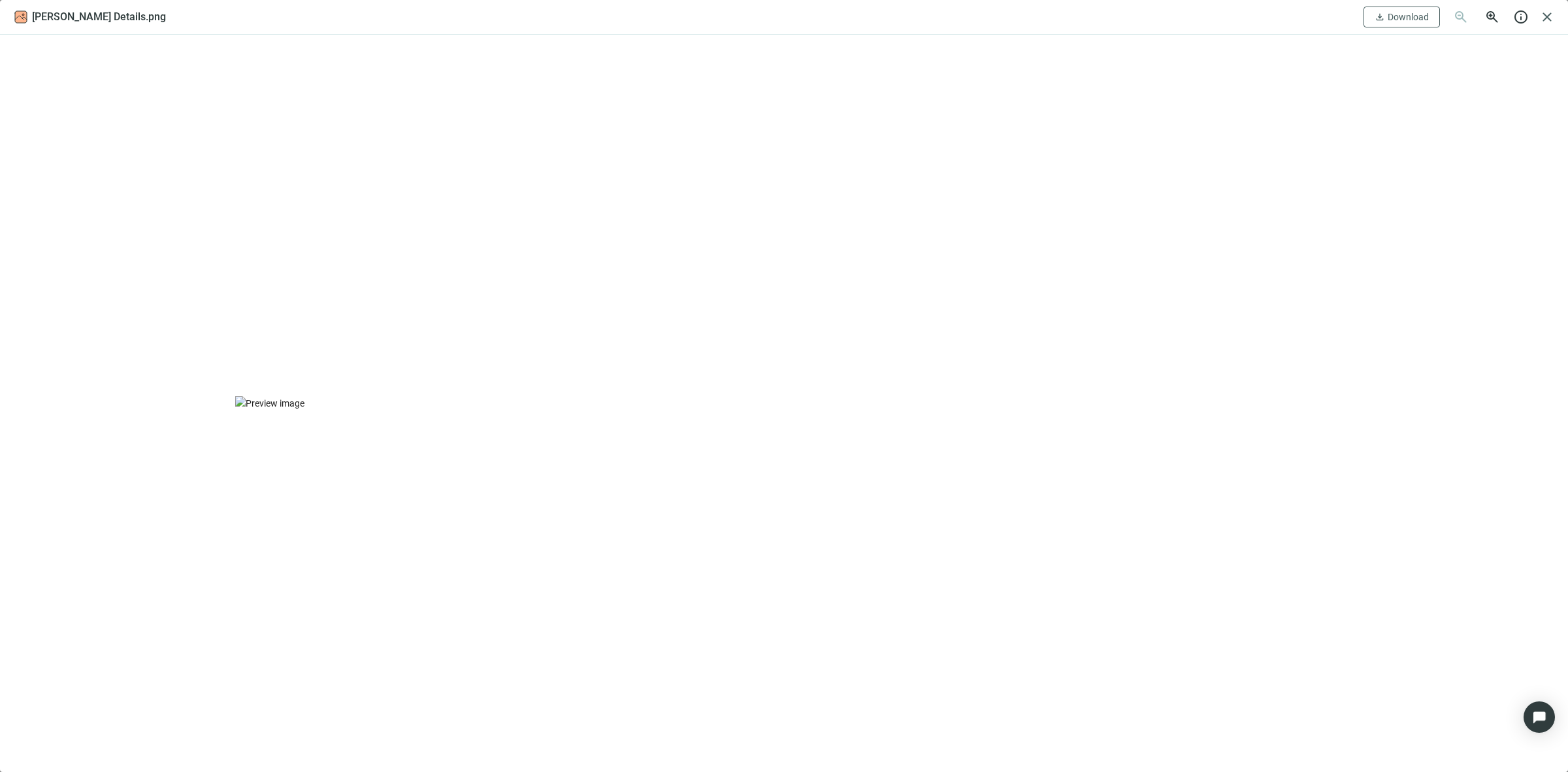
click at [593, 396] on img at bounding box center [784, 403] width 1097 height 14
click at [1544, 23] on span "close" at bounding box center [1547, 17] width 16 height 16
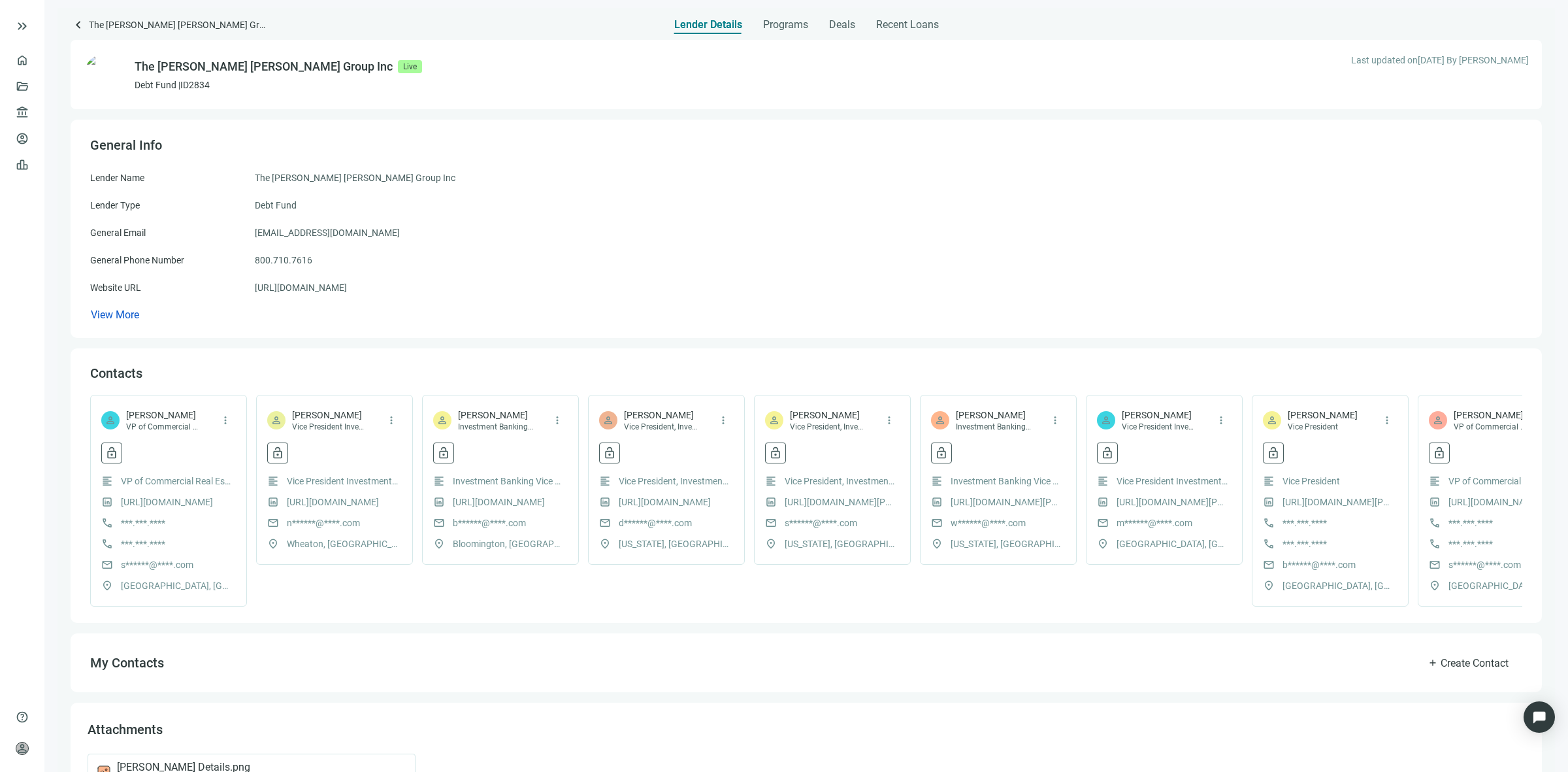
scroll to position [0, 0]
click at [157, 430] on span "VP of Commercial Real Estate" at bounding box center [163, 428] width 75 height 10
